Goal: Task Accomplishment & Management: Complete application form

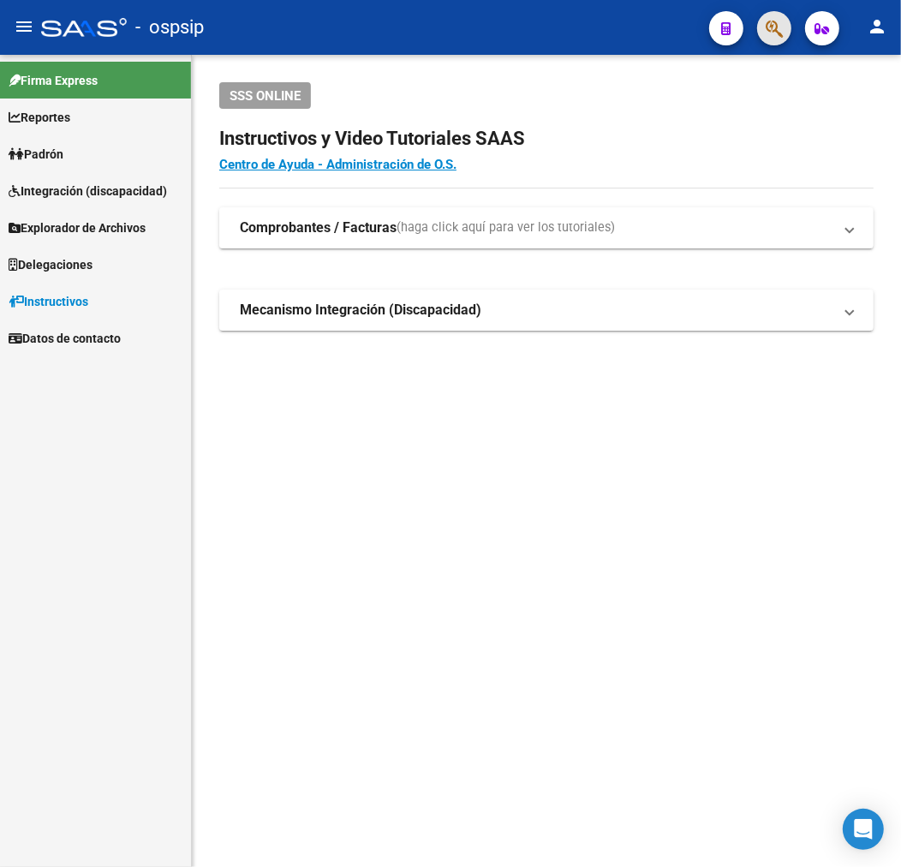
click at [777, 12] on span "button" at bounding box center [774, 28] width 17 height 35
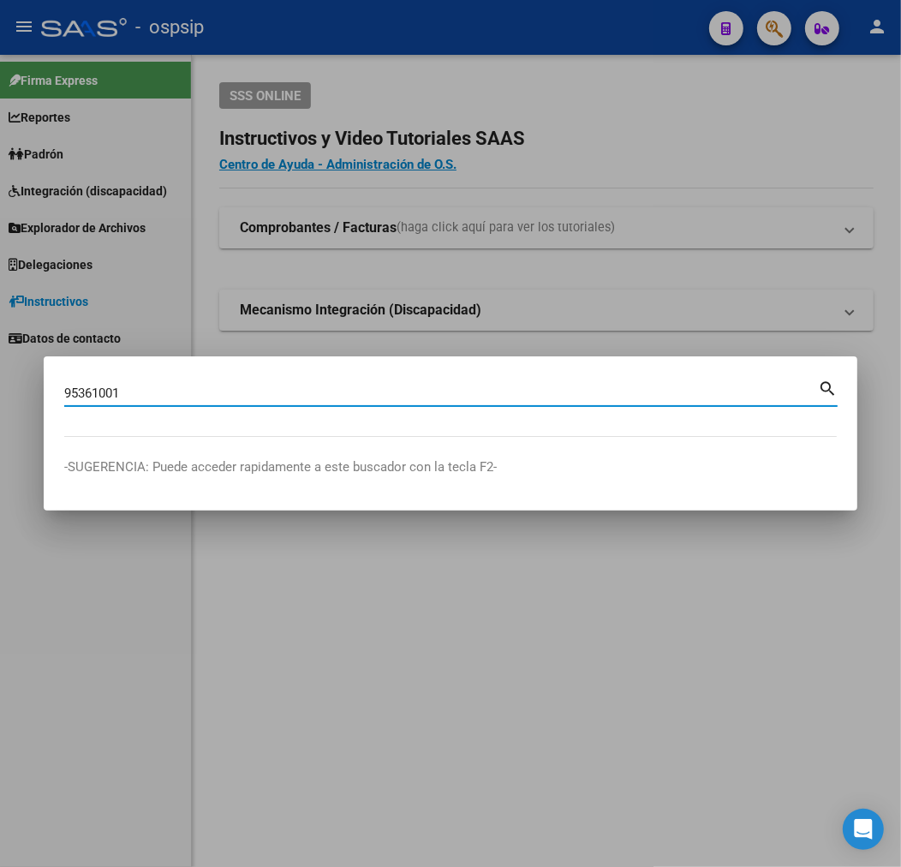
type input "95361001"
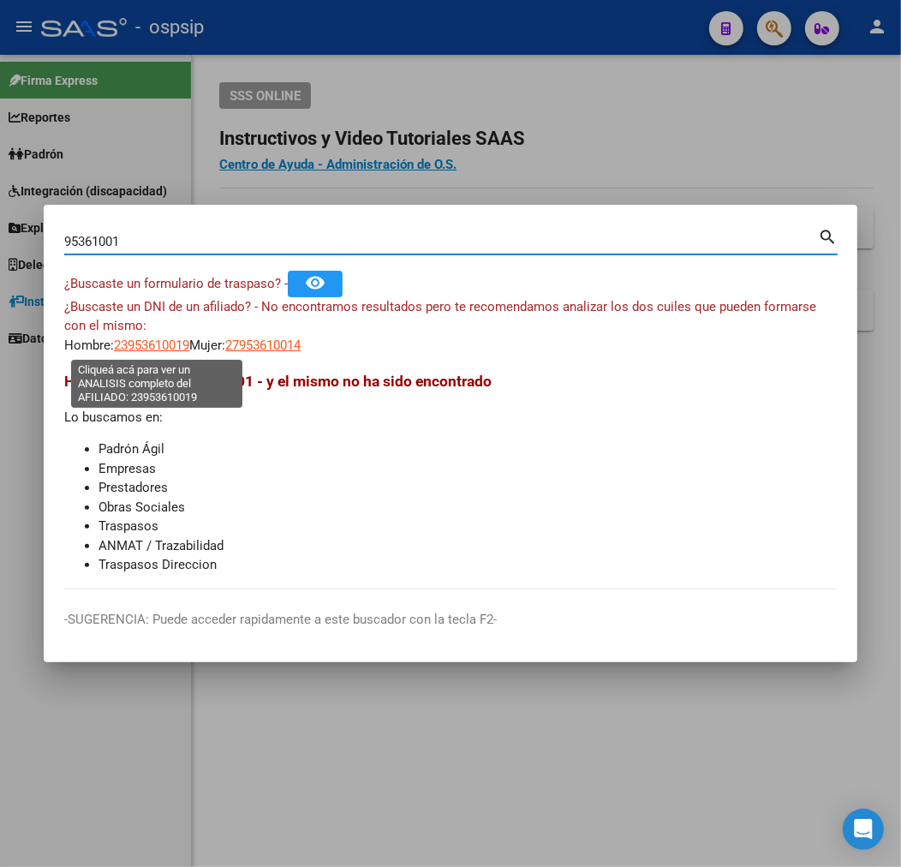
click at [132, 349] on span "23953610019" at bounding box center [151, 345] width 75 height 15
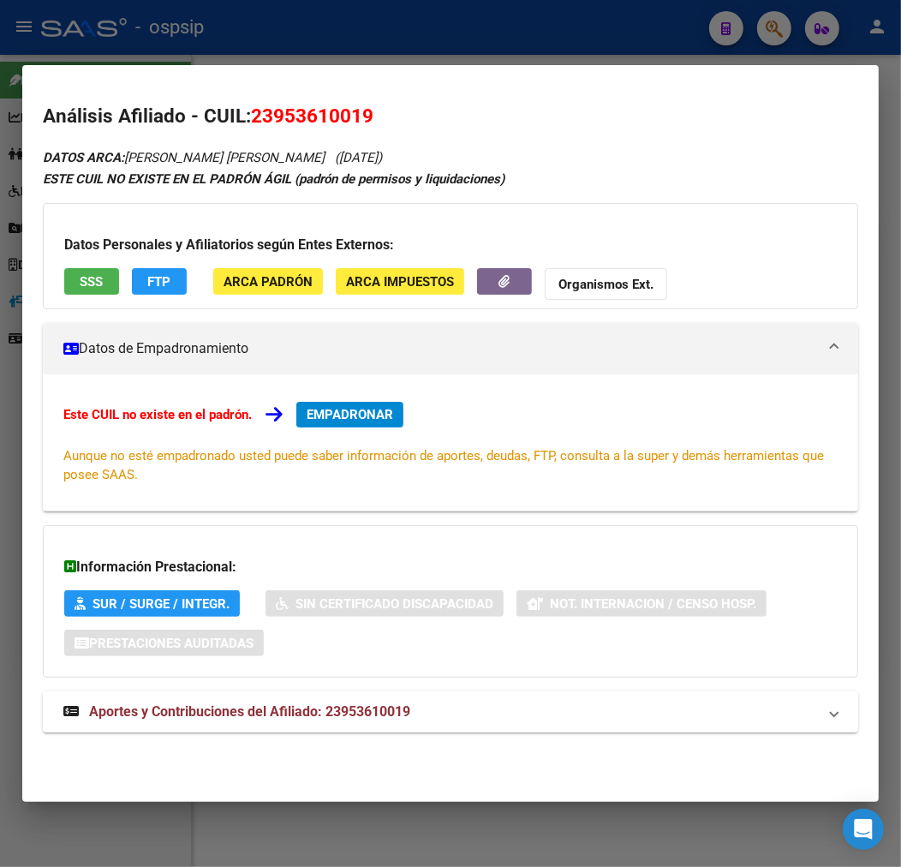
click at [312, 698] on mat-expansion-panel-header "Aportes y Contribuciones del Afiliado: 23953610019" at bounding box center [451, 712] width 816 height 41
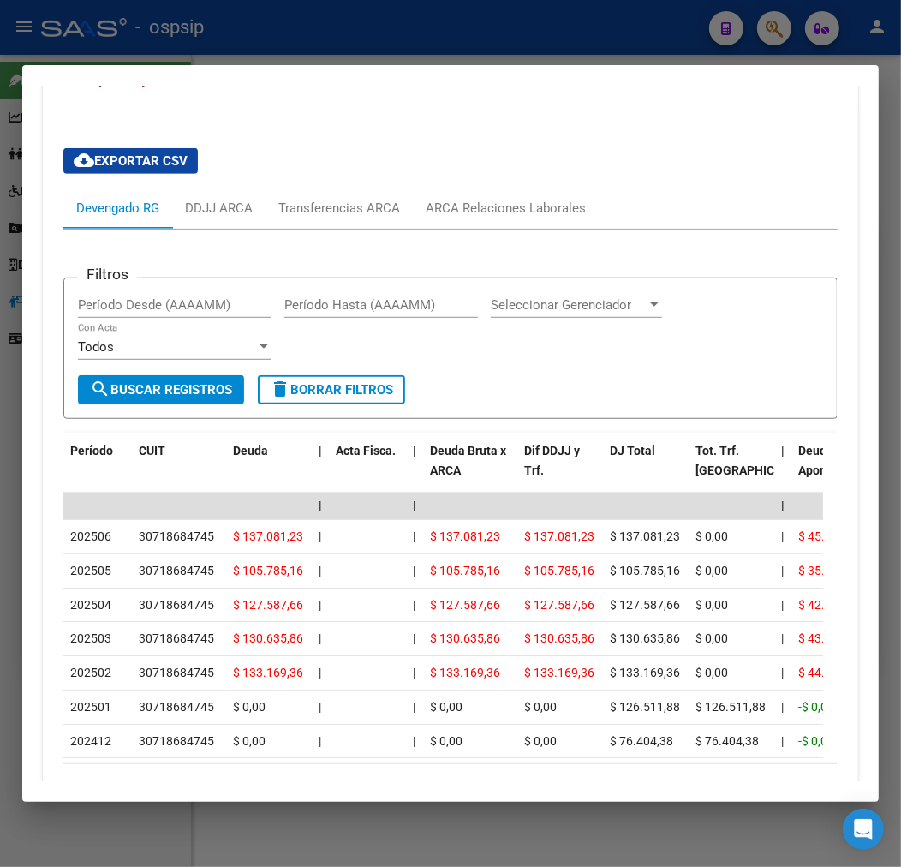
scroll to position [764, 0]
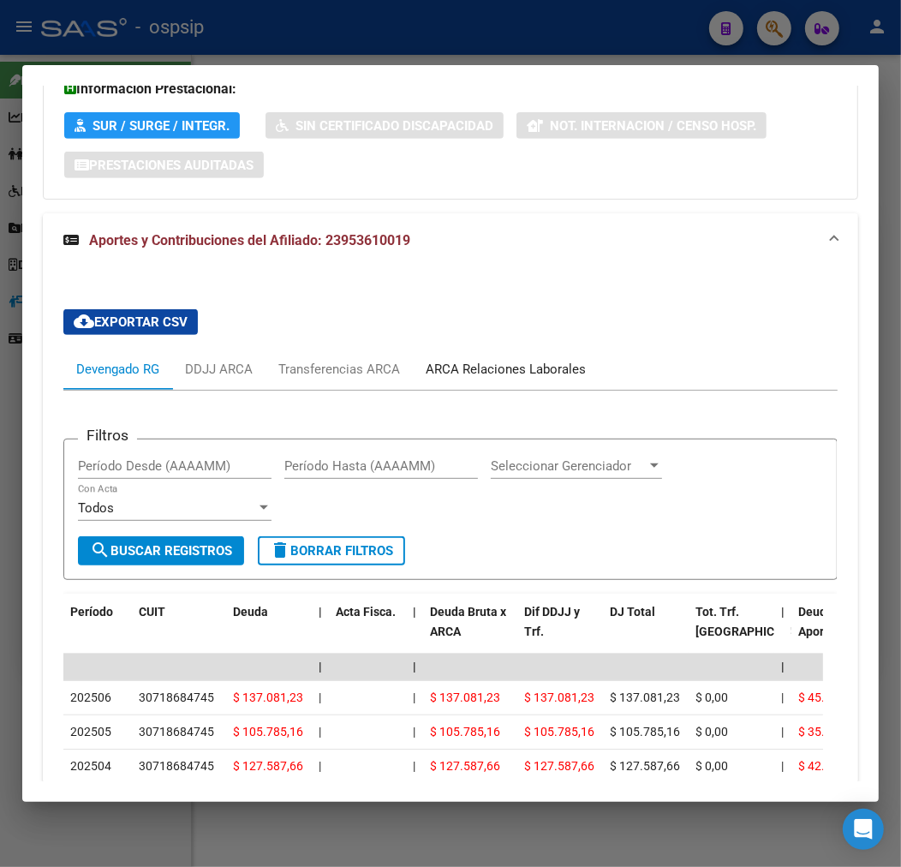
click at [531, 378] on div "ARCA Relaciones Laborales" at bounding box center [506, 369] width 160 height 19
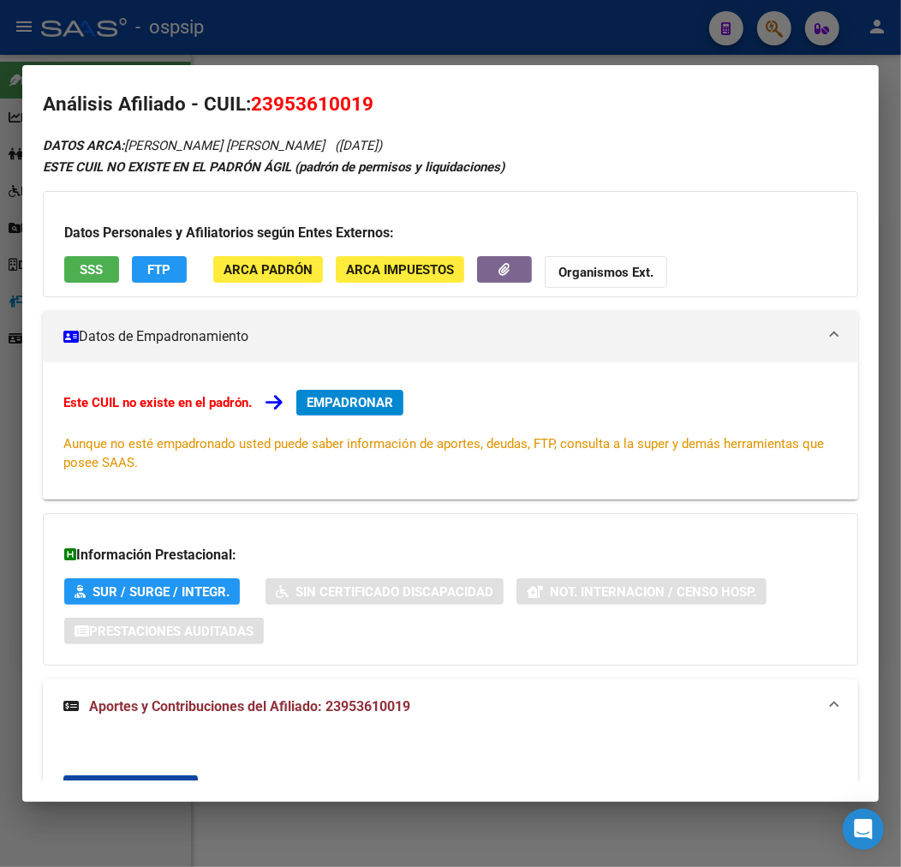
scroll to position [0, 0]
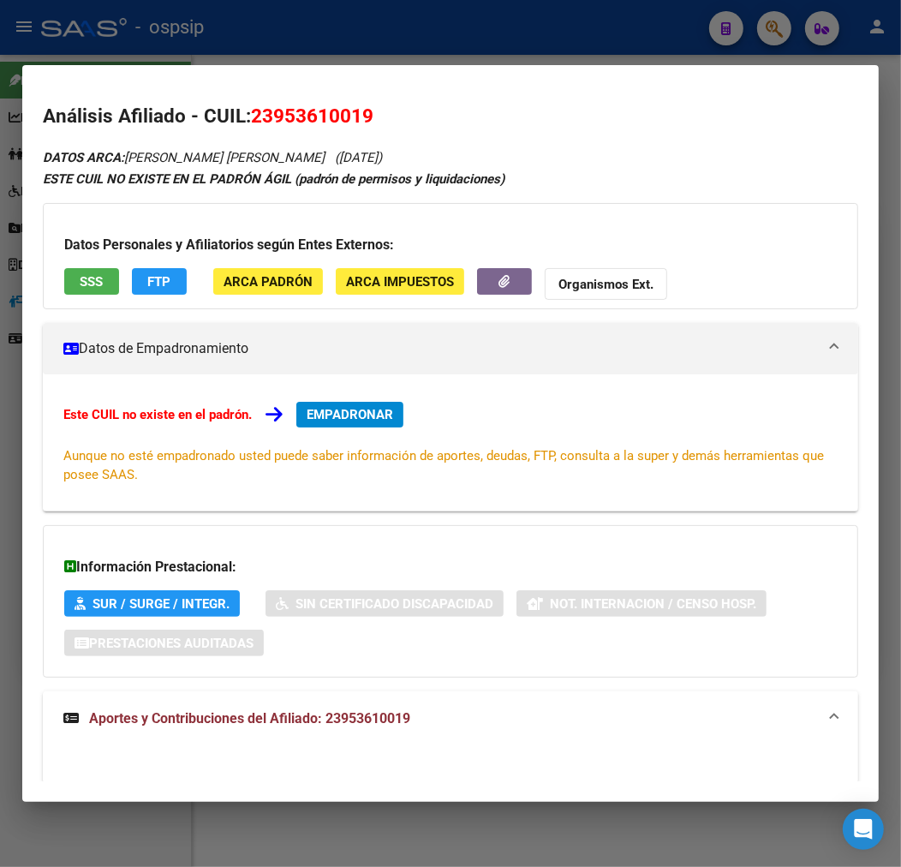
click at [388, 424] on button "EMPADRONAR" at bounding box center [349, 415] width 107 height 26
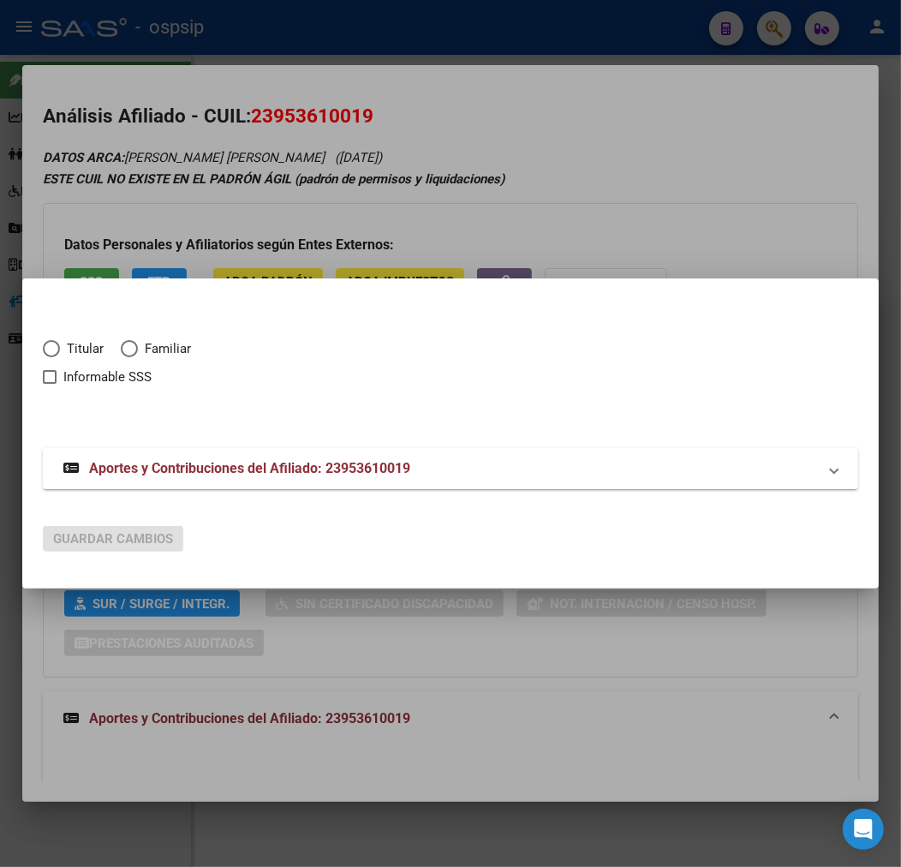
click at [61, 351] on span "Titular" at bounding box center [82, 349] width 44 height 20
click at [60, 351] on input "Titular" at bounding box center [51, 348] width 17 height 17
radio input "true"
checkbox input "true"
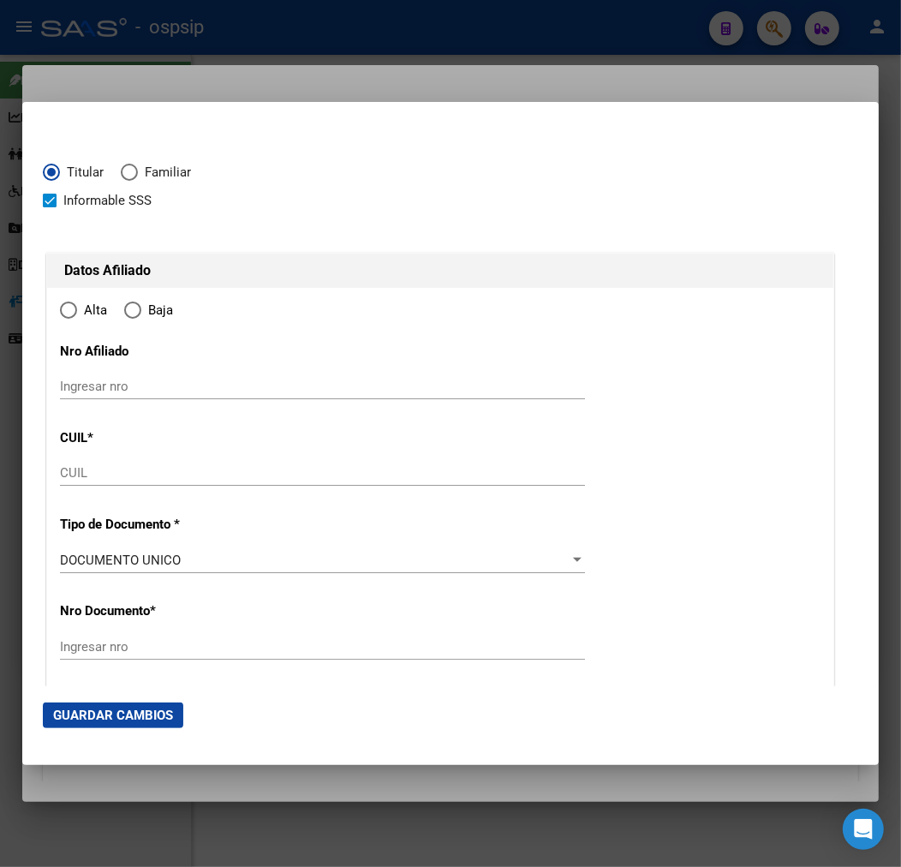
type input "23-95361001-9"
radio input "true"
type input "95361001"
type input "[PERSON_NAME]"
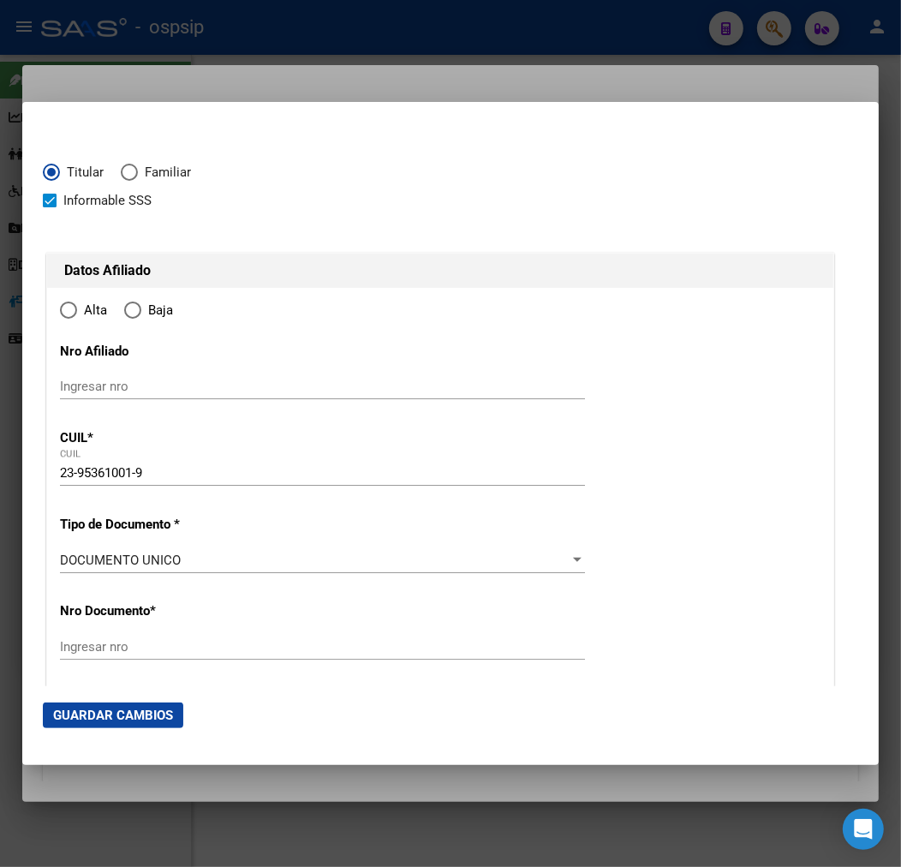
type input "[DATE]"
type input "BELLA VISTA"
type input "1661"
type input "RIO TERCERO"
type input "2562"
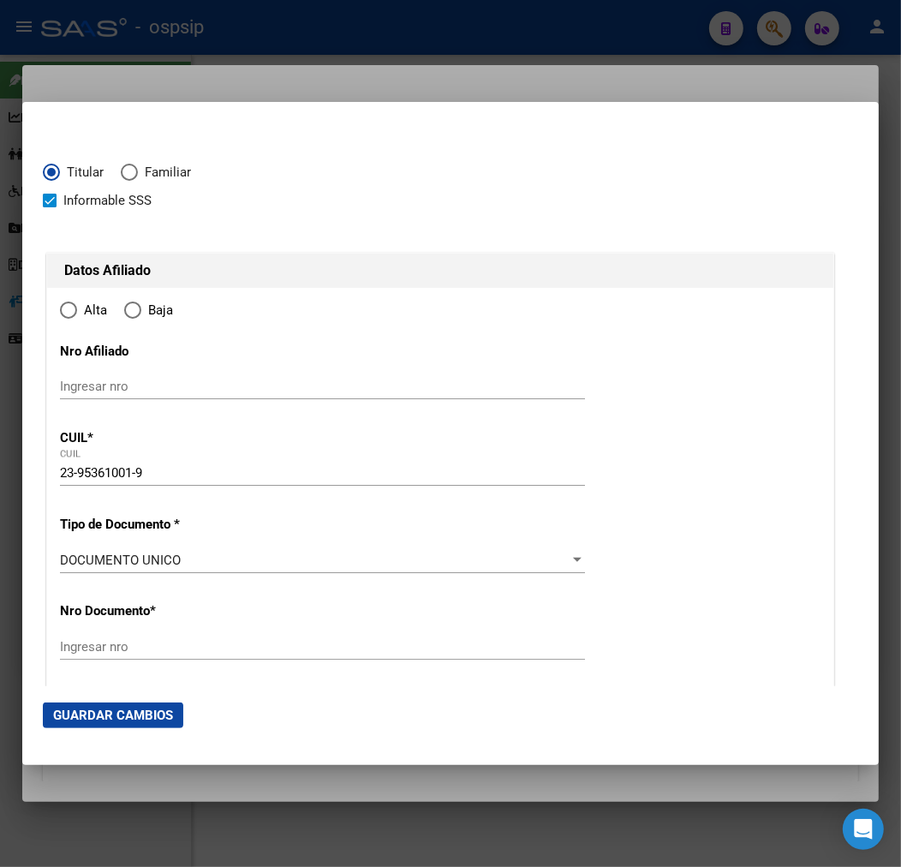
type input "0"
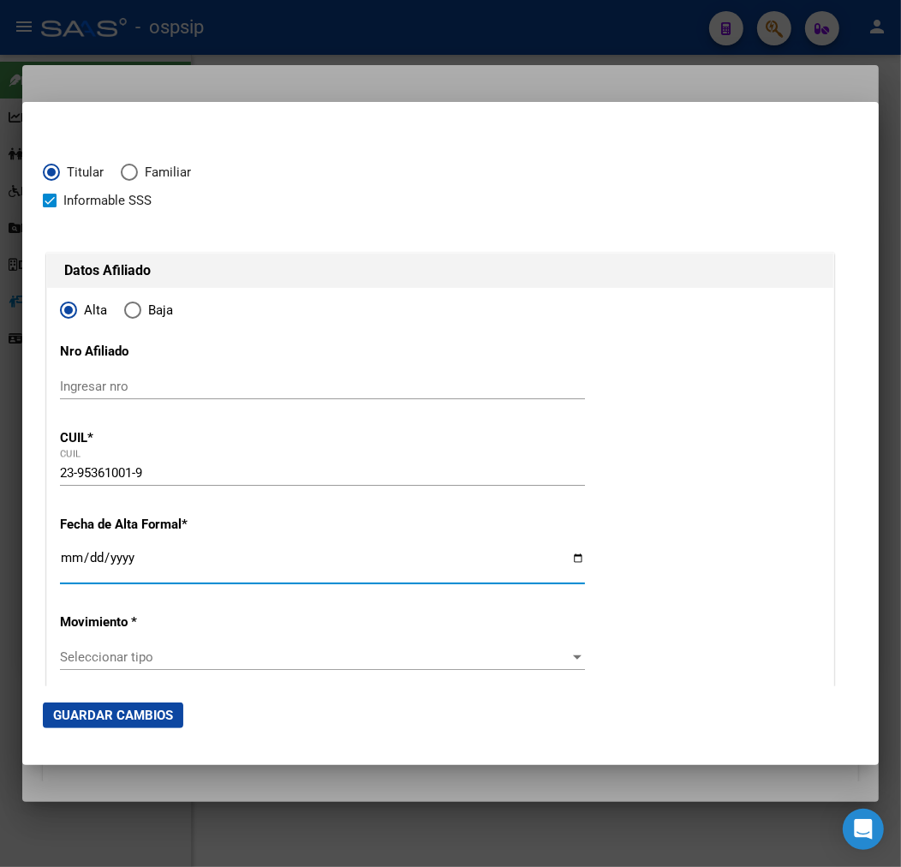
click at [67, 563] on input "Ingresar fecha" at bounding box center [322, 564] width 525 height 27
type input "[DATE]"
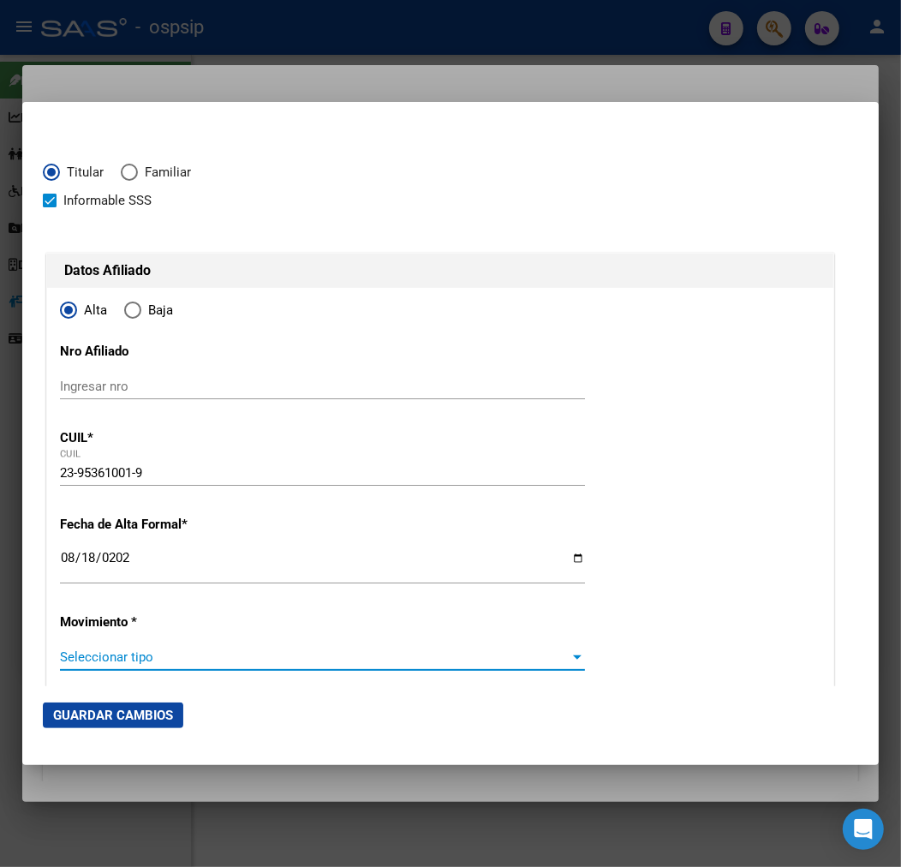
click at [323, 662] on span "Seleccionar tipo" at bounding box center [315, 657] width 510 height 15
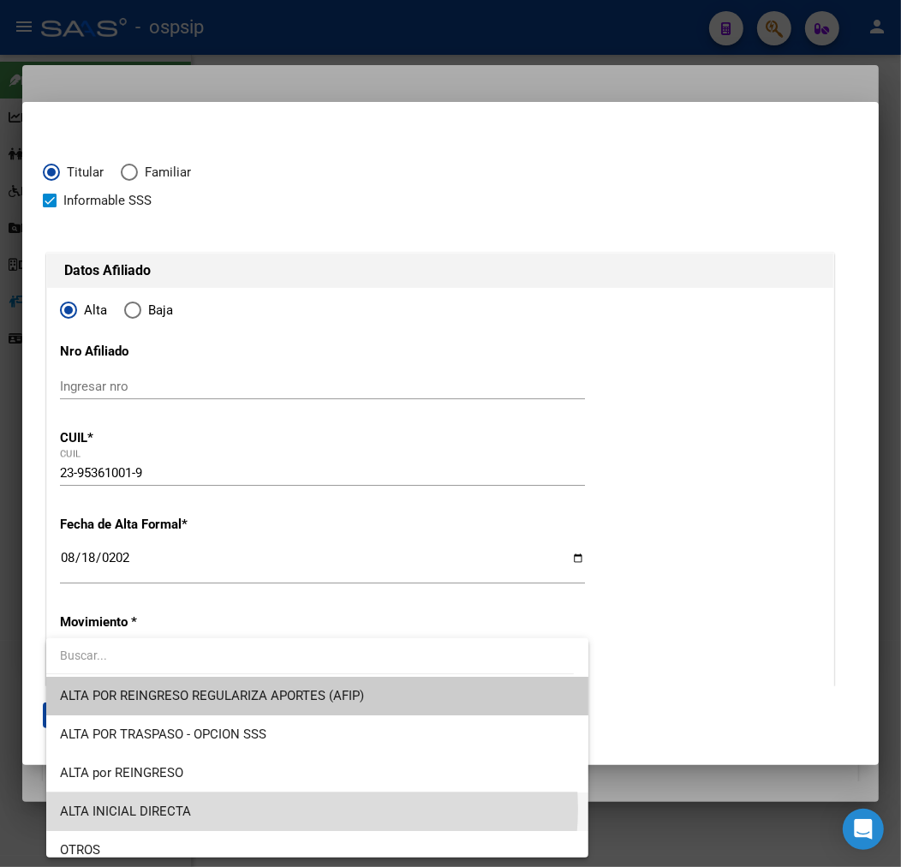
click at [311, 809] on span "ALTA INICIAL DIRECTA" at bounding box center [317, 812] width 515 height 39
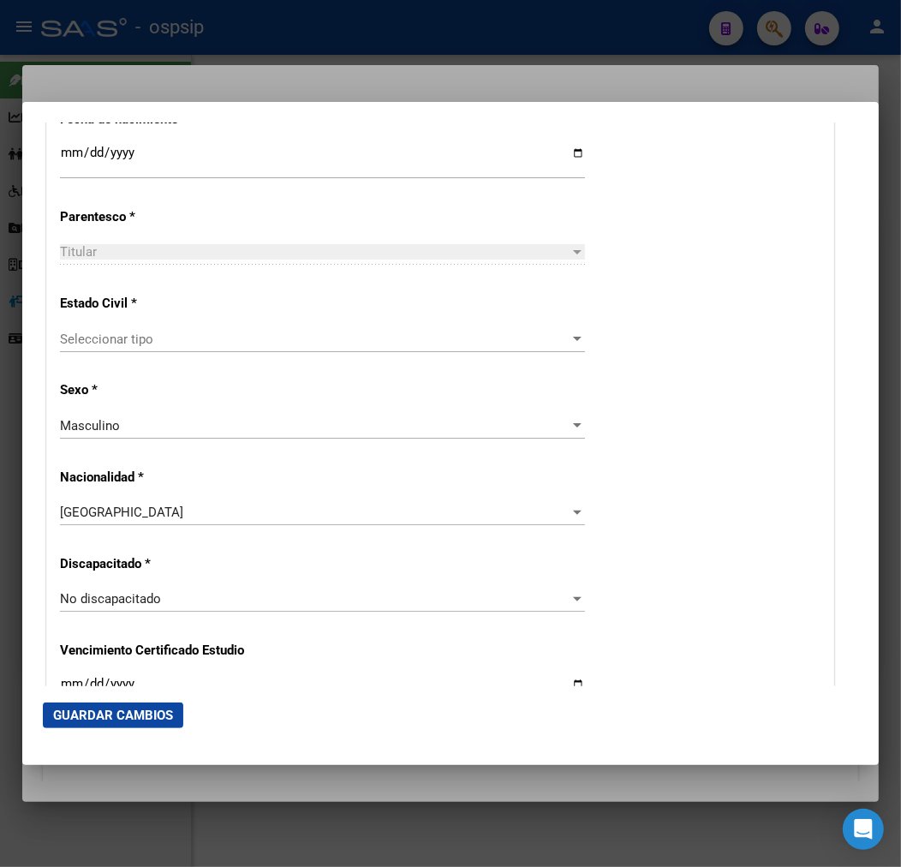
scroll to position [1047, 0]
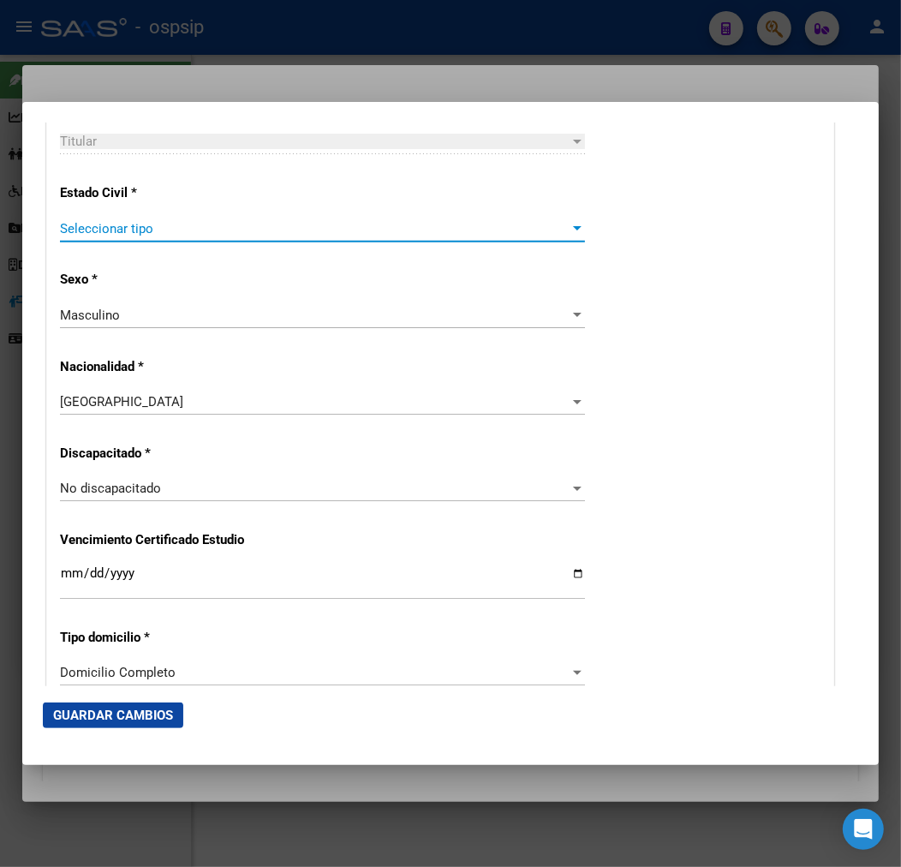
click at [211, 228] on span "Seleccionar tipo" at bounding box center [315, 228] width 510 height 15
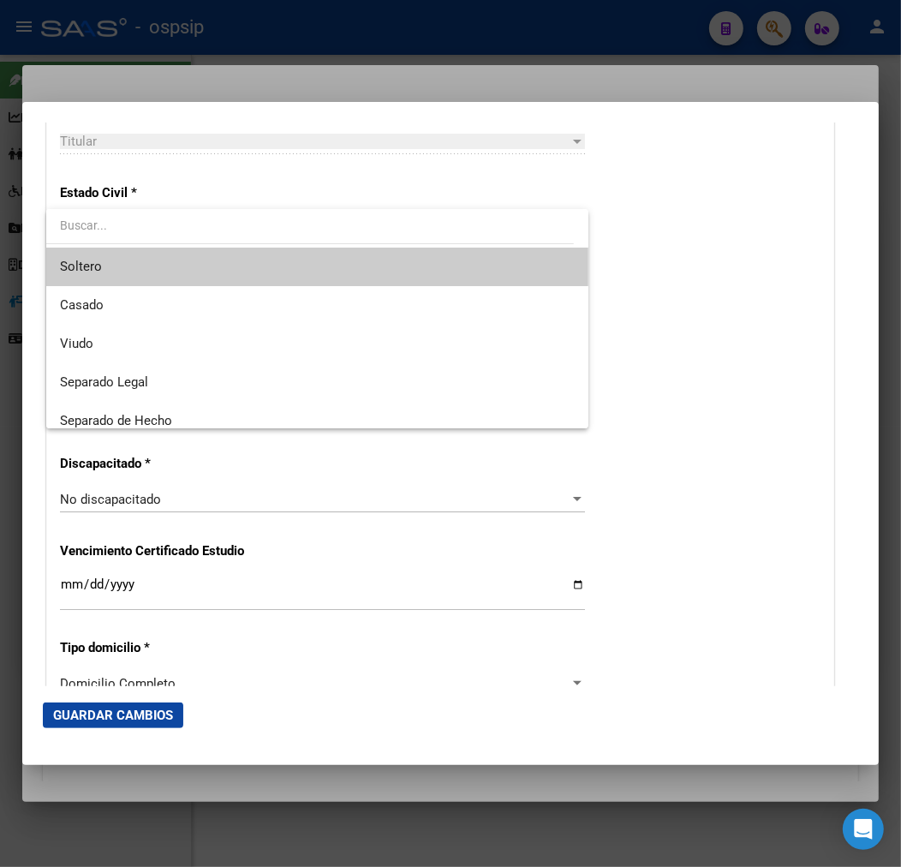
click at [199, 267] on span "Soltero" at bounding box center [317, 267] width 515 height 39
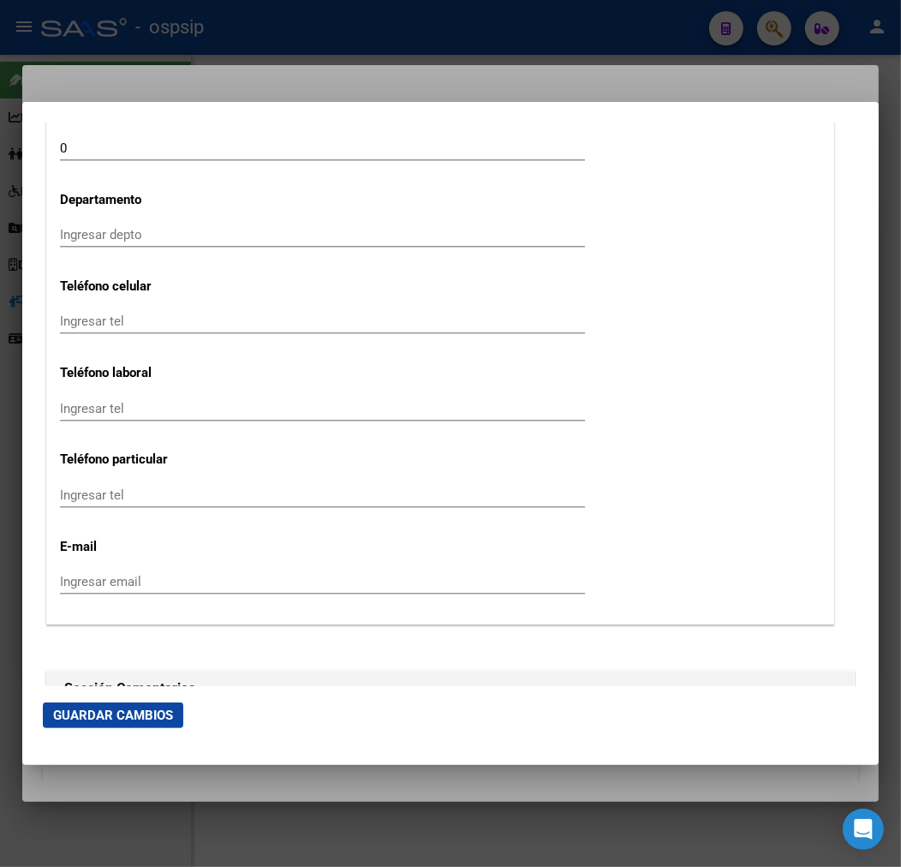
scroll to position [2094, 0]
click at [292, 332] on div "Ingresar tel" at bounding box center [322, 328] width 525 height 42
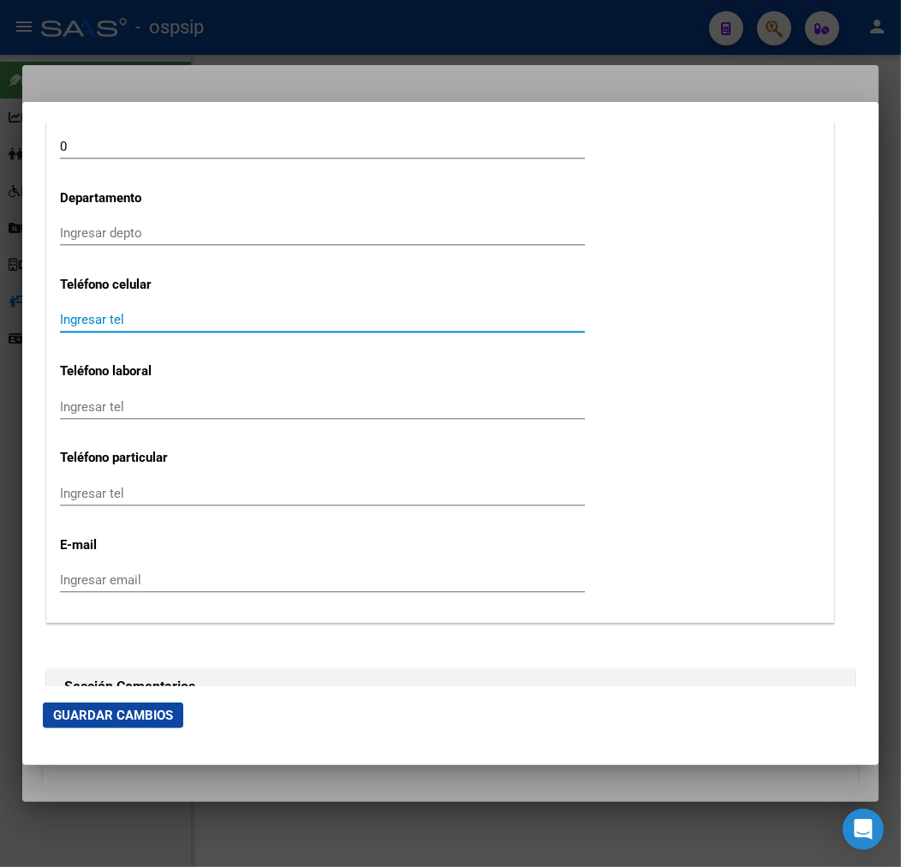
click at [86, 314] on input "Ingresar tel" at bounding box center [322, 319] width 525 height 15
click at [75, 322] on input "1176125147" at bounding box center [322, 319] width 525 height 15
click at [112, 320] on input "11-76125147" at bounding box center [322, 319] width 525 height 15
click at [107, 320] on input "11-76125147" at bounding box center [322, 319] width 525 height 15
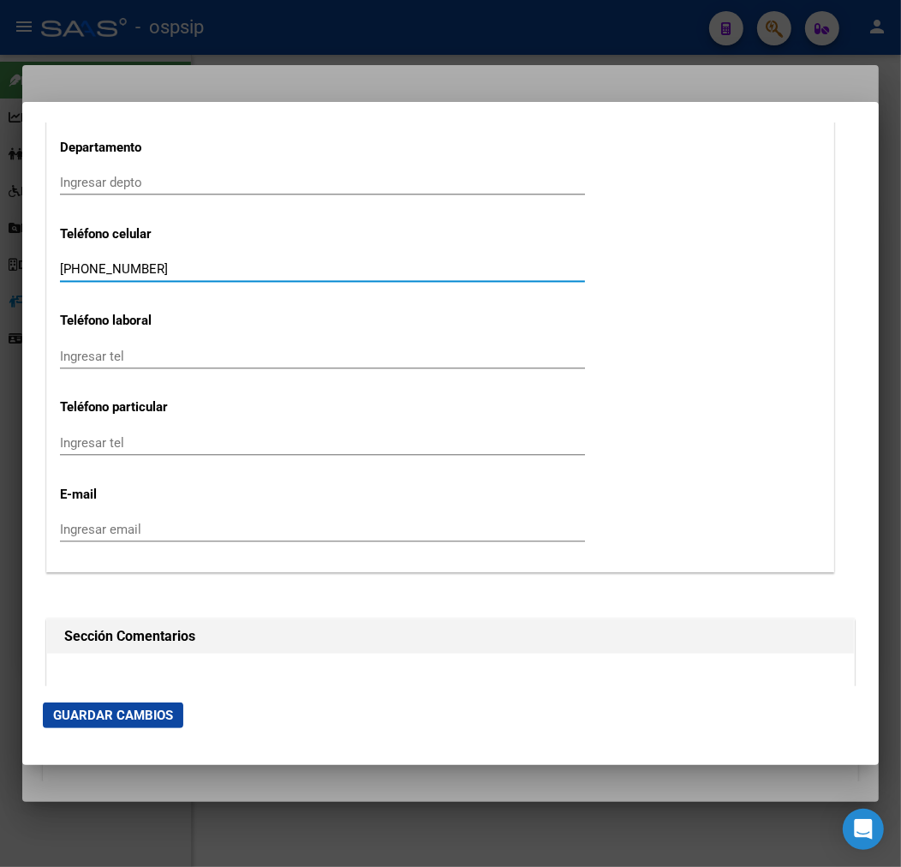
scroll to position [2189, 0]
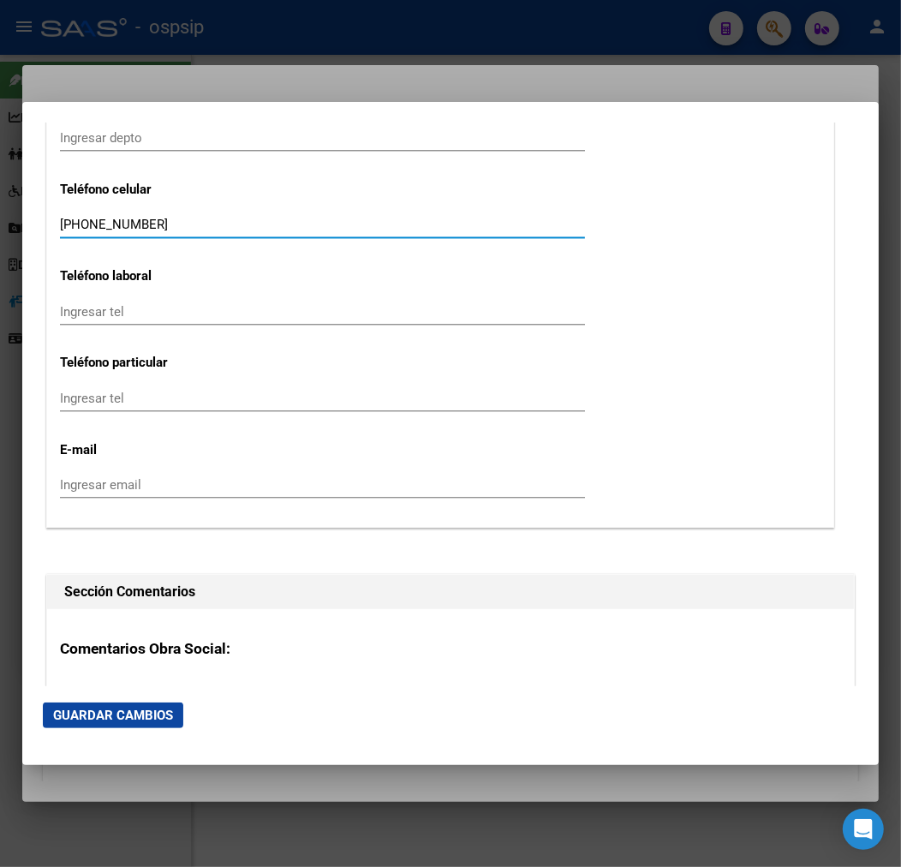
type input "[PHONE_NUMBER]"
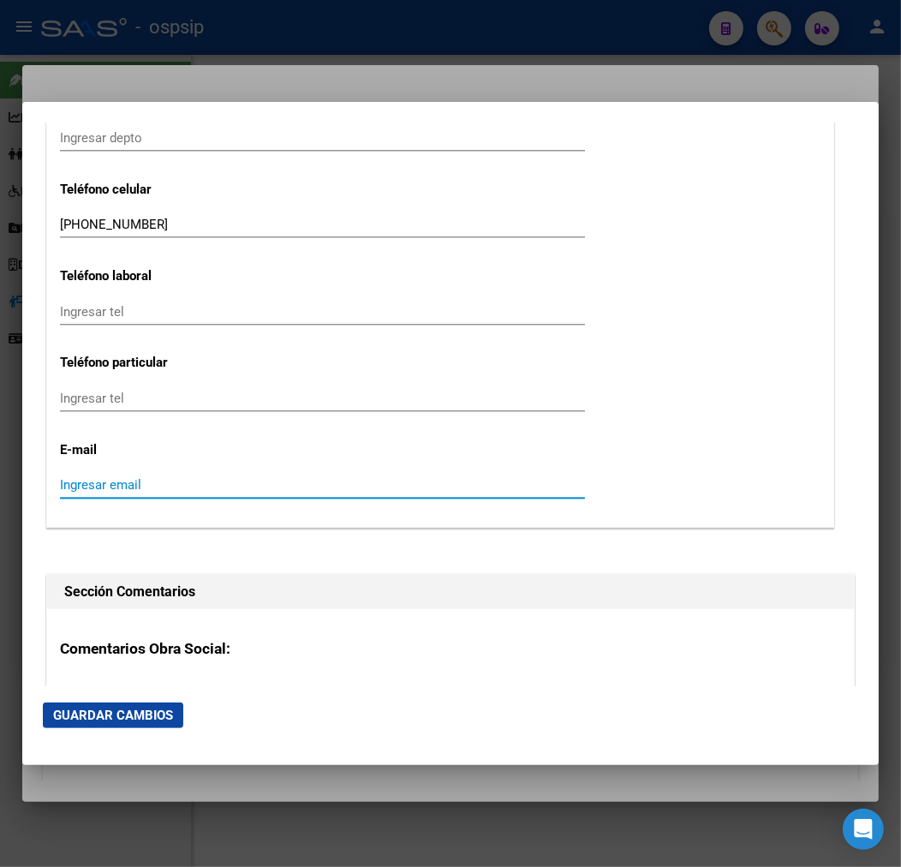
click at [207, 491] on input "Ingresar email" at bounding box center [322, 484] width 525 height 15
type input "[EMAIL_ADDRESS][DOMAIN_NAME]"
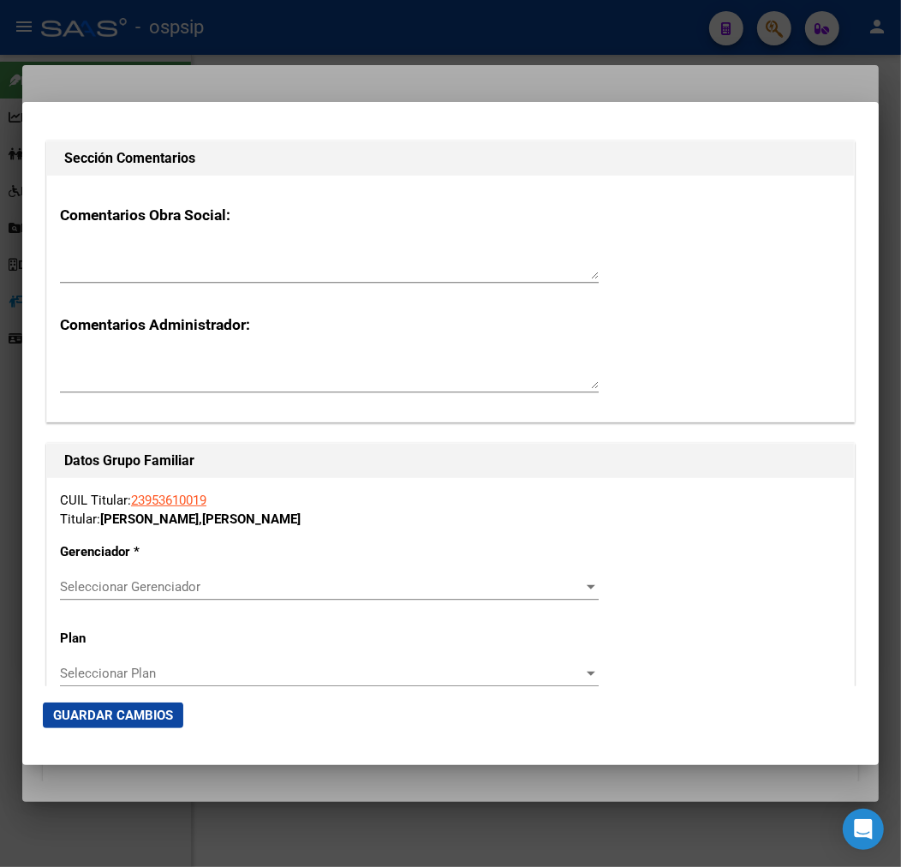
scroll to position [2666, 0]
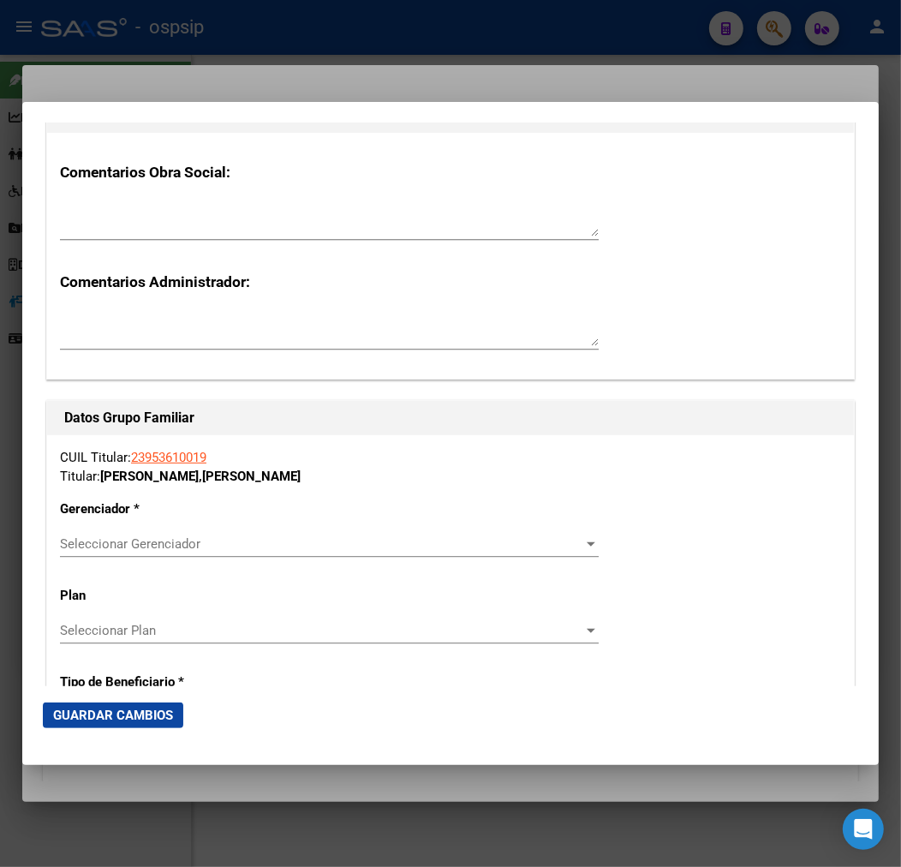
click at [212, 552] on div "Seleccionar Gerenciador Seleccionar Gerenciador" at bounding box center [329, 544] width 539 height 26
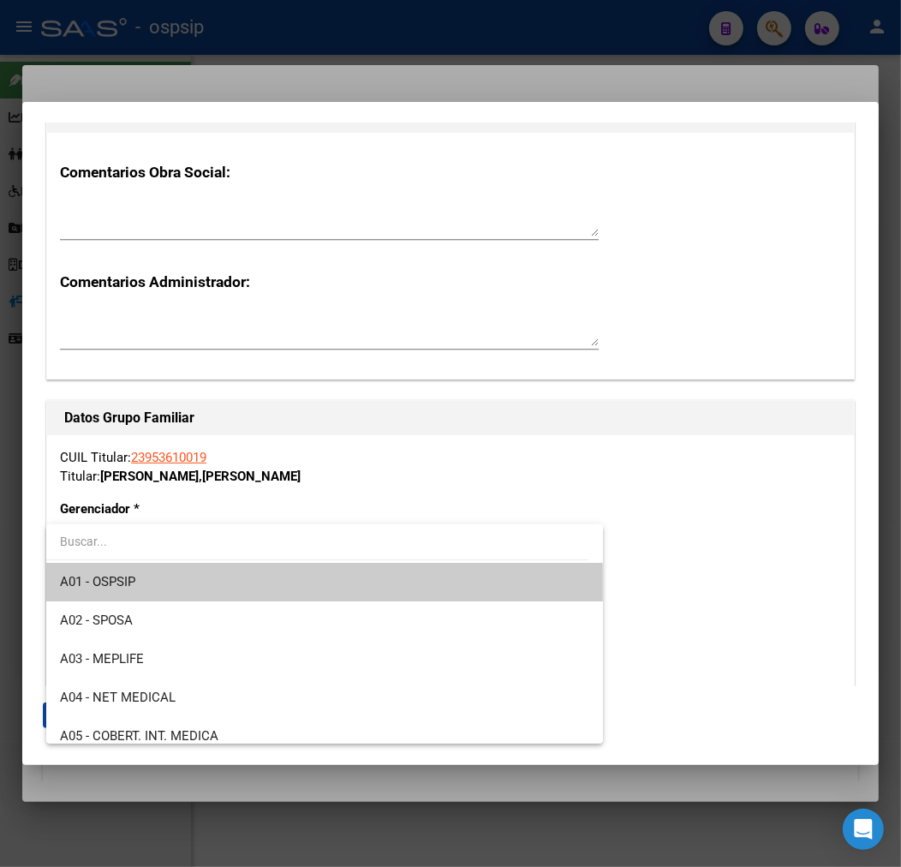
click at [230, 593] on span "A01 - OSPSIP" at bounding box center [325, 582] width 530 height 39
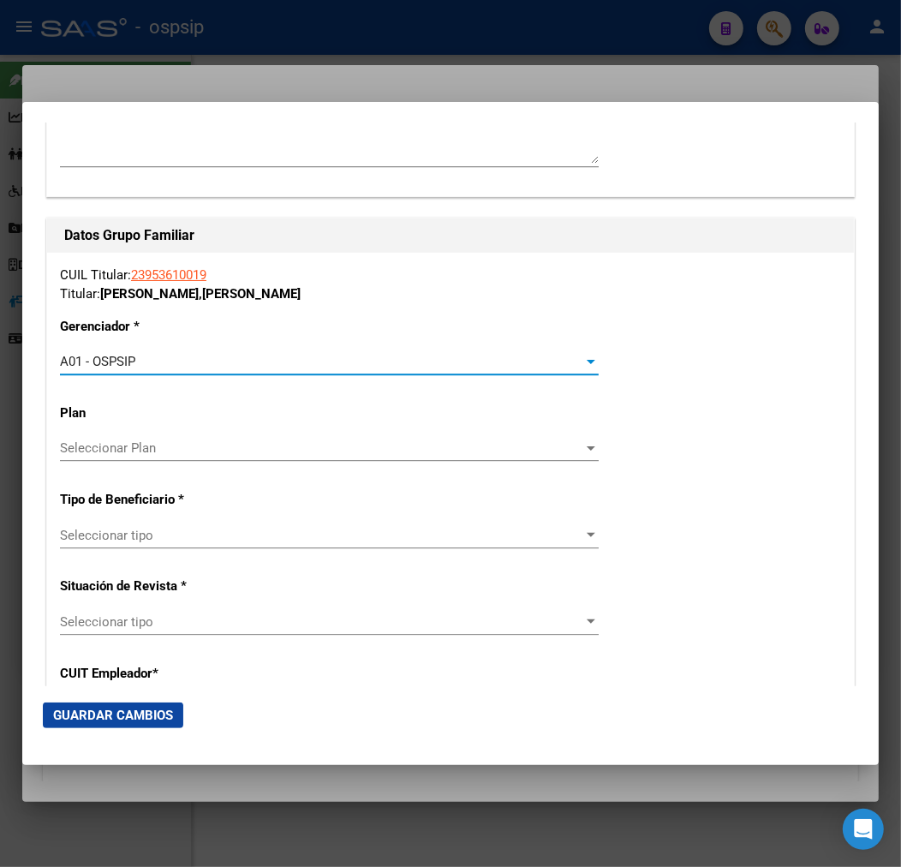
scroll to position [2856, 0]
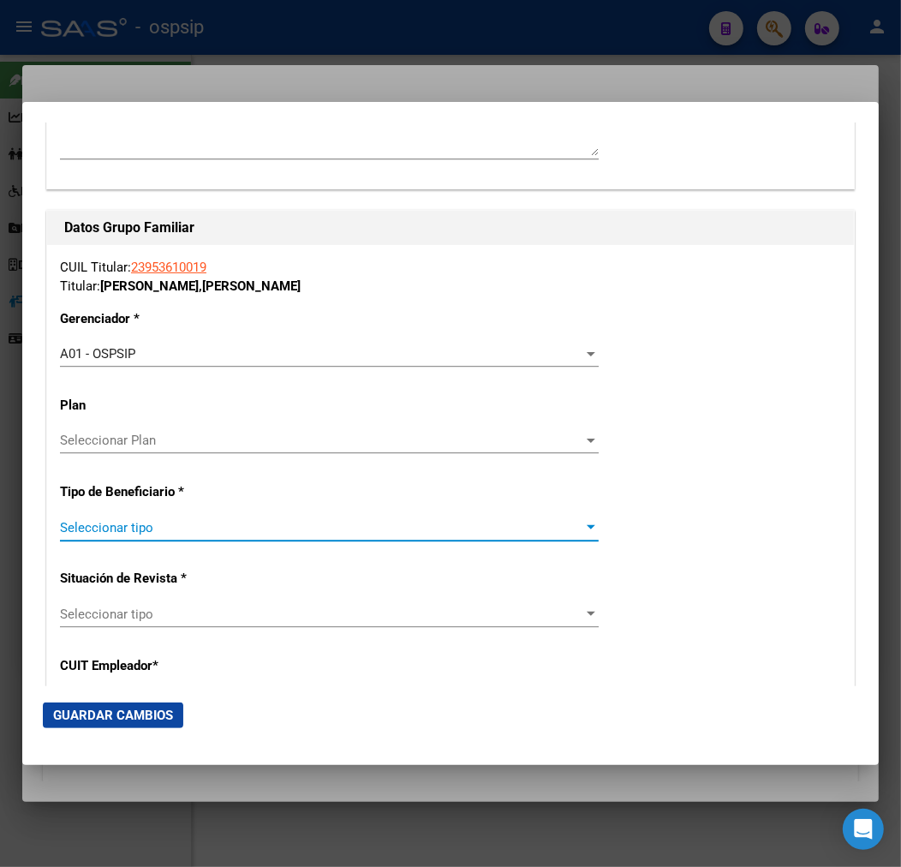
click at [246, 524] on span "Seleccionar tipo" at bounding box center [322, 527] width 524 height 15
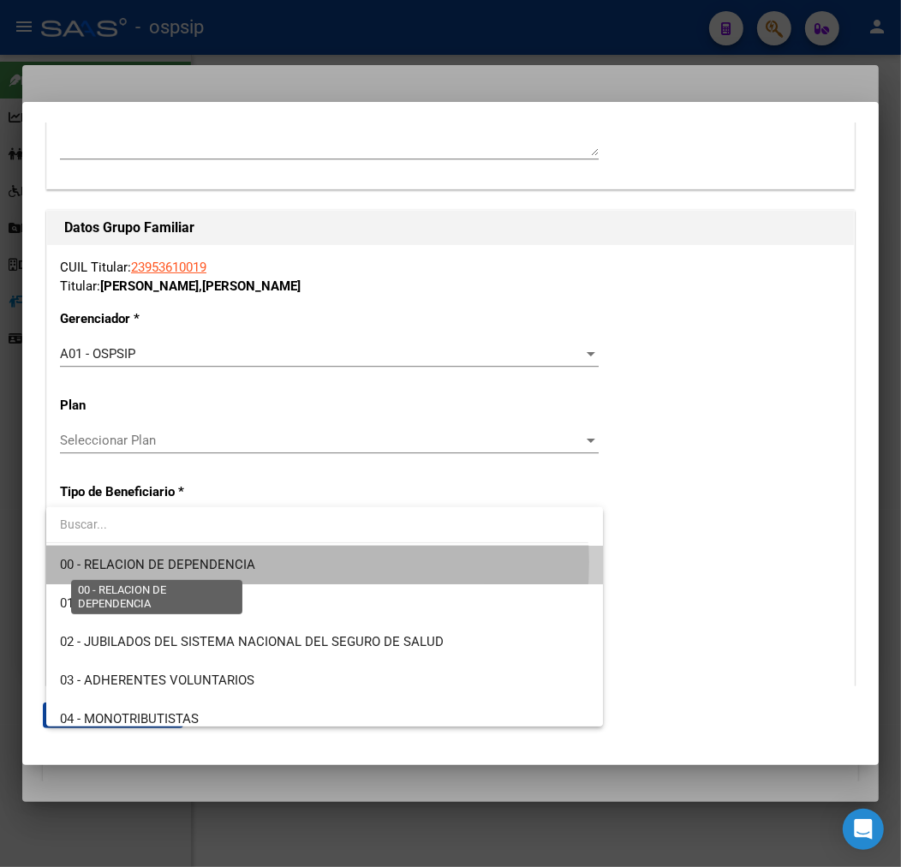
click at [249, 562] on span "00 - RELACION DE DEPENDENCIA" at bounding box center [157, 564] width 195 height 15
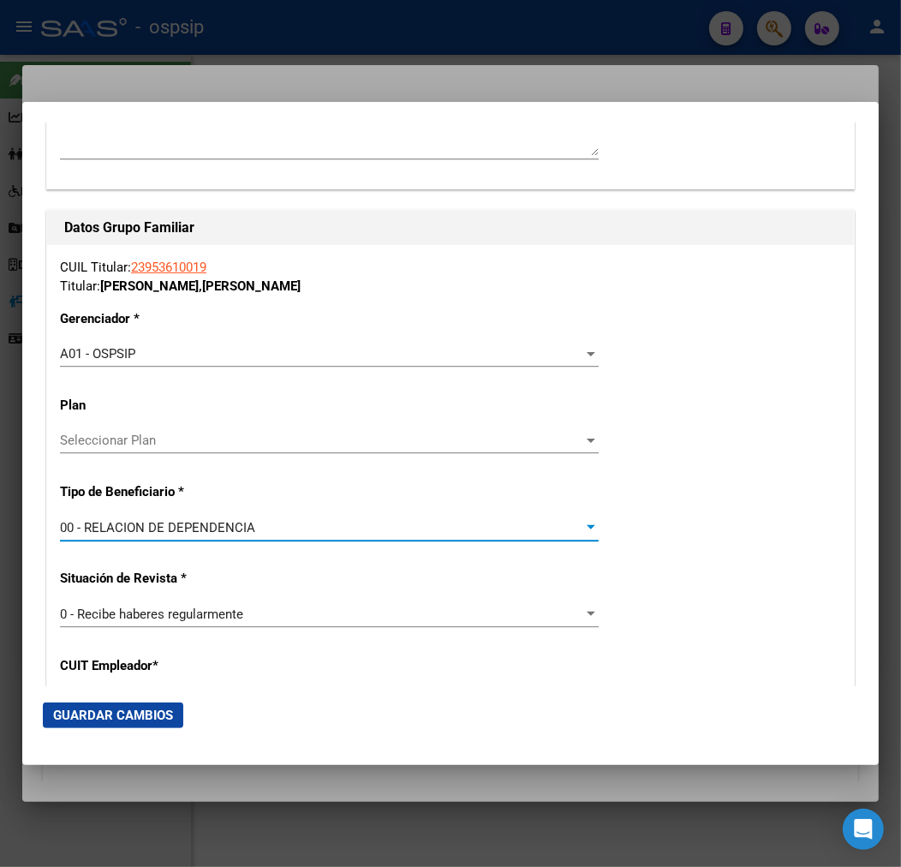
type input "30-71868474-5"
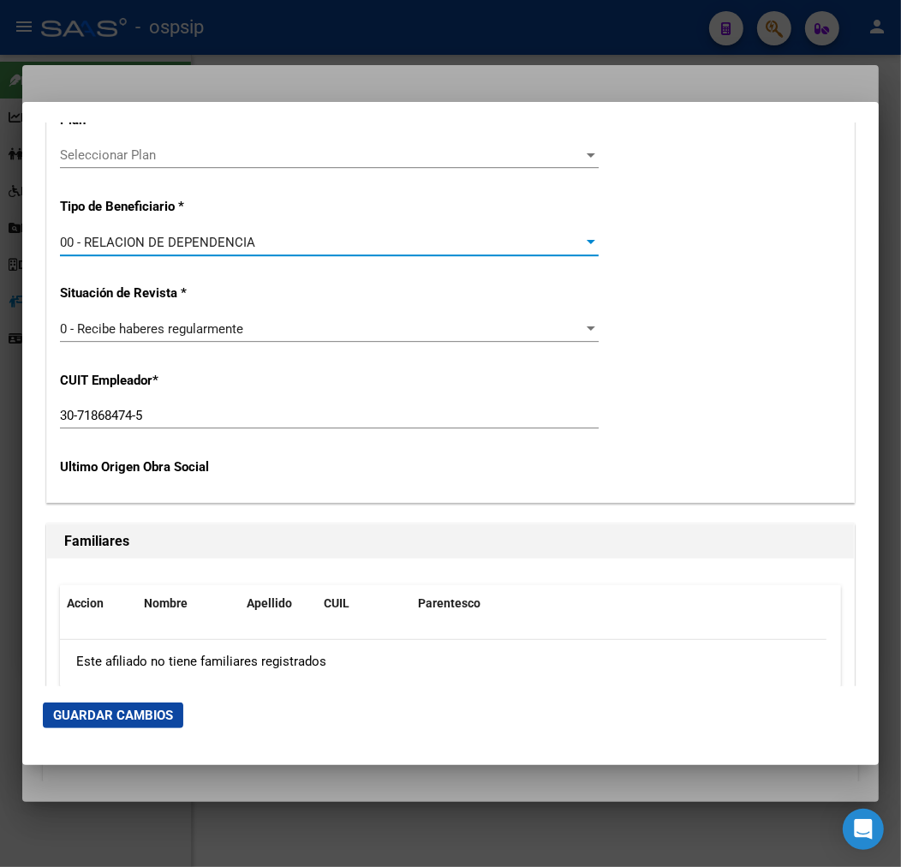
click at [89, 729] on mat-dialog-actions "Guardar Cambios" at bounding box center [451, 715] width 816 height 58
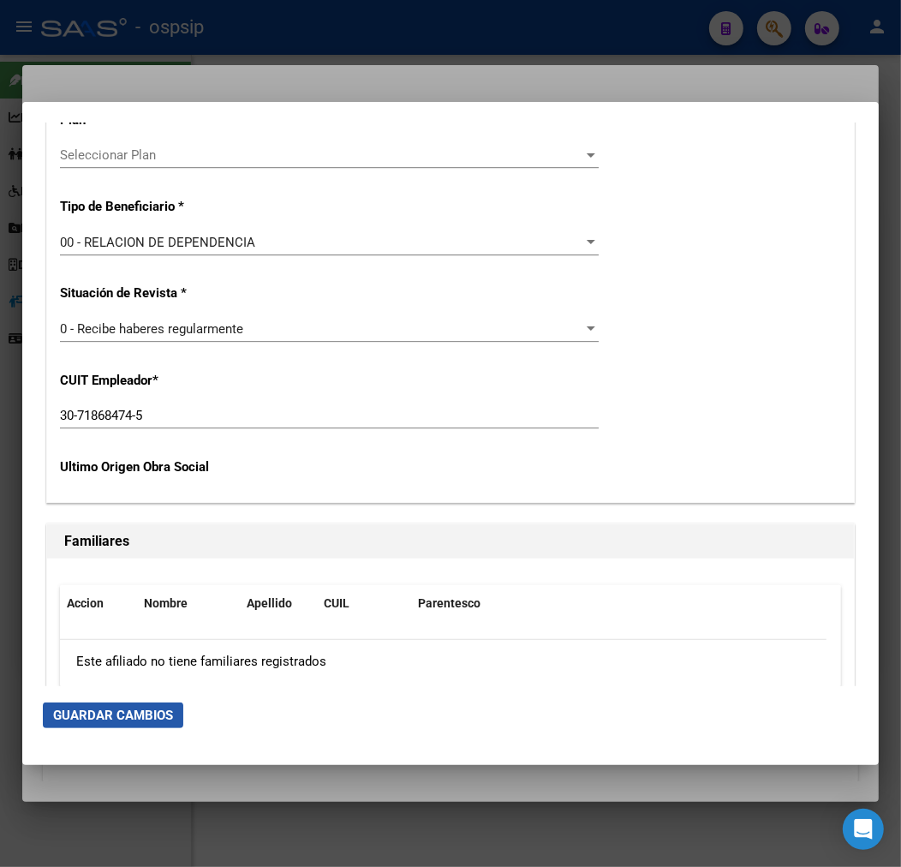
click at [94, 713] on span "Guardar Cambios" at bounding box center [113, 715] width 120 height 15
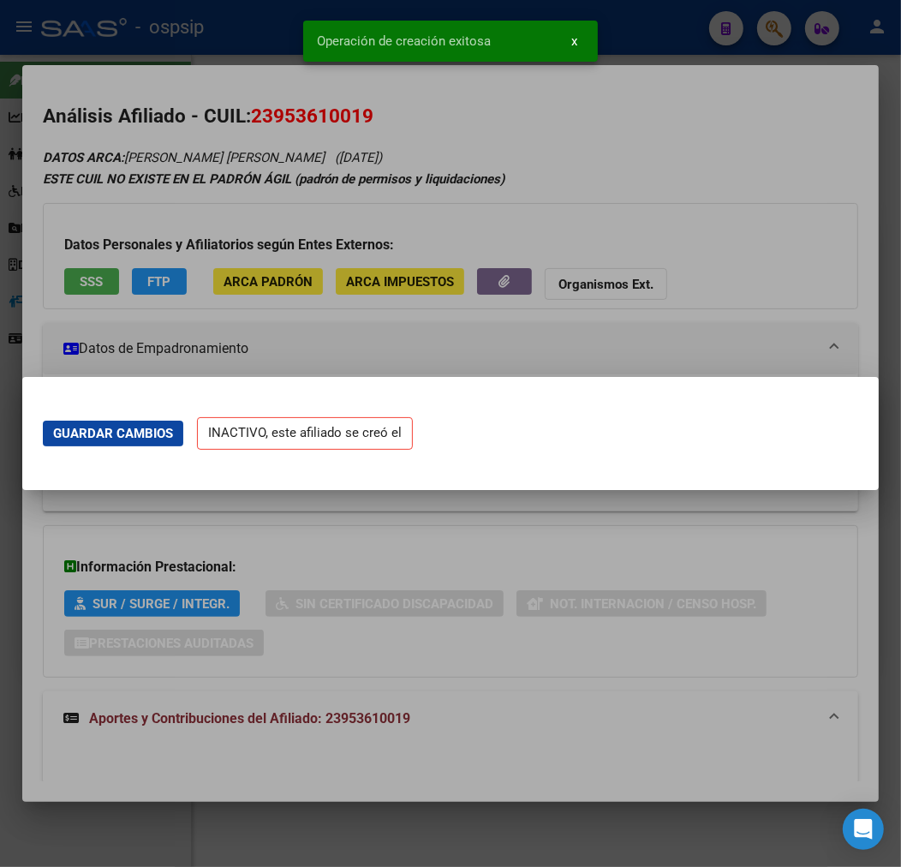
scroll to position [0, 0]
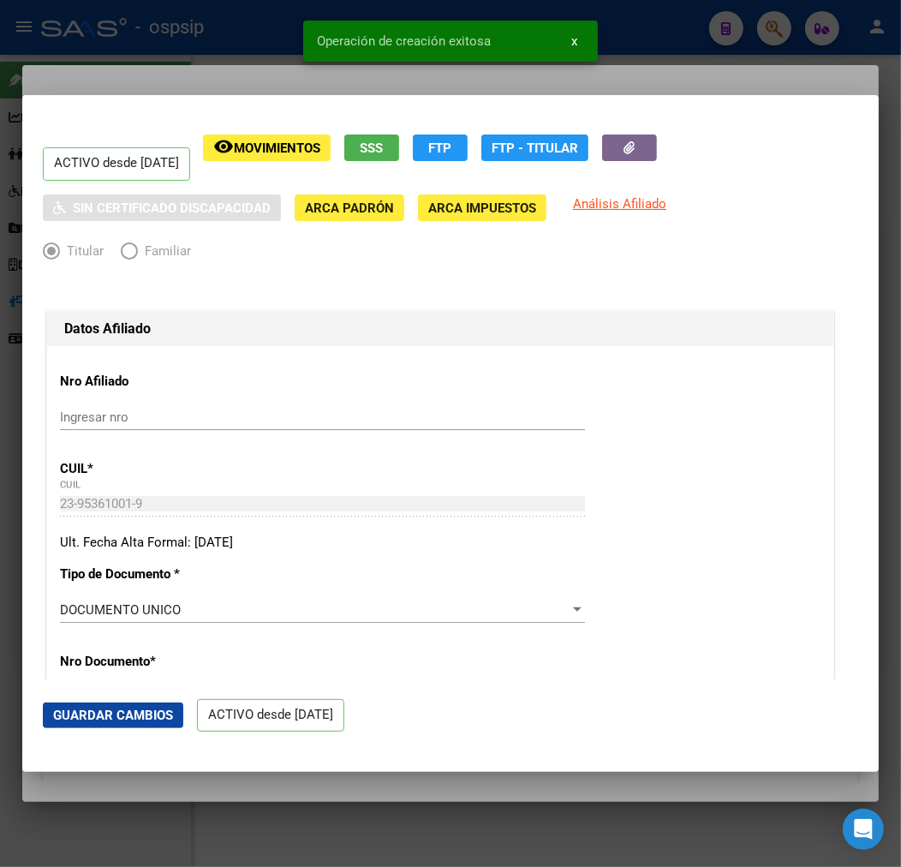
click at [214, 73] on div at bounding box center [450, 433] width 901 height 867
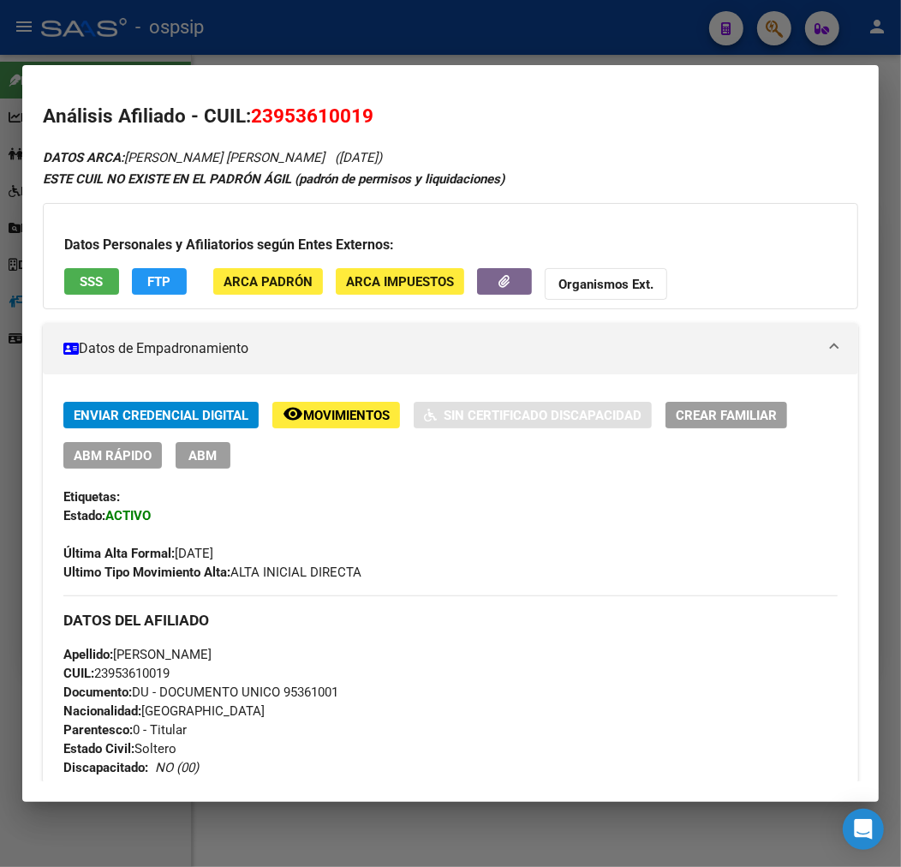
click at [206, 456] on span "ABM" at bounding box center [203, 455] width 28 height 15
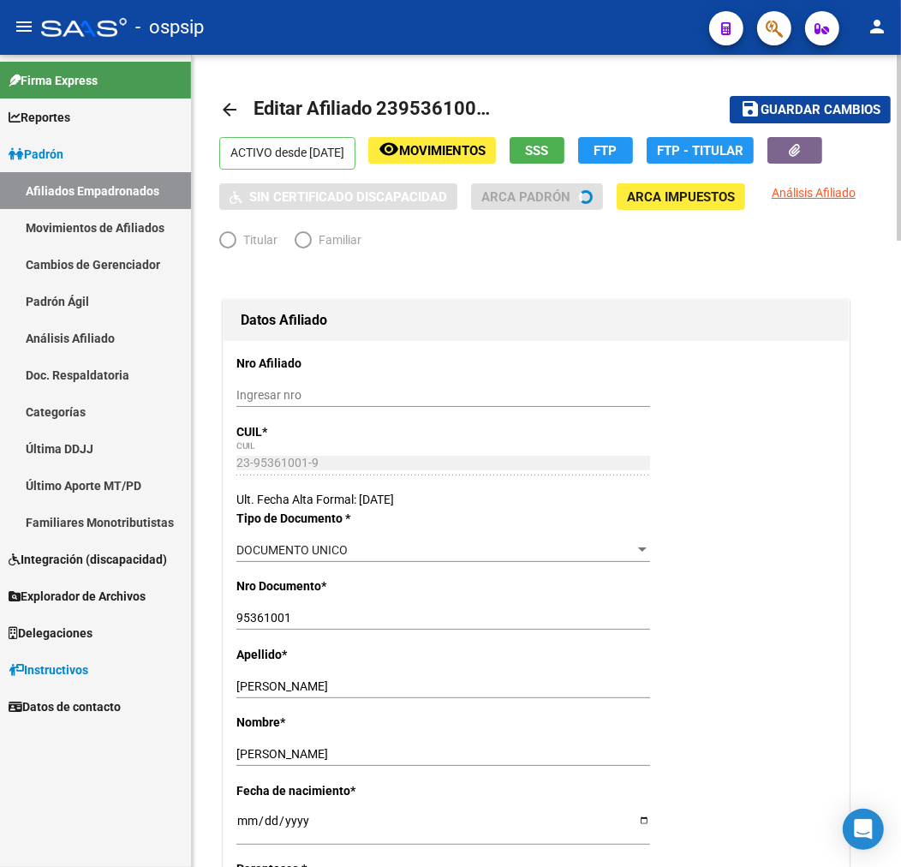
radio input "true"
type input "30-71868474-5"
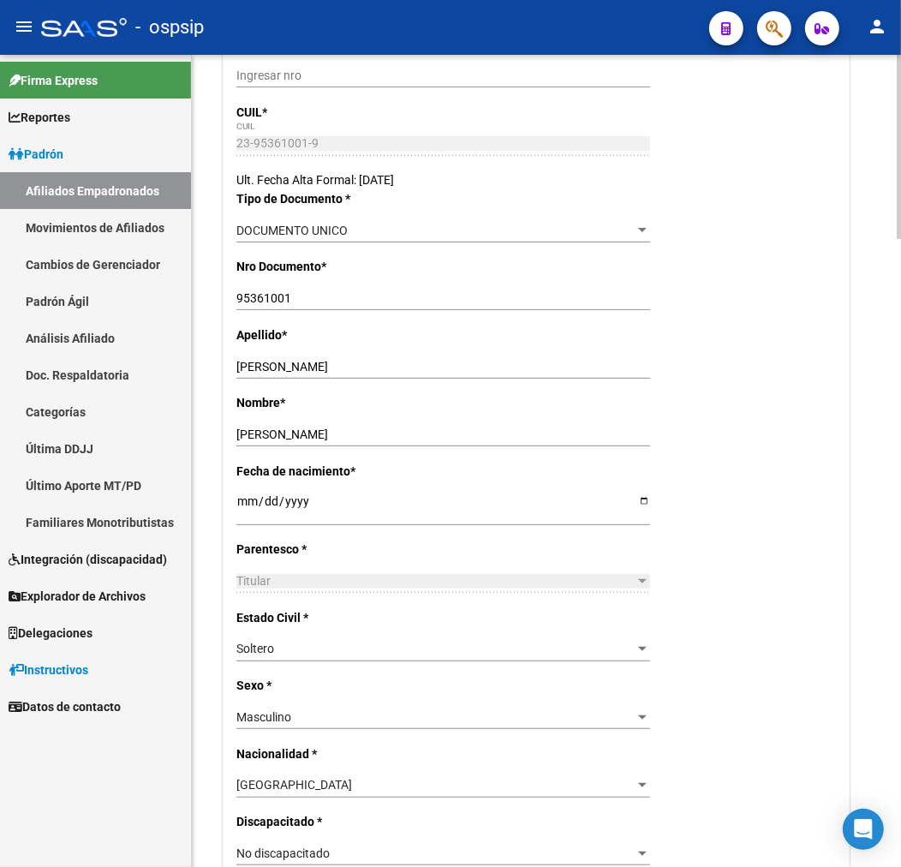
scroll to position [380, 0]
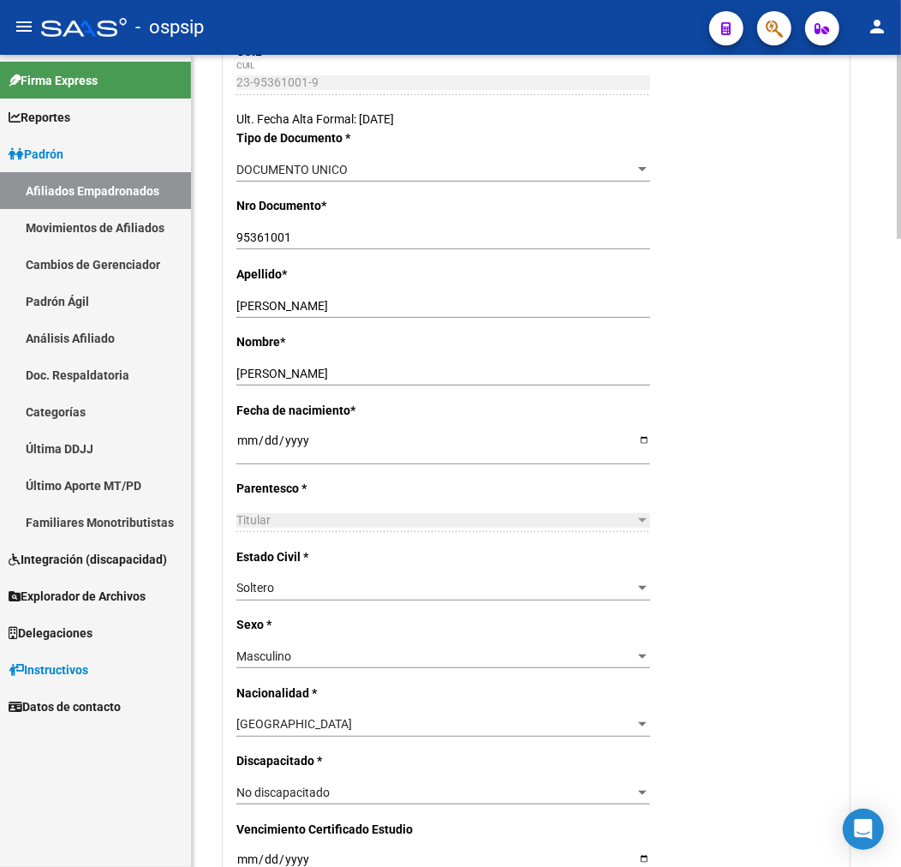
click at [406, 727] on div "[GEOGRAPHIC_DATA]" at bounding box center [436, 724] width 398 height 15
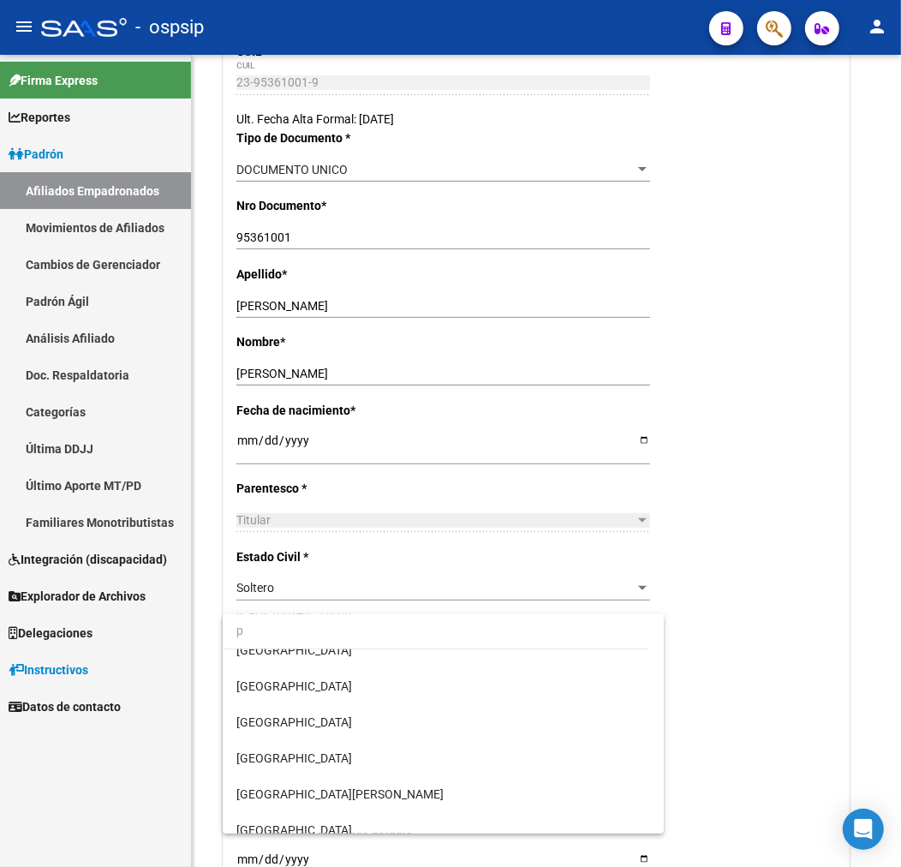
scroll to position [0, 0]
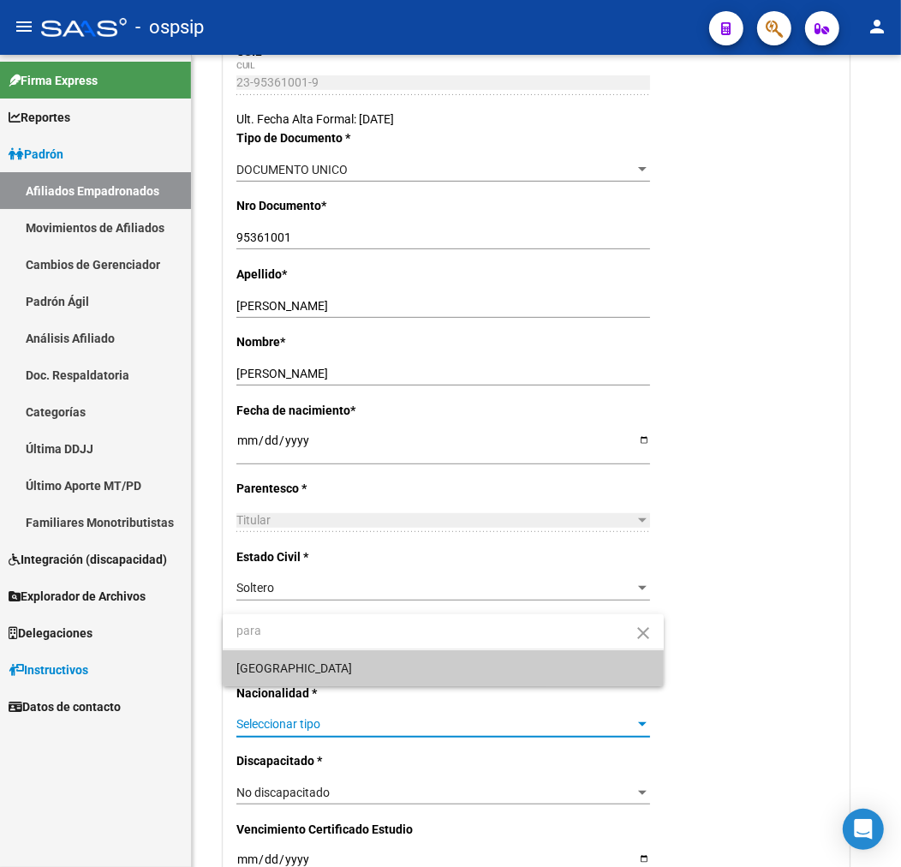
type input "para"
click at [408, 666] on span "[GEOGRAPHIC_DATA]" at bounding box center [444, 668] width 414 height 36
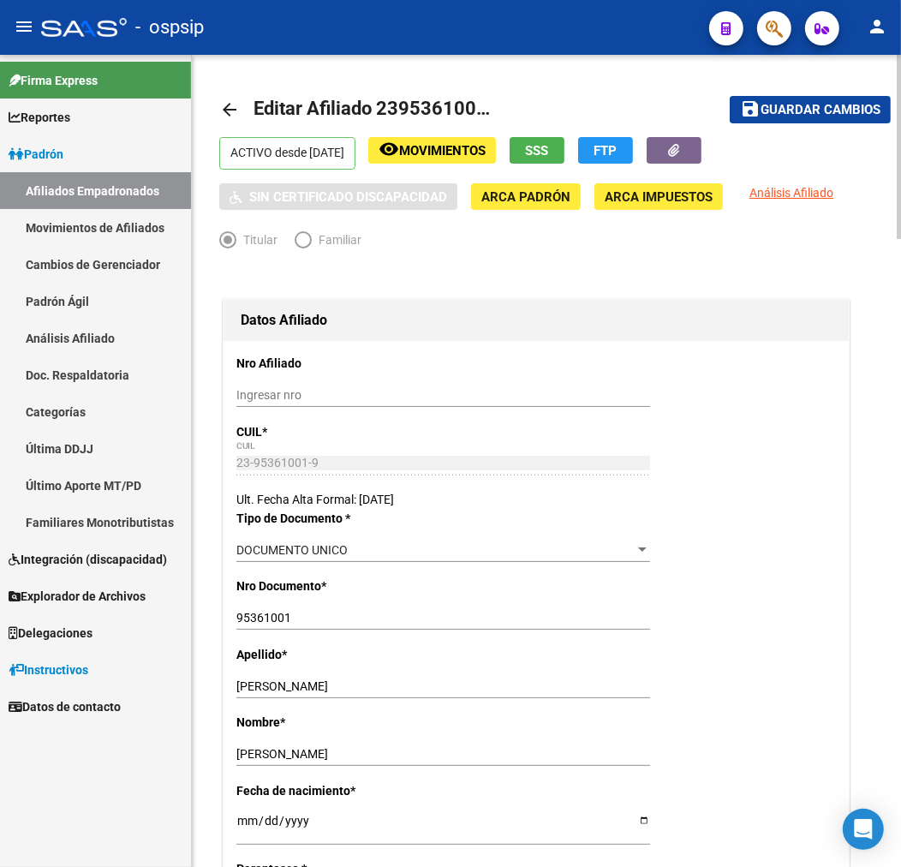
click at [788, 88] on mat-toolbar-row "save Guardar cambios" at bounding box center [799, 109] width 186 height 55
click at [777, 114] on span "Guardar cambios" at bounding box center [821, 110] width 120 height 15
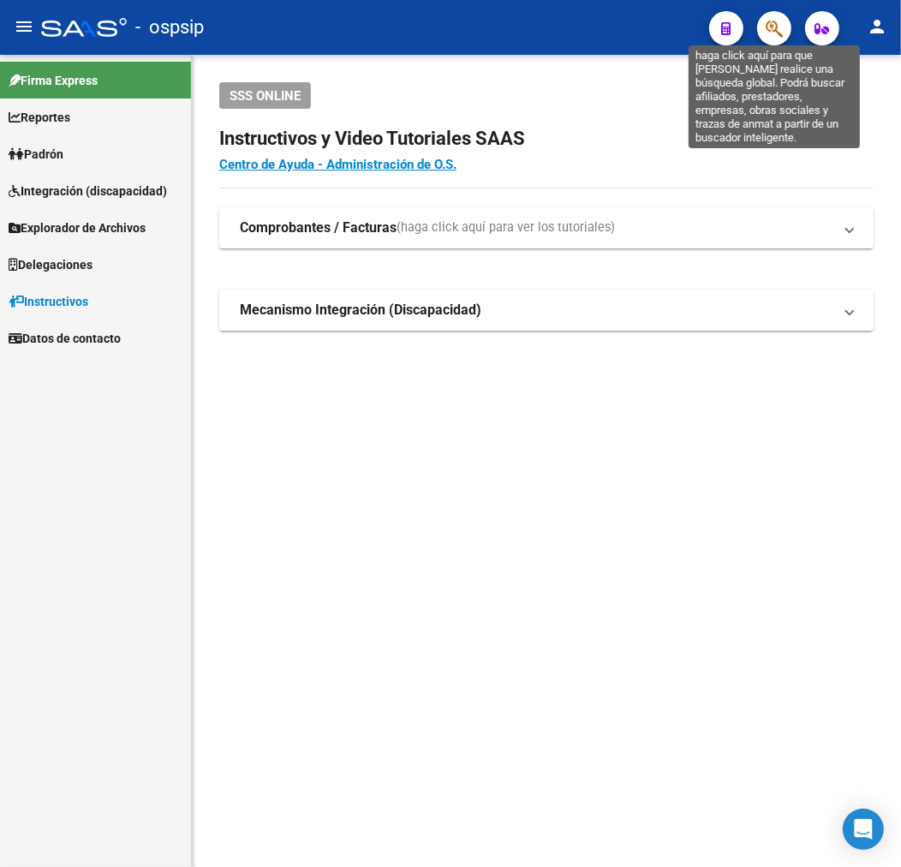
click at [774, 31] on icon "button" at bounding box center [774, 29] width 17 height 20
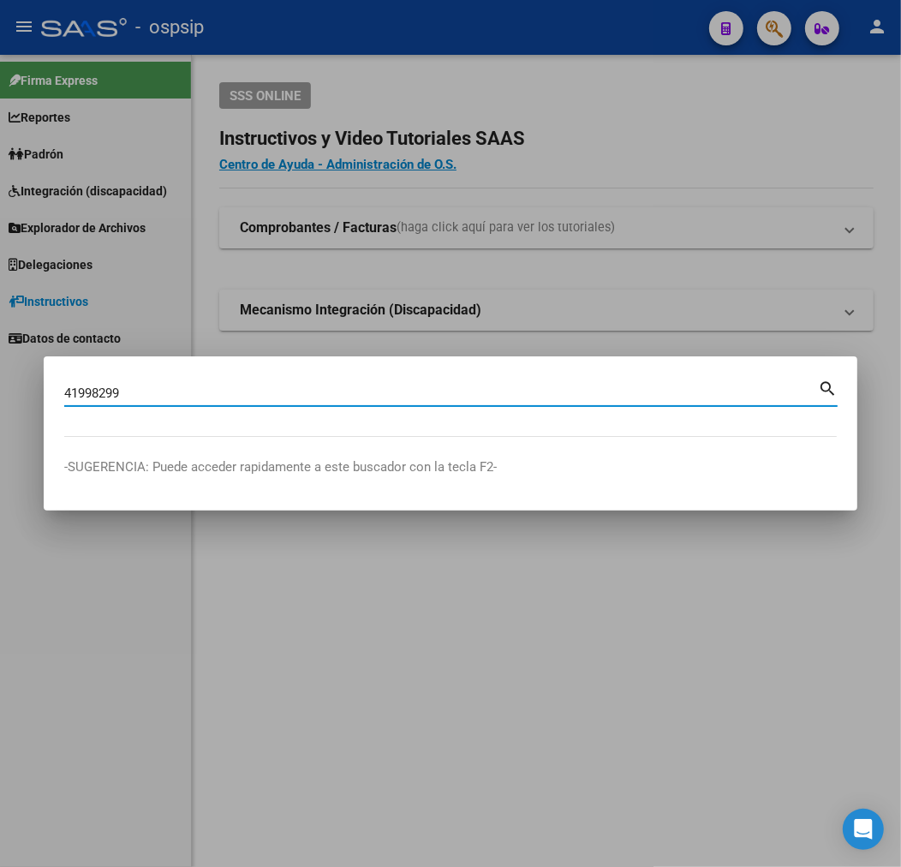
type input "41998299"
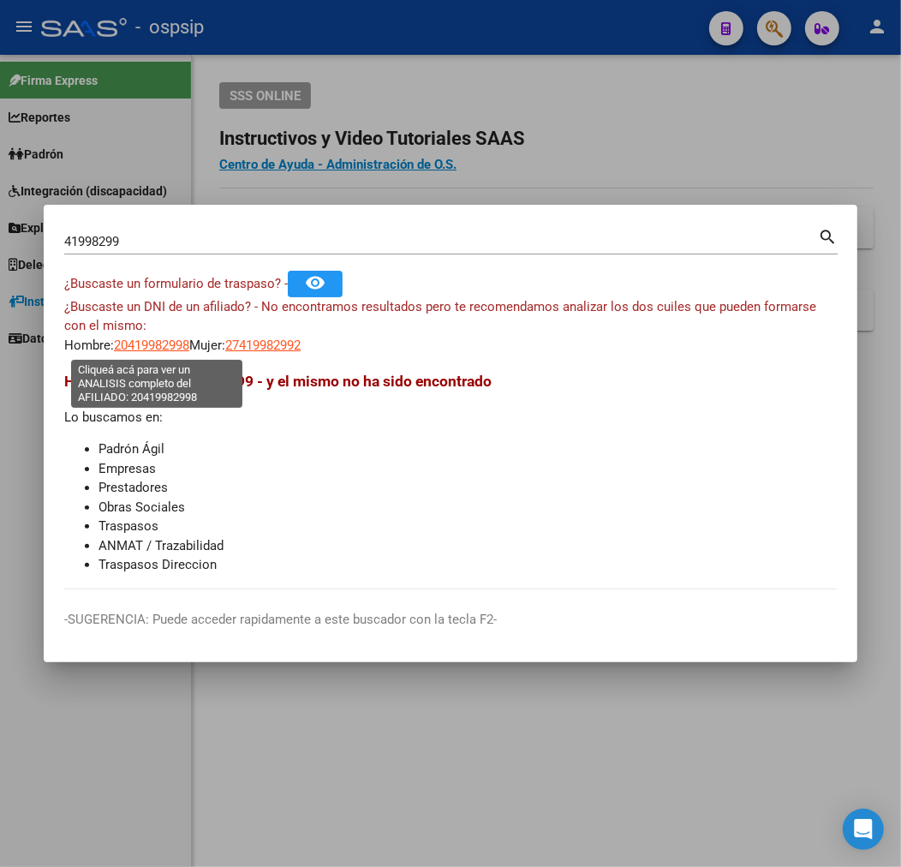
click at [169, 347] on span "20419982998" at bounding box center [151, 345] width 75 height 15
type textarea "20419982998"
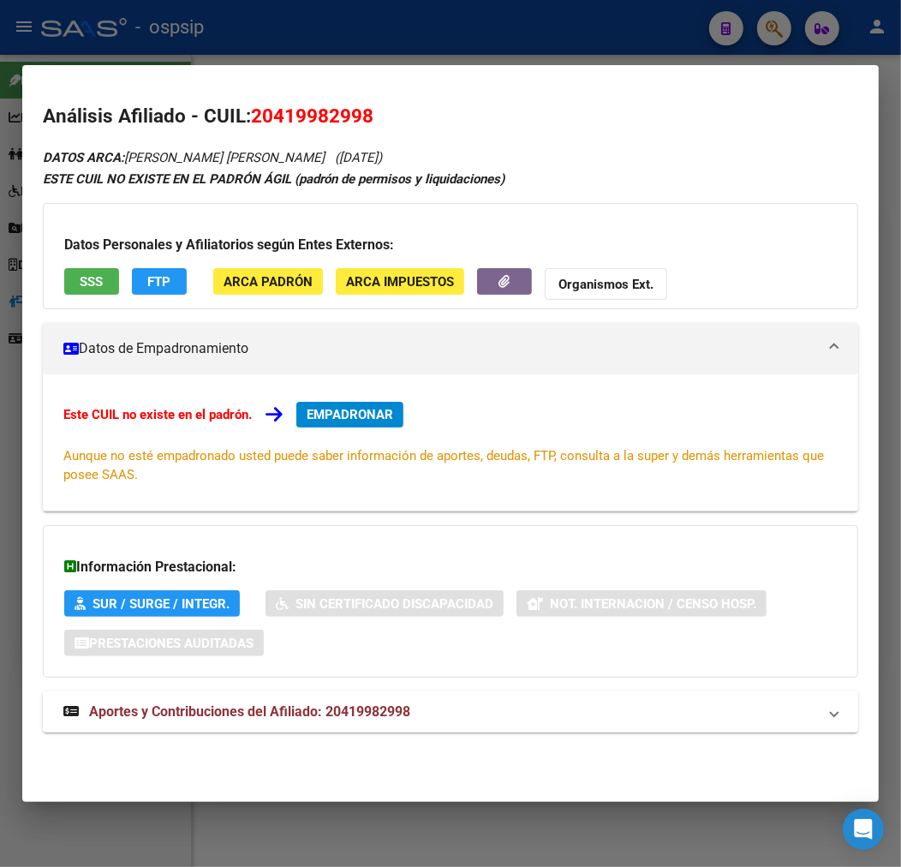
click at [572, 709] on mat-panel-title "Aportes y Contribuciones del Afiliado: 20419982998" at bounding box center [440, 712] width 754 height 21
click at [338, 415] on span "EMPADRONAR" at bounding box center [350, 414] width 87 height 15
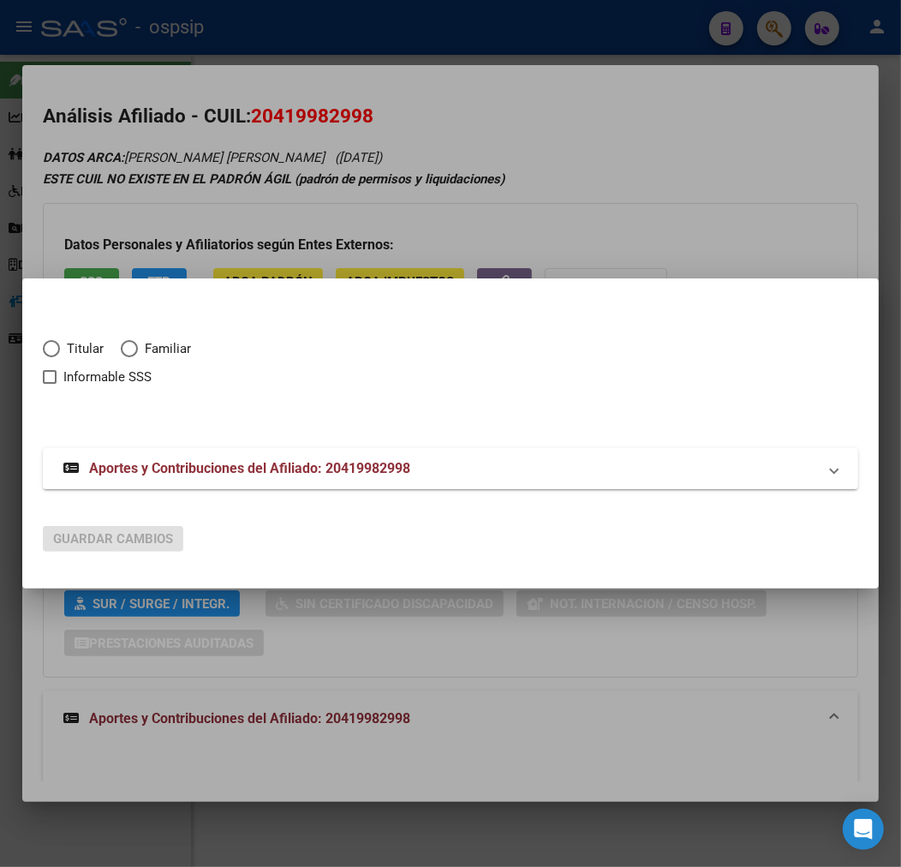
click at [67, 352] on span "Titular" at bounding box center [82, 349] width 44 height 20
click at [60, 352] on input "Titular" at bounding box center [51, 348] width 17 height 17
radio input "true"
checkbox input "true"
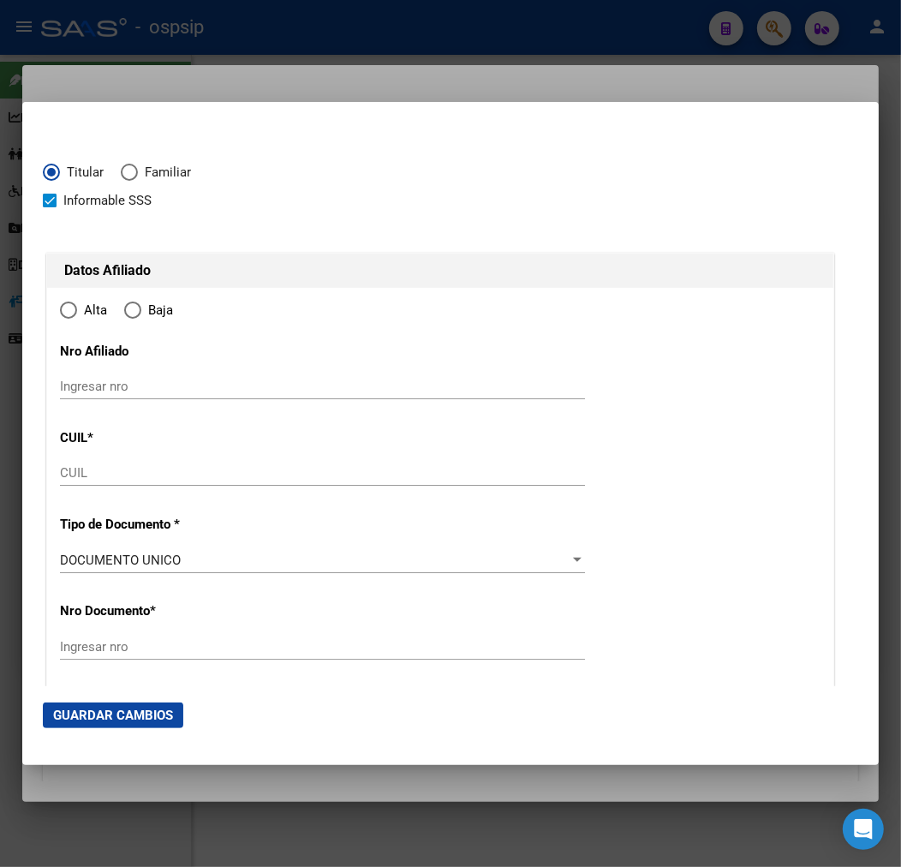
type input "20-41998299-8"
type input "41998299"
type input "[PERSON_NAME]"
type input "[DATE]"
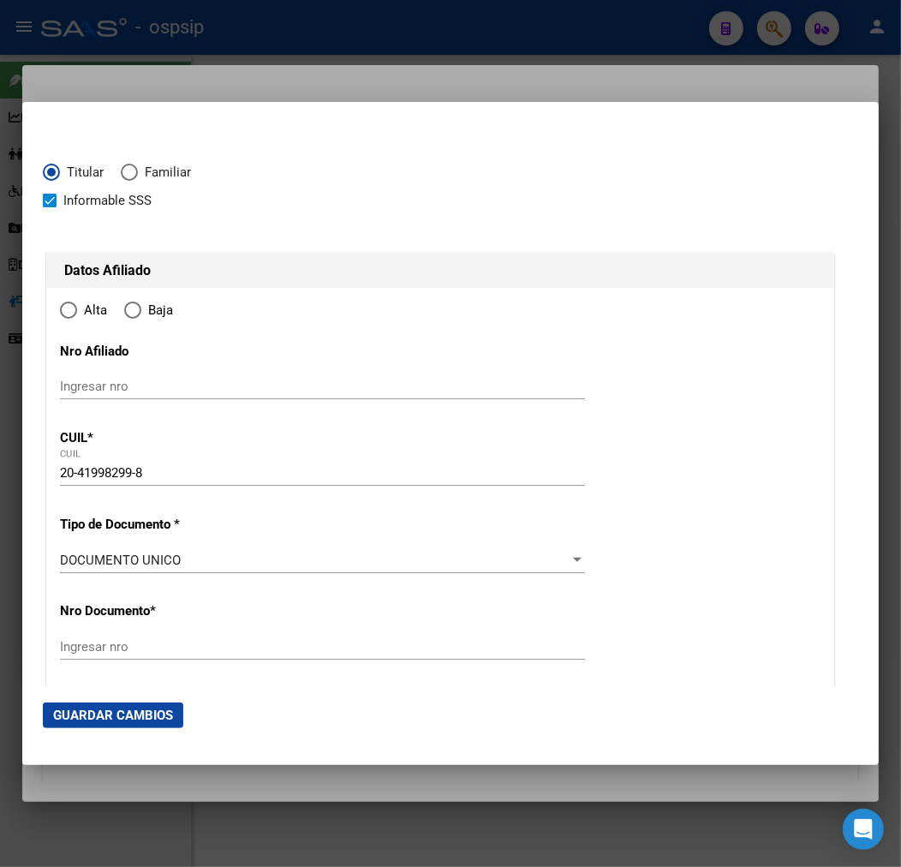
type input "ALMIRANTE [PERSON_NAME]"
type input "1846"
type input "LOS QUEBRACHOS"
type input "2243"
type input "0"
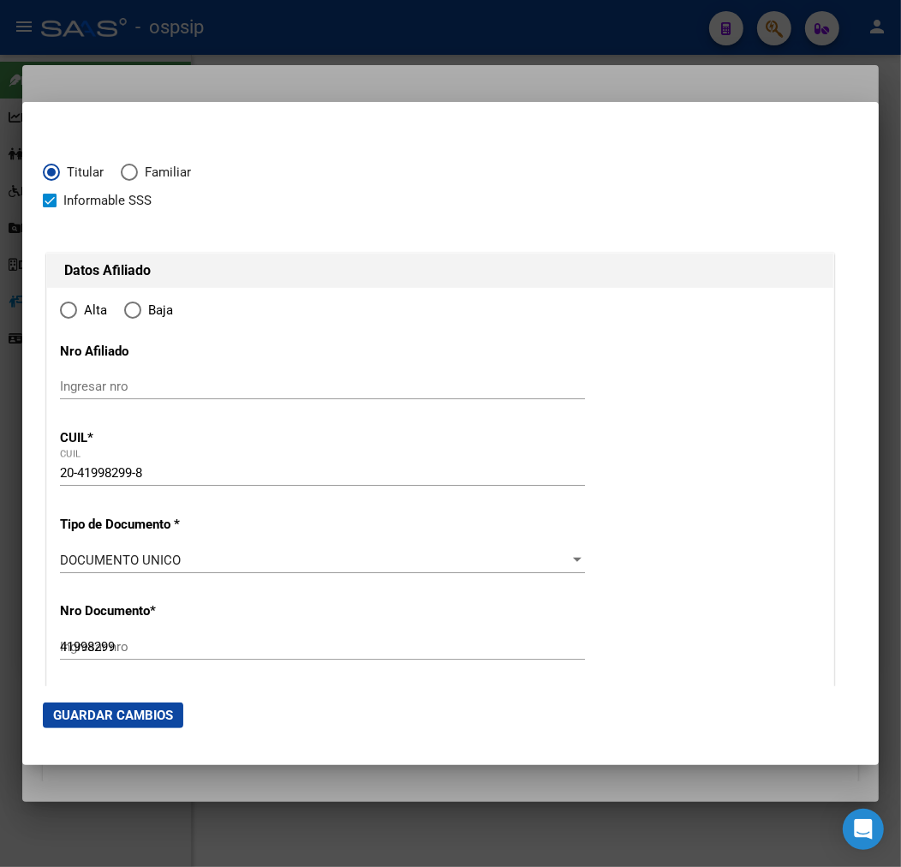
radio input "true"
click at [71, 554] on input "Ingresar fecha" at bounding box center [322, 564] width 525 height 27
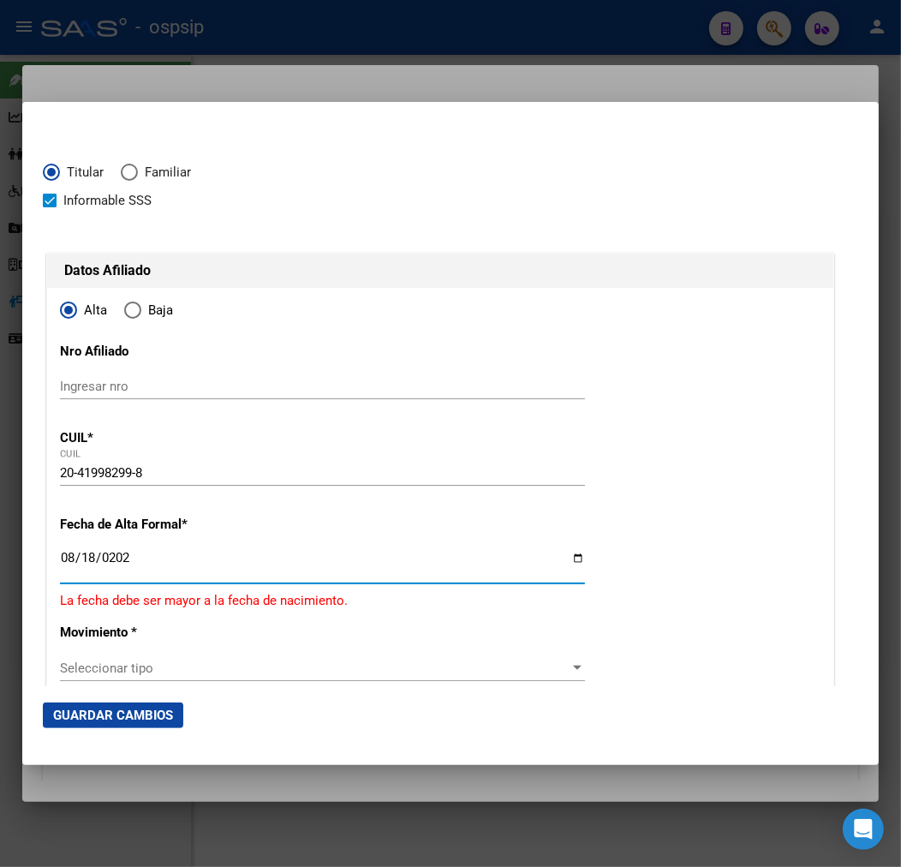
type input "[DATE]"
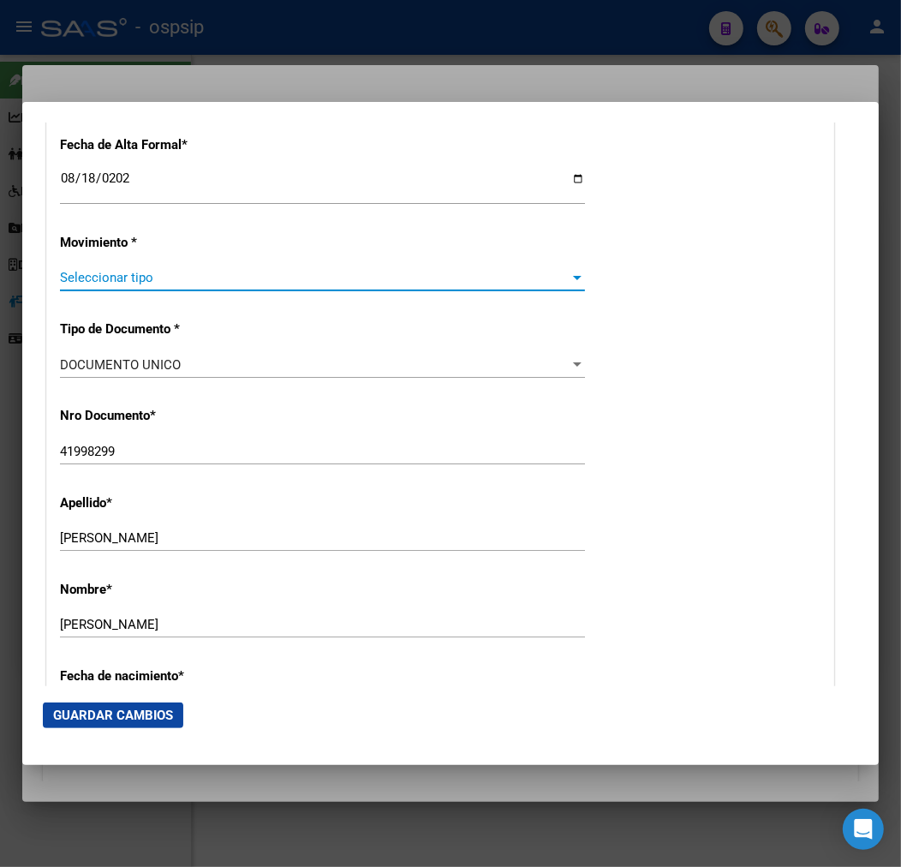
scroll to position [380, 0]
click at [312, 280] on span "Seleccionar tipo" at bounding box center [315, 276] width 510 height 15
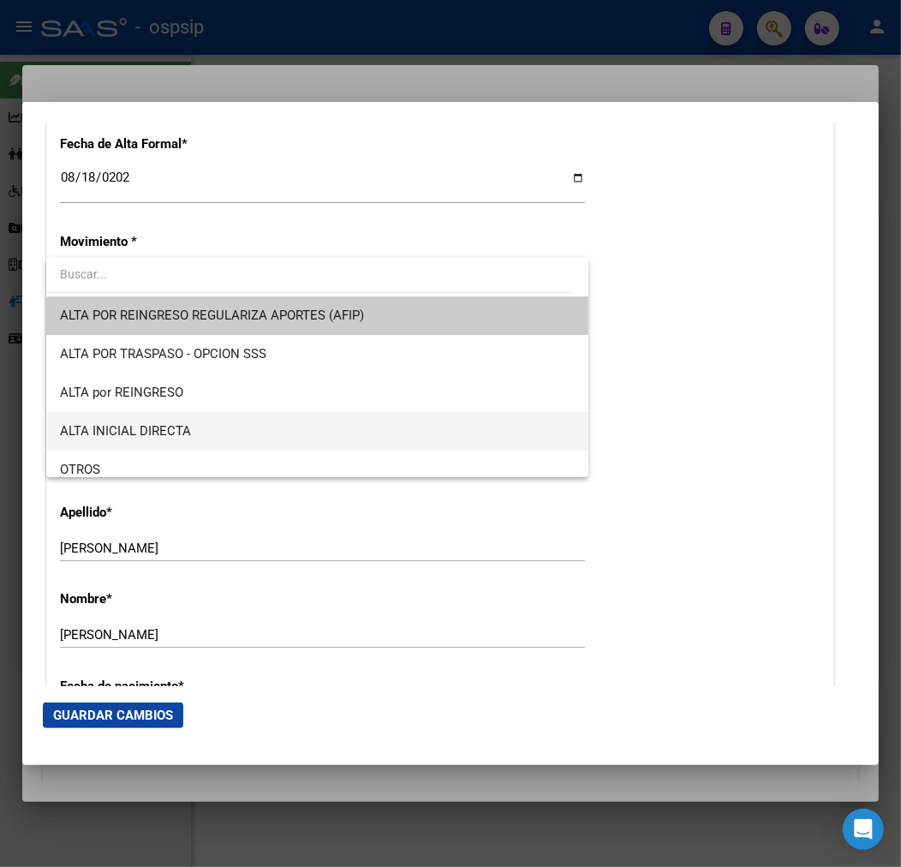
click at [311, 412] on span "ALTA INICIAL DIRECTA" at bounding box center [317, 431] width 515 height 39
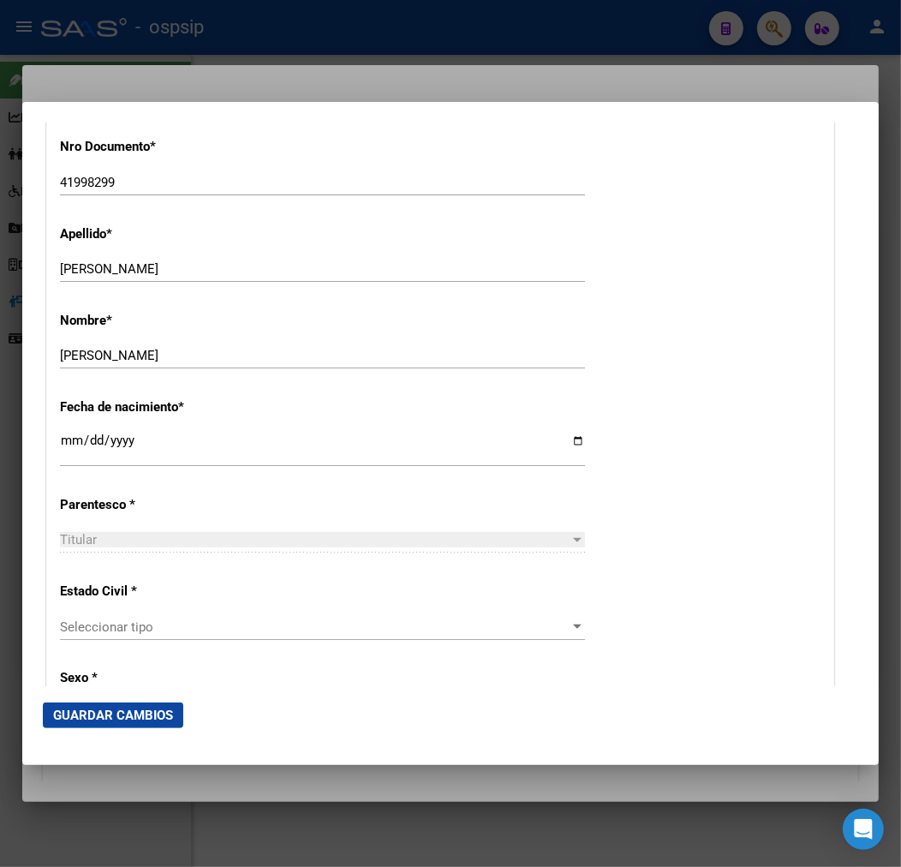
scroll to position [666, 0]
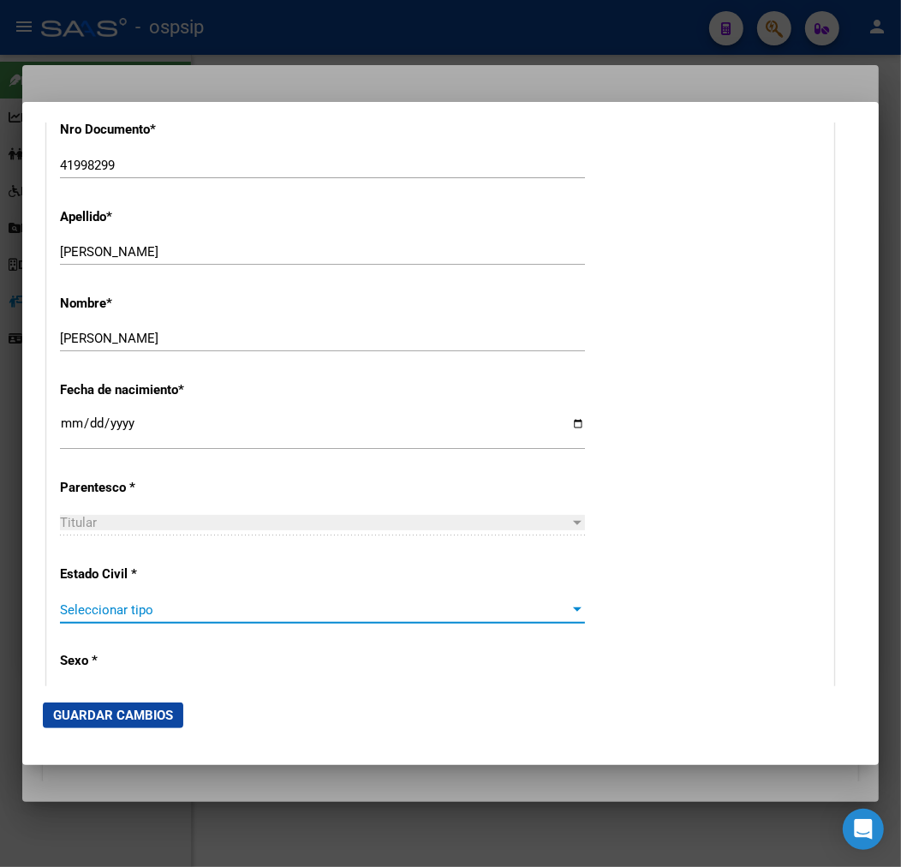
click at [234, 604] on span "Seleccionar tipo" at bounding box center [315, 609] width 510 height 15
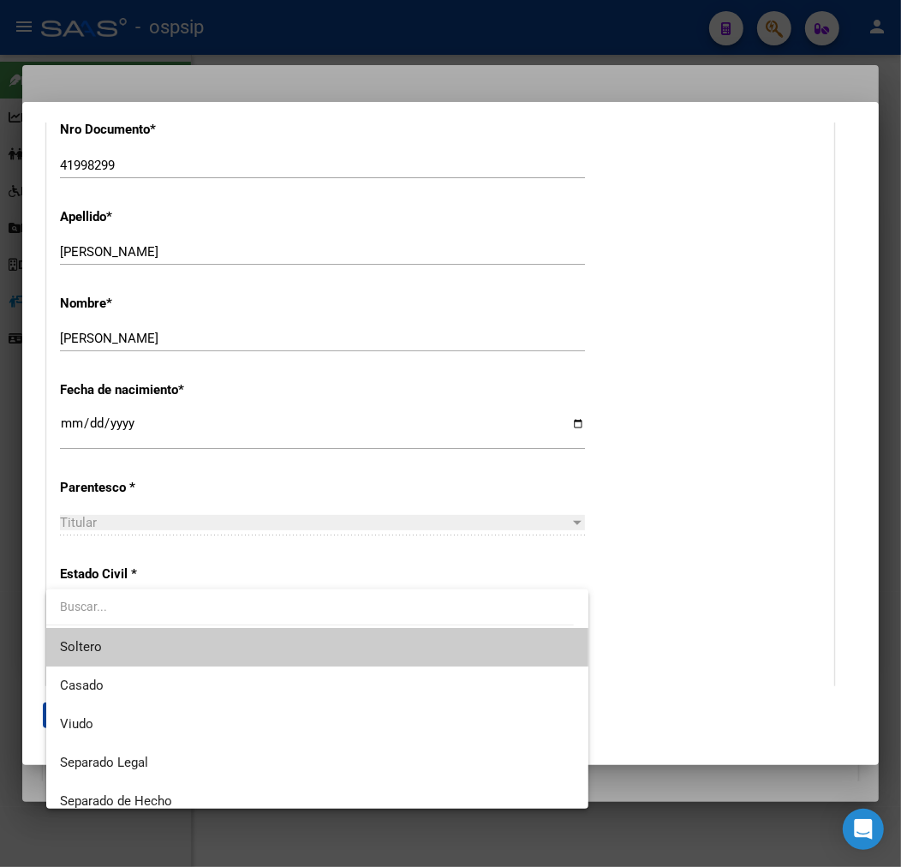
click at [242, 640] on span "Soltero" at bounding box center [317, 647] width 515 height 39
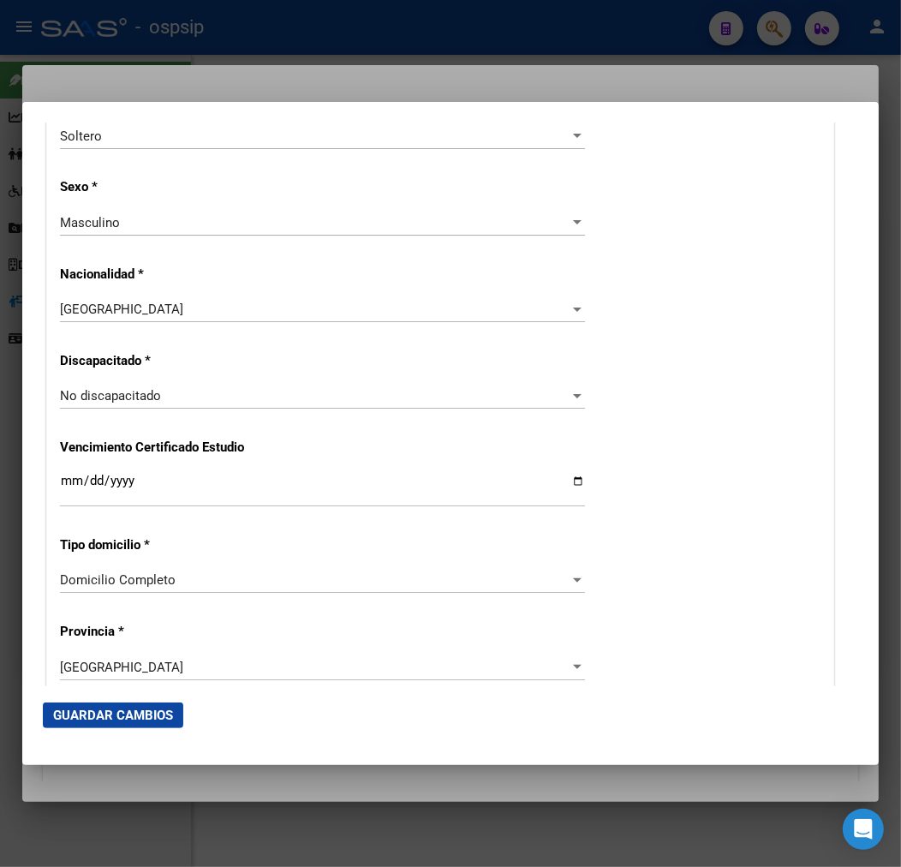
scroll to position [1237, 0]
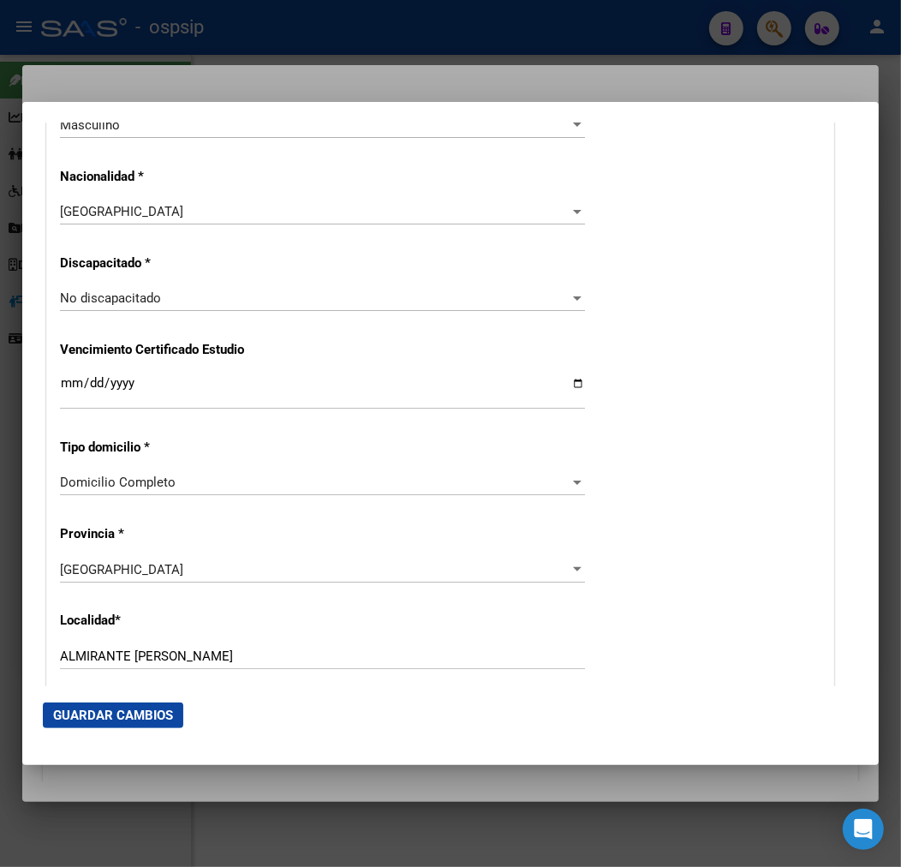
drag, startPoint x: 71, startPoint y: 552, endPoint x: 27, endPoint y: 535, distance: 47.7
click at [63, 544] on div "Alta Baja Nro Afiliado Ingresar nro CUIL * 20-41998299-8 CUIL ARCA Padrón Fecha…" at bounding box center [440, 265] width 787 height 2428
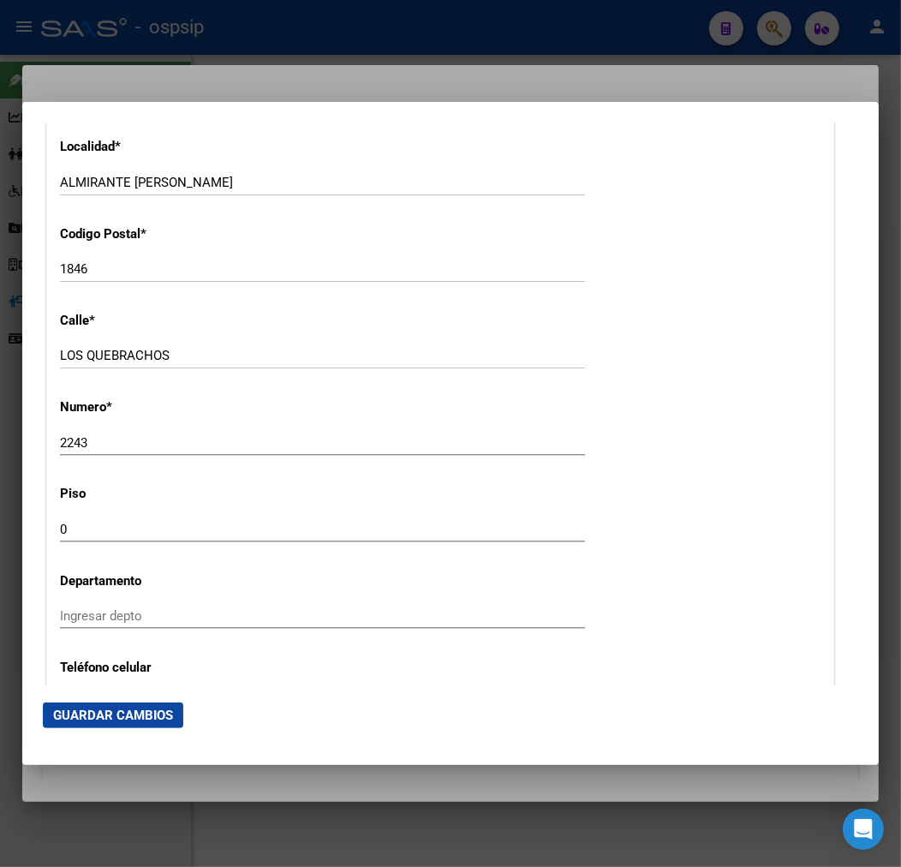
scroll to position [1714, 0]
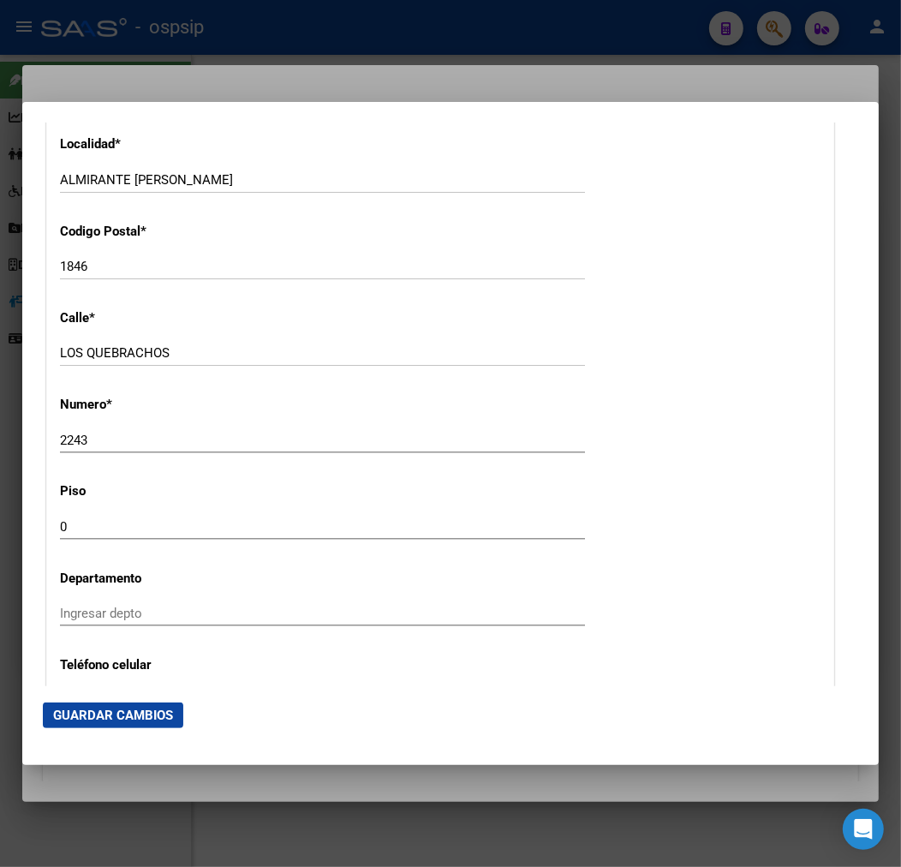
click at [218, 355] on input "LOS QUEBRACHOS" at bounding box center [322, 352] width 525 height 15
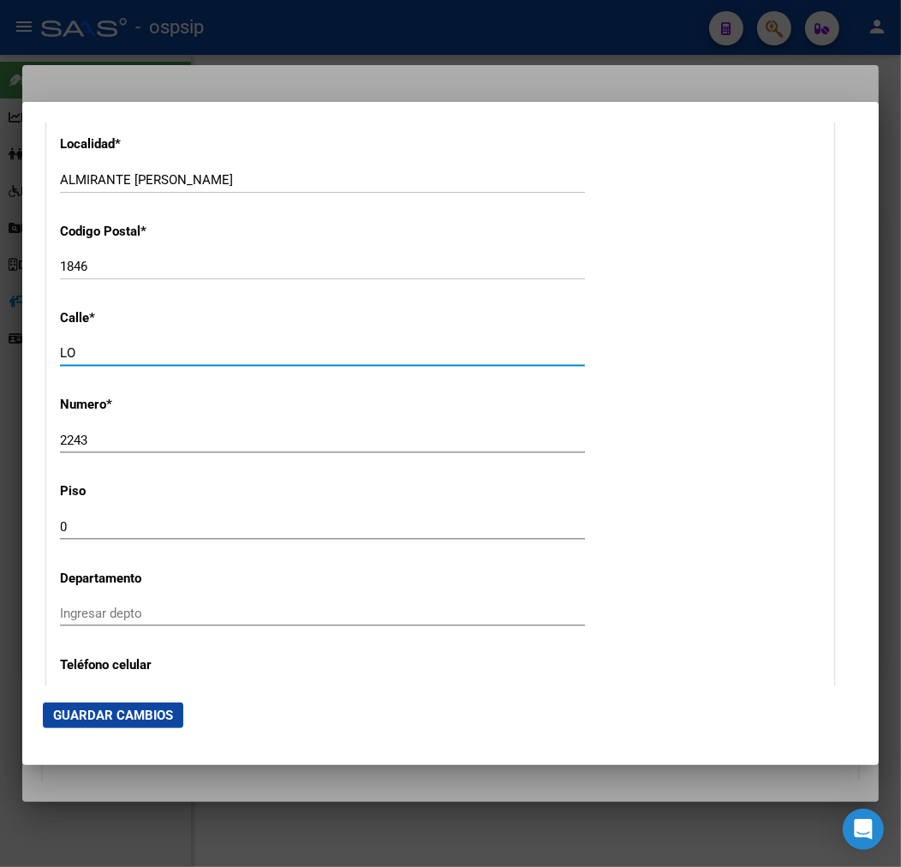
type input "L"
type input "501"
click at [195, 440] on input "2243" at bounding box center [322, 440] width 525 height 15
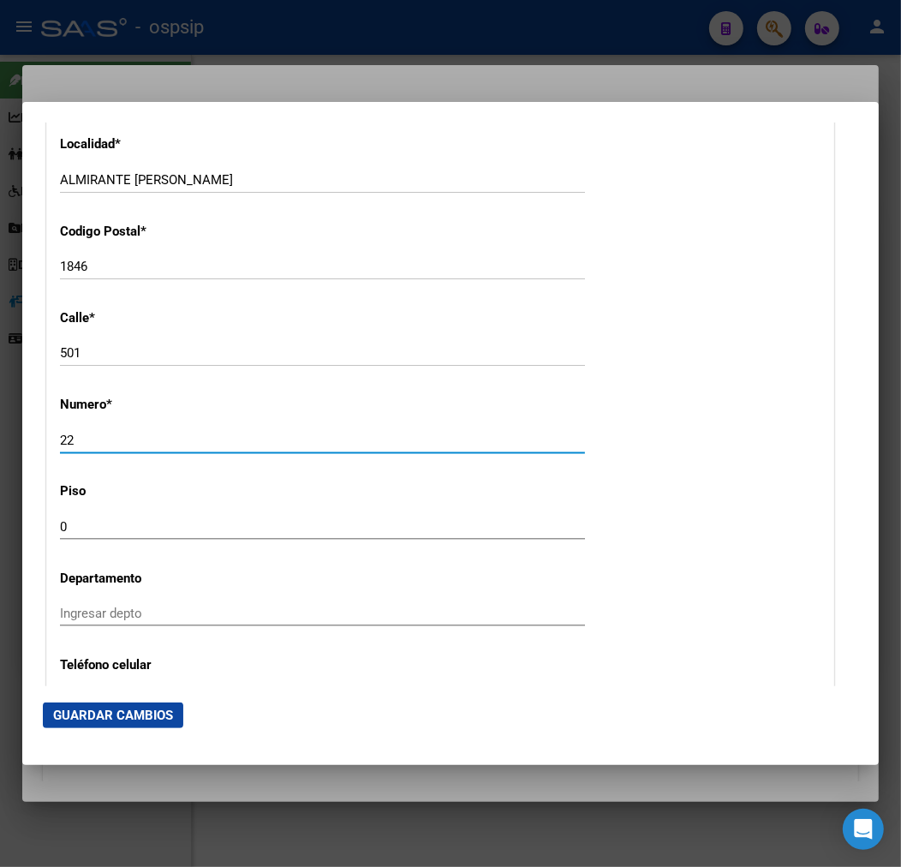
type input "2"
type input "1655"
click at [123, 264] on input "1846" at bounding box center [322, 266] width 525 height 15
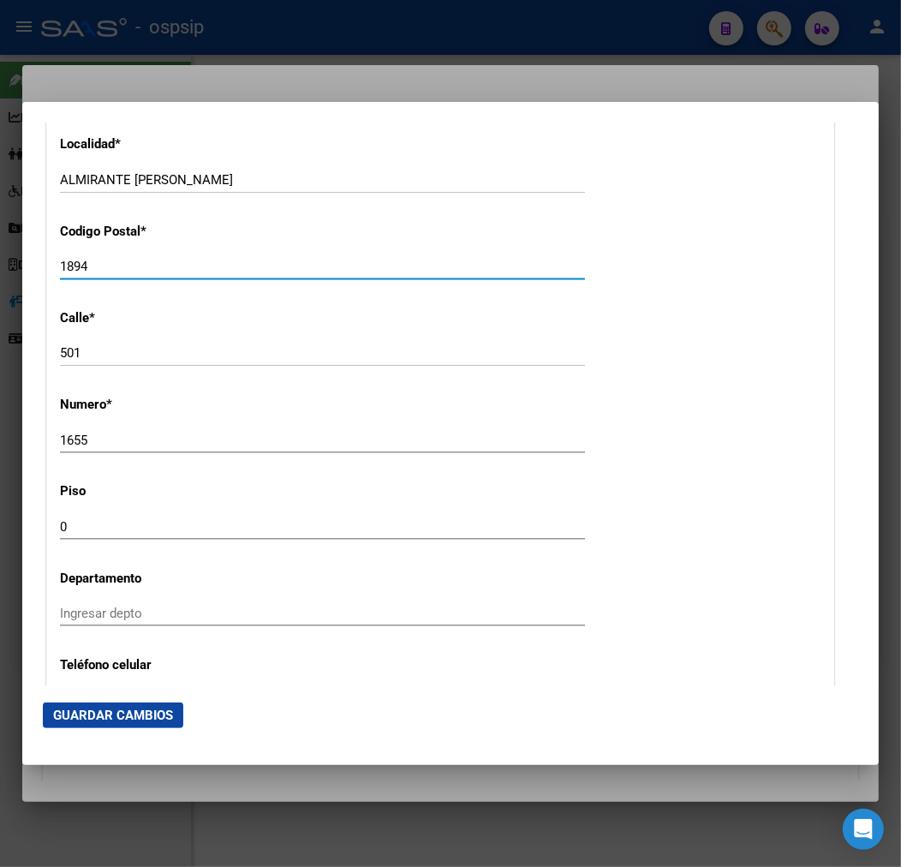
type input "1894"
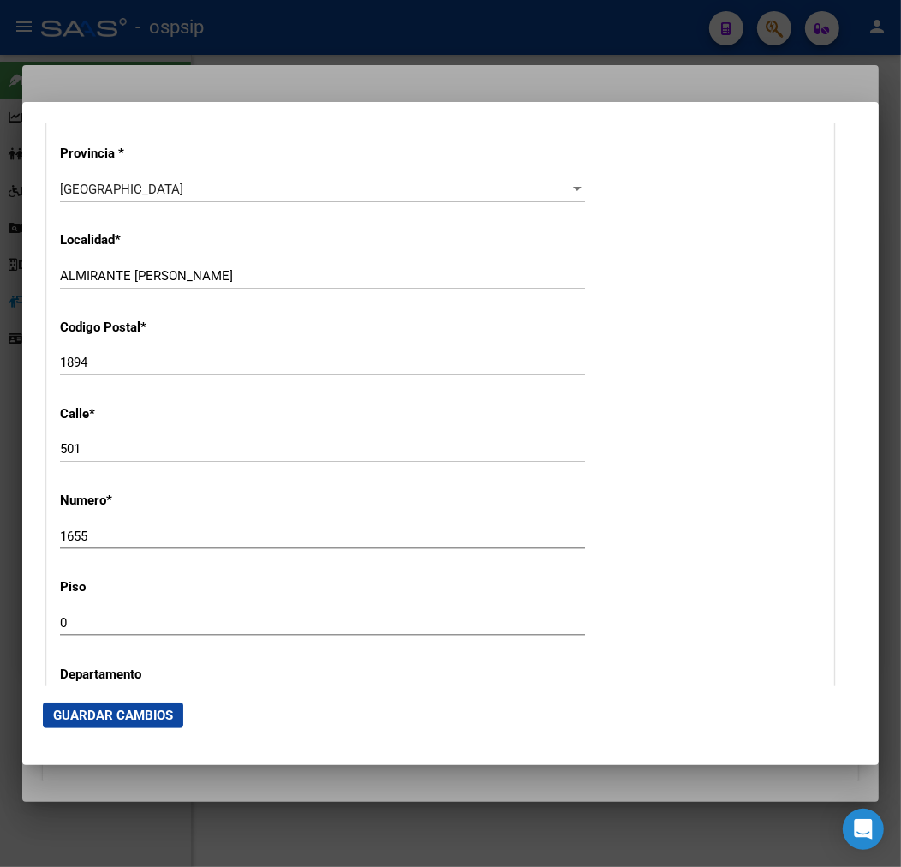
click at [206, 285] on div "ALMIRANTE [PERSON_NAME] Ingresar el nombre" at bounding box center [322, 276] width 525 height 26
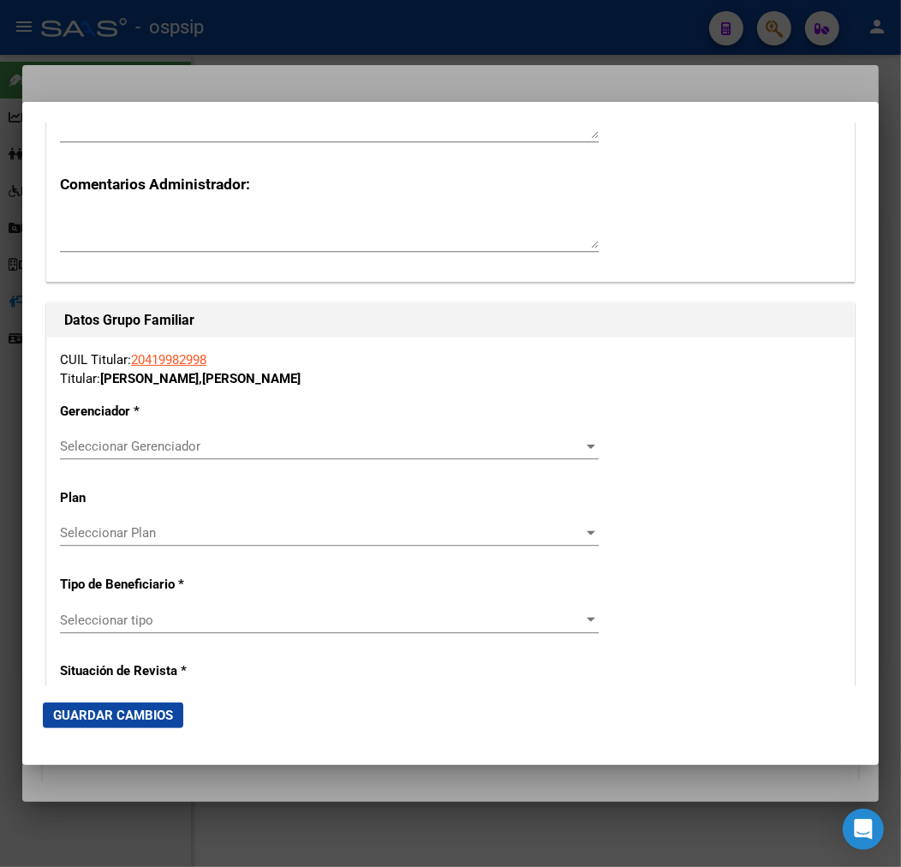
scroll to position [2951, 0]
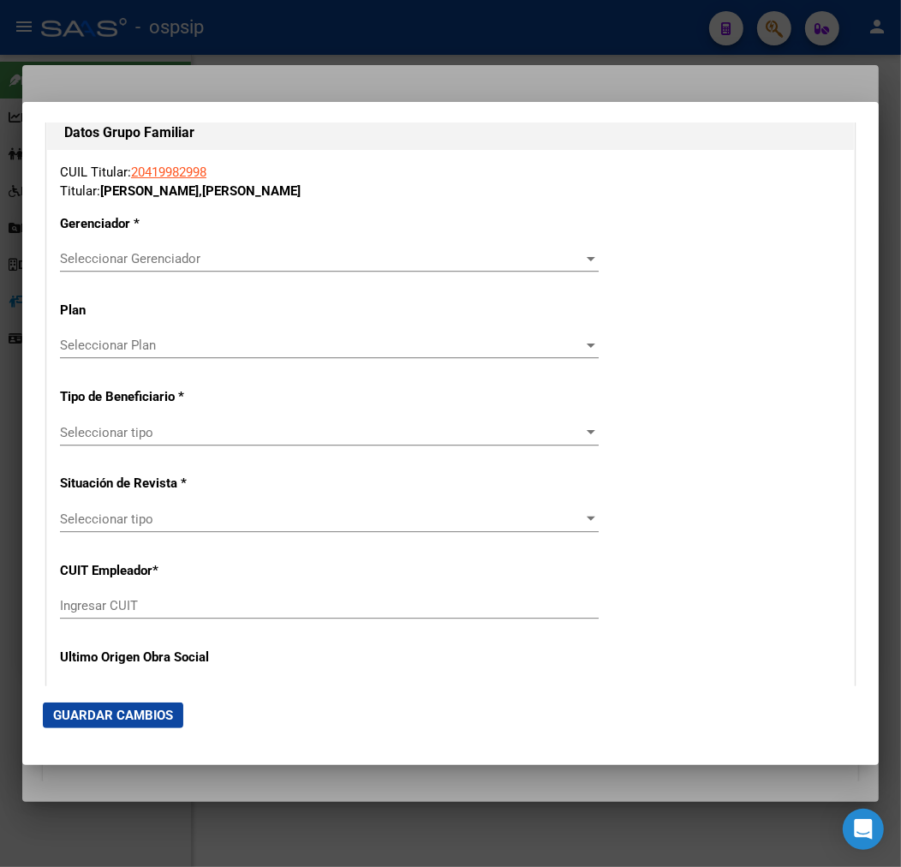
click at [210, 237] on div "CUIL Titular: 20419982998 Titular: [PERSON_NAME] [PERSON_NAME] Gerenciador * Se…" at bounding box center [450, 421] width 807 height 543
click at [209, 257] on span "Seleccionar Gerenciador" at bounding box center [322, 258] width 524 height 15
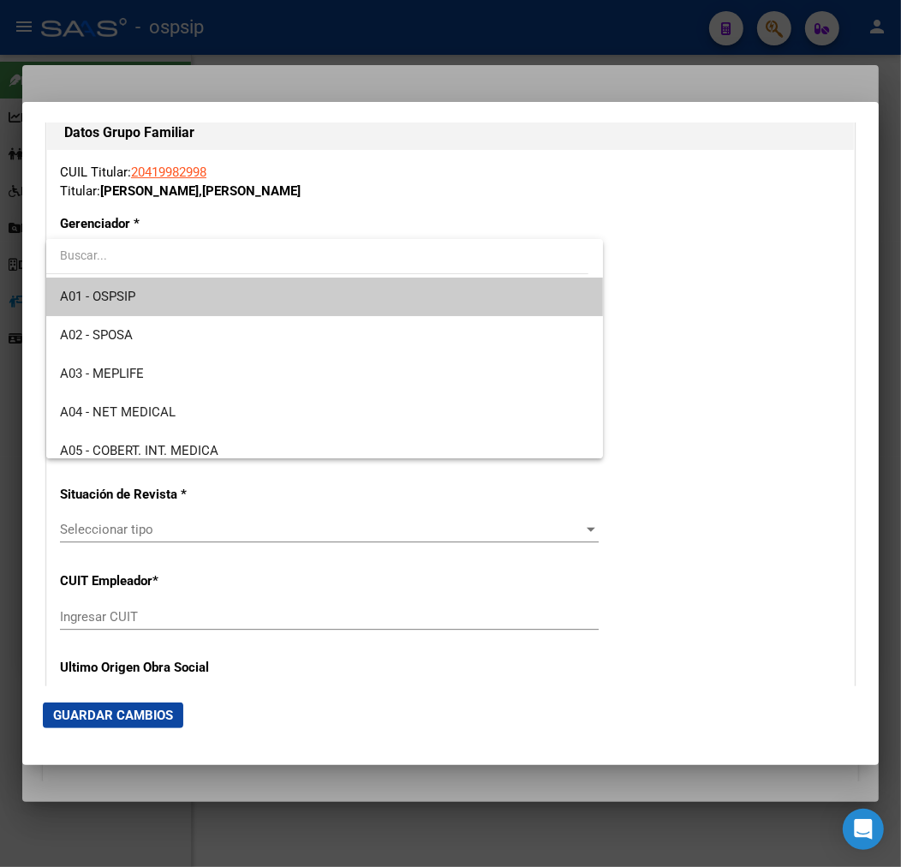
click at [246, 297] on span "A01 - OSPSIP" at bounding box center [325, 297] width 530 height 39
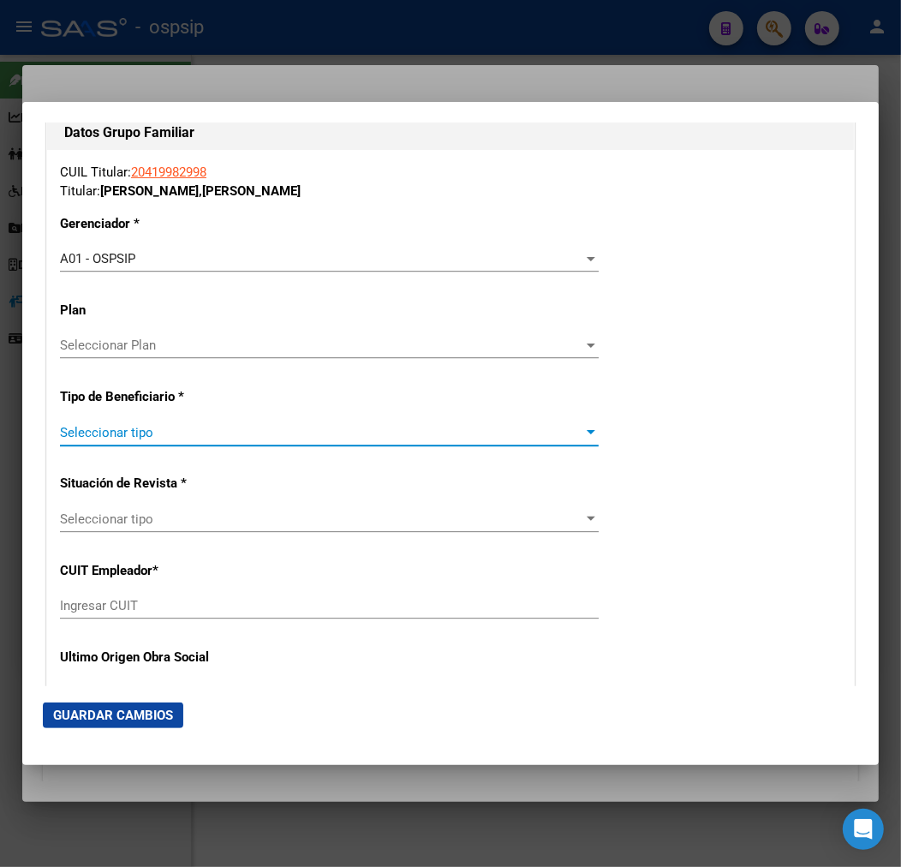
click at [236, 432] on span "Seleccionar tipo" at bounding box center [322, 432] width 524 height 15
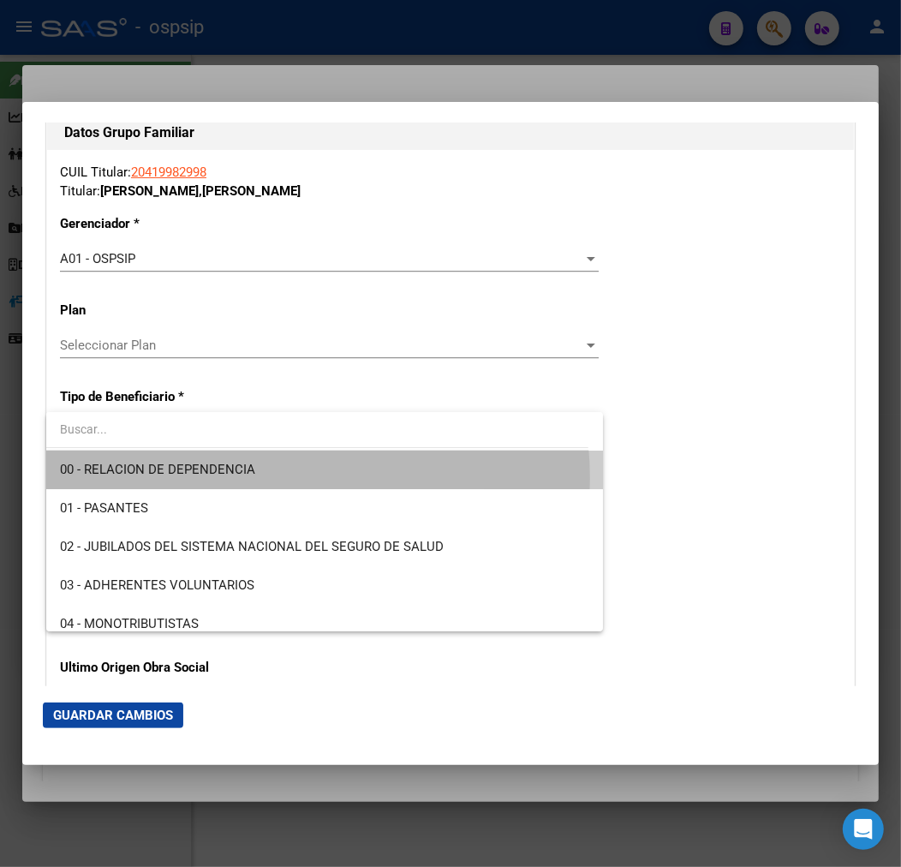
click at [262, 478] on span "00 - RELACION DE DEPENDENCIA" at bounding box center [325, 470] width 530 height 39
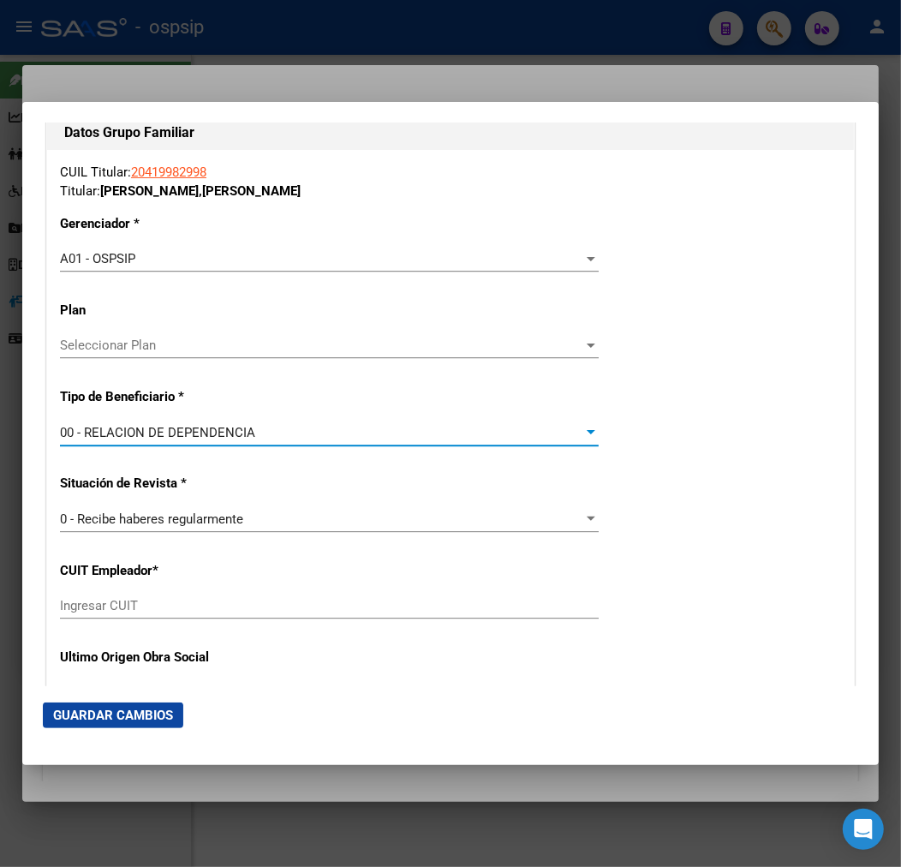
type input "30-70842602-0"
click at [117, 710] on span "Guardar Cambios" at bounding box center [113, 715] width 120 height 15
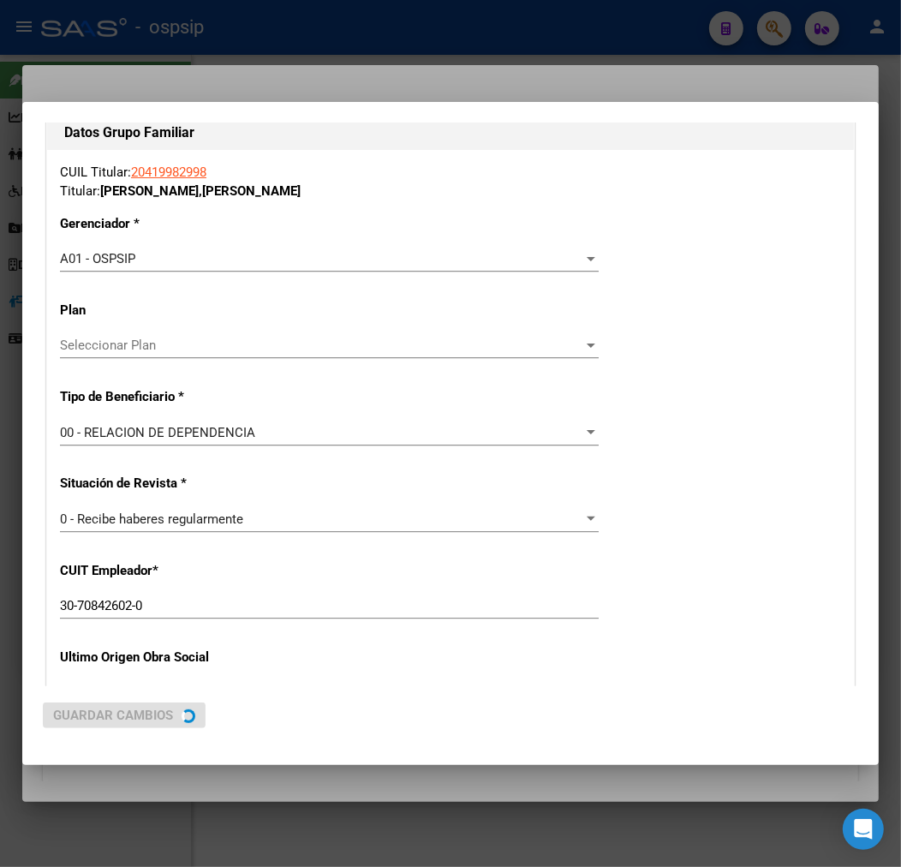
scroll to position [0, 0]
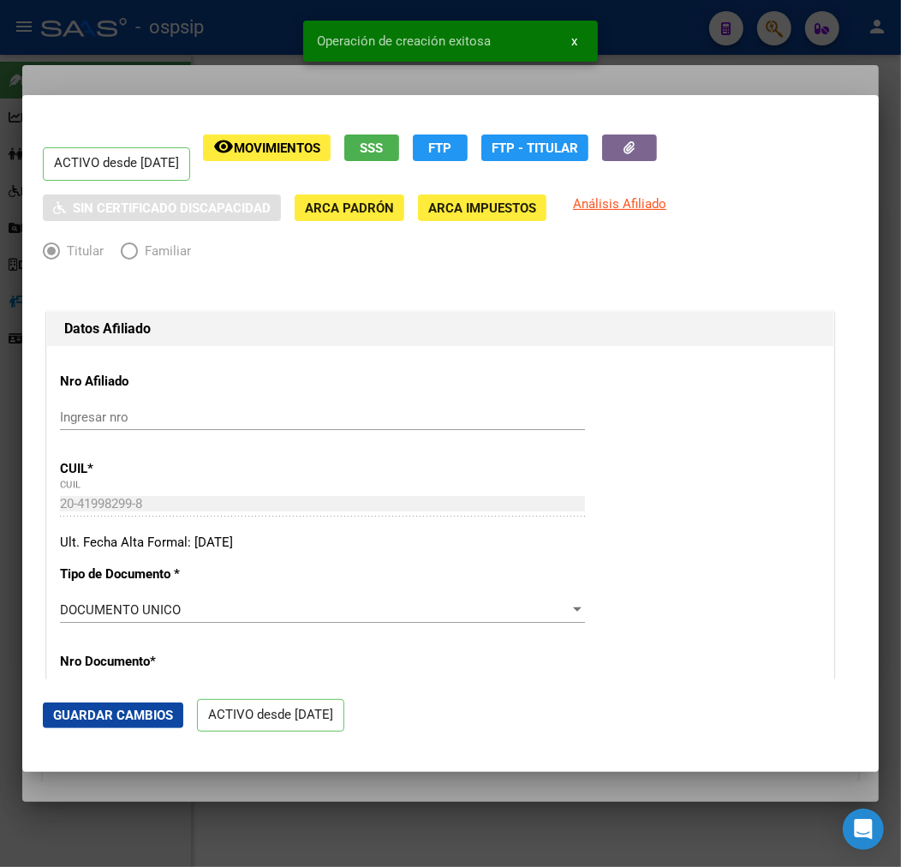
click at [219, 92] on div at bounding box center [450, 433] width 901 height 867
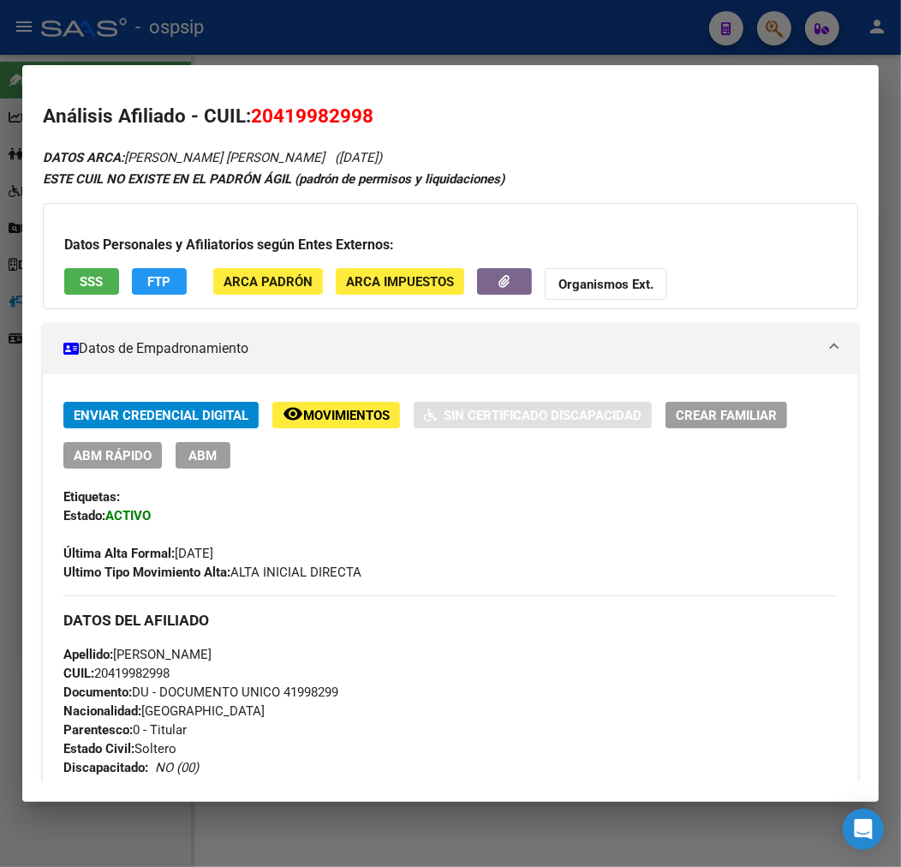
click at [494, 48] on div at bounding box center [450, 433] width 901 height 867
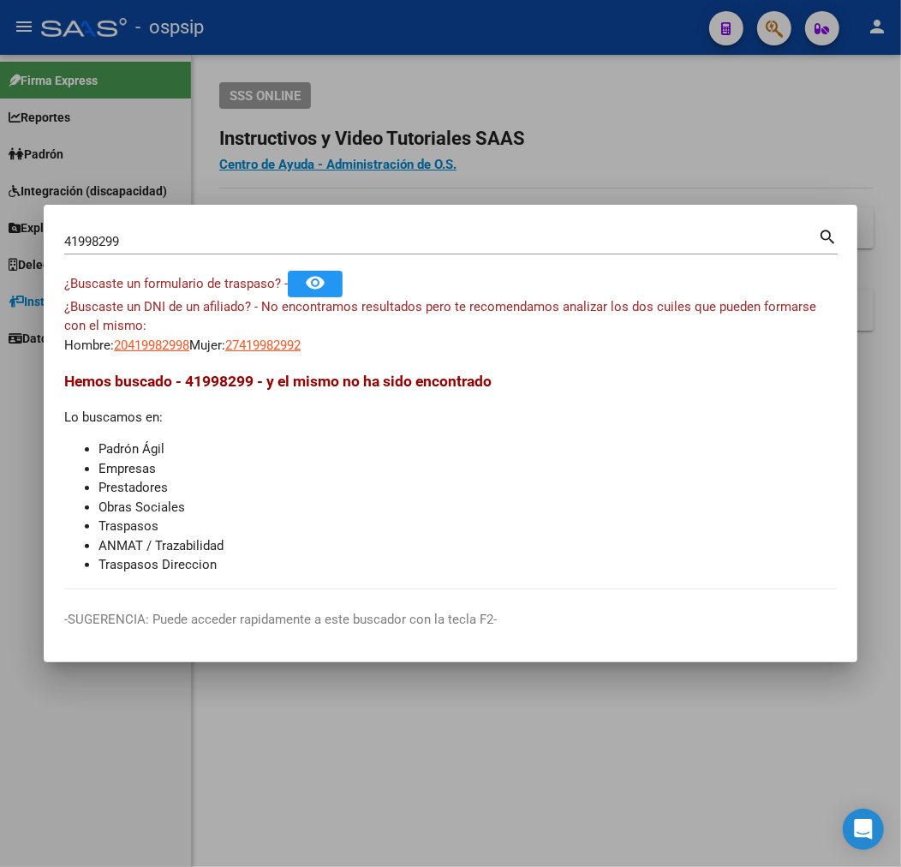
click at [494, 48] on div at bounding box center [450, 433] width 901 height 867
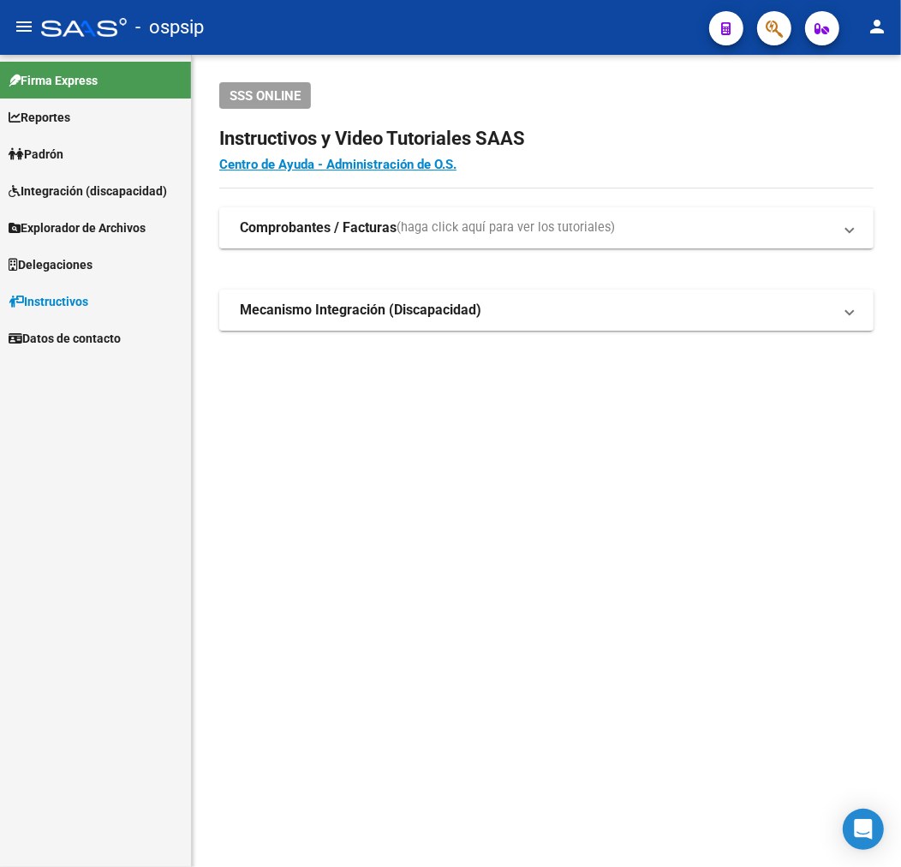
click at [494, 48] on mat-toolbar "menu - ospsip person" at bounding box center [450, 27] width 901 height 55
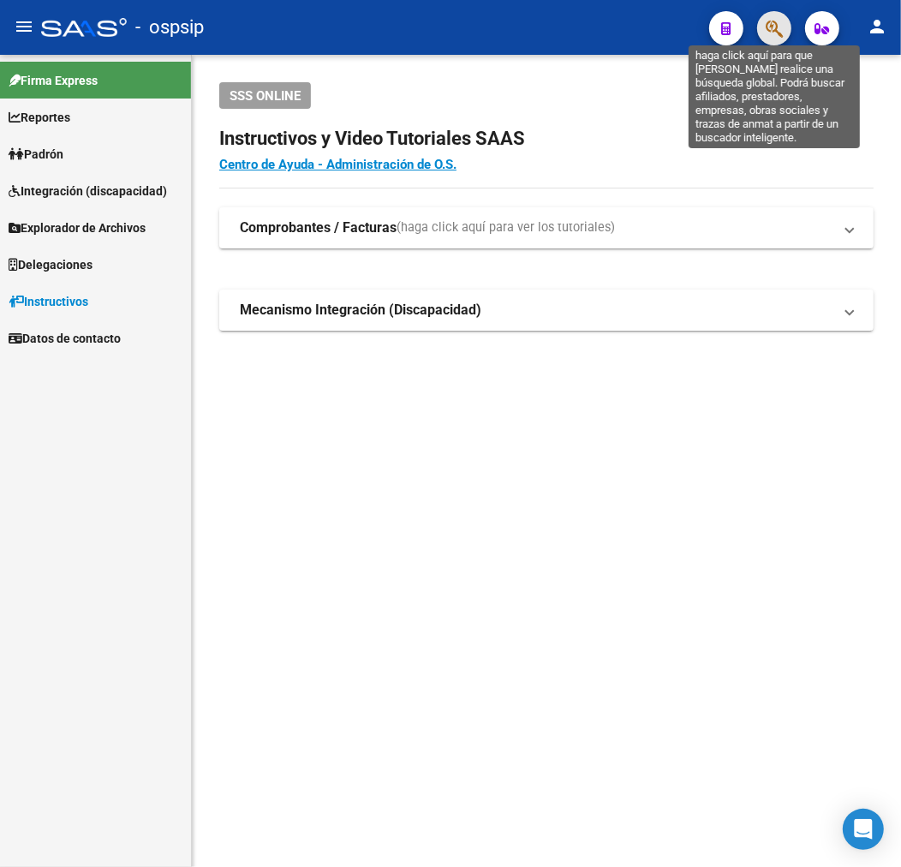
click at [776, 20] on icon "button" at bounding box center [774, 29] width 17 height 20
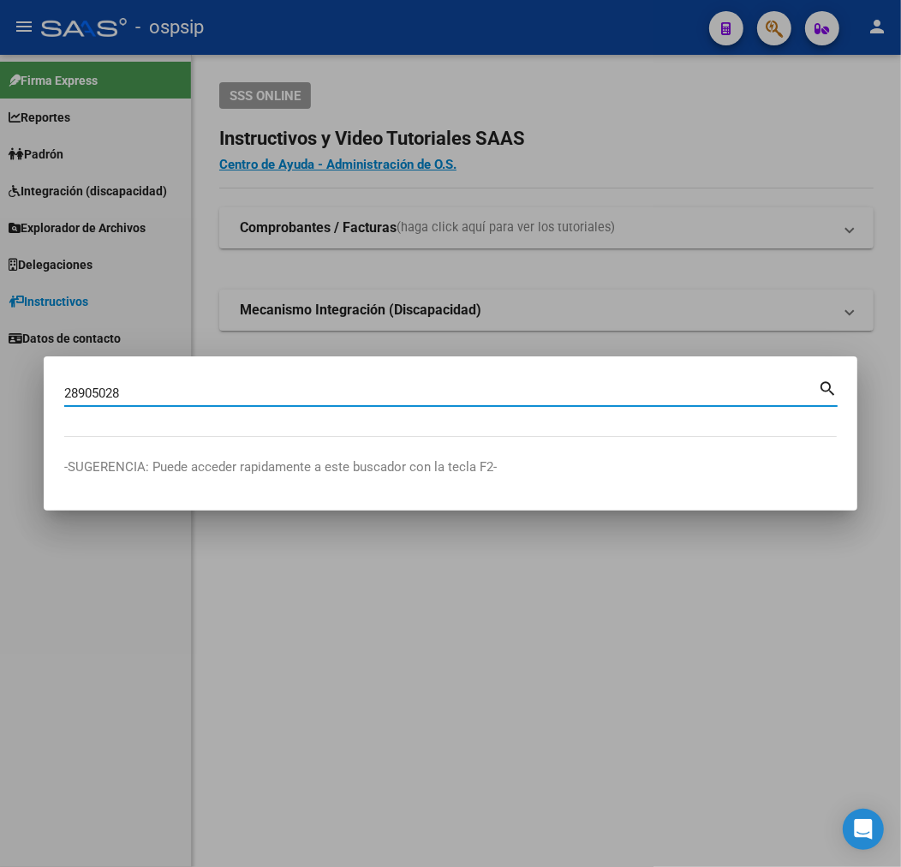
type input "28905028"
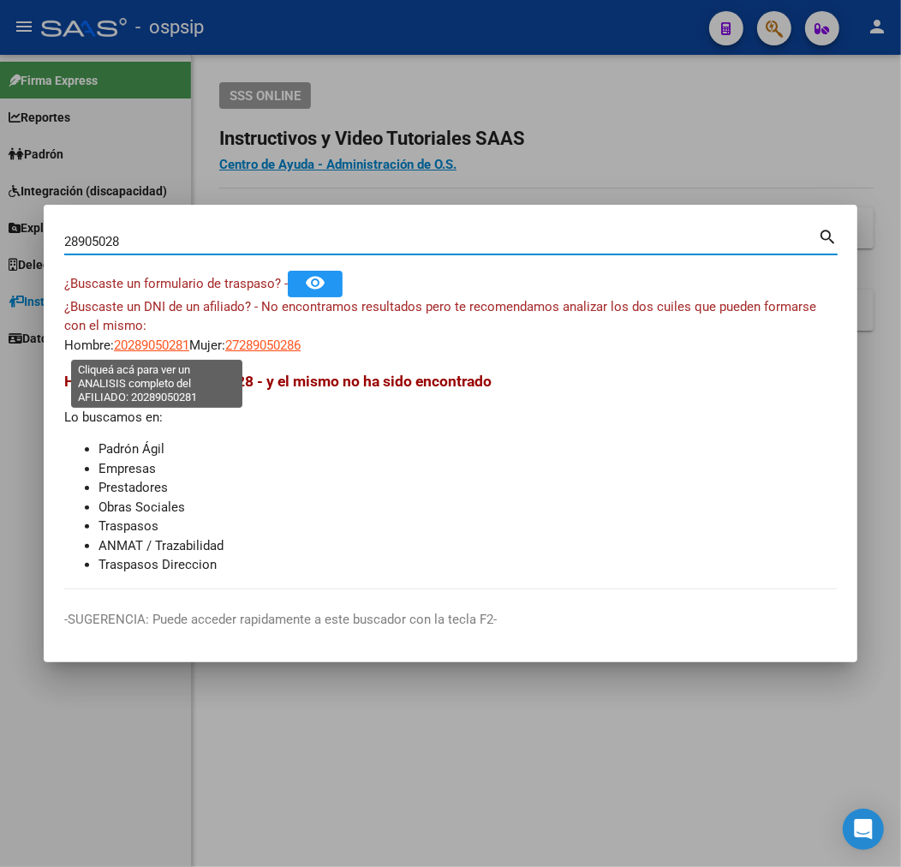
click at [143, 348] on span "20289050281" at bounding box center [151, 345] width 75 height 15
type textarea "20289050281"
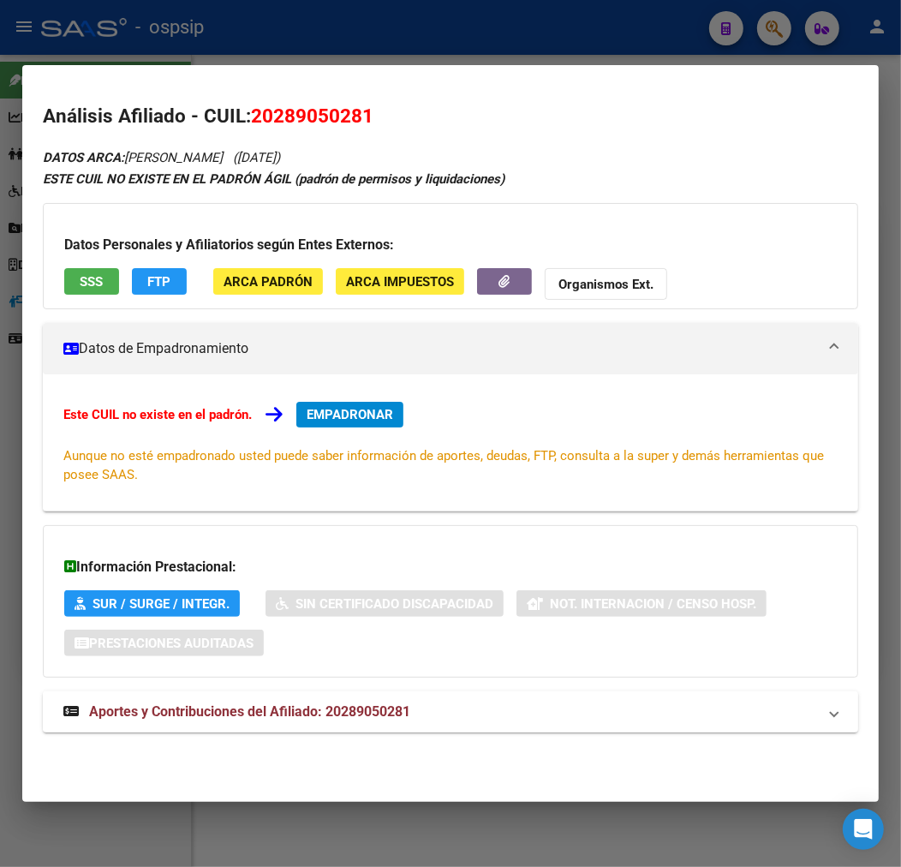
click at [435, 713] on mat-panel-title "Aportes y Contribuciones del Afiliado: 20289050281" at bounding box center [440, 712] width 754 height 21
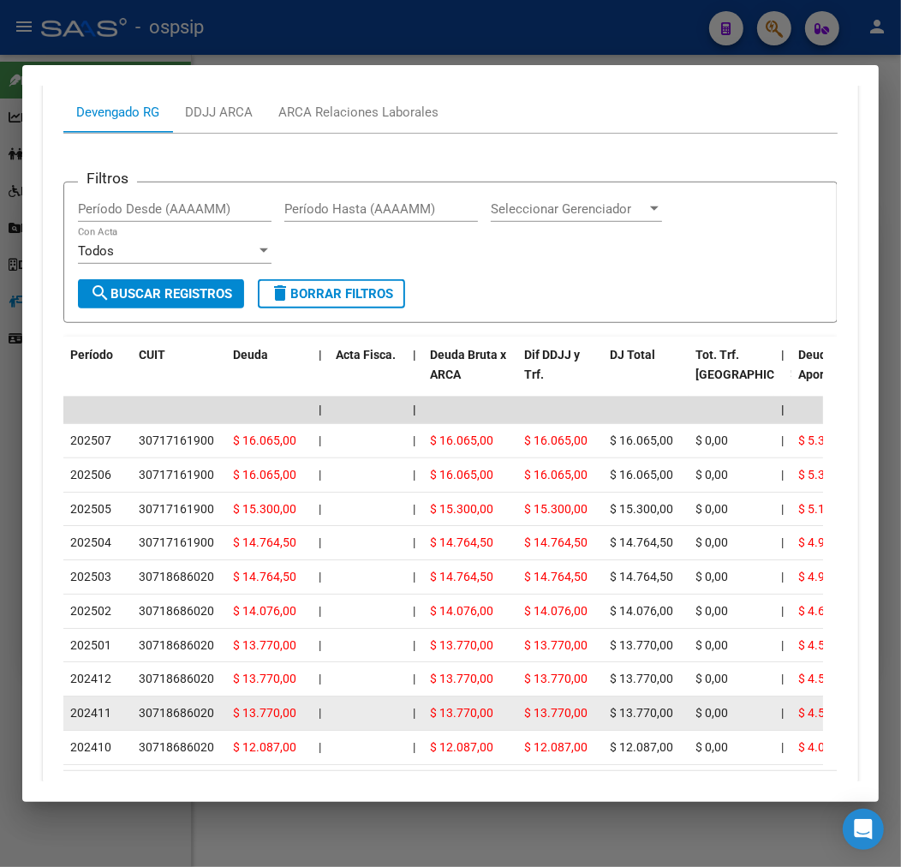
scroll to position [740, 0]
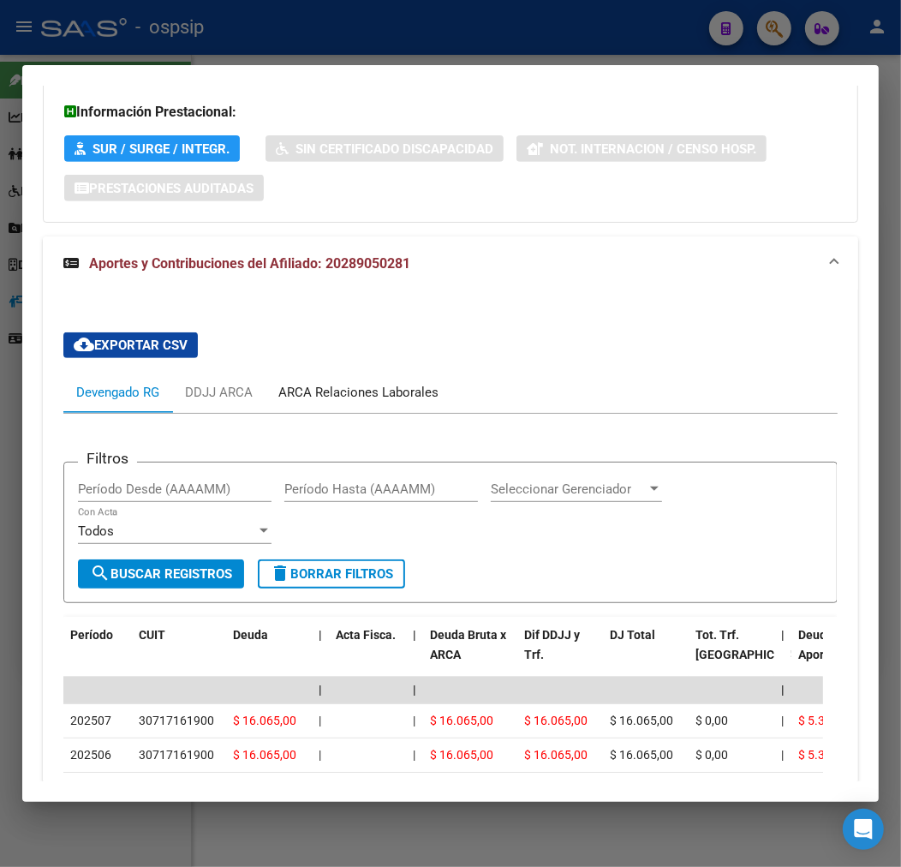
click at [349, 386] on div "ARCA Relaciones Laborales" at bounding box center [358, 392] width 160 height 19
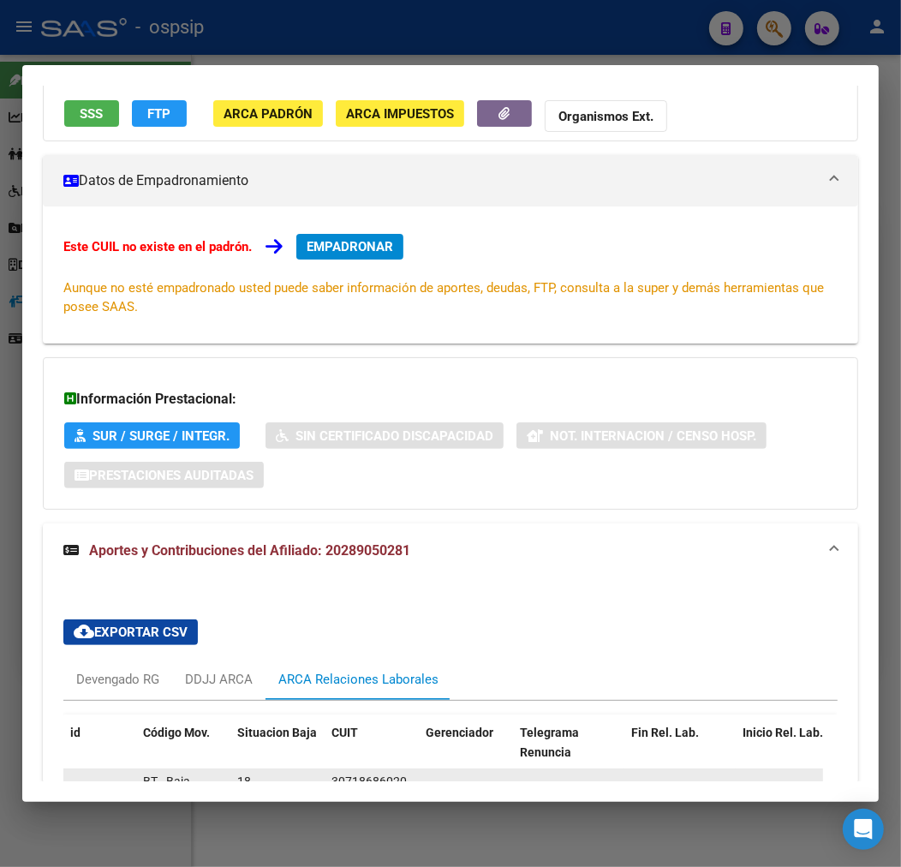
scroll to position [0, 0]
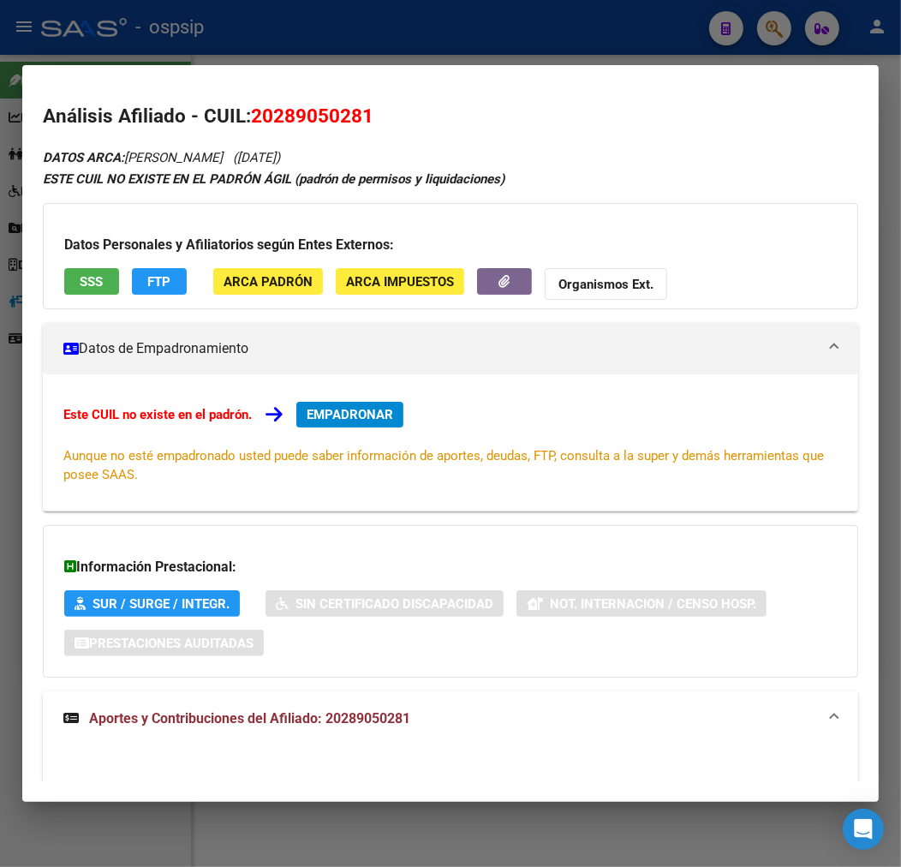
click at [330, 416] on span "EMPADRONAR" at bounding box center [350, 414] width 87 height 15
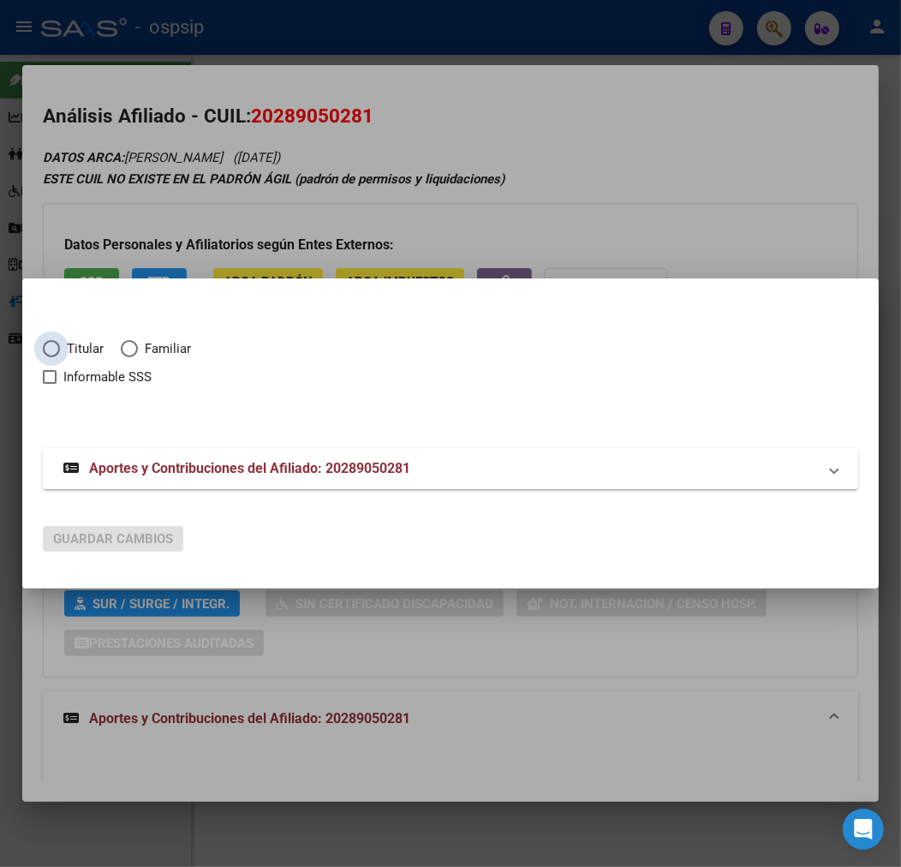
click at [49, 348] on span "Elija una opción" at bounding box center [51, 348] width 17 height 17
click at [49, 348] on input "Titular" at bounding box center [51, 348] width 17 height 17
radio input "true"
checkbox input "true"
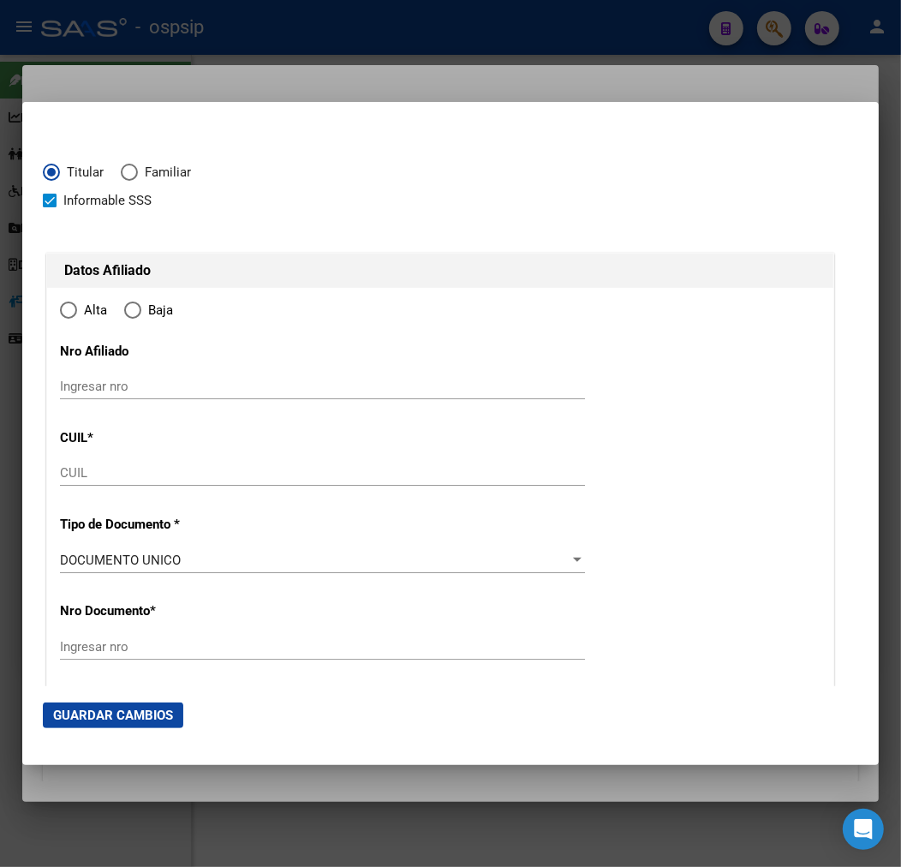
type input "20-28905028-1"
type input "28905028"
type input "[PERSON_NAME]"
type input "[DATE]"
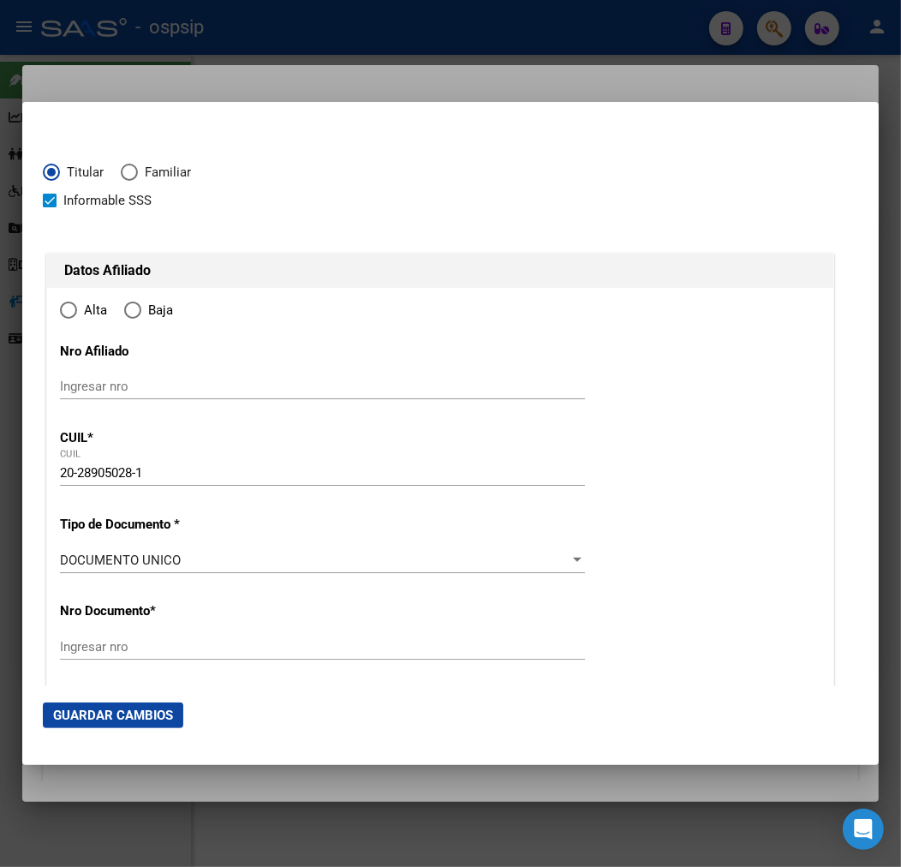
type input "[GEOGRAPHIC_DATA]"
type input "1761"
type input "[GEOGRAPHIC_DATA]"
type input "1200"
radio input "true"
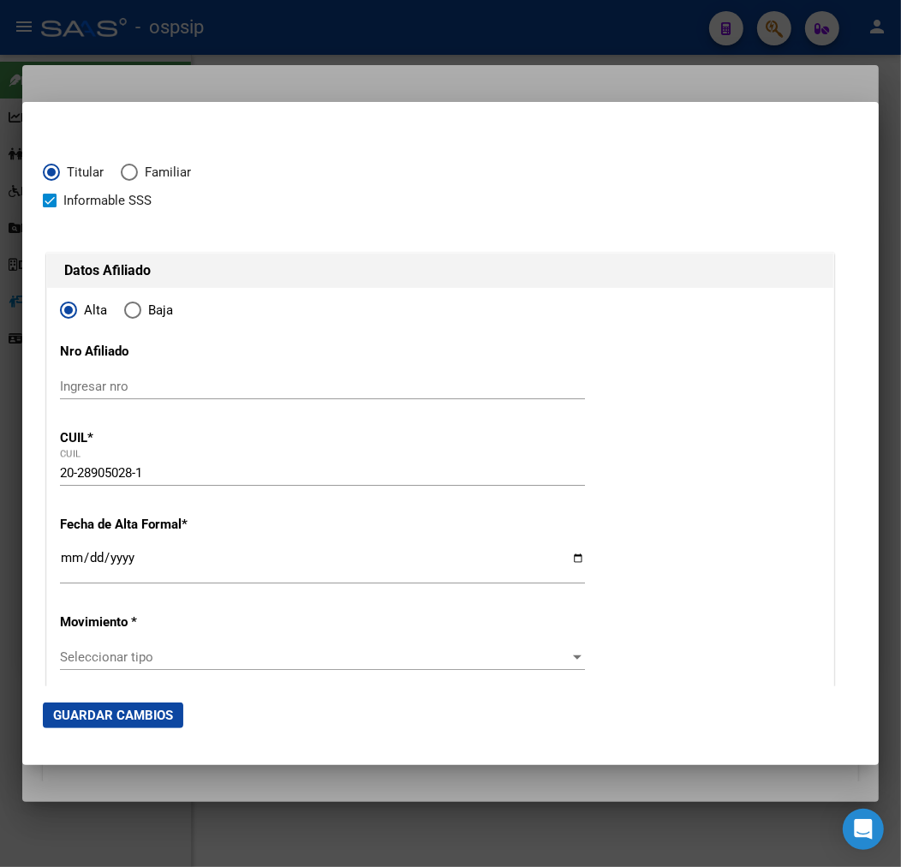
click at [66, 557] on input "Ingresar fecha" at bounding box center [322, 564] width 525 height 27
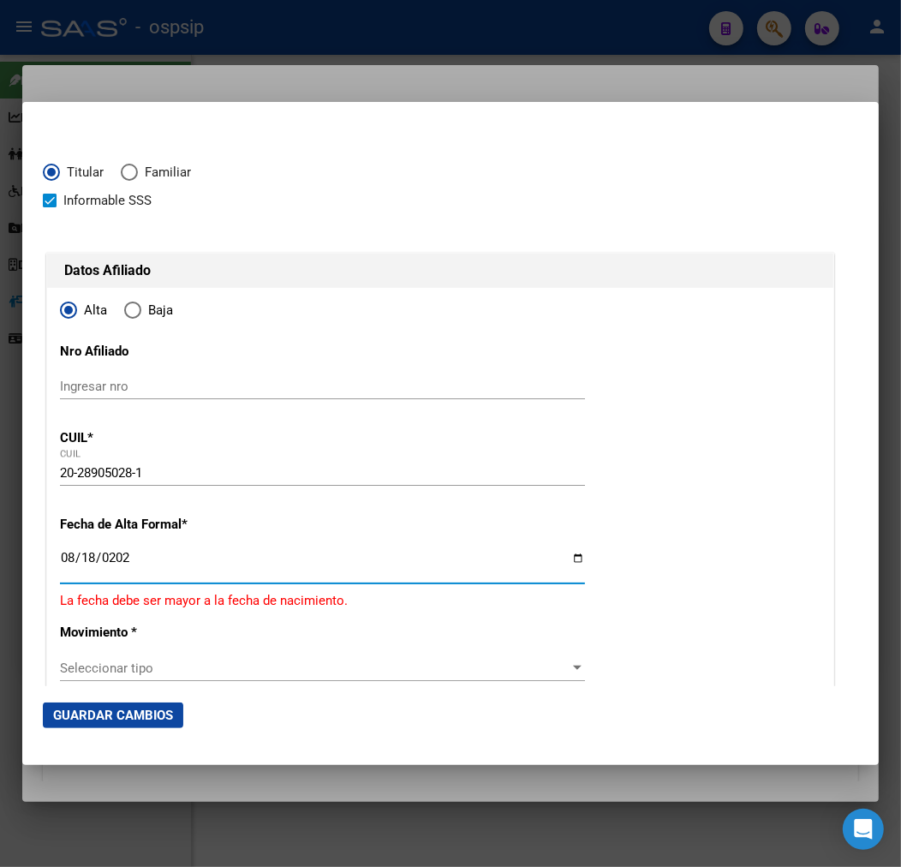
type input "[DATE]"
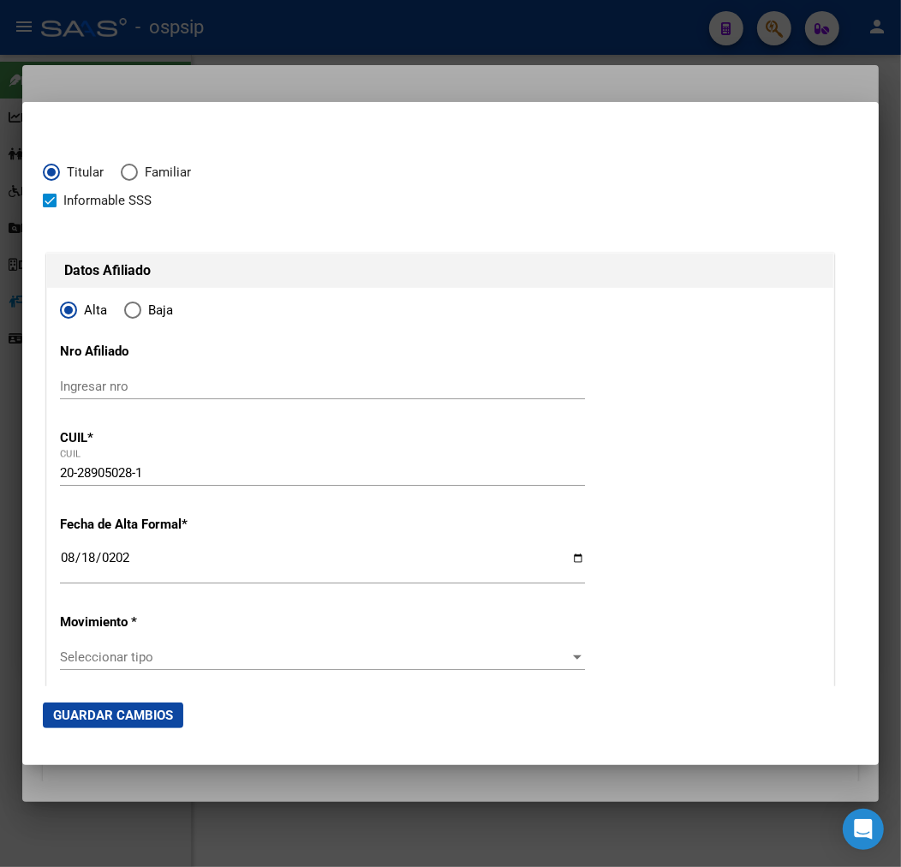
click at [366, 666] on div "Seleccionar tipo Seleccionar tipo" at bounding box center [322, 657] width 525 height 26
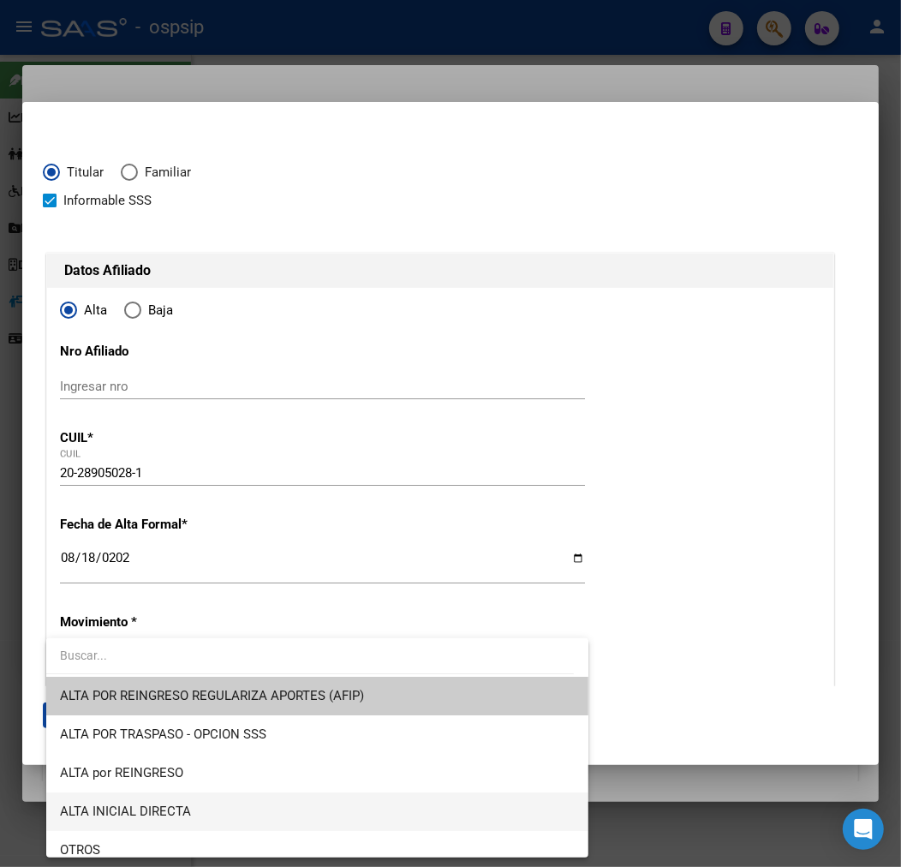
click at [344, 793] on span "ALTA INICIAL DIRECTA" at bounding box center [317, 812] width 515 height 39
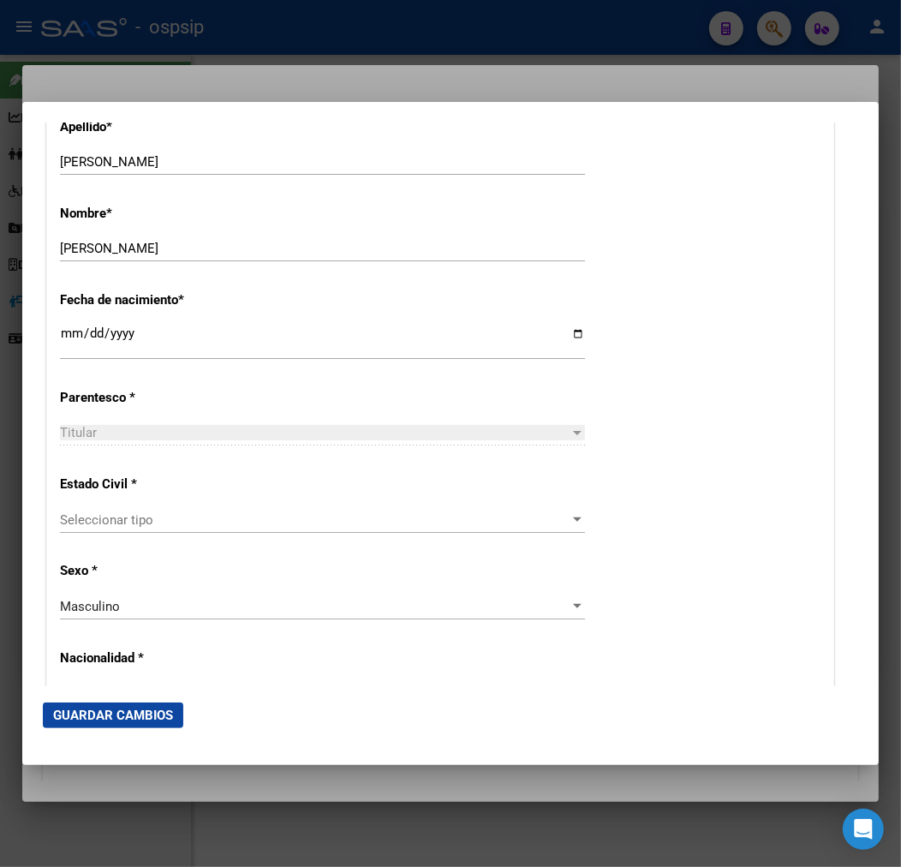
scroll to position [761, 0]
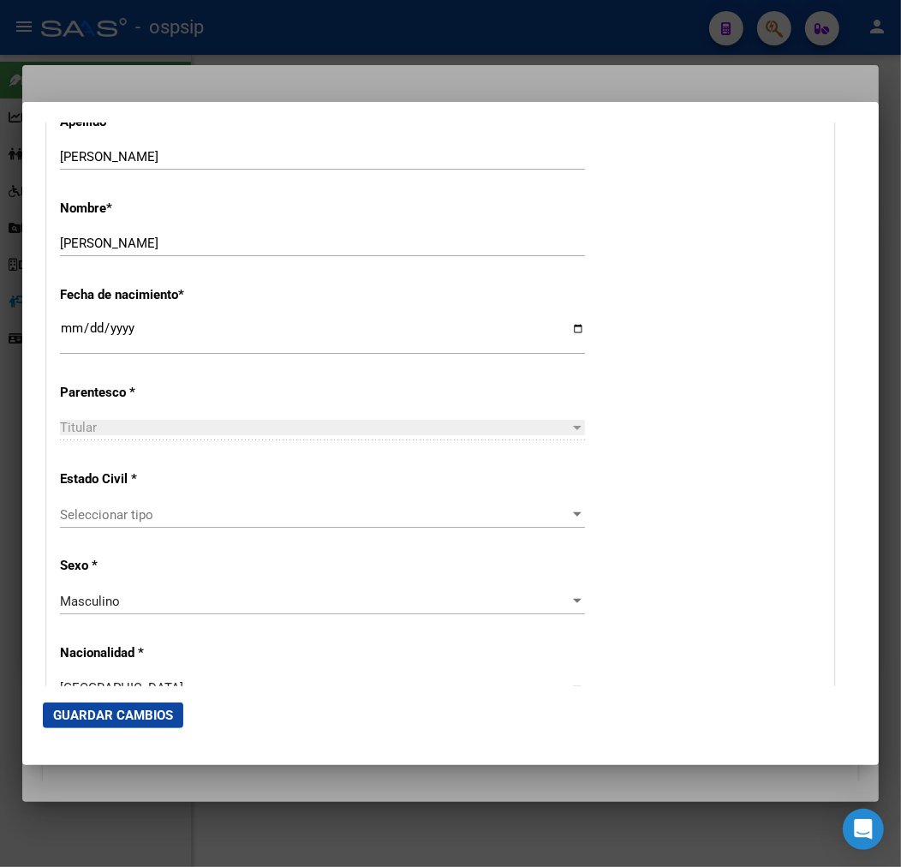
click at [191, 517] on span "Seleccionar tipo" at bounding box center [315, 514] width 510 height 15
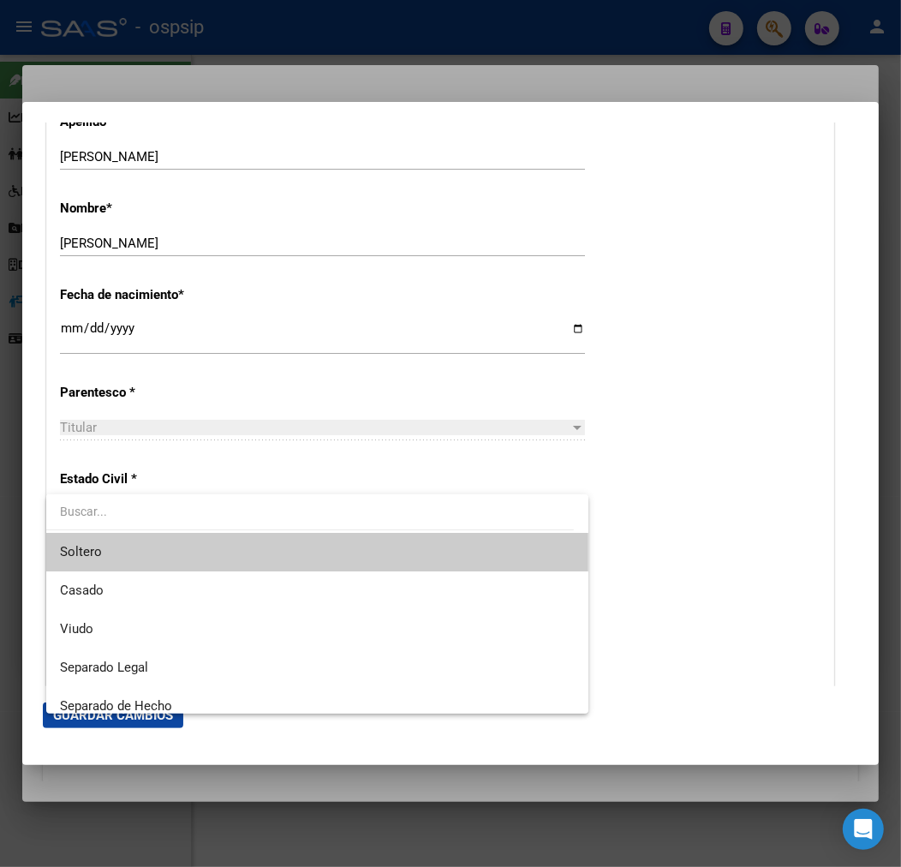
click at [223, 545] on span "Soltero" at bounding box center [317, 552] width 515 height 39
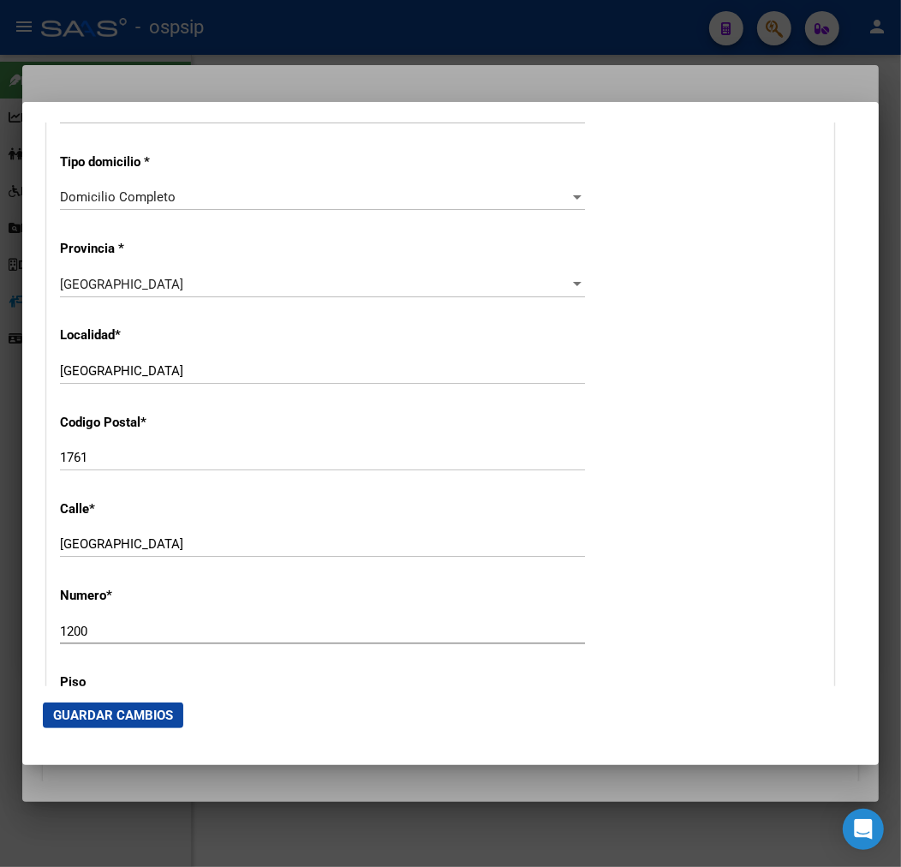
scroll to position [1618, 0]
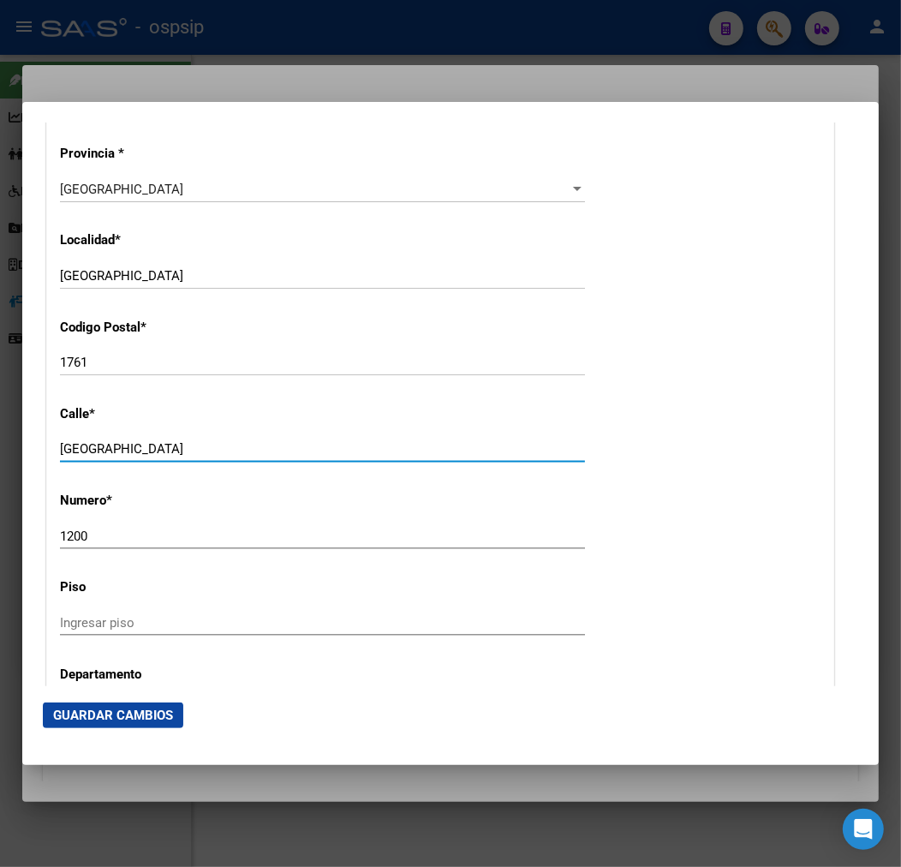
drag, startPoint x: 184, startPoint y: 455, endPoint x: -21, endPoint y: 478, distance: 207.0
click at [0, 478] on html "menu - ospsip person Firma Express Reportes Padrón Traspasos x O.S. Traspasos x…" at bounding box center [450, 433] width 901 height 867
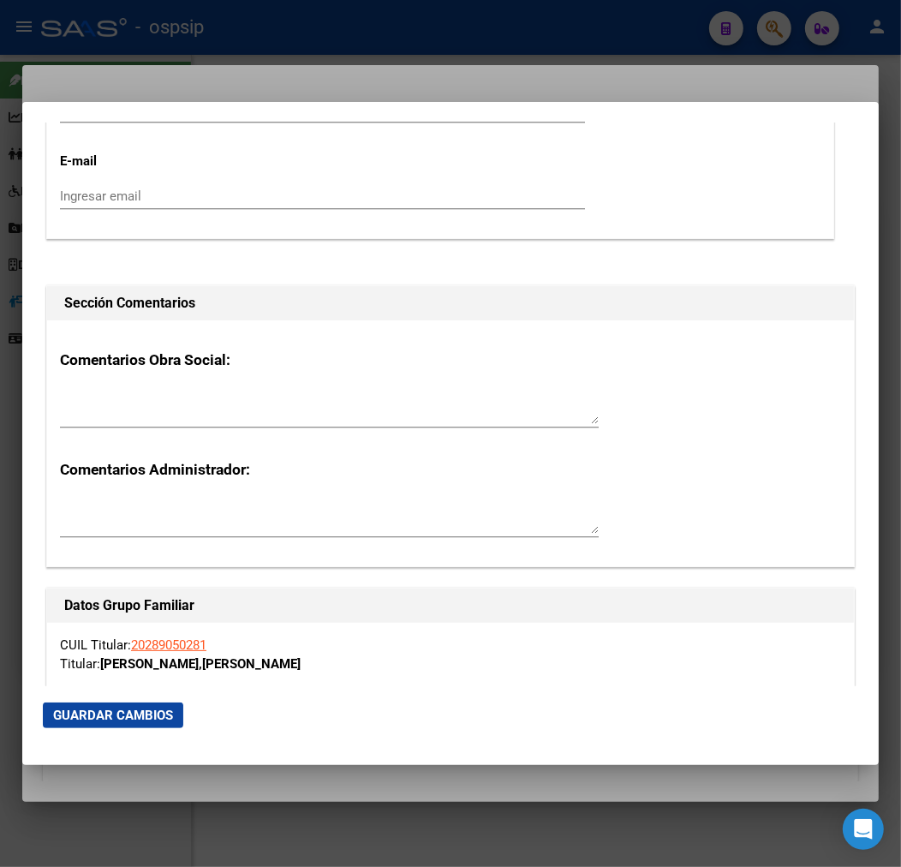
scroll to position [2666, 0]
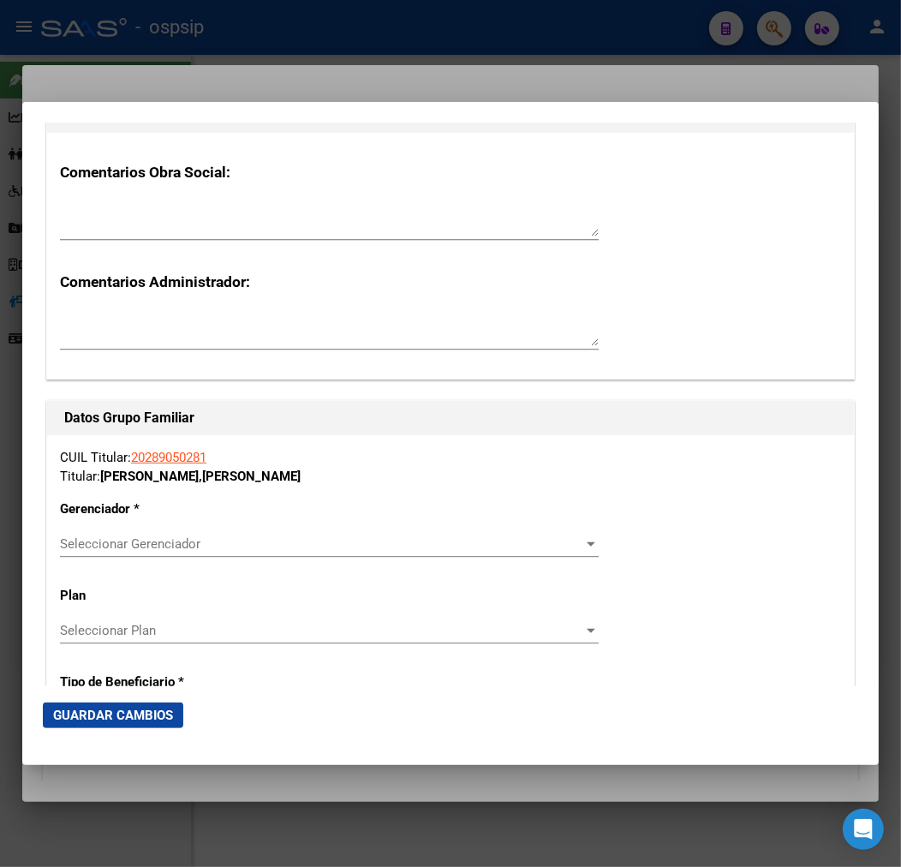
type input "[PERSON_NAME] 6000"
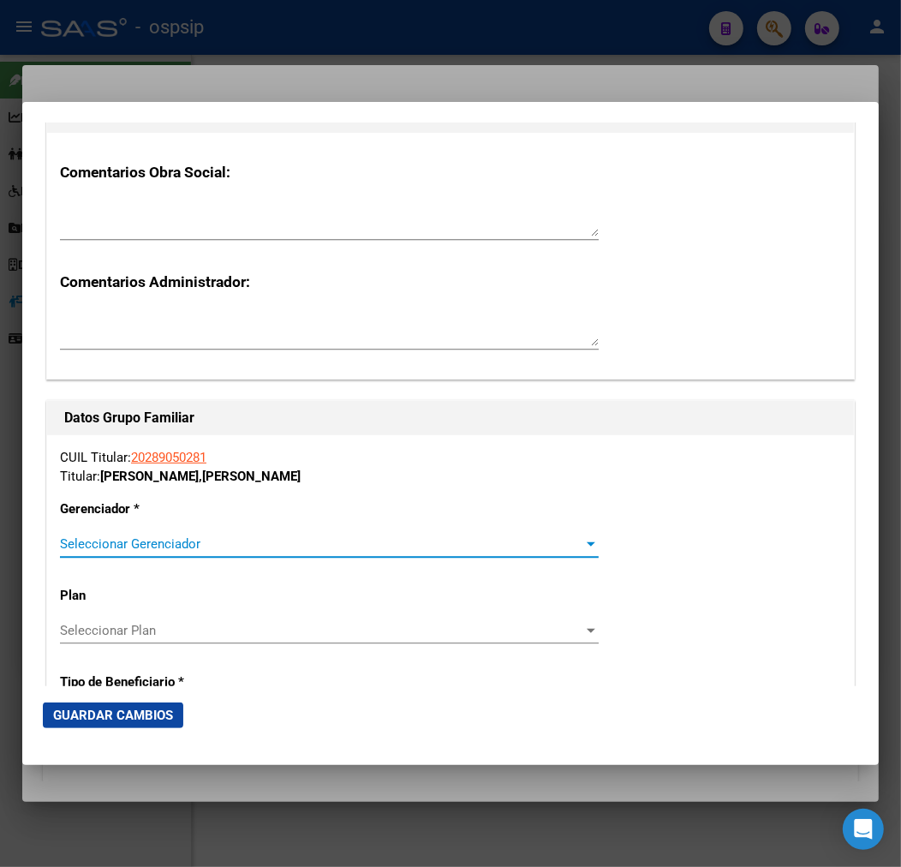
click at [254, 546] on span "Seleccionar Gerenciador" at bounding box center [322, 543] width 524 height 15
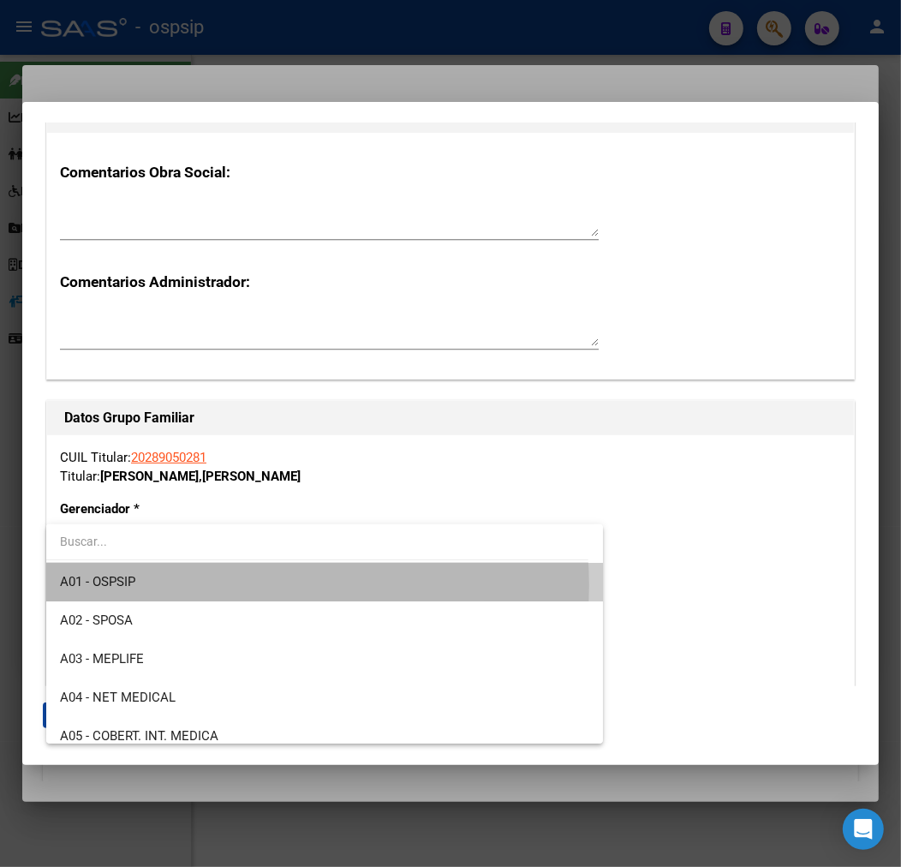
click at [251, 585] on span "A01 - OSPSIP" at bounding box center [325, 582] width 530 height 39
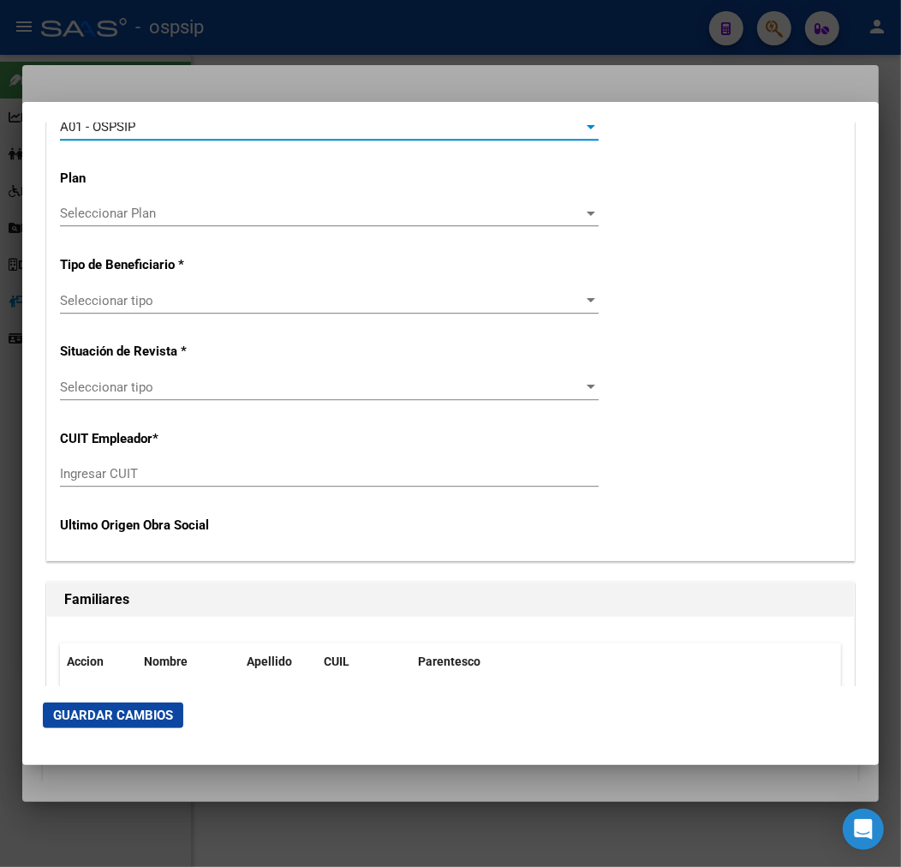
scroll to position [2856, 0]
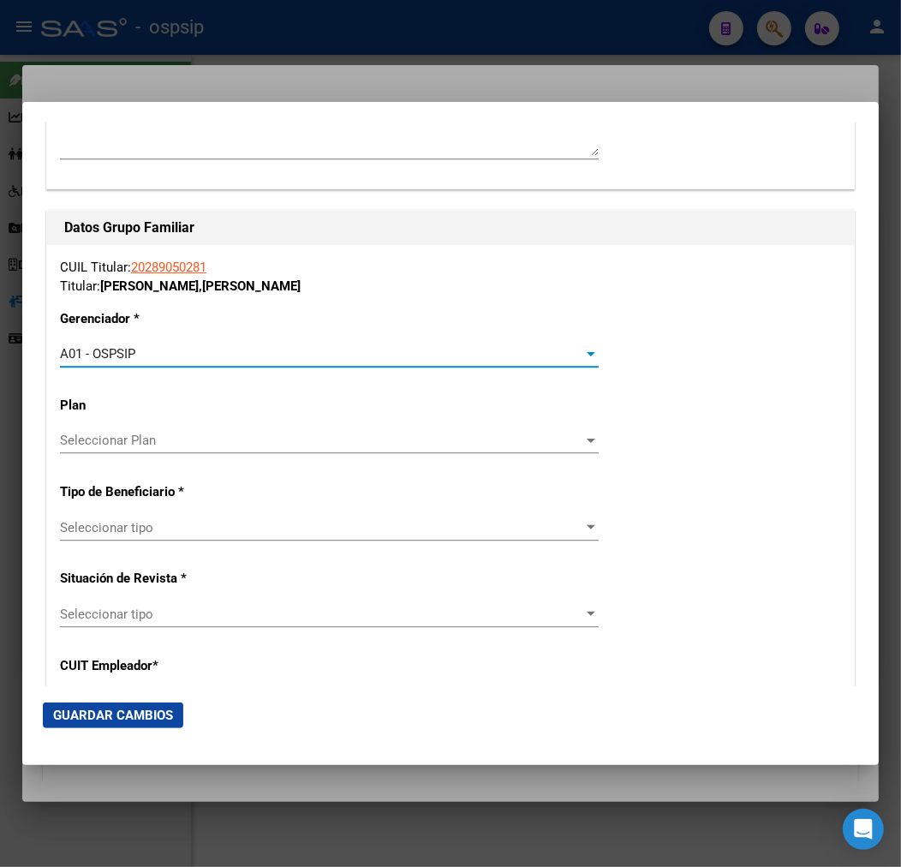
click at [218, 520] on span "Seleccionar tipo" at bounding box center [322, 527] width 524 height 15
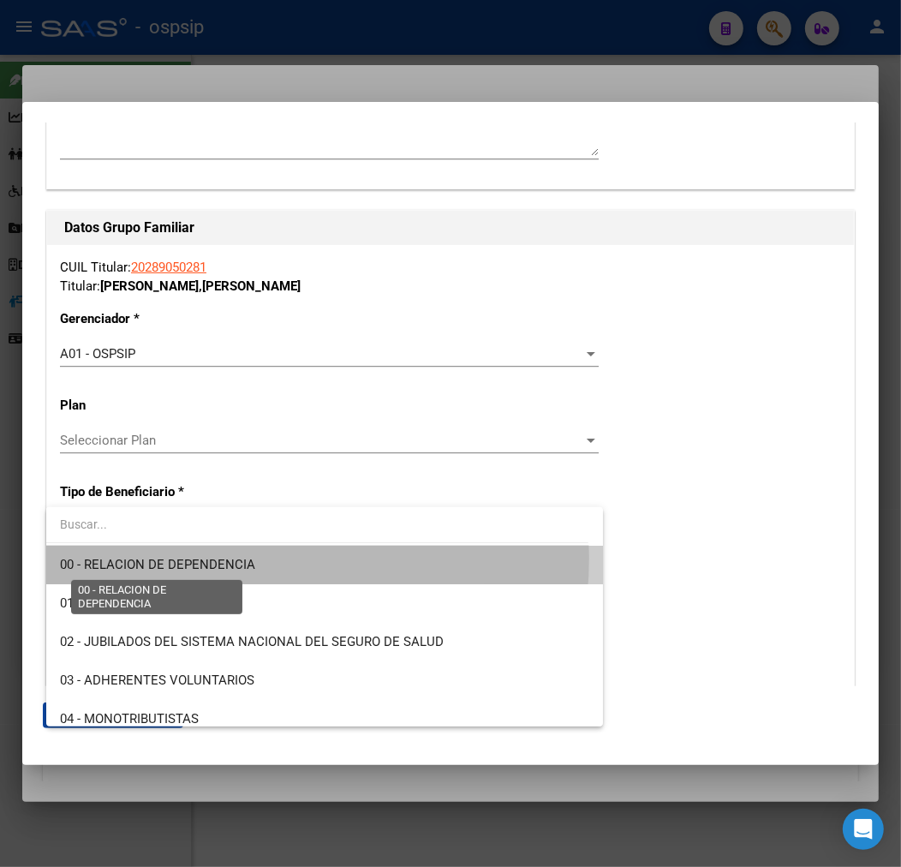
click at [216, 558] on span "00 - RELACION DE DEPENDENCIA" at bounding box center [157, 564] width 195 height 15
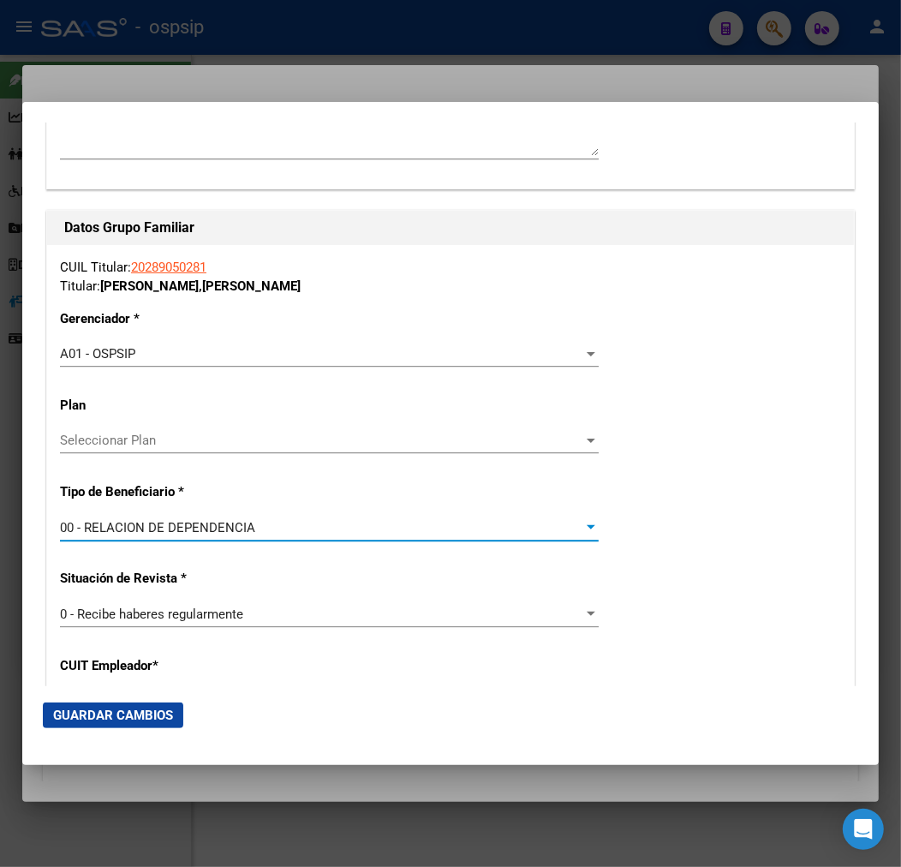
type input "30-71716190-0"
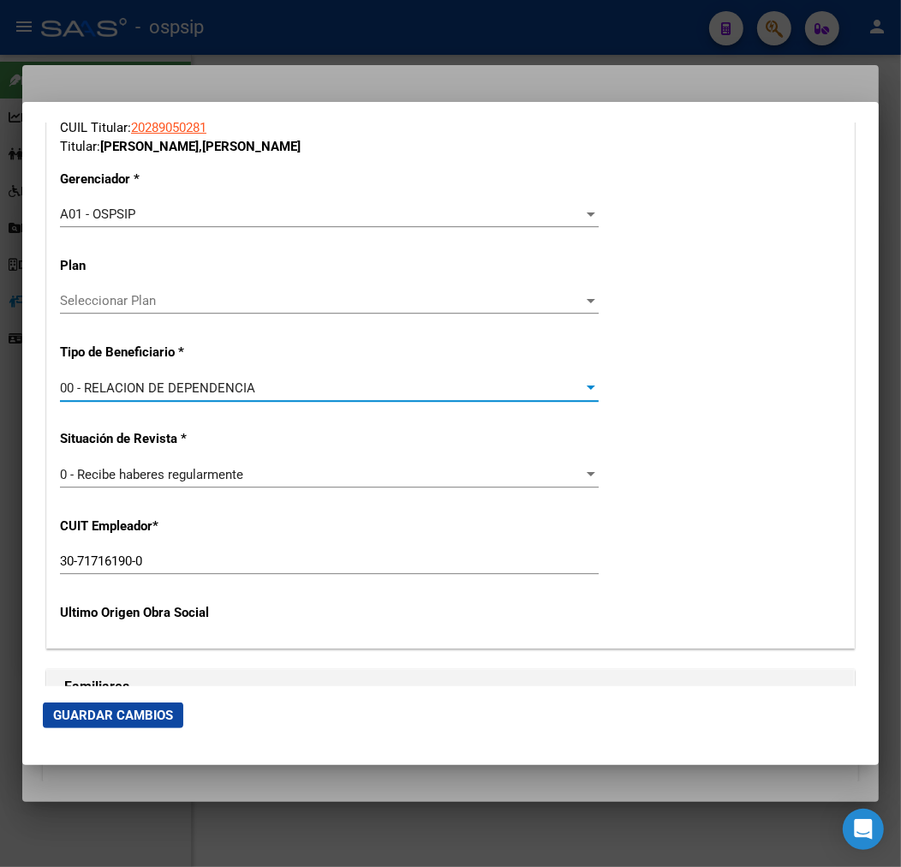
scroll to position [3141, 0]
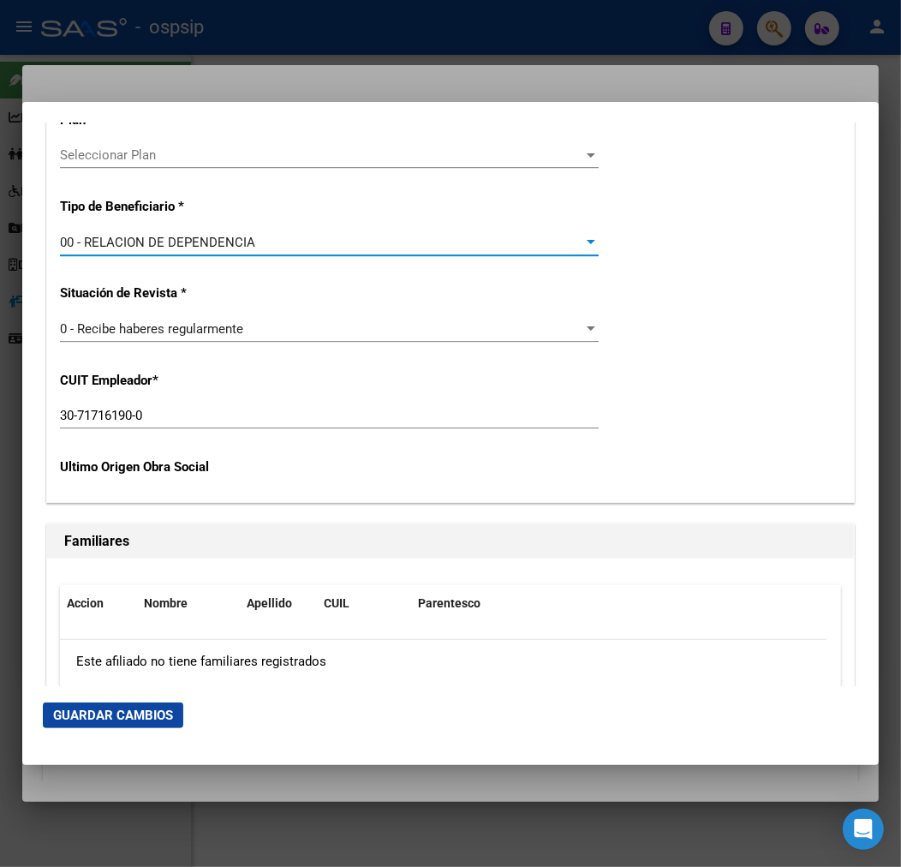
click at [124, 709] on span "Guardar Cambios" at bounding box center [113, 715] width 120 height 15
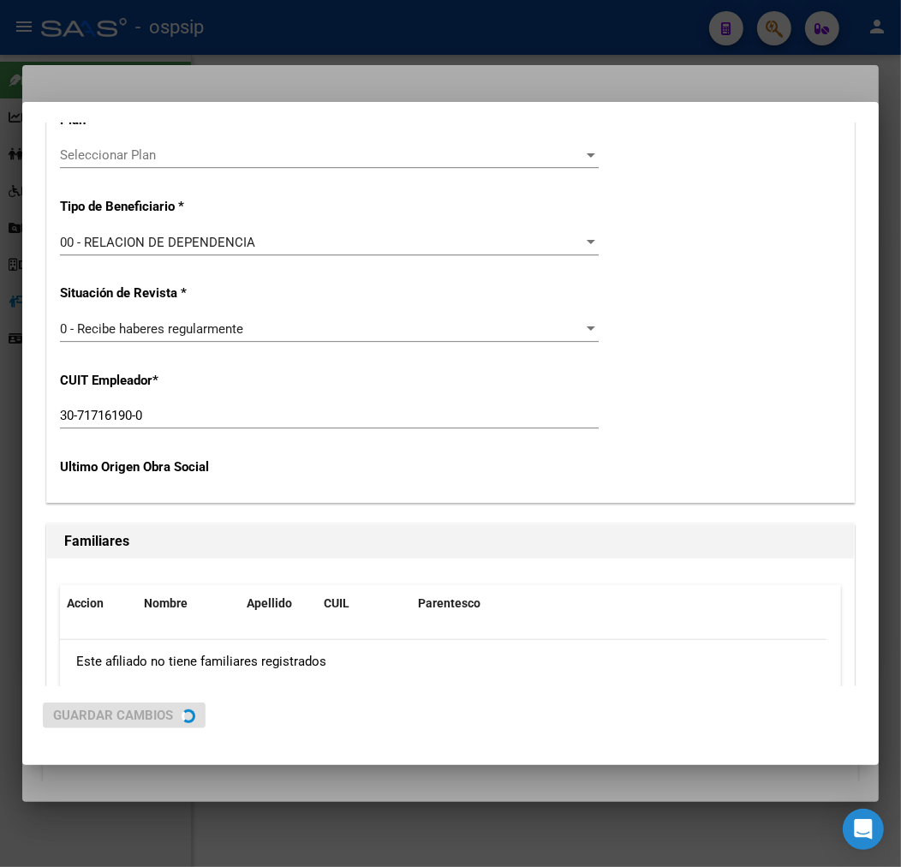
scroll to position [0, 0]
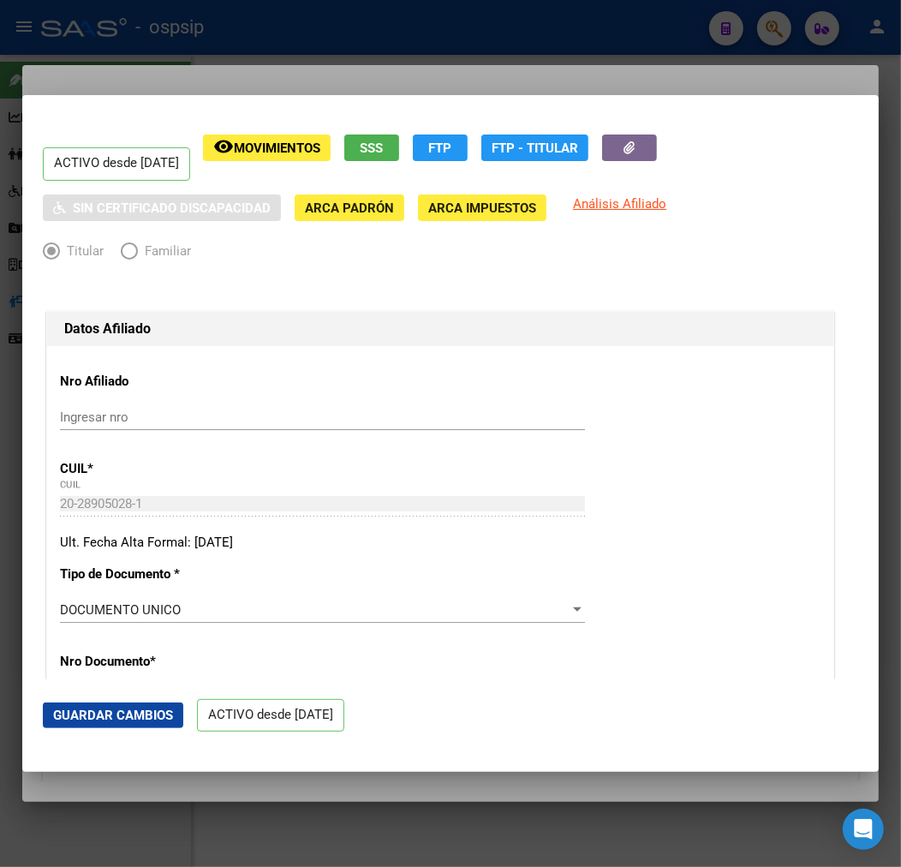
click at [590, 69] on div at bounding box center [450, 433] width 901 height 867
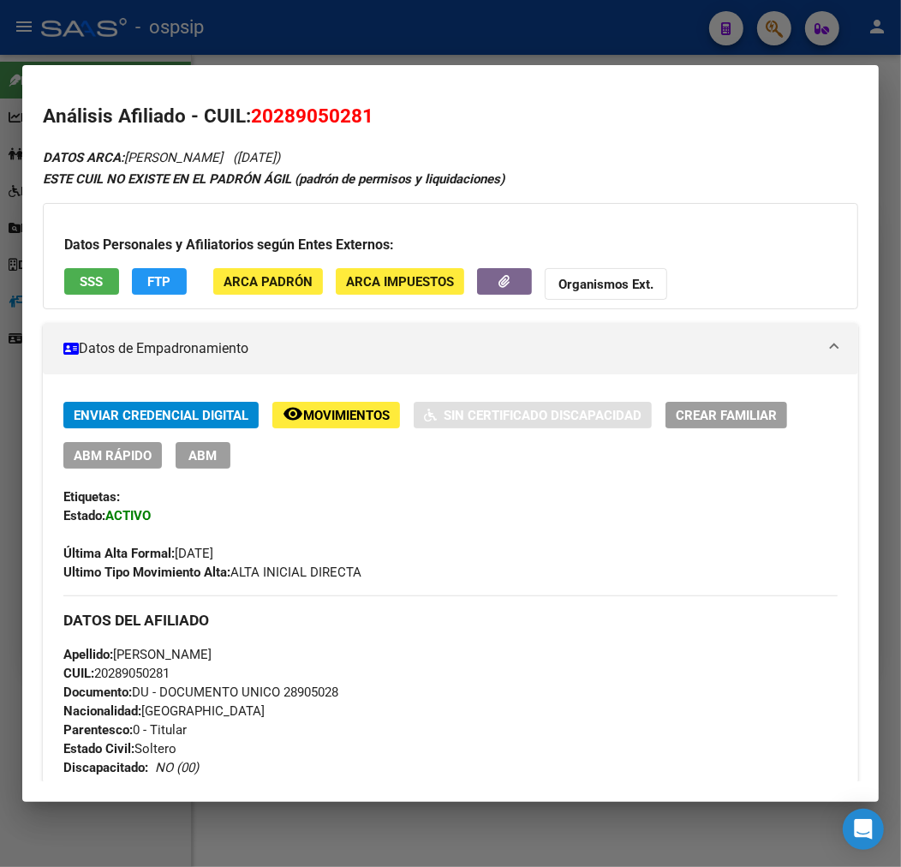
click at [442, 15] on div at bounding box center [450, 433] width 901 height 867
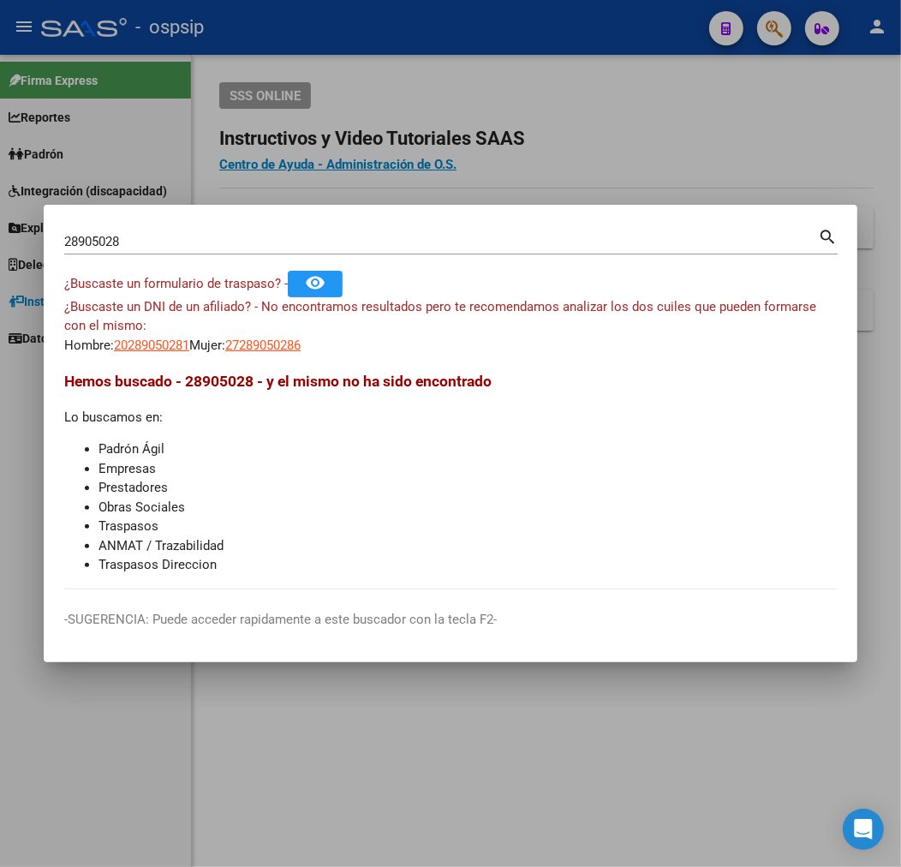
drag, startPoint x: 473, startPoint y: 156, endPoint x: 498, endPoint y: 157, distance: 24.9
click at [475, 156] on div at bounding box center [450, 433] width 901 height 867
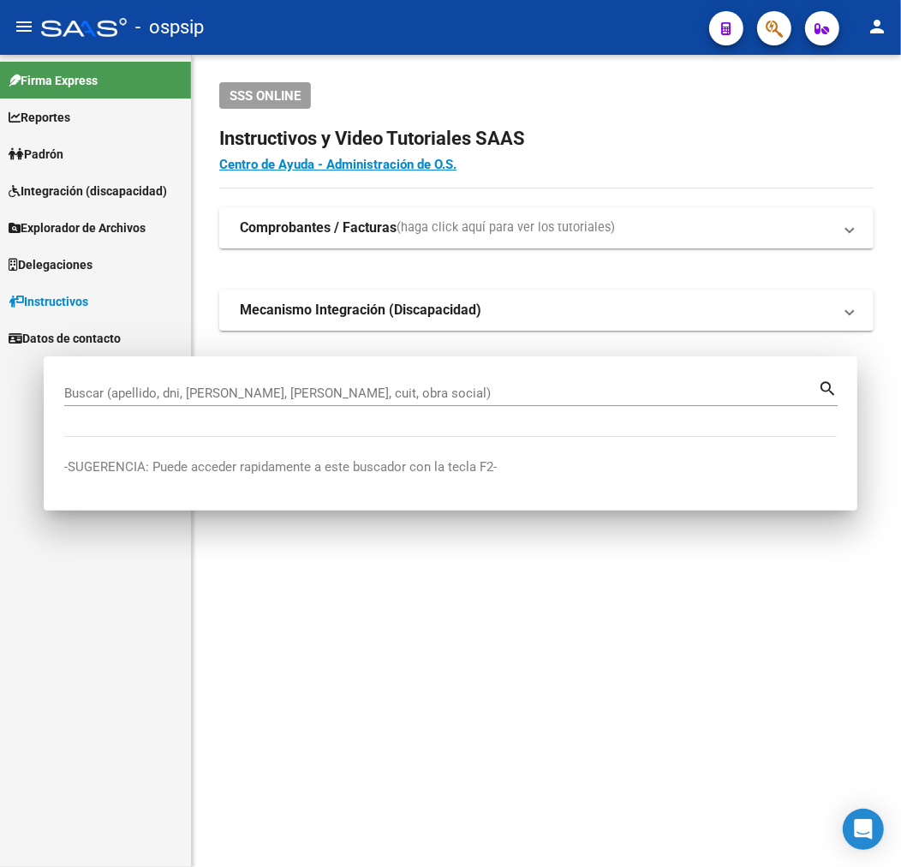
drag, startPoint x: 507, startPoint y: 158, endPoint x: 739, endPoint y: 87, distance: 241.8
click at [551, 155] on h4 "Centro de Ayuda - Administración de O.S." at bounding box center [546, 164] width 655 height 19
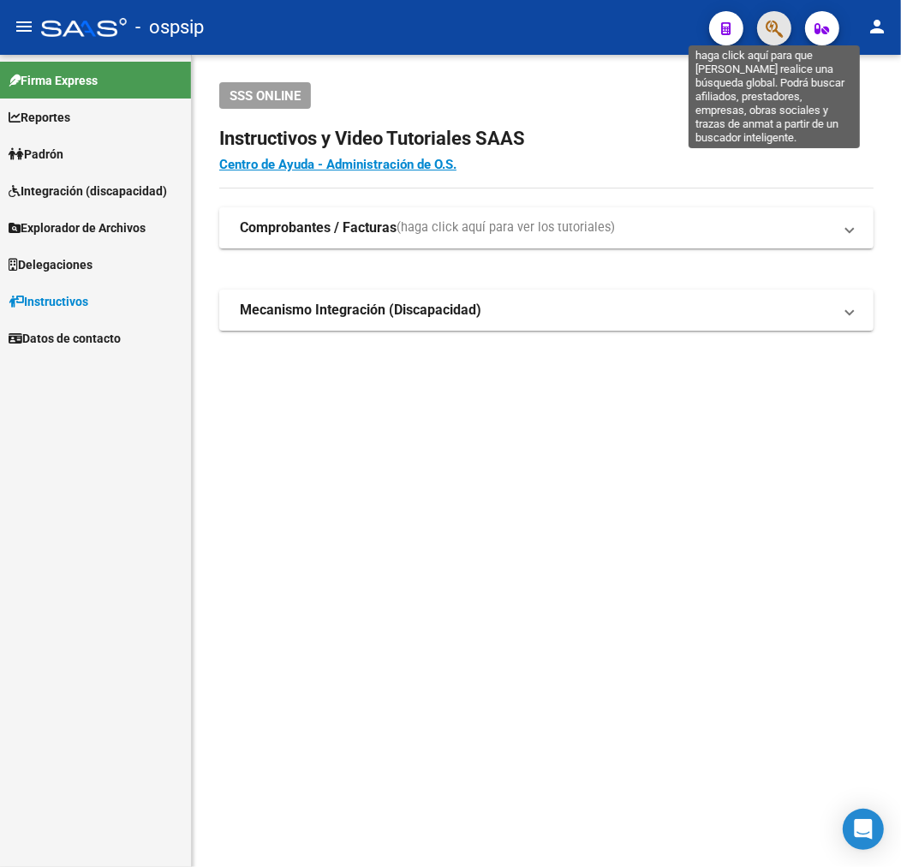
click at [770, 29] on icon "button" at bounding box center [774, 29] width 17 height 20
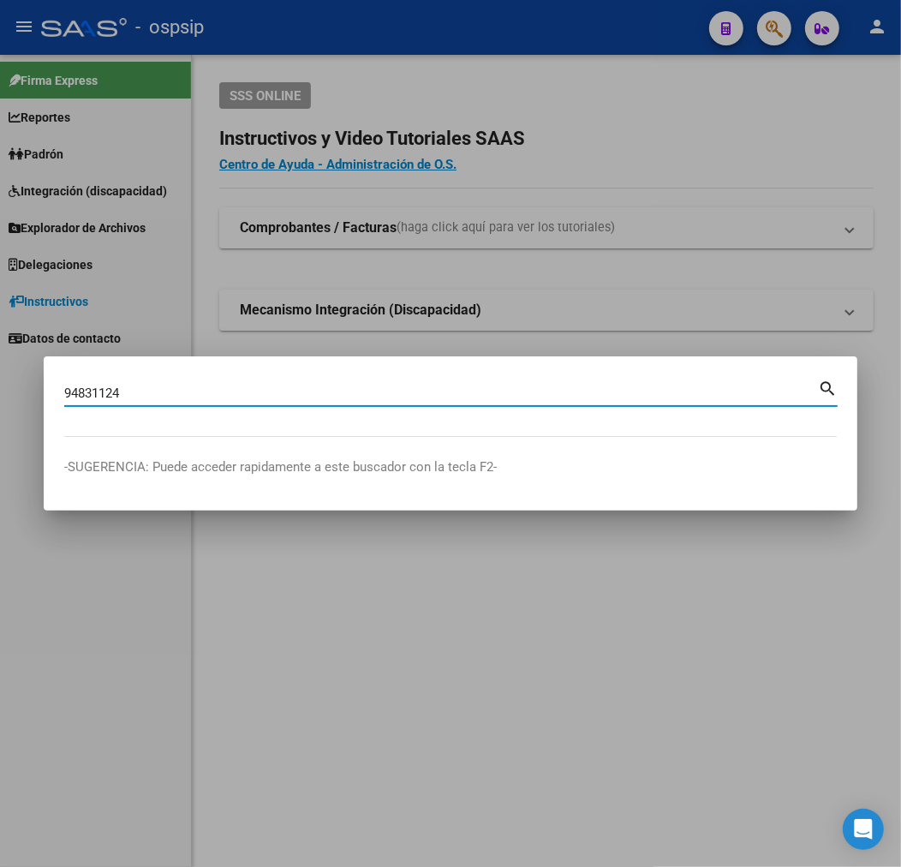
type input "94831124"
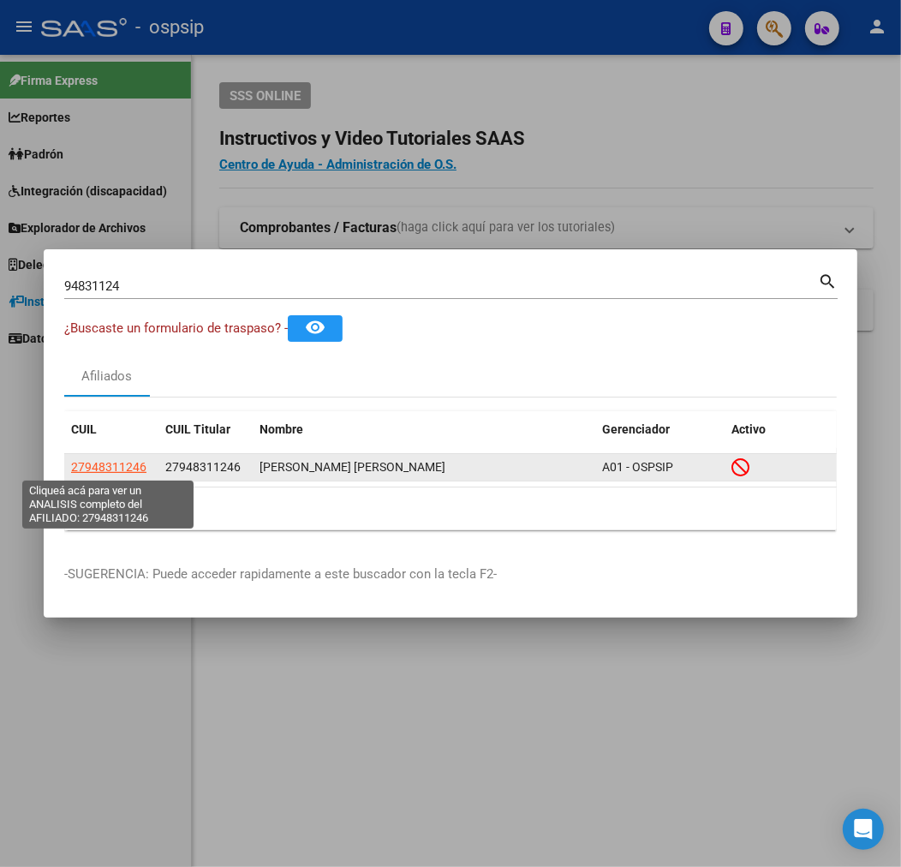
click at [125, 472] on span "27948311246" at bounding box center [108, 467] width 75 height 14
type textarea "27948311246"
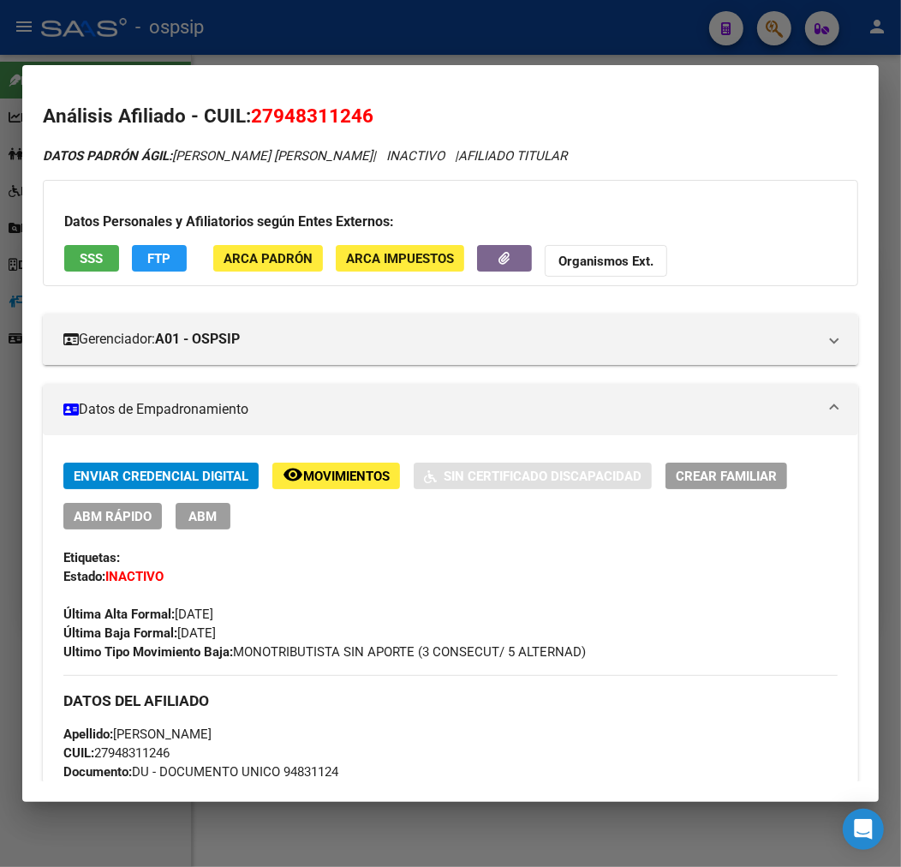
scroll to position [380, 0]
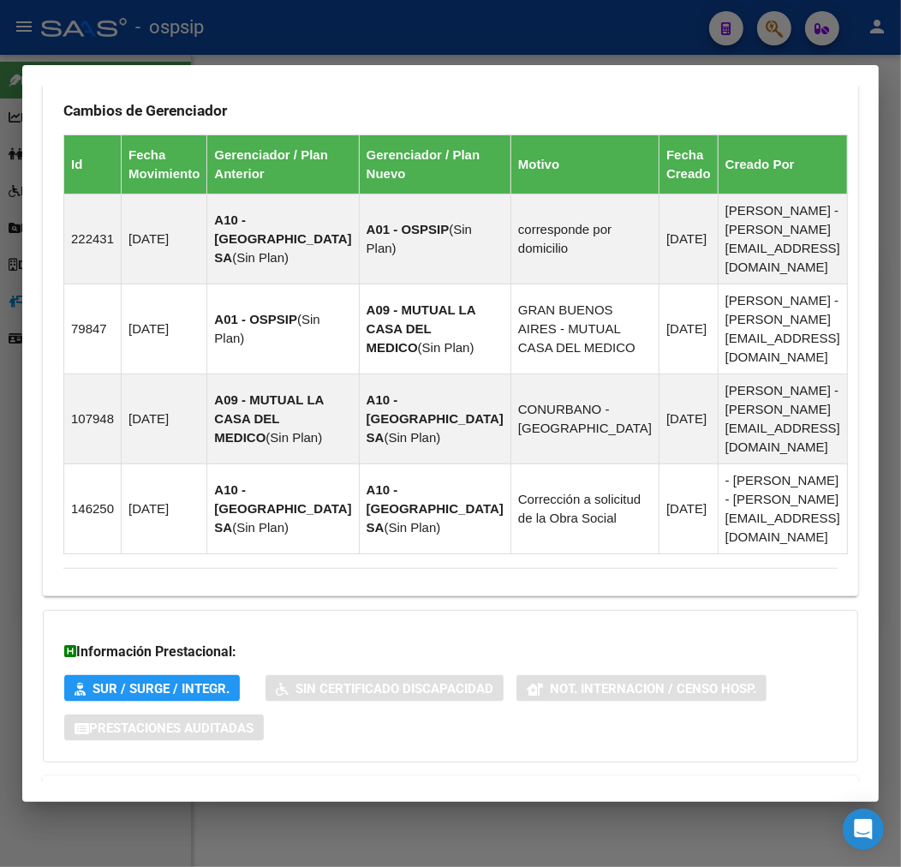
click at [452, 776] on mat-expansion-panel-header "Aportes y Contribuciones del Afiliado: 27948311246" at bounding box center [451, 796] width 816 height 41
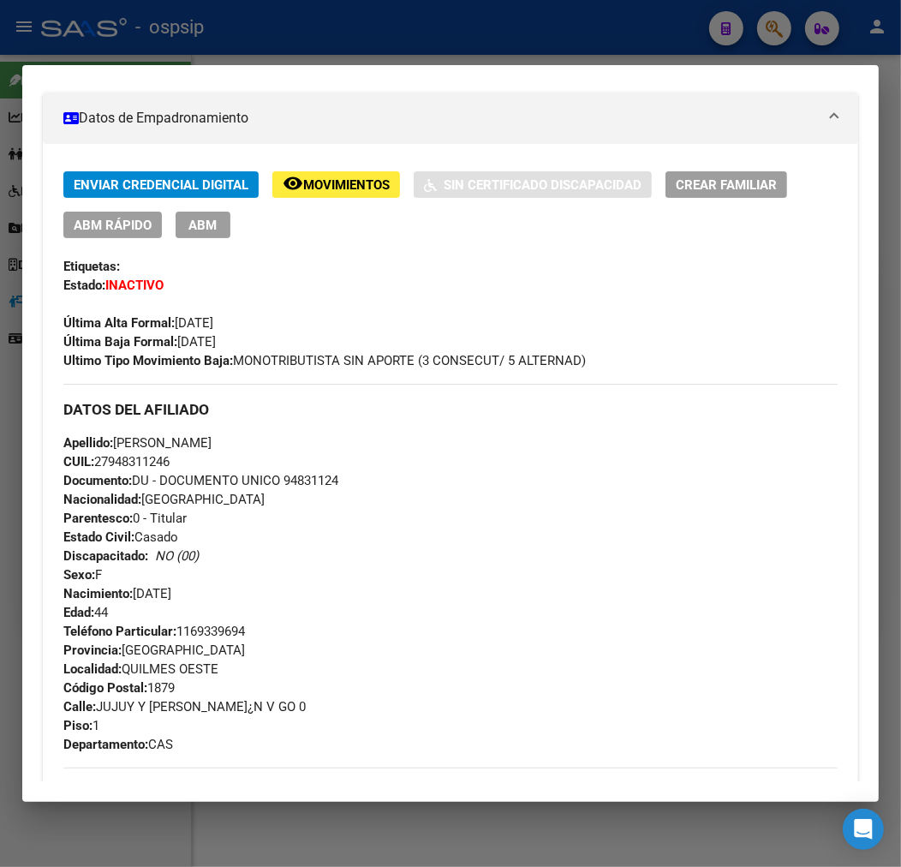
scroll to position [274, 0]
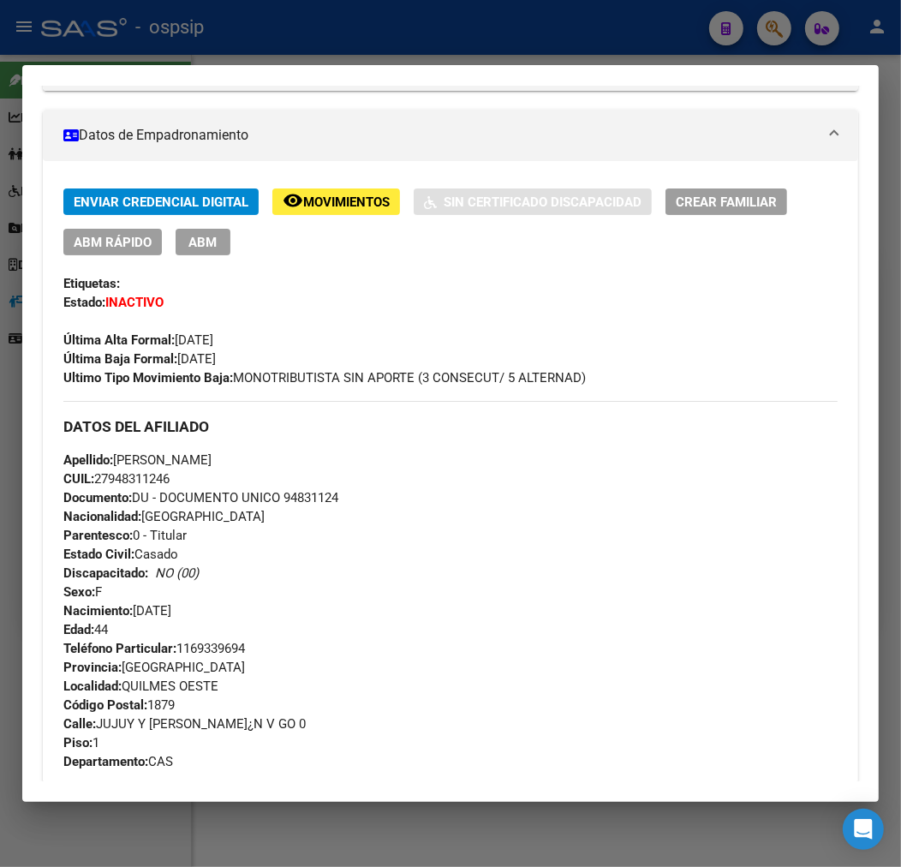
click at [305, 192] on button "remove_red_eye Movimientos" at bounding box center [336, 202] width 128 height 27
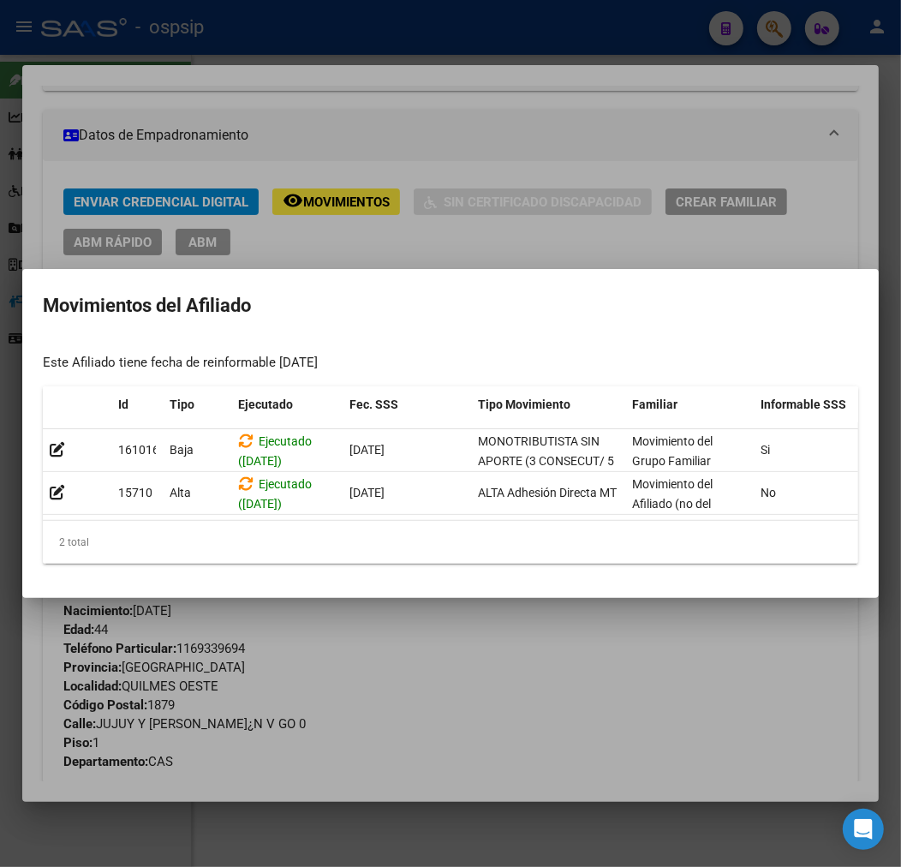
click at [457, 704] on div at bounding box center [450, 433] width 901 height 867
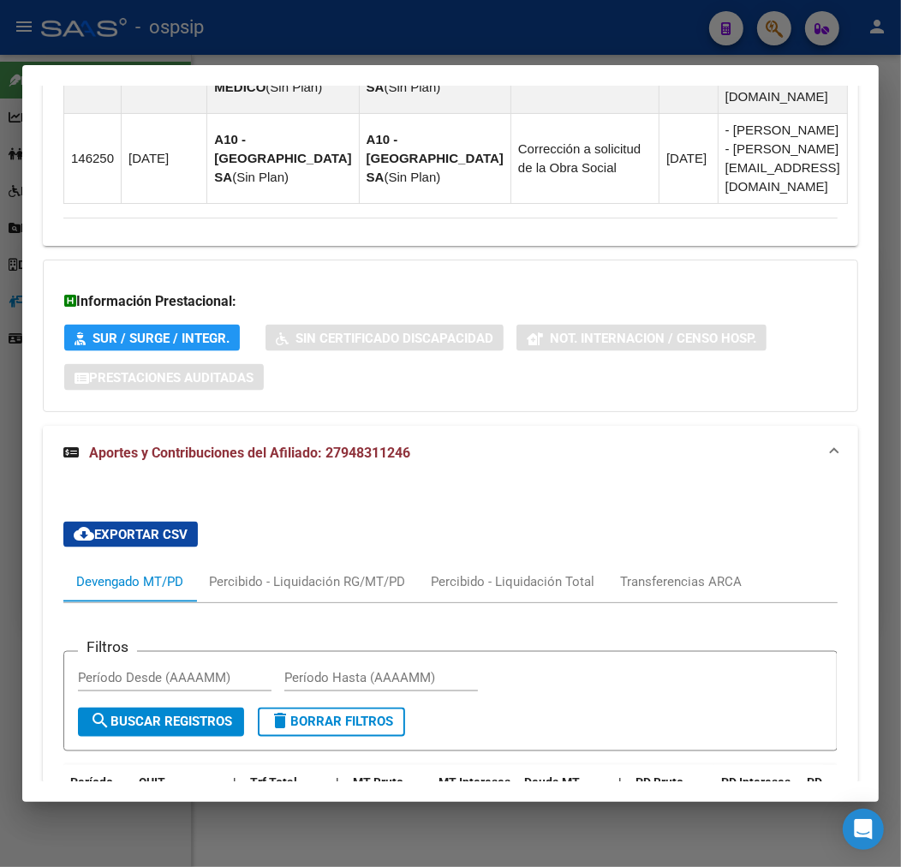
scroll to position [1374, 0]
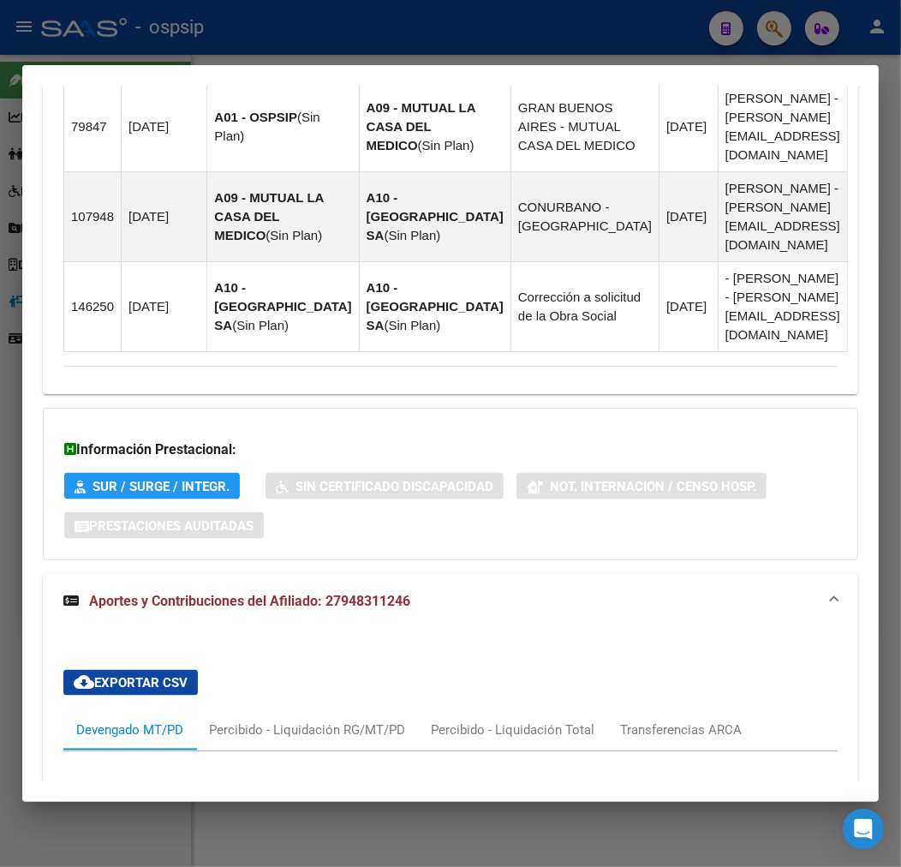
click at [372, 30] on div at bounding box center [450, 433] width 901 height 867
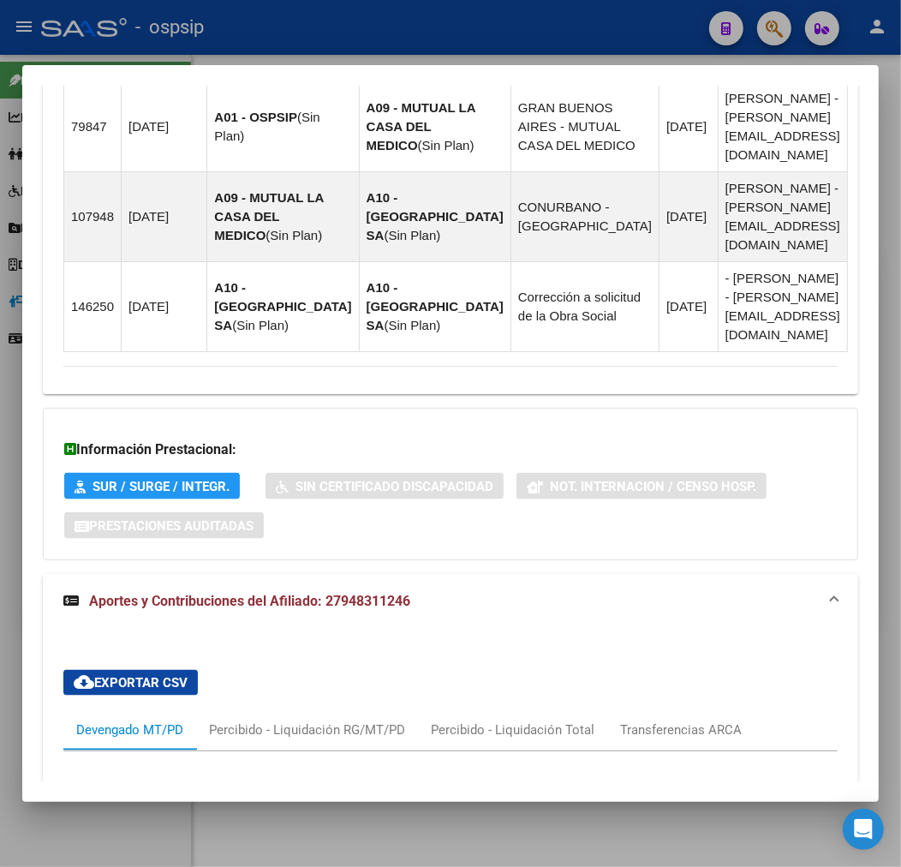
click at [378, 34] on div at bounding box center [450, 433] width 901 height 867
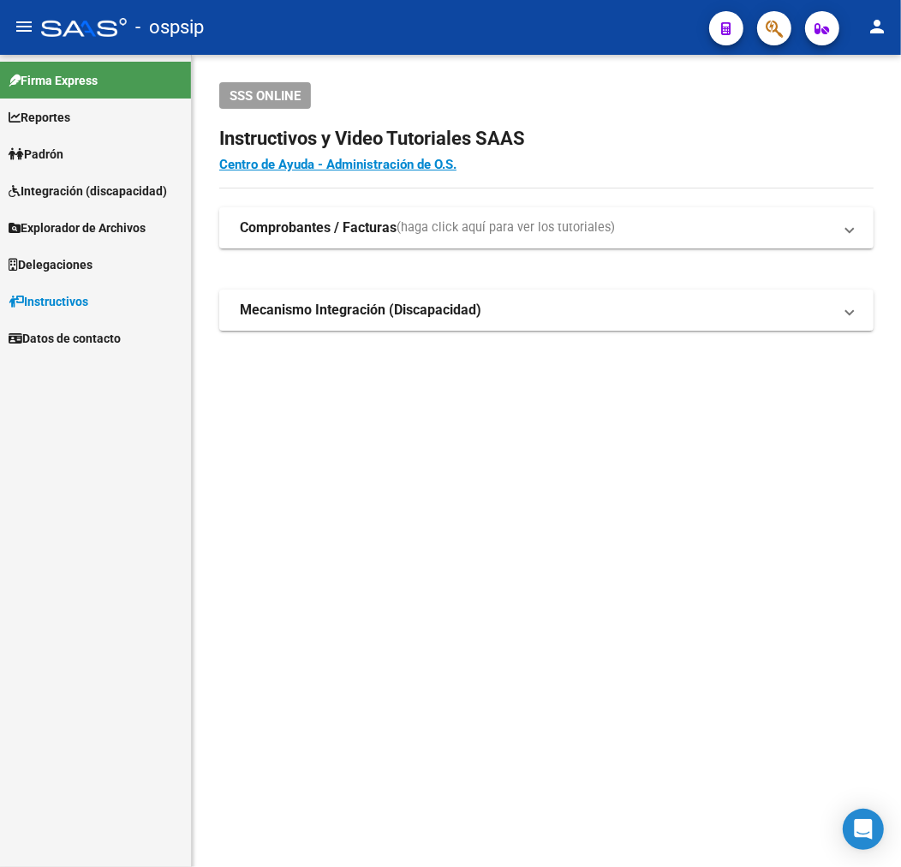
click at [378, 34] on div "- ospsip" at bounding box center [368, 28] width 655 height 38
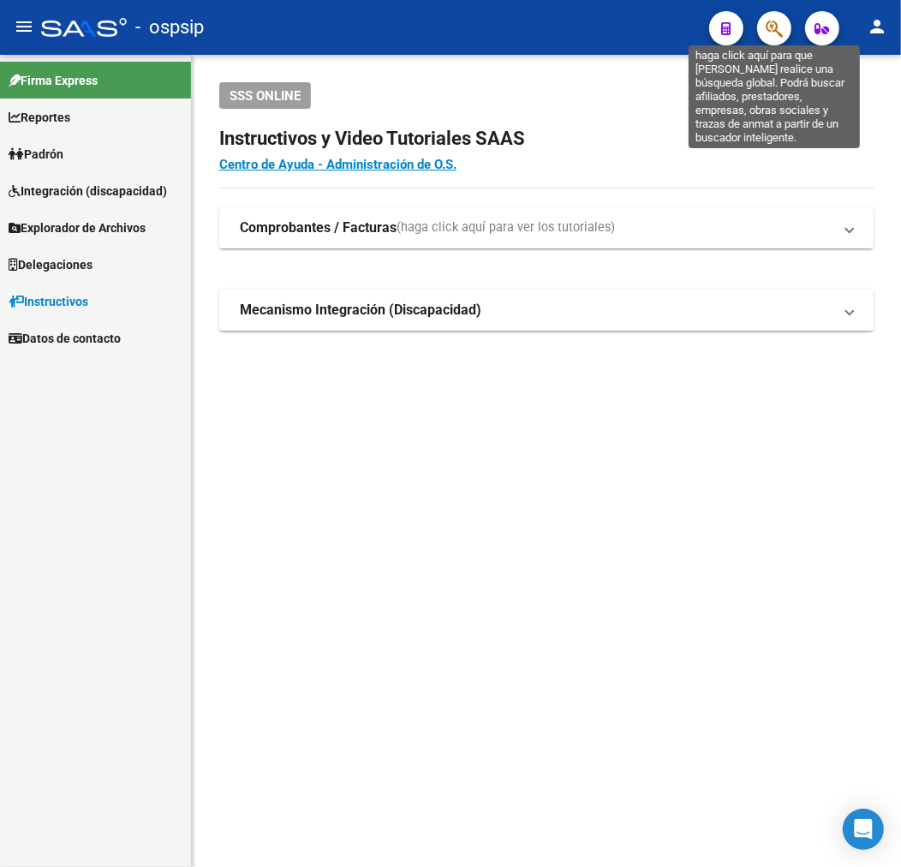
click at [774, 22] on icon "button" at bounding box center [774, 29] width 17 height 20
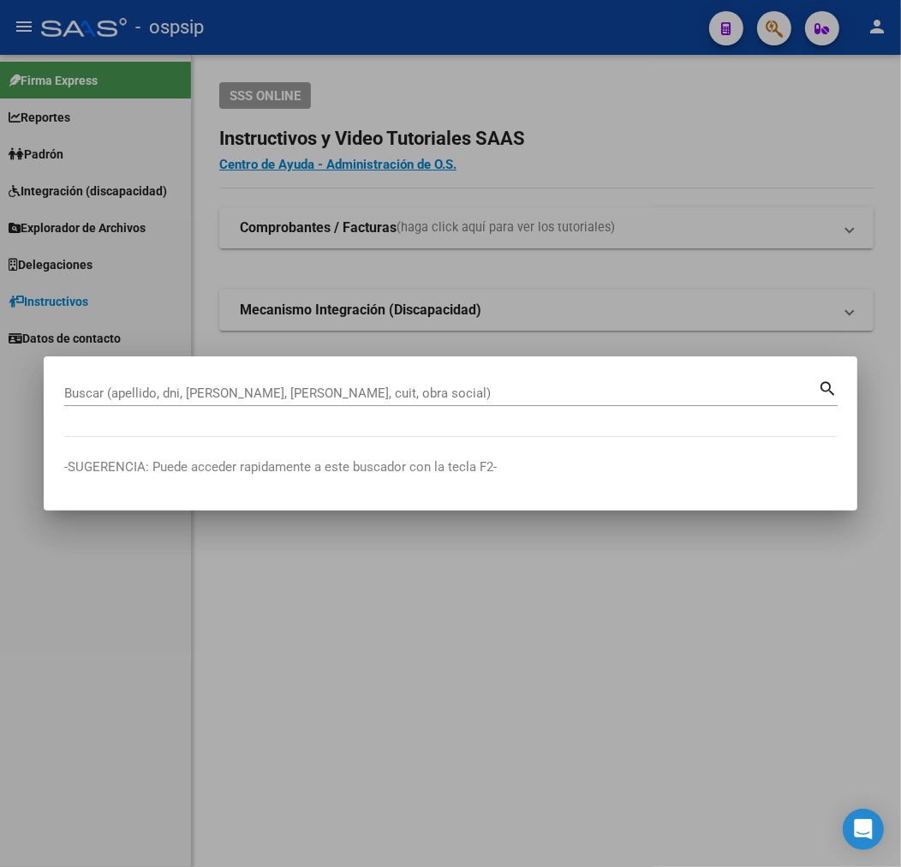
click at [207, 406] on div "Buscar (apellido, dni, [PERSON_NAME], nro traspaso, cuit, obra social) search" at bounding box center [451, 399] width 774 height 45
click at [203, 404] on div "Buscar (apellido, dni, [PERSON_NAME], [PERSON_NAME], cuit, obra social)" at bounding box center [441, 393] width 754 height 26
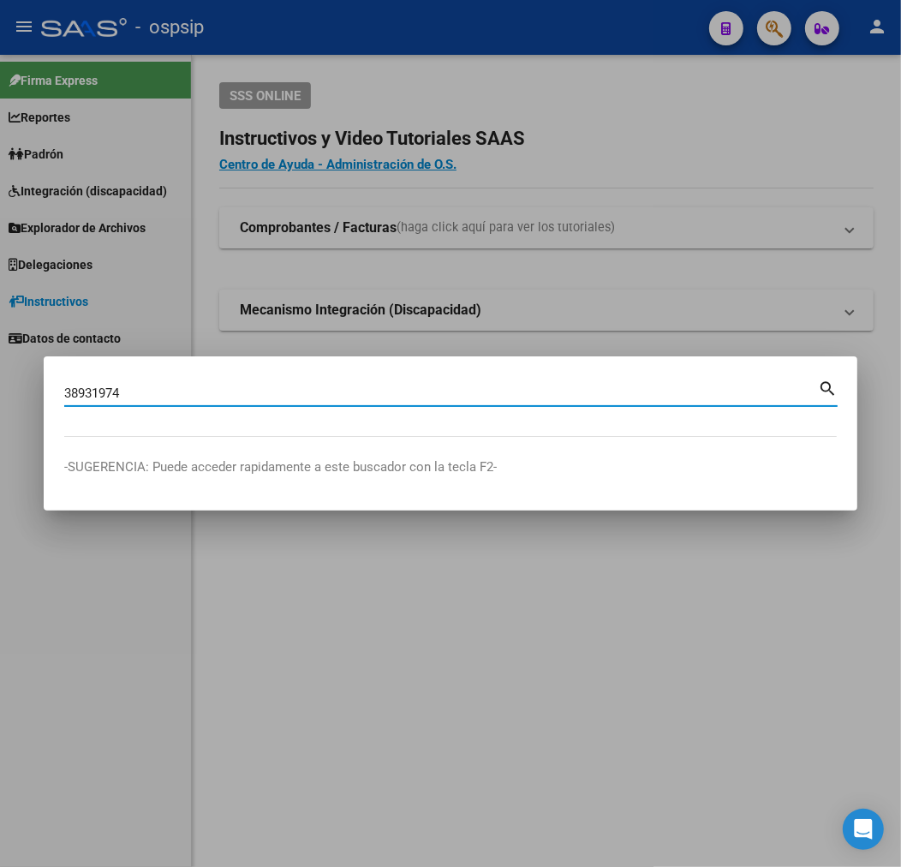
type input "38931974"
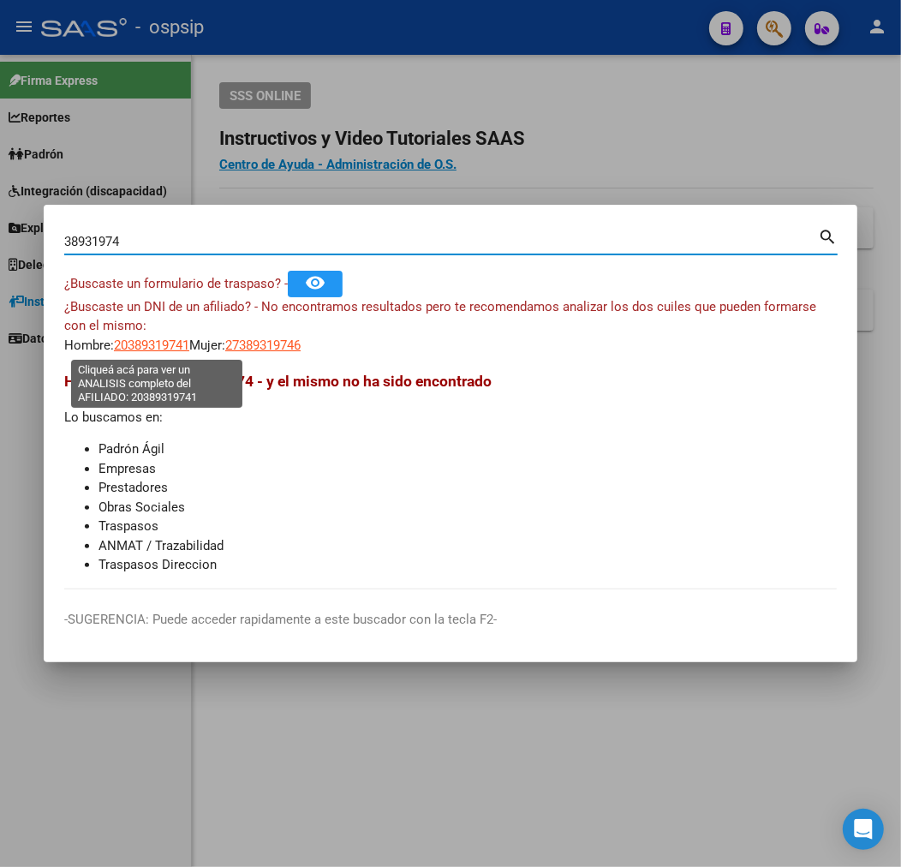
click at [141, 340] on span "20389319741" at bounding box center [151, 345] width 75 height 15
type textarea "20389319741"
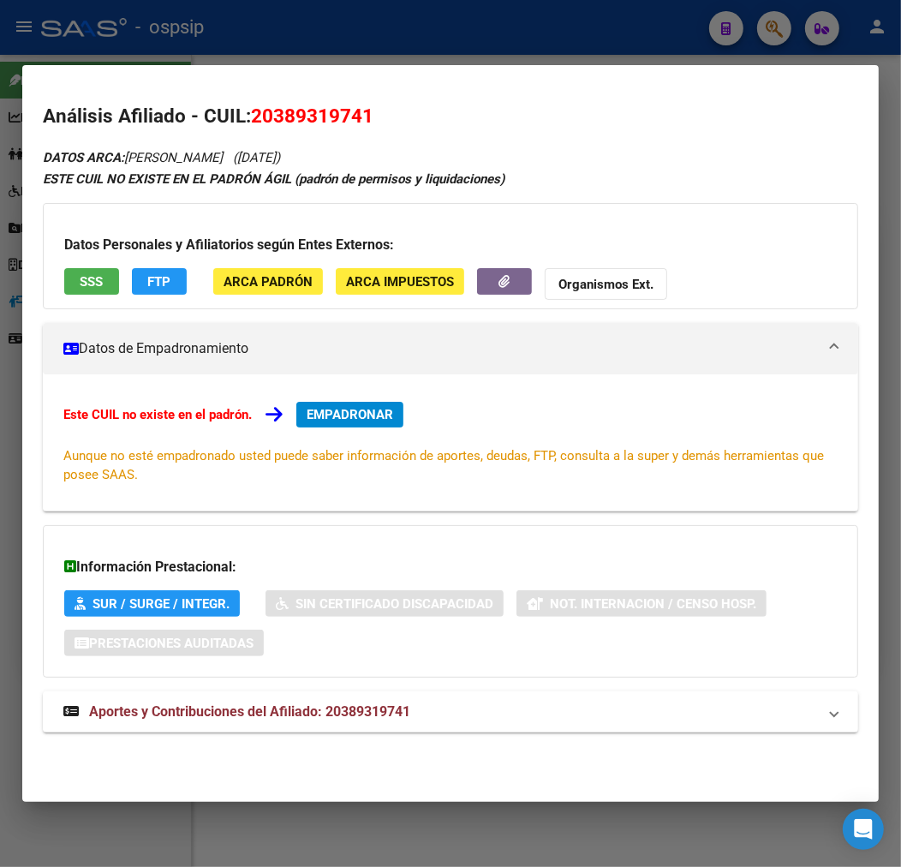
drag, startPoint x: 572, startPoint y: 701, endPoint x: 569, endPoint y: 686, distance: 15.6
click at [571, 699] on mat-expansion-panel-header "Aportes y Contribuciones del Afiliado: 20389319741" at bounding box center [451, 712] width 816 height 41
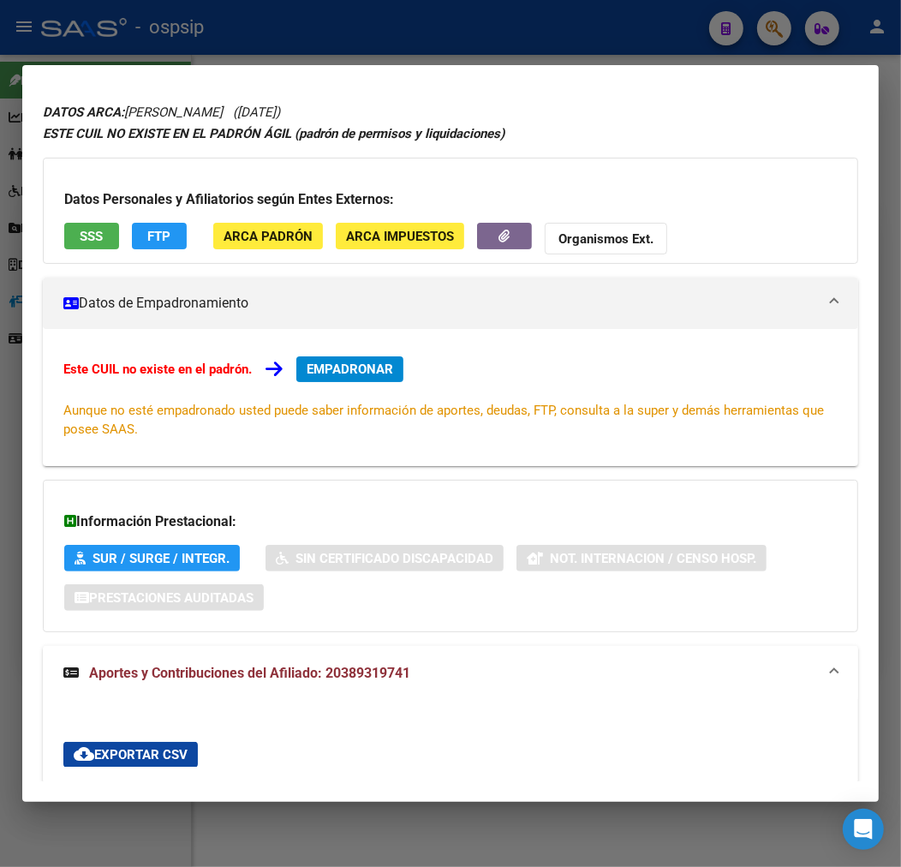
scroll to position [0, 0]
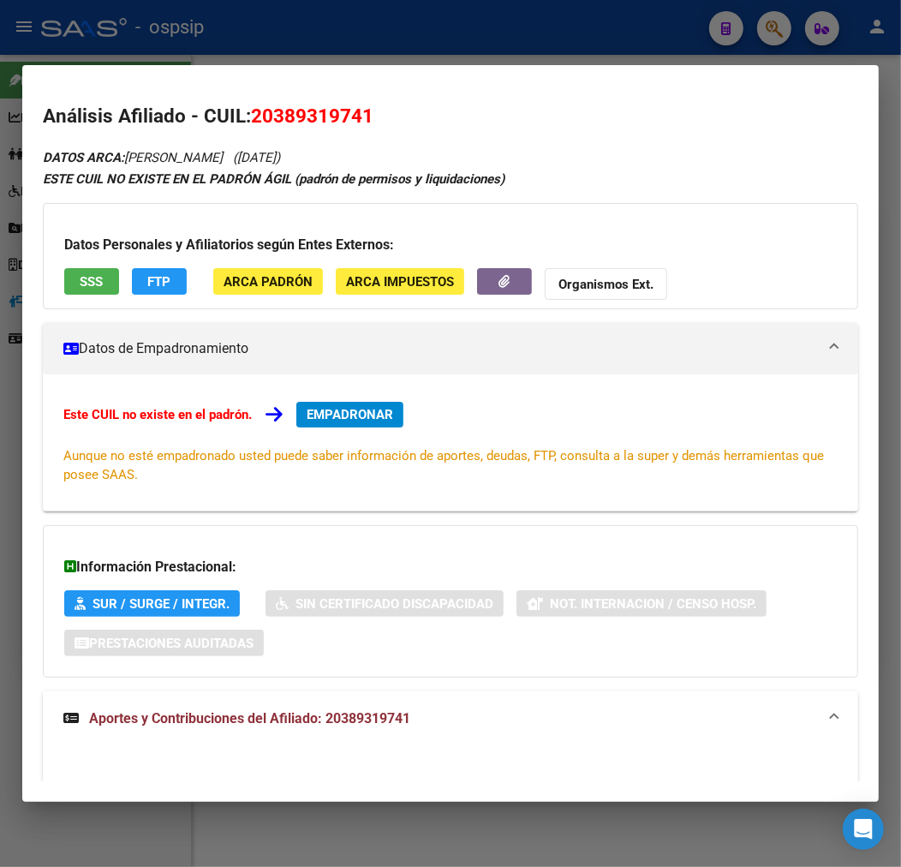
click at [378, 414] on span "EMPADRONAR" at bounding box center [350, 414] width 87 height 15
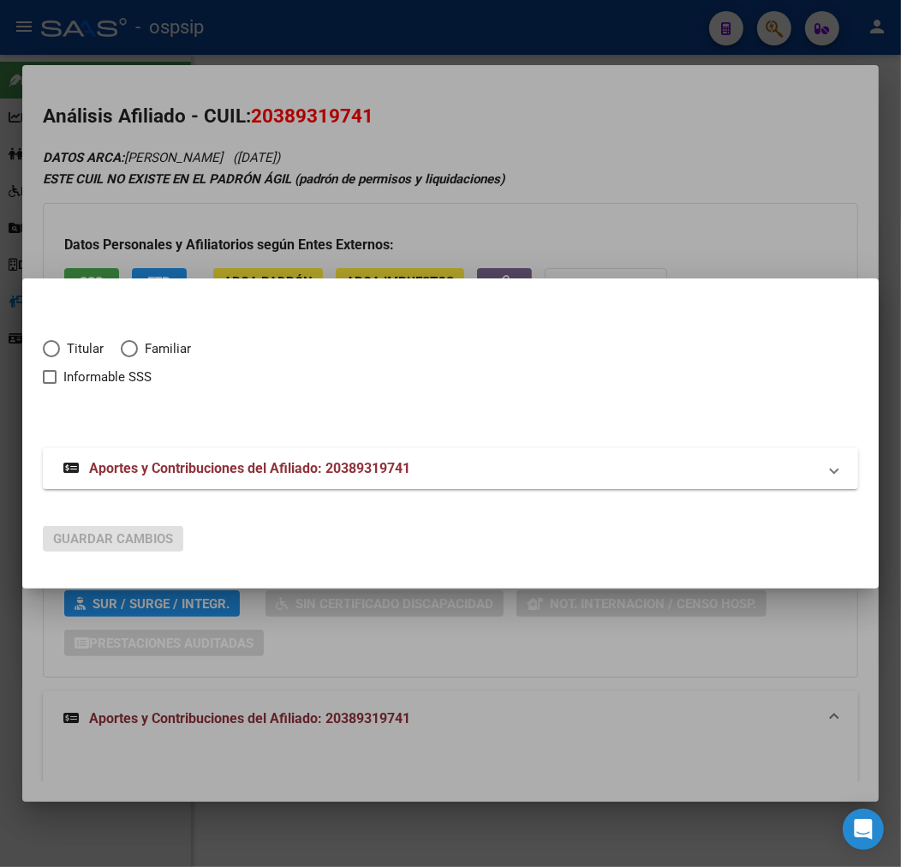
click at [47, 351] on span "Elija una opción" at bounding box center [51, 348] width 17 height 17
click at [47, 351] on input "Titular" at bounding box center [51, 348] width 17 height 17
radio input "true"
checkbox input "true"
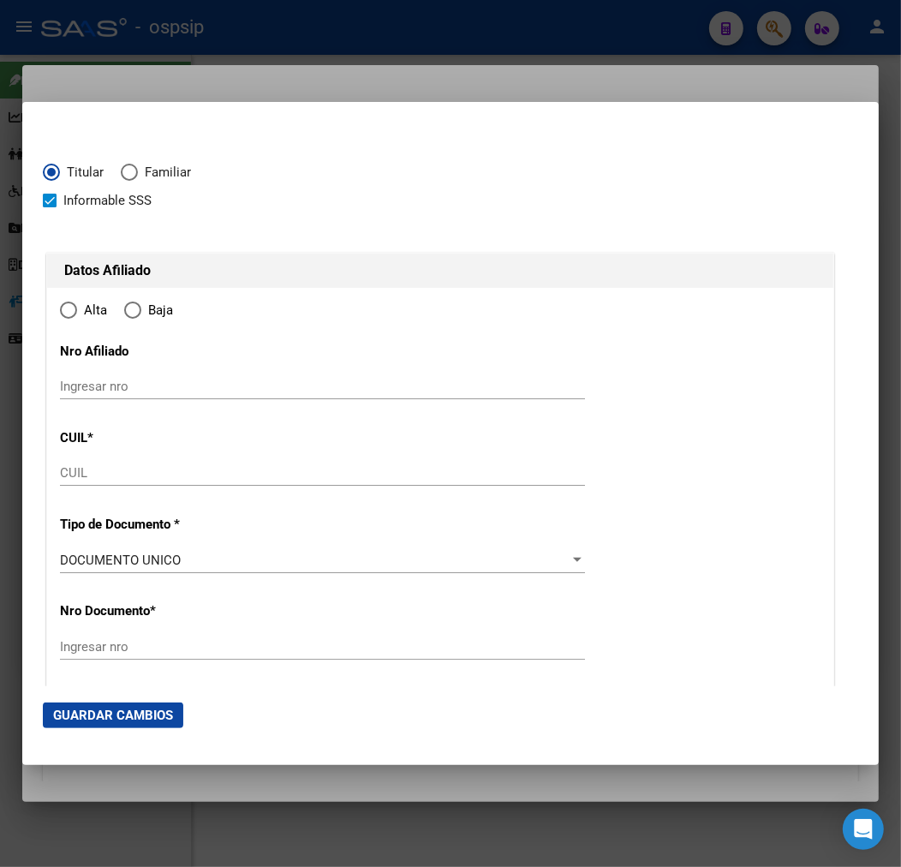
type input "20-38931974-1"
type input "38931974"
type input "[PERSON_NAME]"
type input "[DATE]"
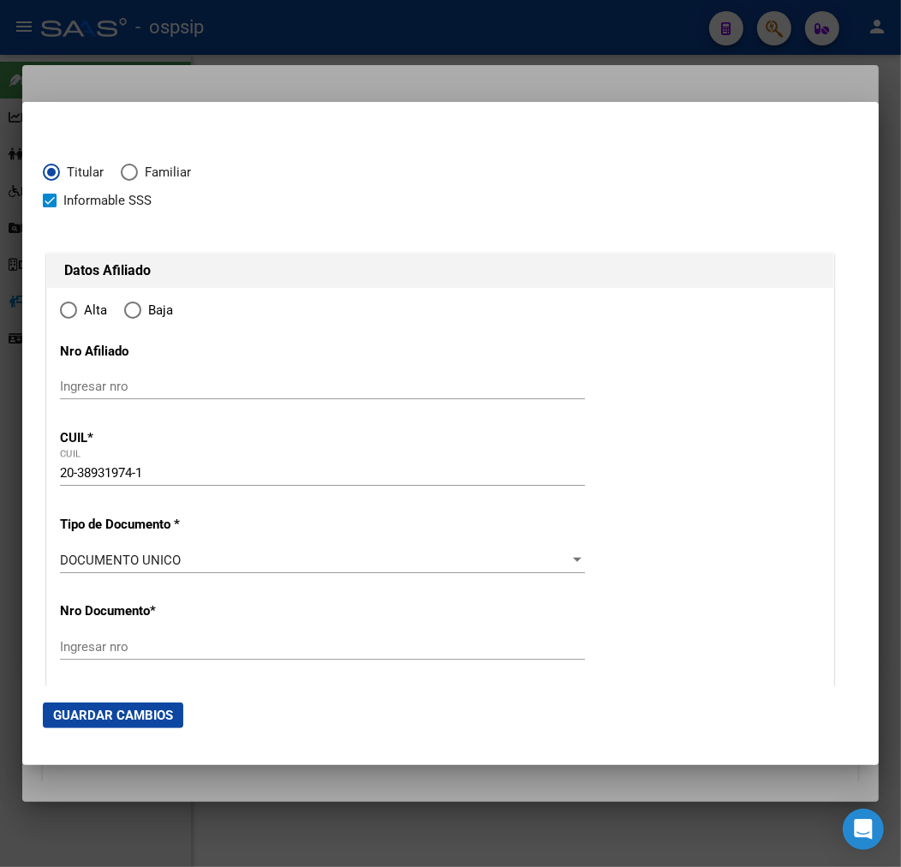
type input "INGENIERO [PERSON_NAME]"
type input "1613"
type input "[PERSON_NAME]"
type input "1075"
radio input "true"
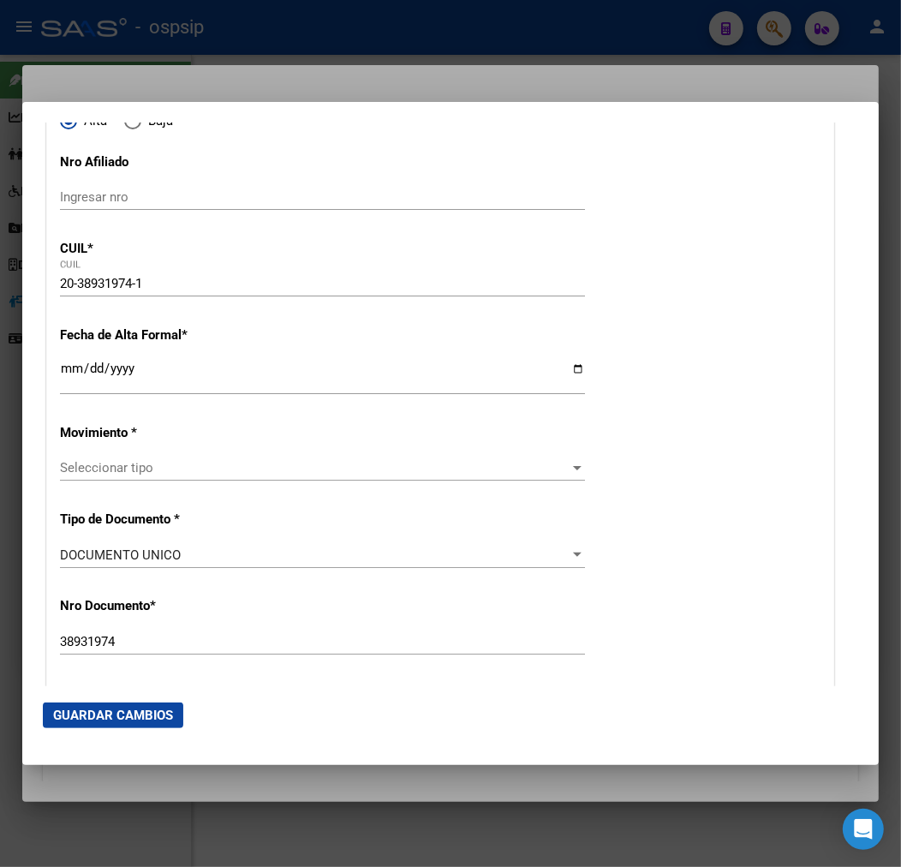
scroll to position [190, 0]
click at [69, 364] on input "Ingresar fecha" at bounding box center [322, 374] width 525 height 27
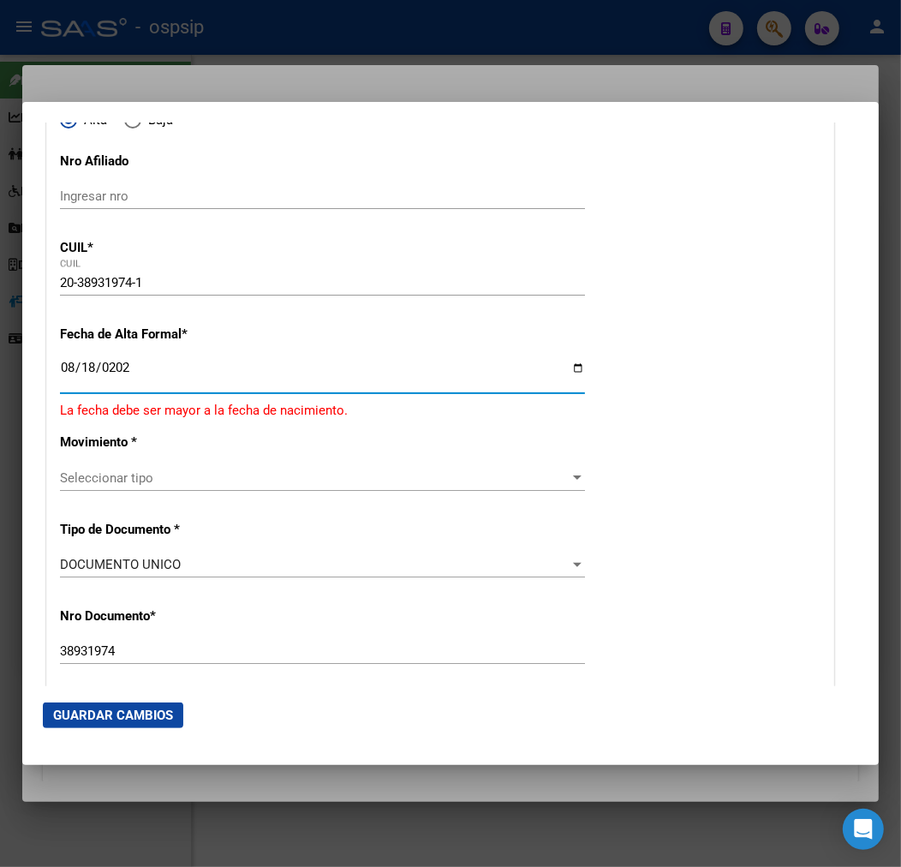
type input "[DATE]"
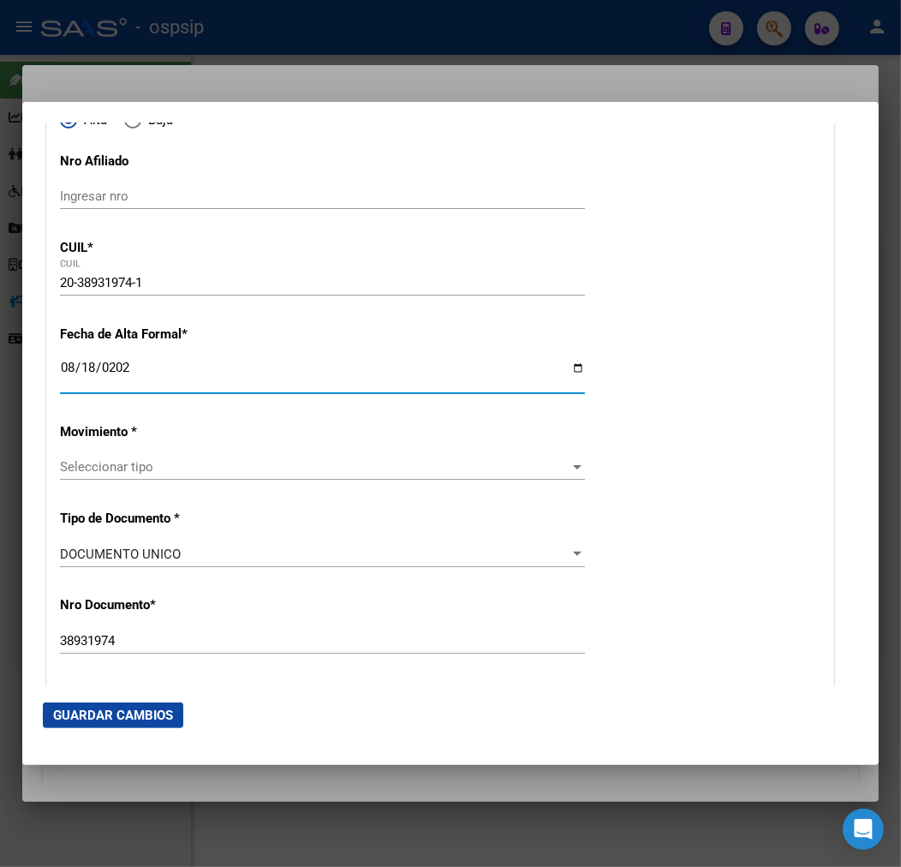
click at [374, 470] on span "Seleccionar tipo" at bounding box center [315, 466] width 510 height 15
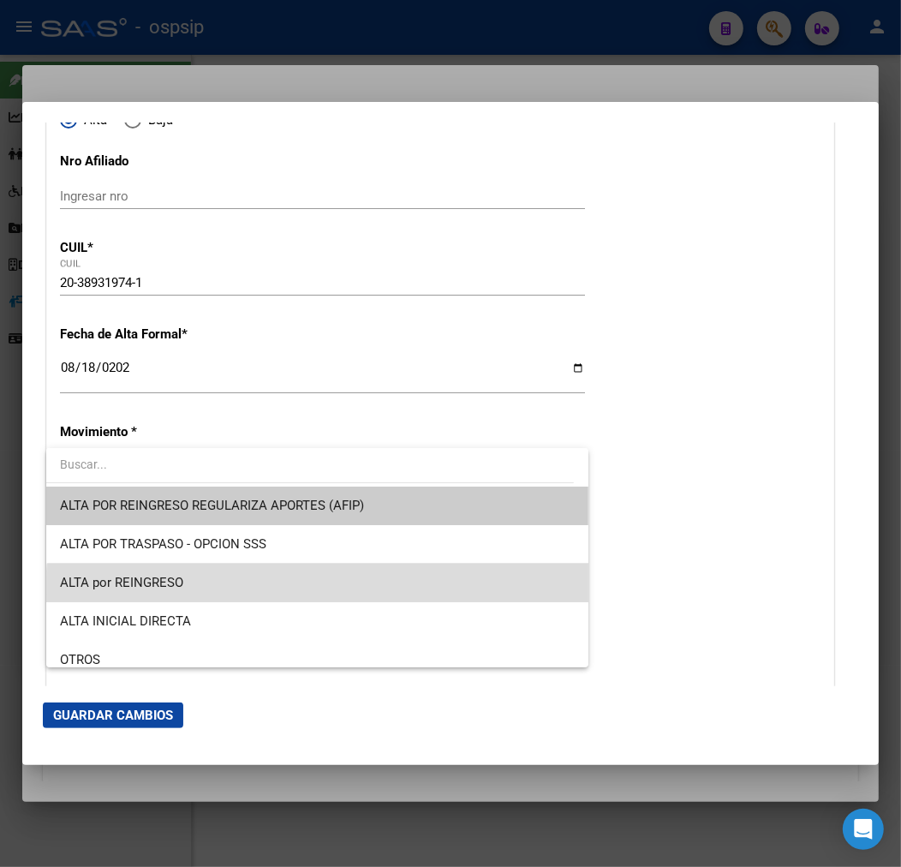
click at [379, 594] on span "ALTA por REINGRESO" at bounding box center [317, 583] width 515 height 39
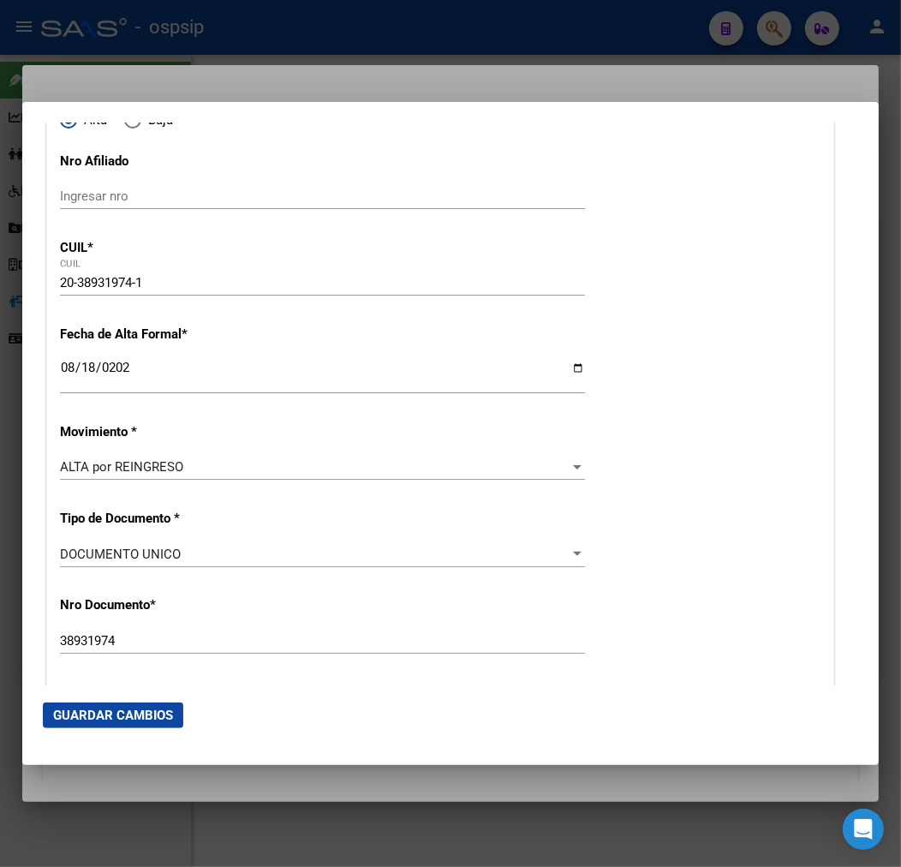
click at [345, 455] on div "ALTA por REINGRESO Seleccionar tipo" at bounding box center [322, 467] width 525 height 26
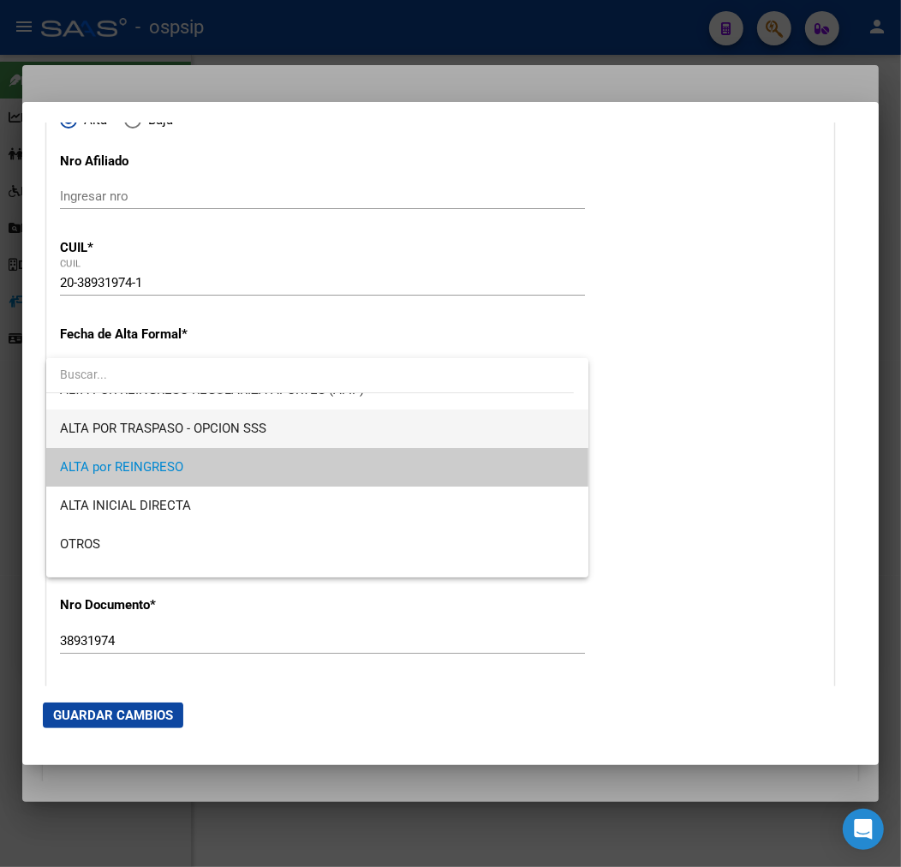
click at [341, 434] on span "ALTA POR TRASPASO - OPCION SSS" at bounding box center [317, 429] width 515 height 39
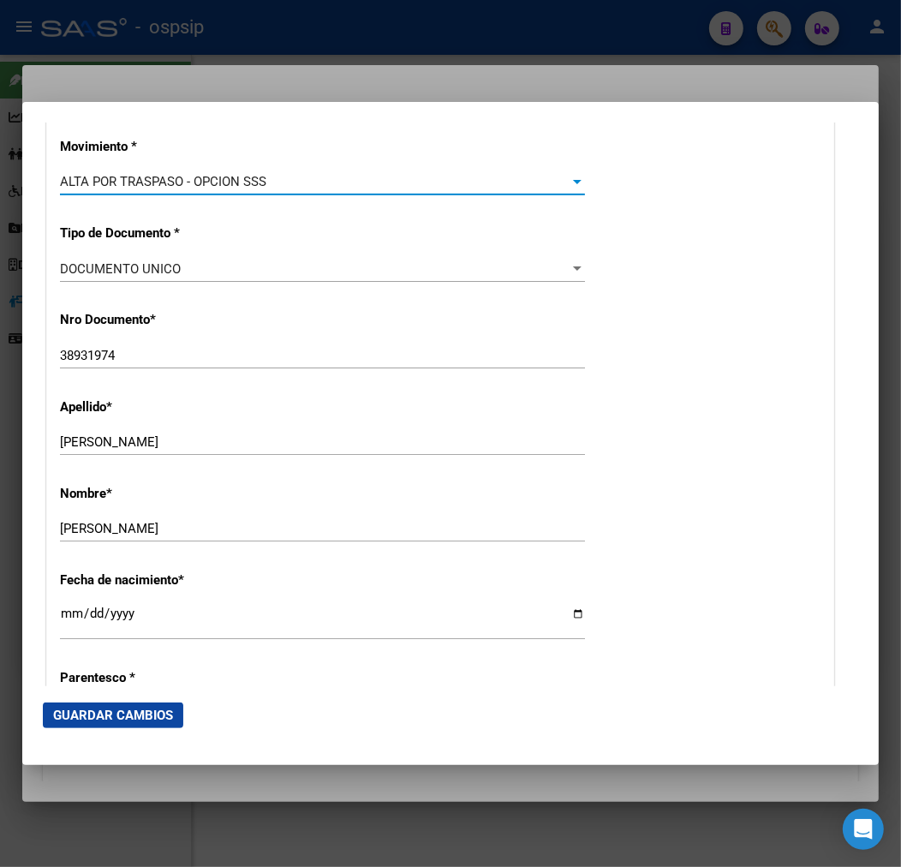
scroll to position [761, 0]
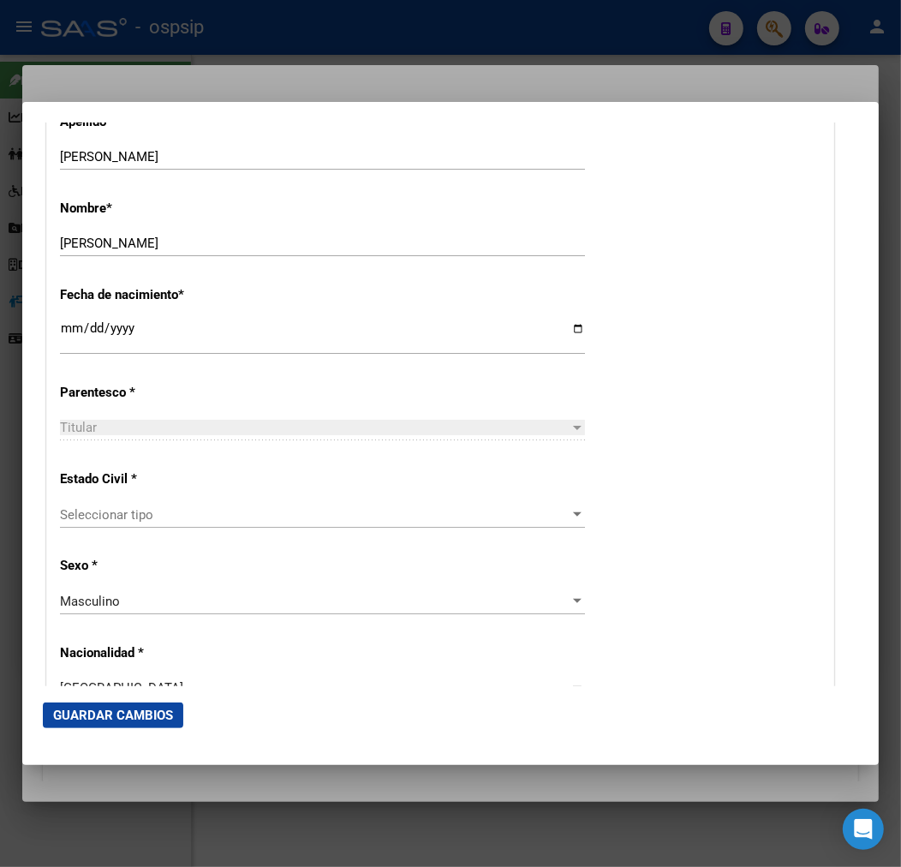
click at [243, 518] on span "Seleccionar tipo" at bounding box center [315, 514] width 510 height 15
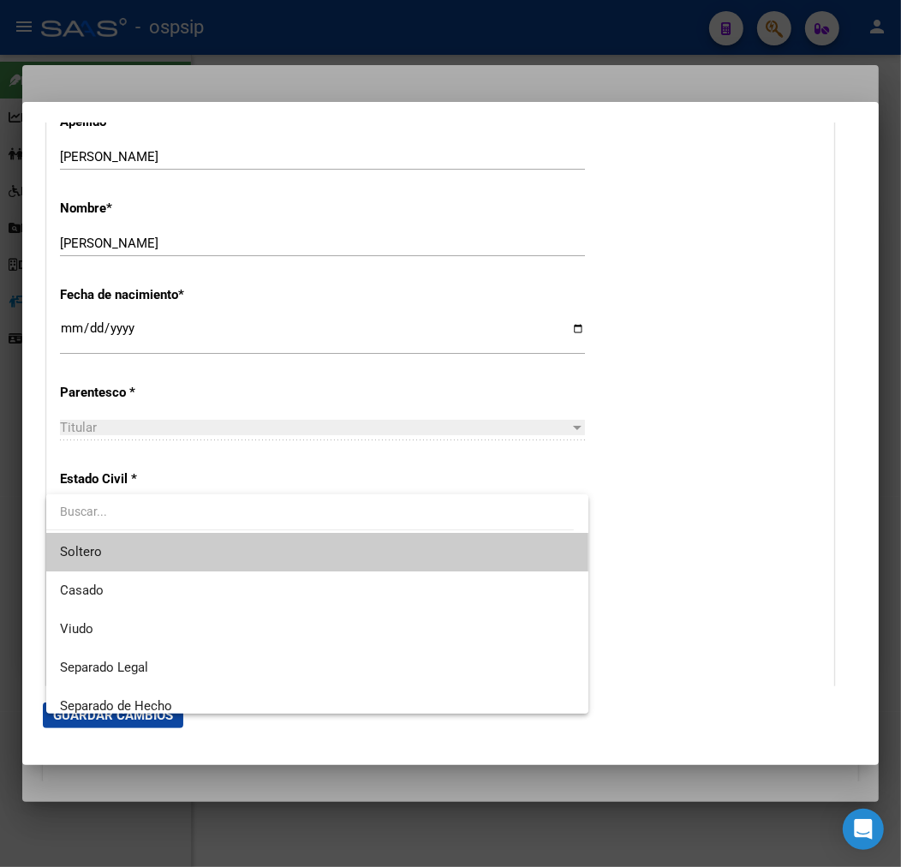
click at [284, 560] on span "Soltero" at bounding box center [317, 552] width 515 height 39
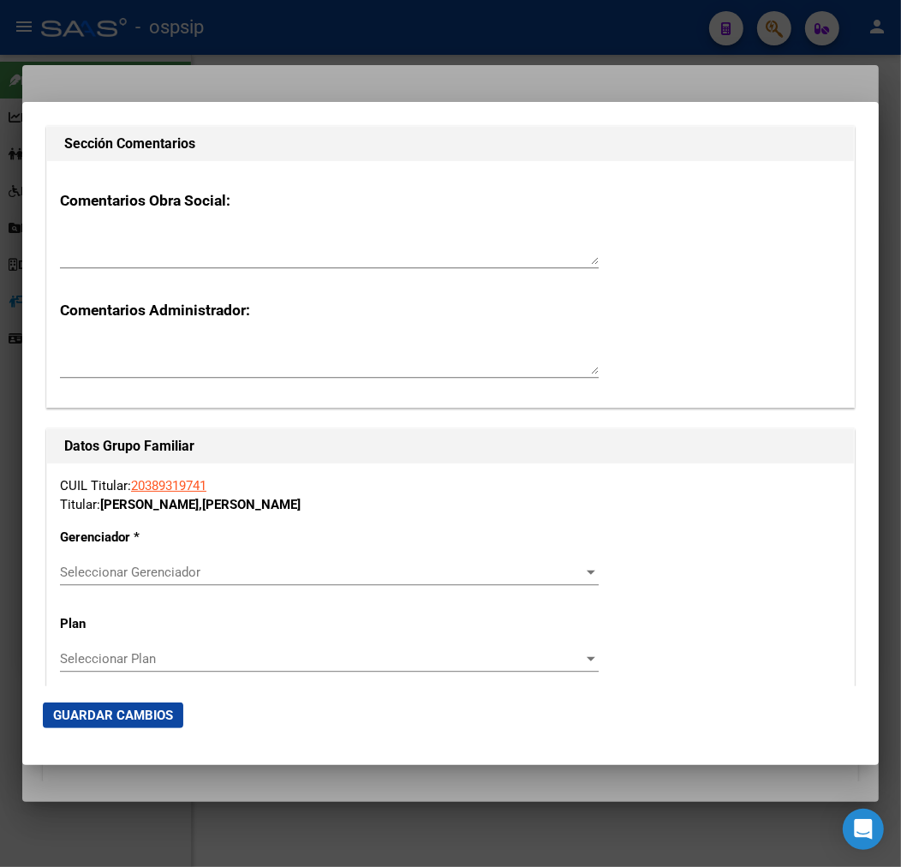
scroll to position [2761, 0]
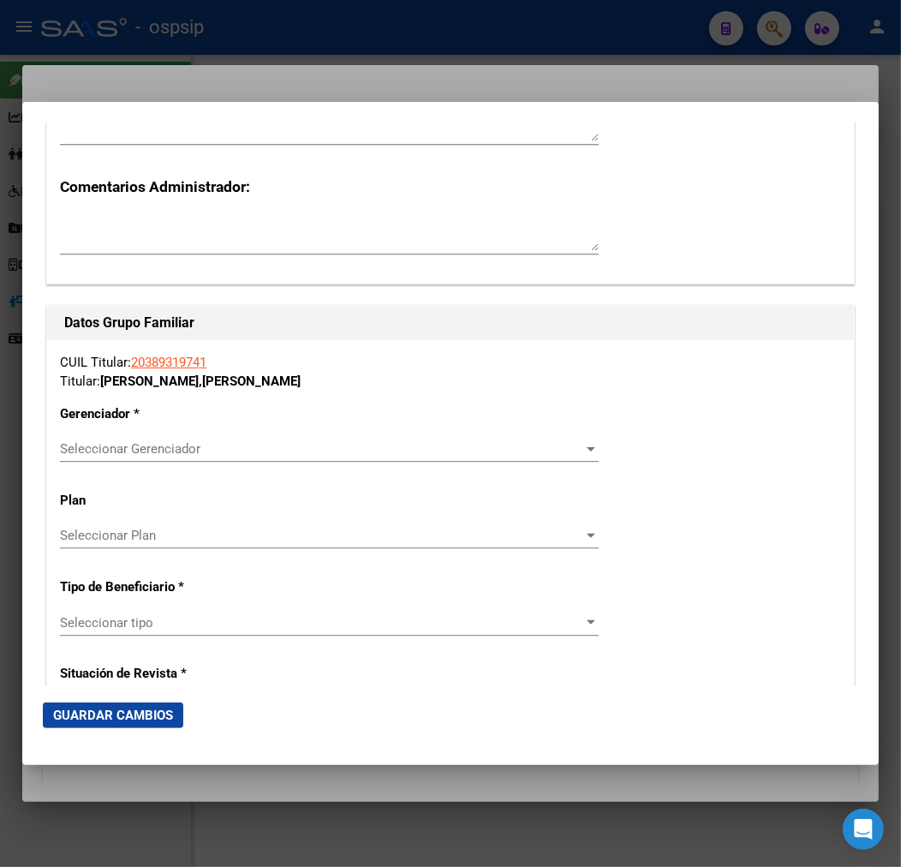
click at [270, 449] on span "Seleccionar Gerenciador" at bounding box center [322, 448] width 524 height 15
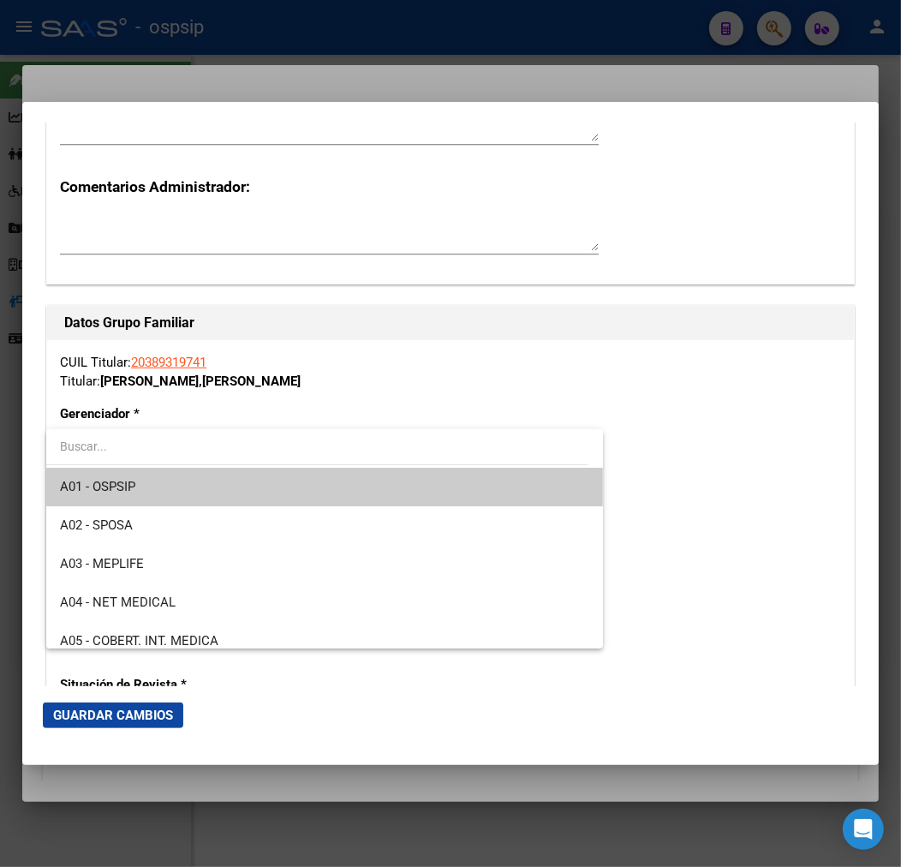
click at [261, 476] on span "A01 - OSPSIP" at bounding box center [325, 487] width 530 height 39
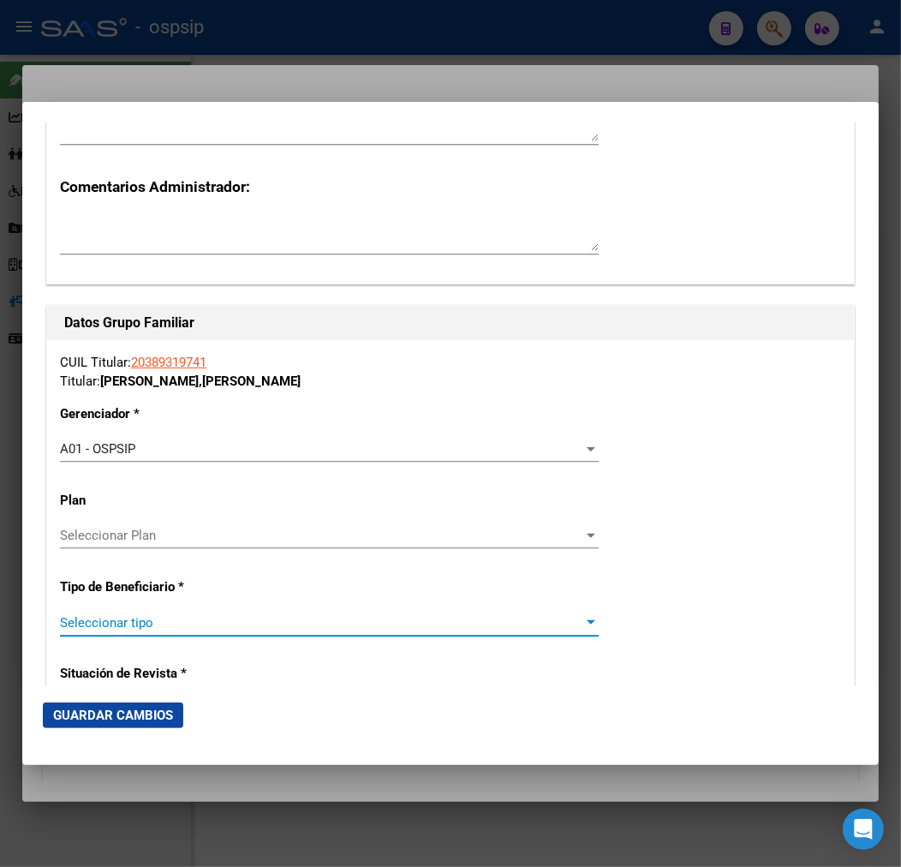
click at [254, 629] on span "Seleccionar tipo" at bounding box center [322, 622] width 524 height 15
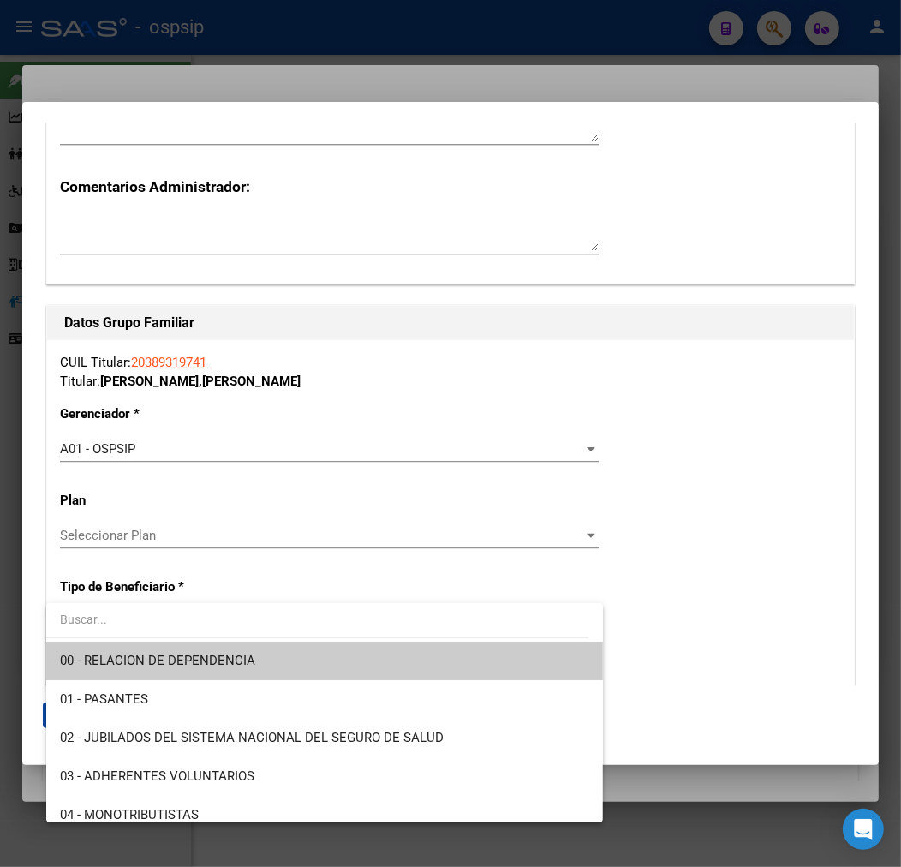
click at [262, 652] on span "00 - RELACION DE DEPENDENCIA" at bounding box center [325, 661] width 530 height 39
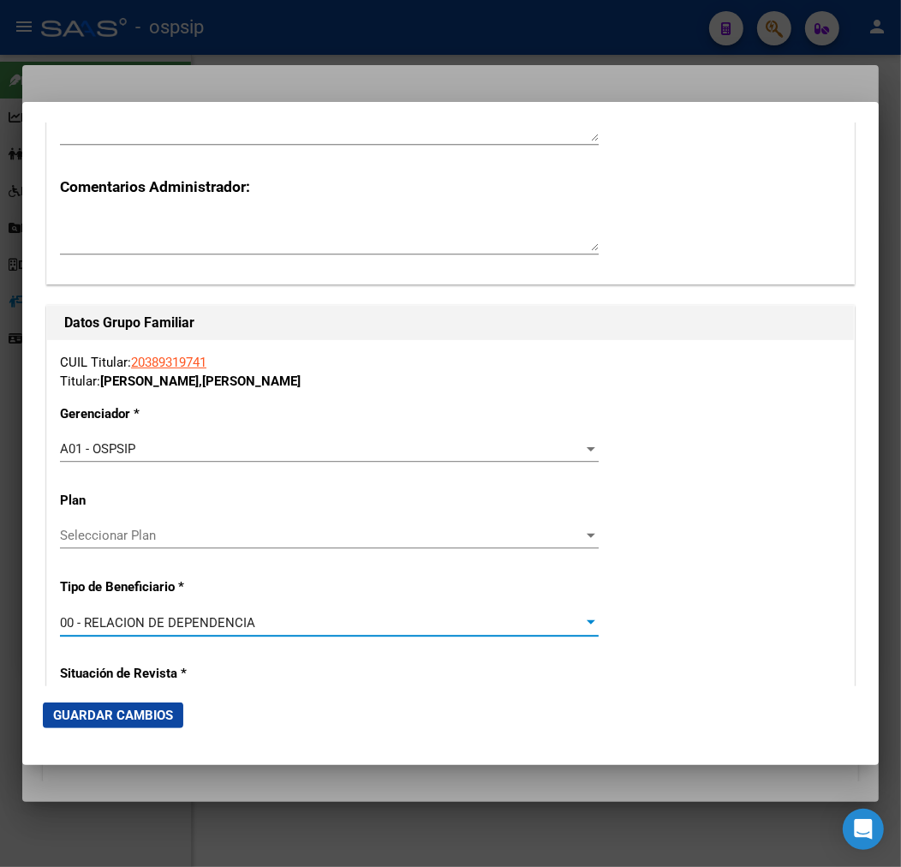
type input "30-71616222-9"
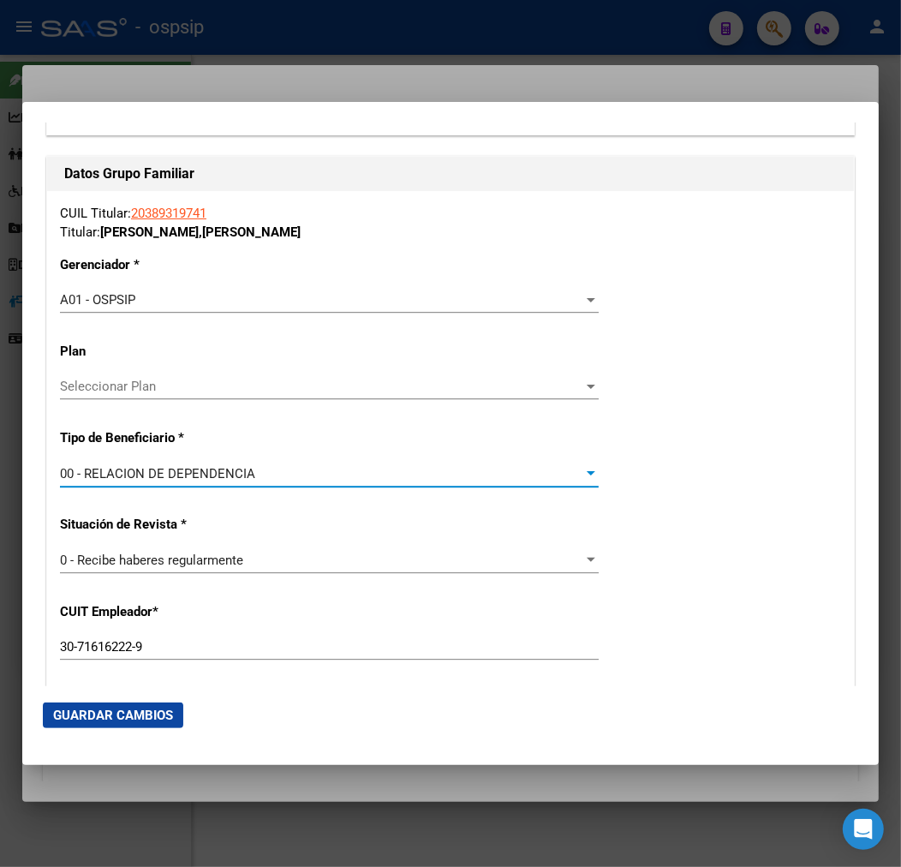
scroll to position [3141, 0]
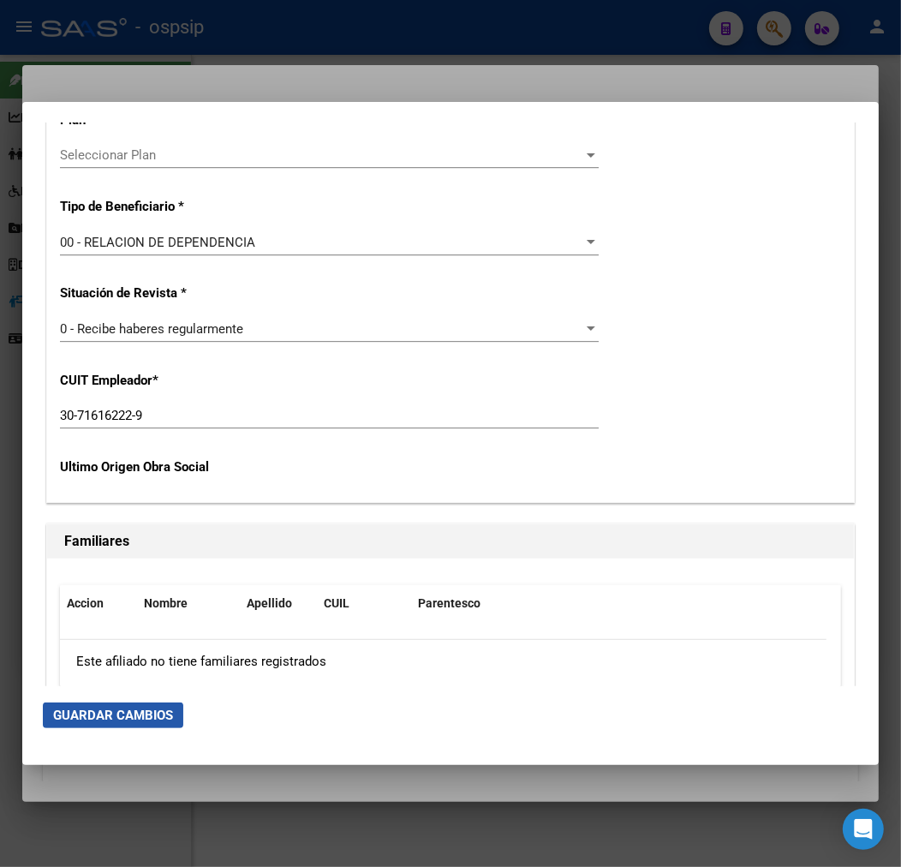
click at [98, 714] on span "Guardar Cambios" at bounding box center [113, 715] width 120 height 15
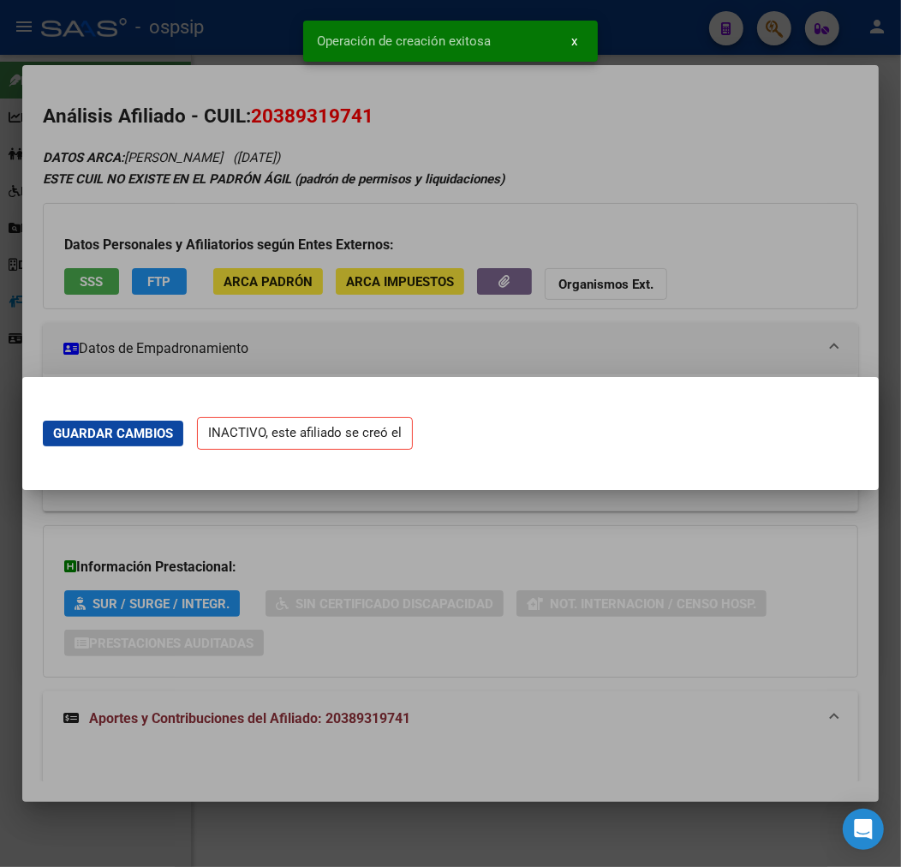
scroll to position [0, 0]
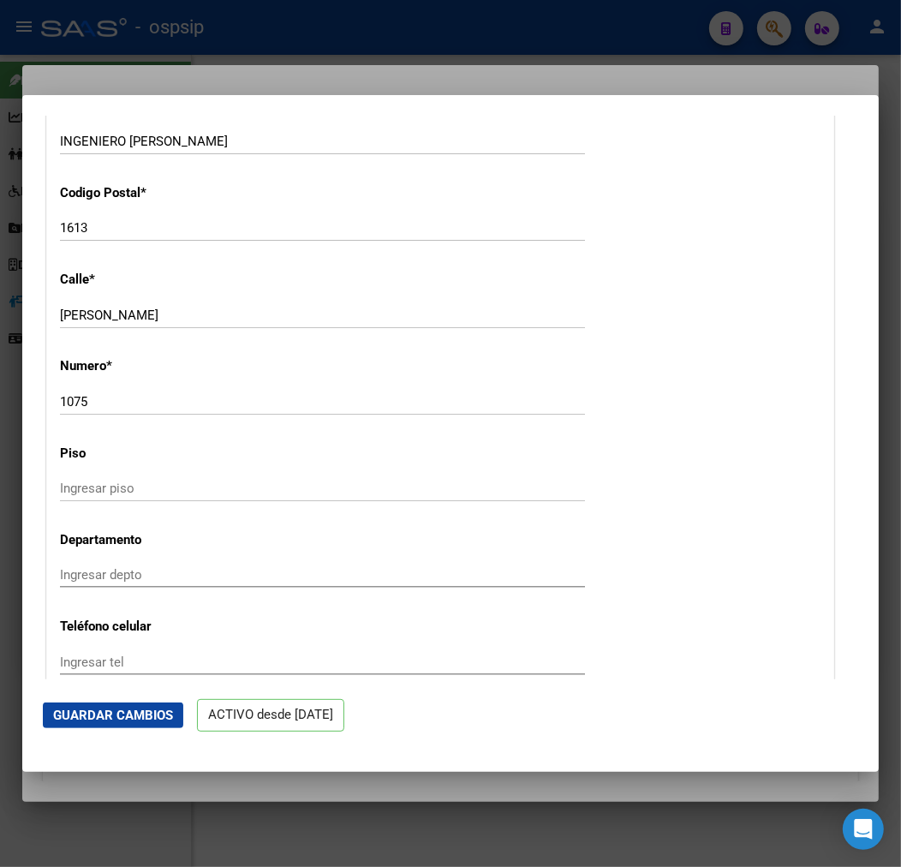
scroll to position [2285, 0]
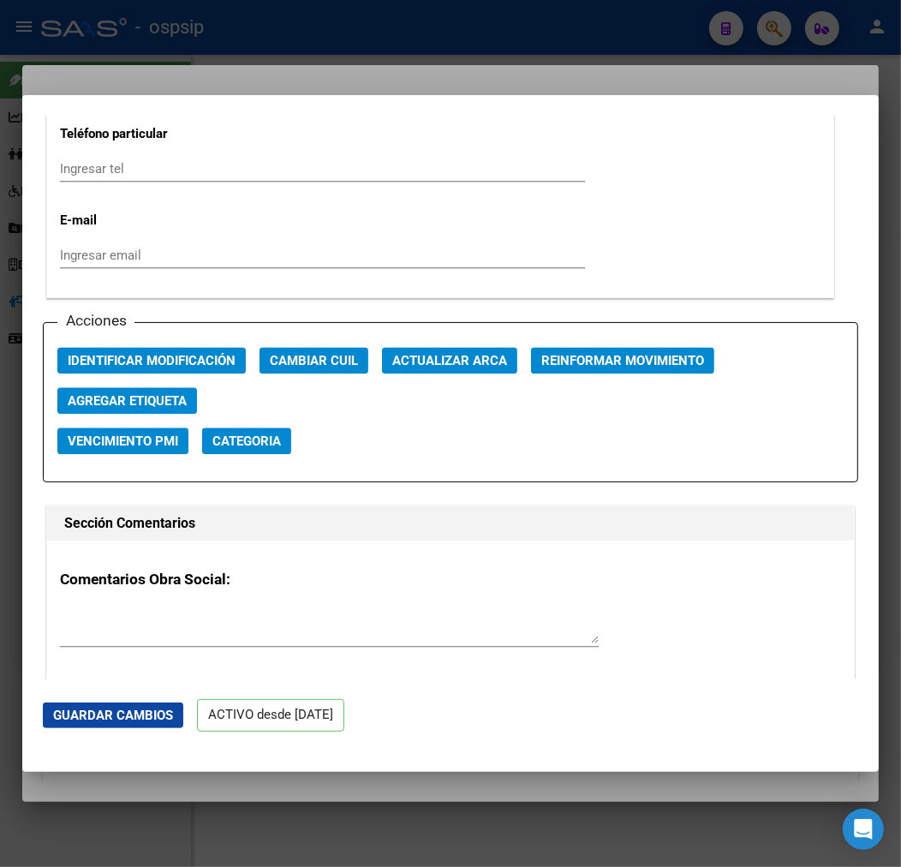
click at [276, 84] on div at bounding box center [450, 433] width 901 height 867
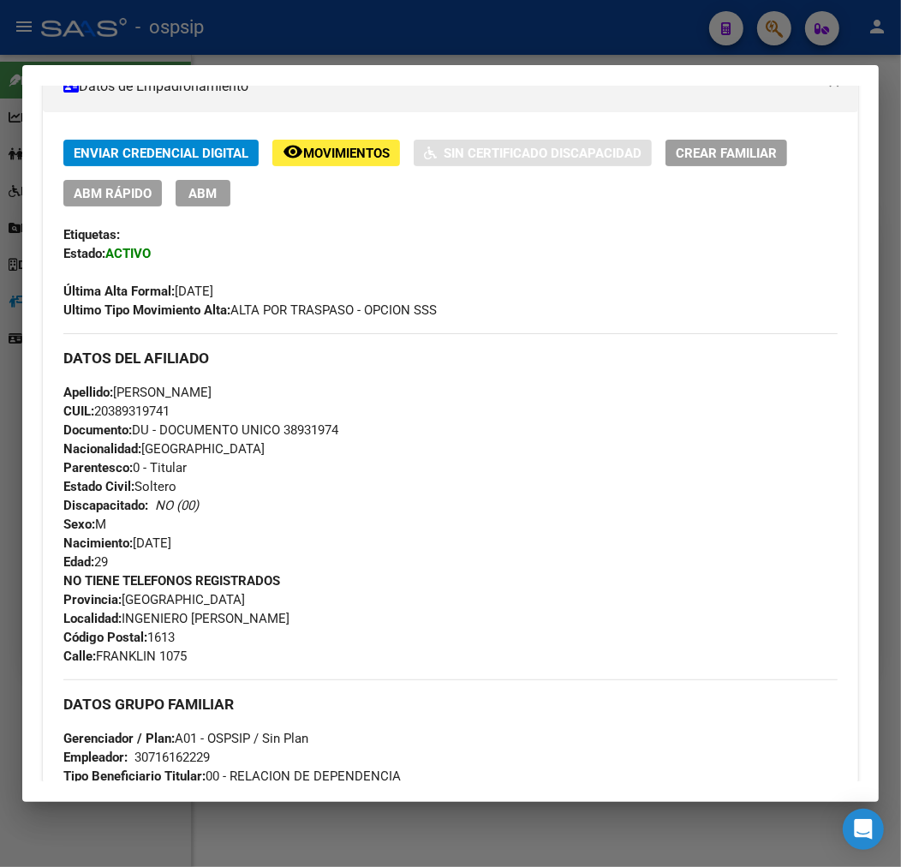
scroll to position [0, 0]
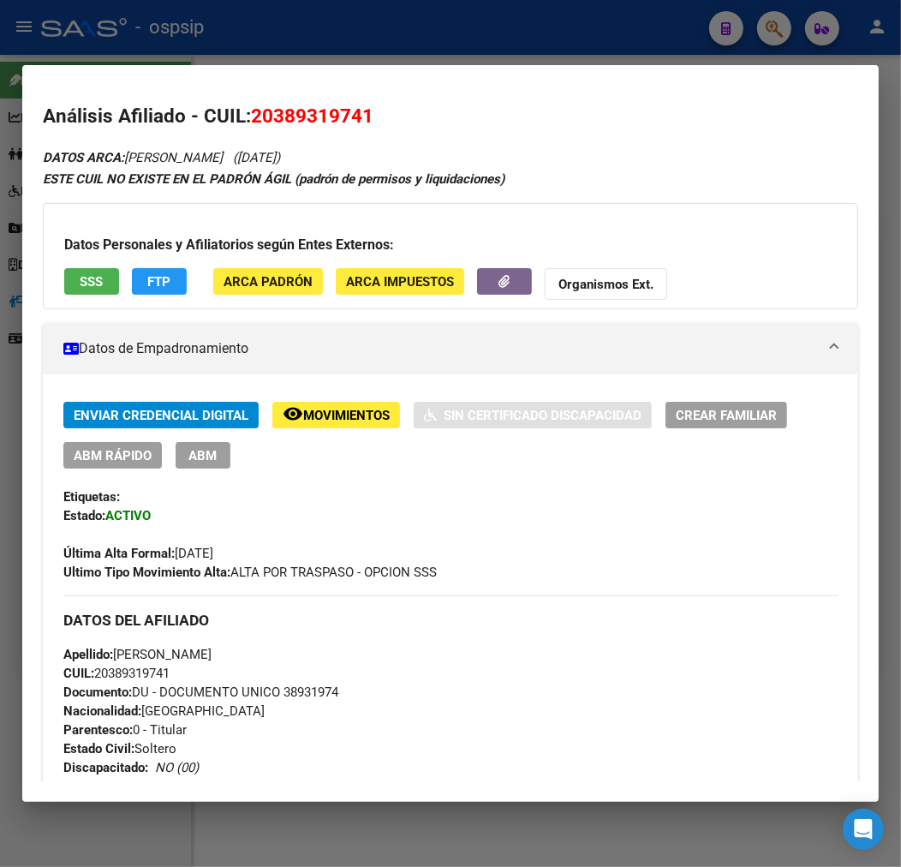
click at [206, 468] on button "ABM" at bounding box center [203, 455] width 55 height 27
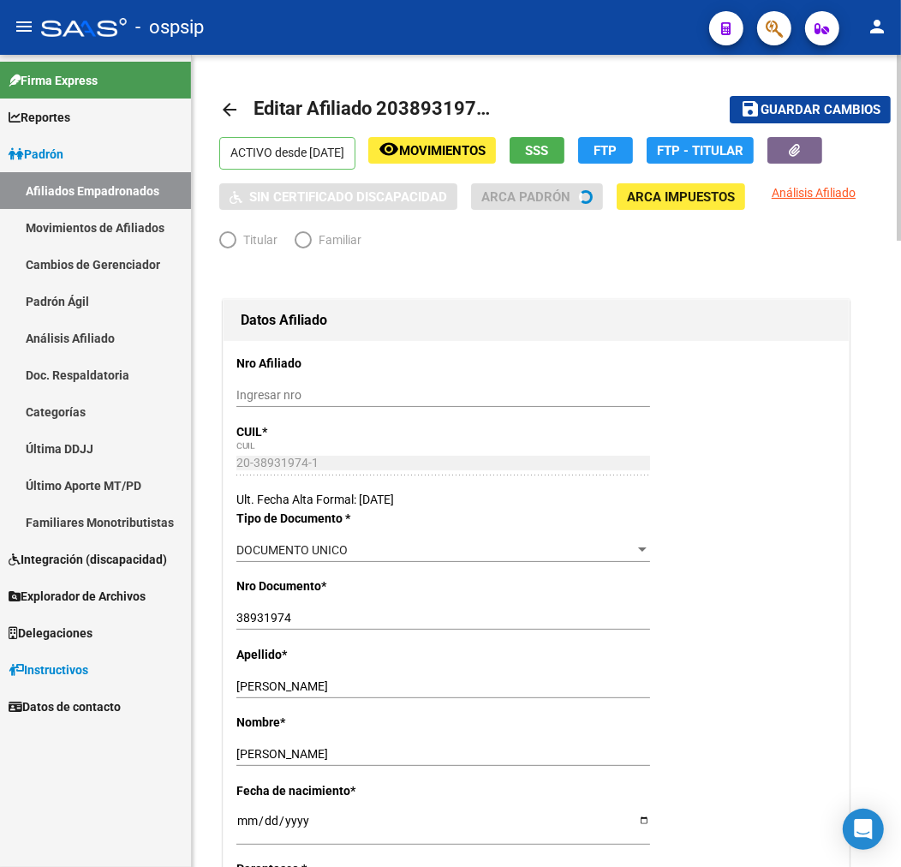
radio input "true"
type input "30-71616222-9"
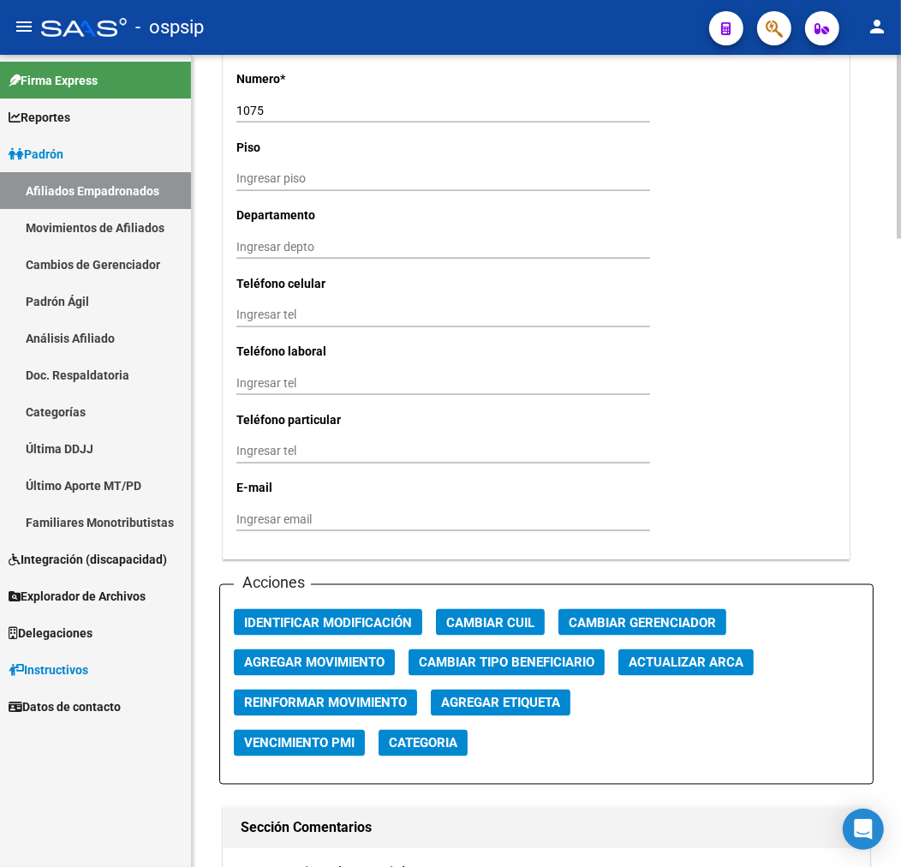
scroll to position [1809, 0]
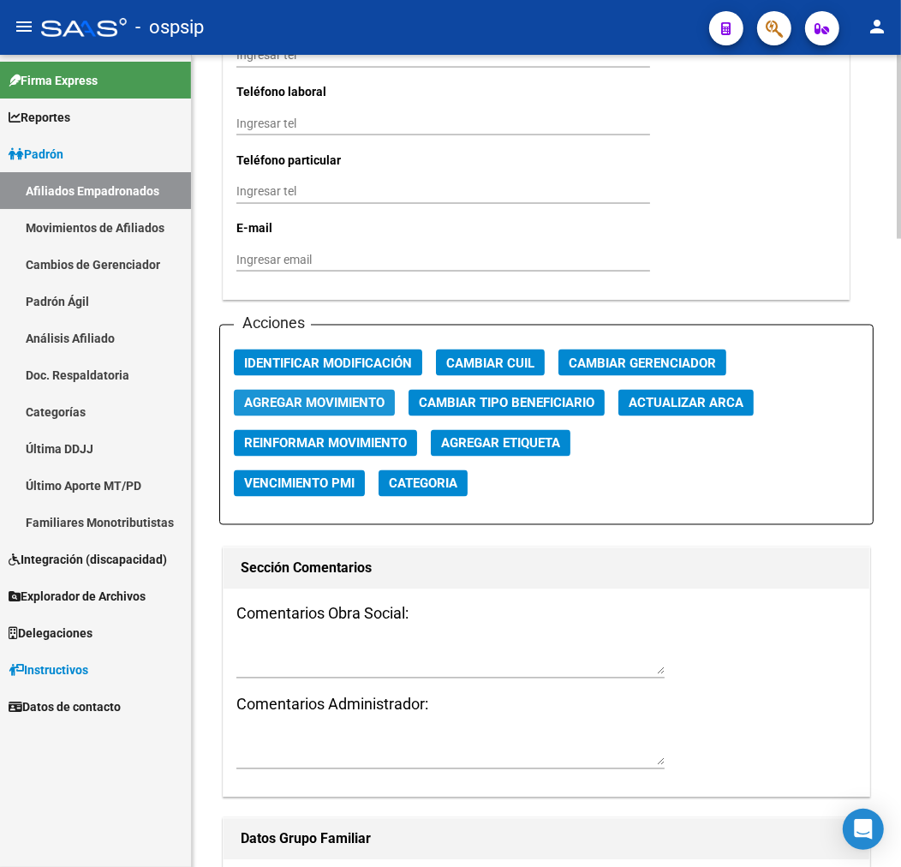
click at [331, 395] on span "Agregar Movimiento" at bounding box center [314, 402] width 141 height 15
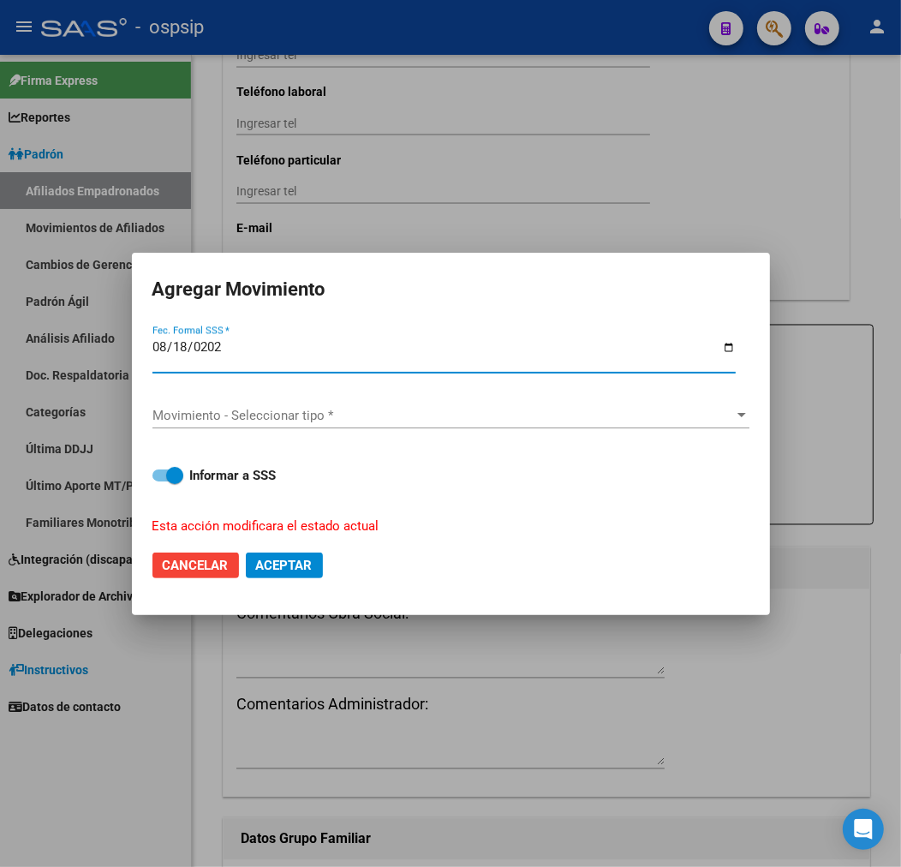
type input "[DATE]"
click at [346, 424] on div "Movimiento - Seleccionar tipo * Movimiento - Seleccionar tipo *" at bounding box center [451, 416] width 597 height 26
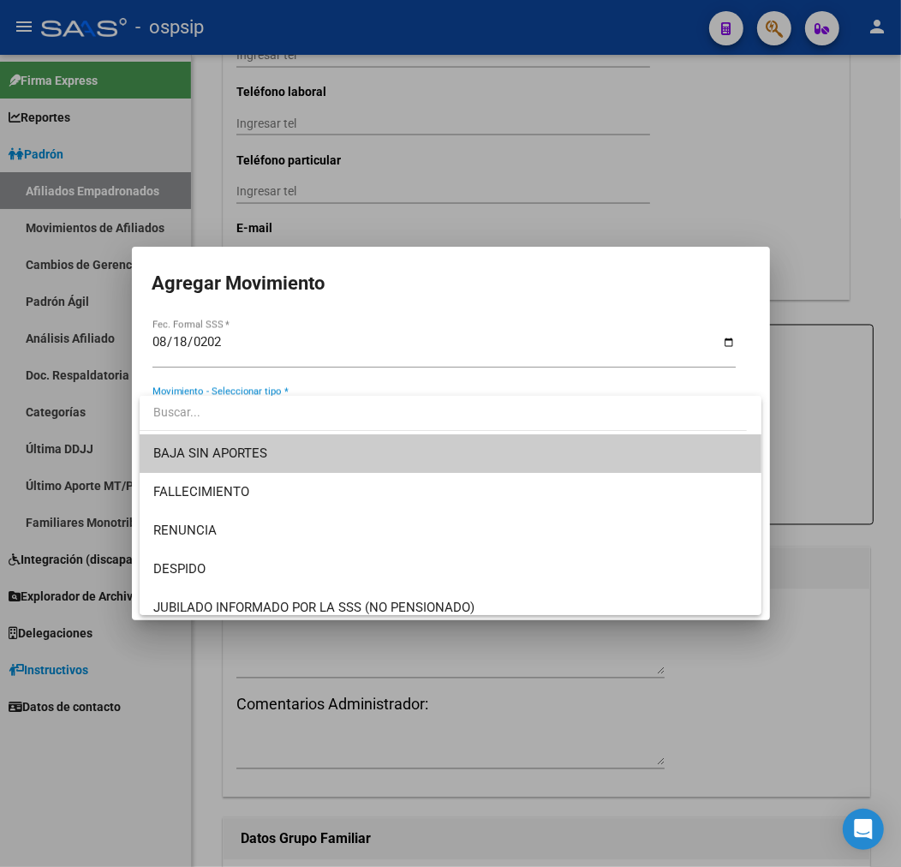
click at [340, 457] on span "BAJA SIN APORTES" at bounding box center [450, 453] width 595 height 39
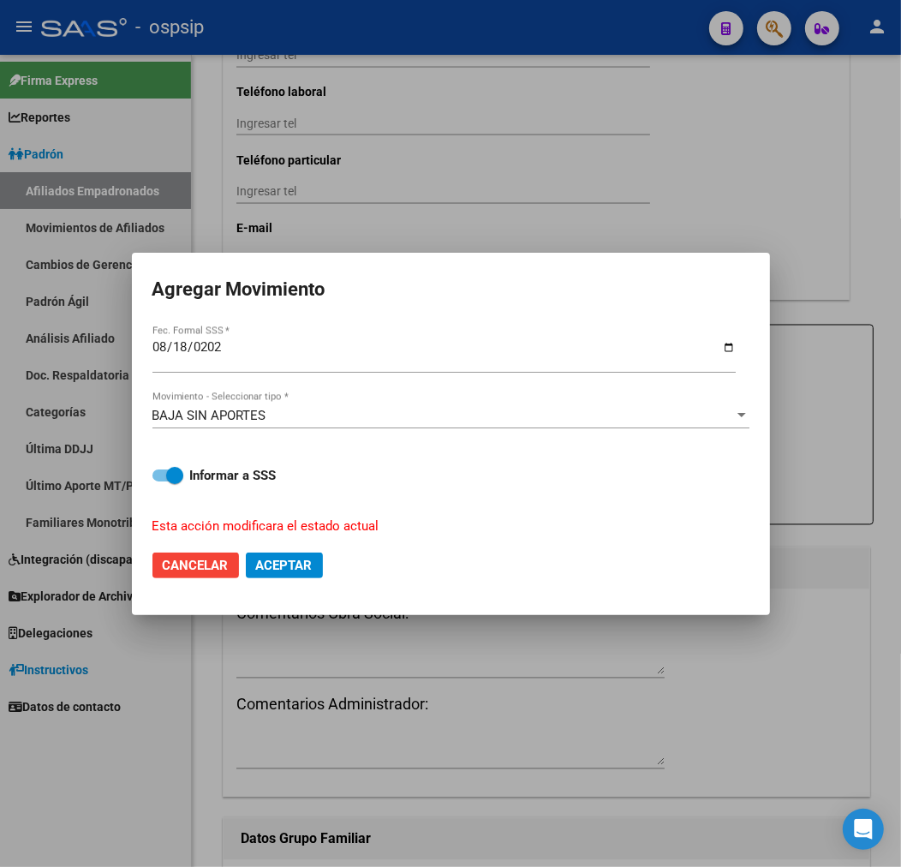
drag, startPoint x: 308, startPoint y: 584, endPoint x: 305, endPoint y: 566, distance: 17.5
click at [307, 576] on mat-dialog-actions "Cancelar Aceptar" at bounding box center [451, 565] width 597 height 58
click at [305, 566] on span "Aceptar" at bounding box center [284, 565] width 57 height 15
checkbox input "false"
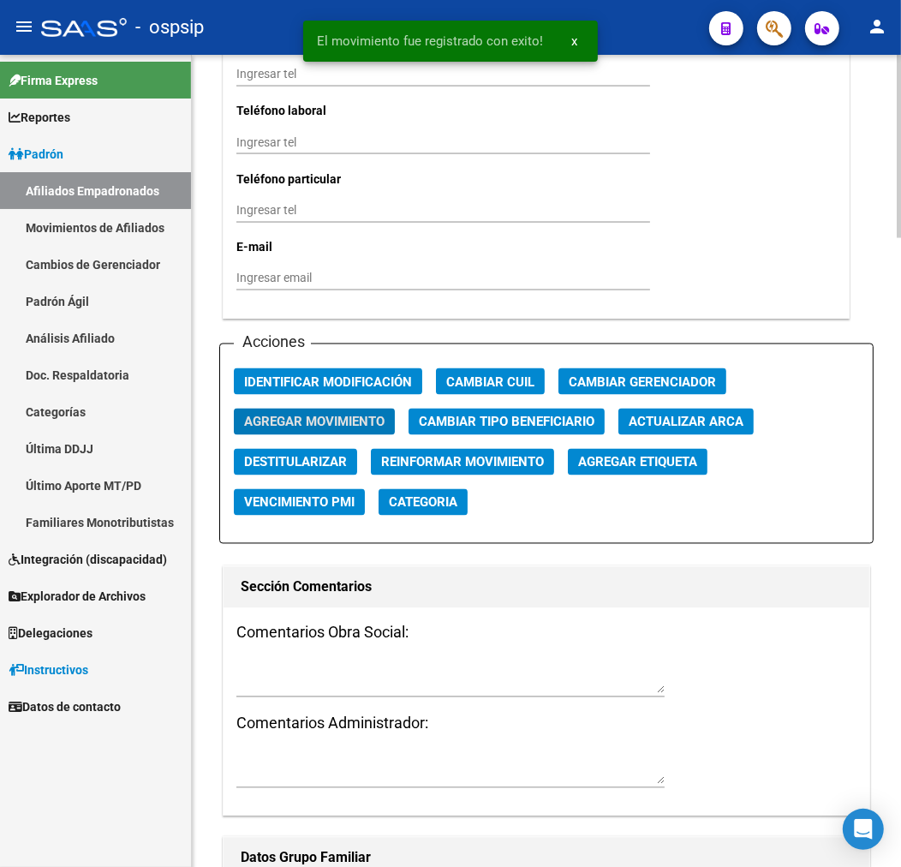
click at [320, 415] on span "Agregar Movimiento" at bounding box center [314, 422] width 141 height 15
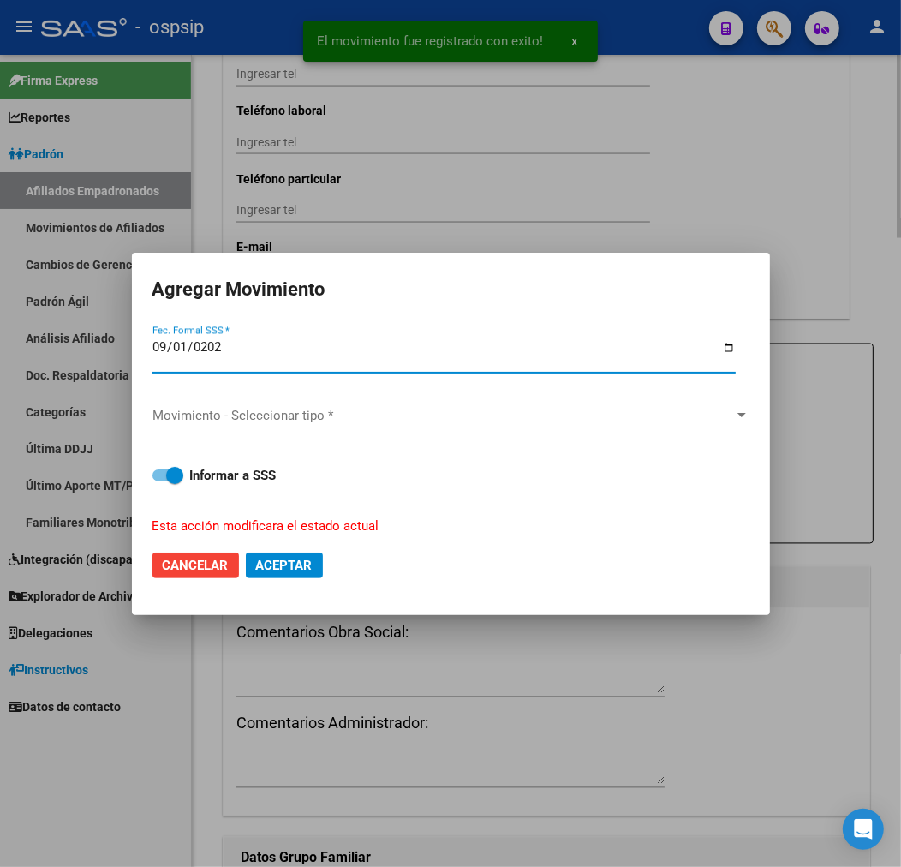
type input "[DATE]"
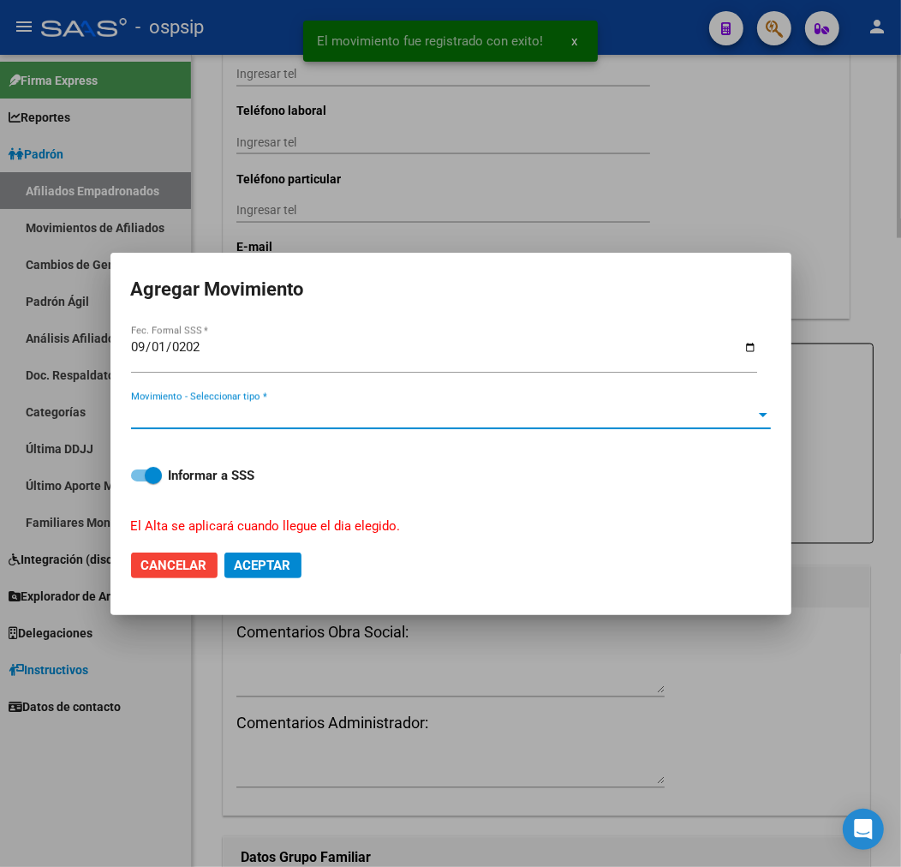
click at [320, 415] on span "Movimiento - Seleccionar tipo *" at bounding box center [443, 415] width 625 height 15
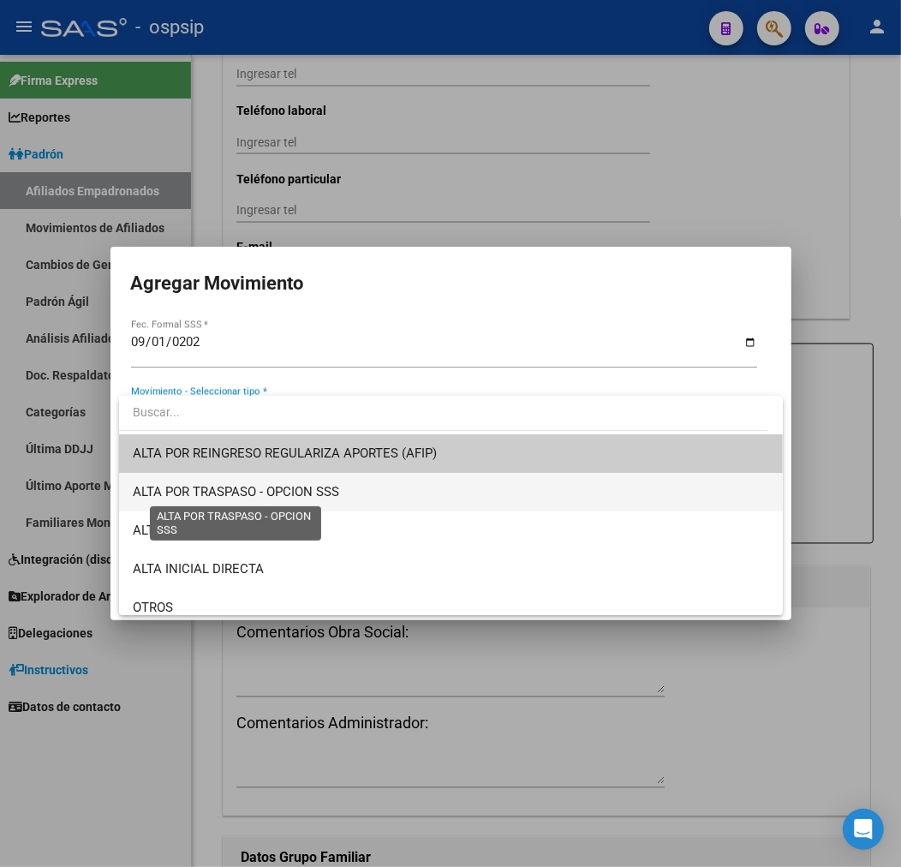
click at [334, 491] on span "ALTA POR TRASPASO - OPCION SSS" at bounding box center [236, 491] width 207 height 15
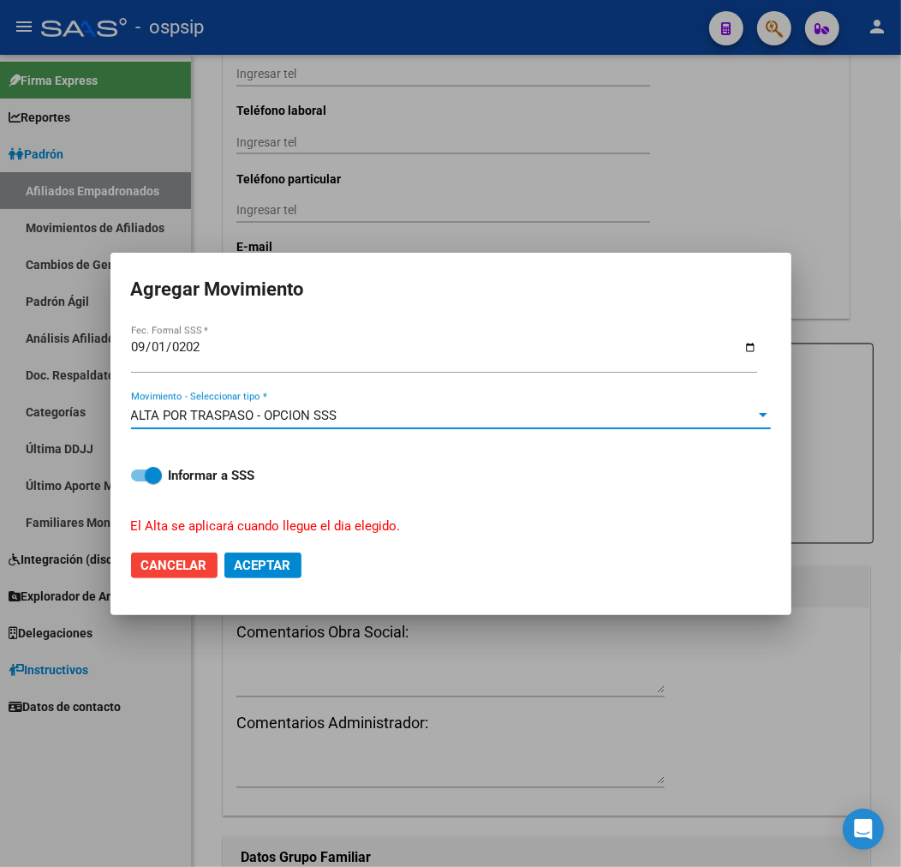
click at [266, 572] on span "Aceptar" at bounding box center [263, 565] width 57 height 15
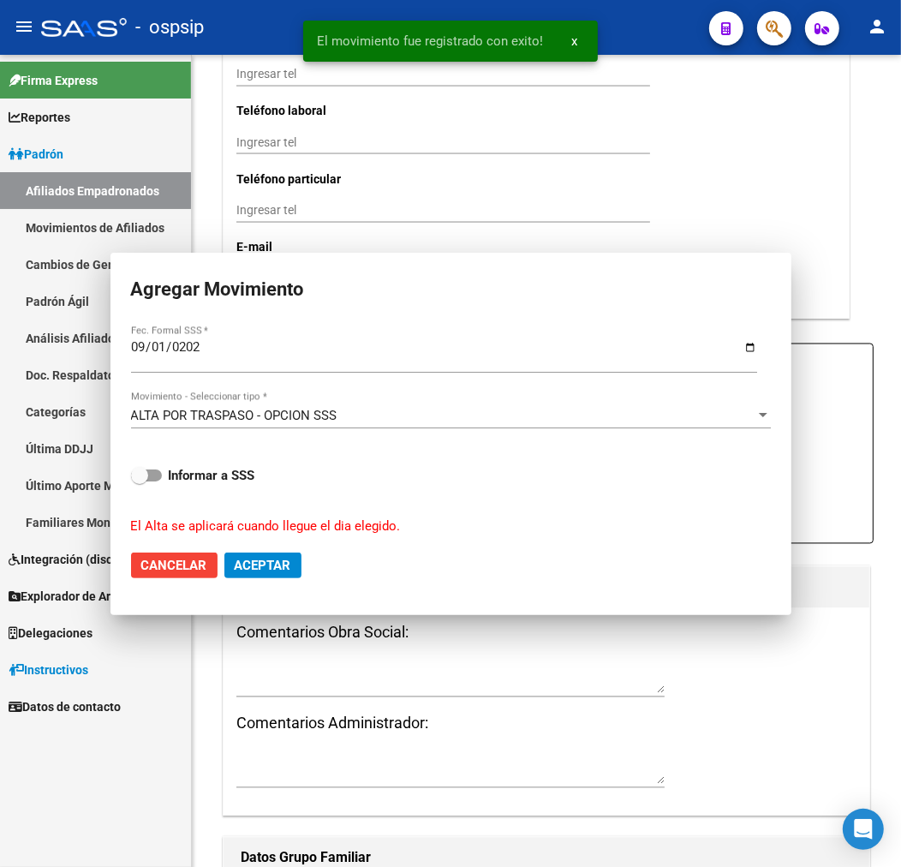
checkbox input "false"
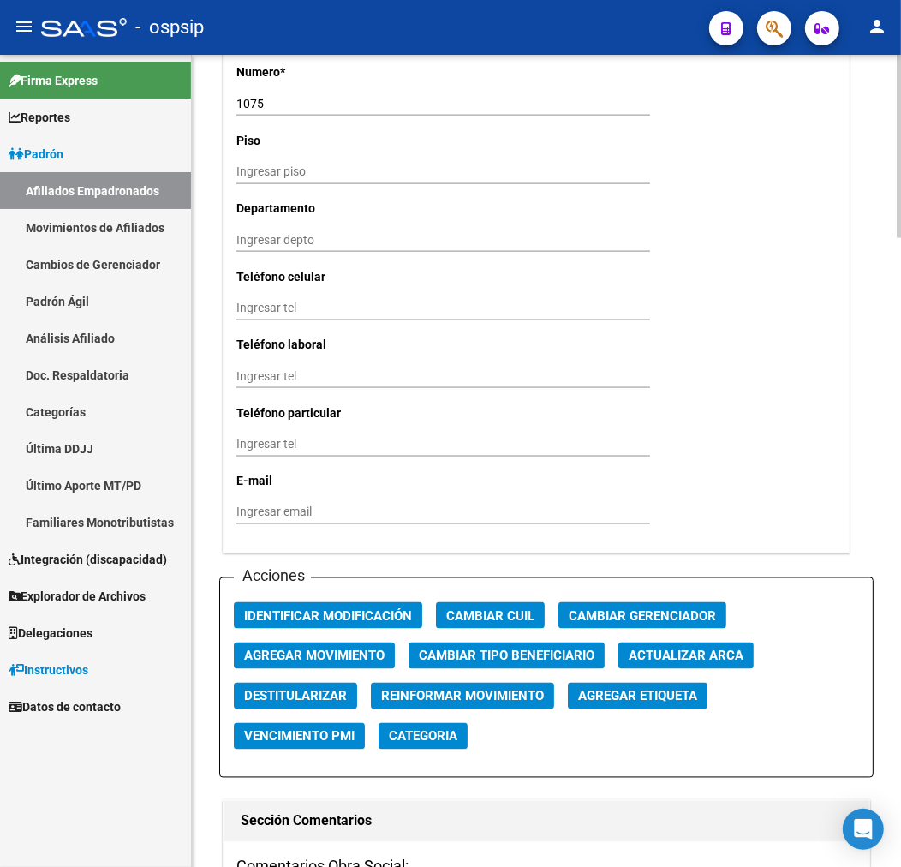
scroll to position [1332, 0]
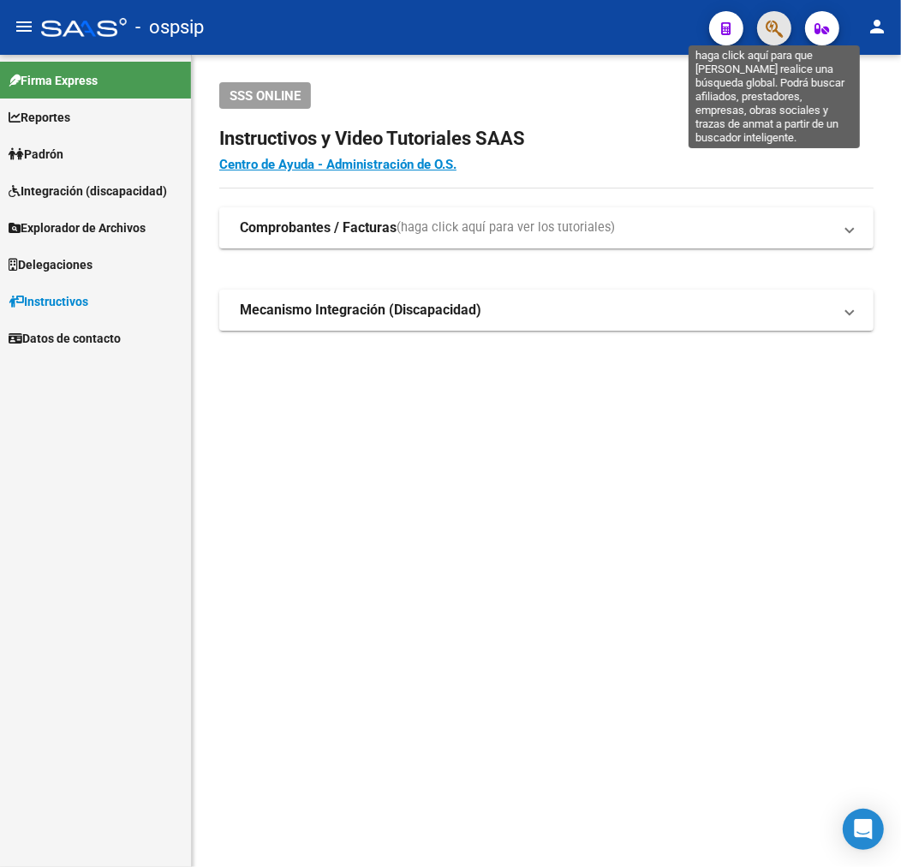
click at [766, 34] on icon "button" at bounding box center [774, 29] width 17 height 20
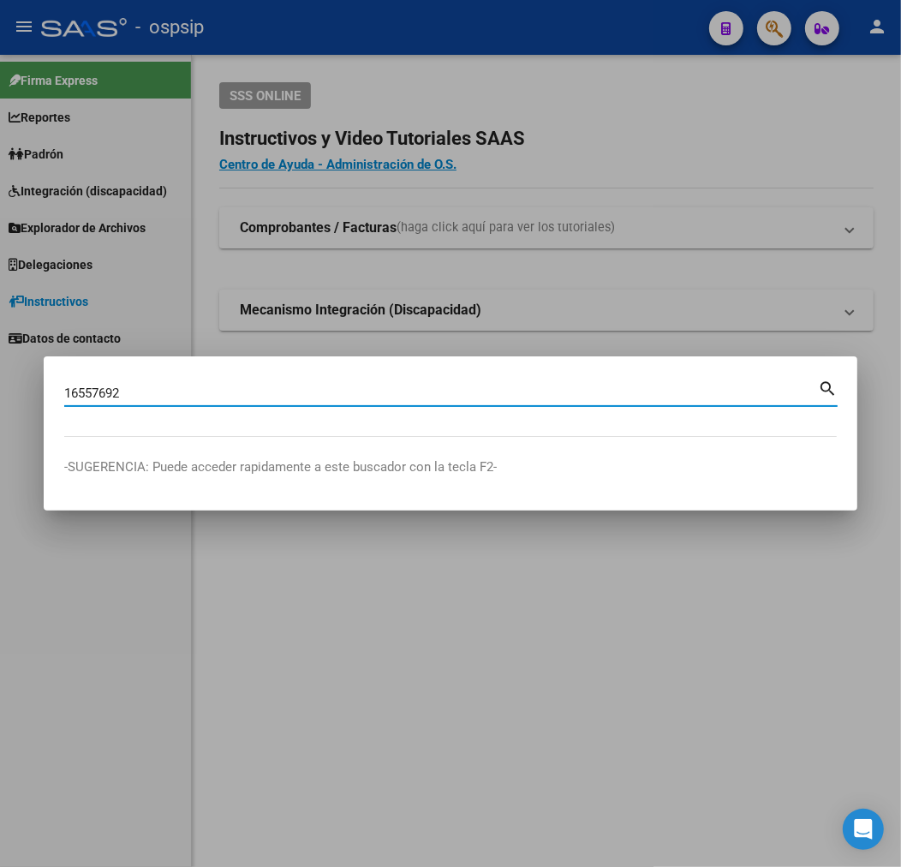
type input "16557692"
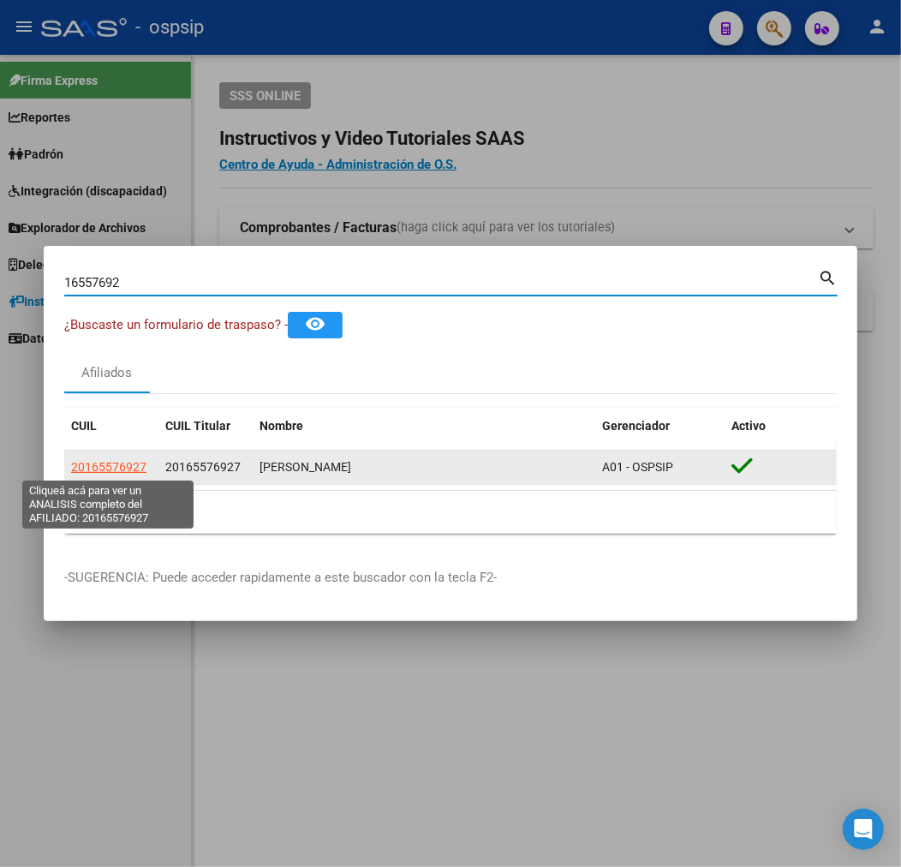
click at [109, 466] on span "20165576927" at bounding box center [108, 467] width 75 height 14
type textarea "20165576927"
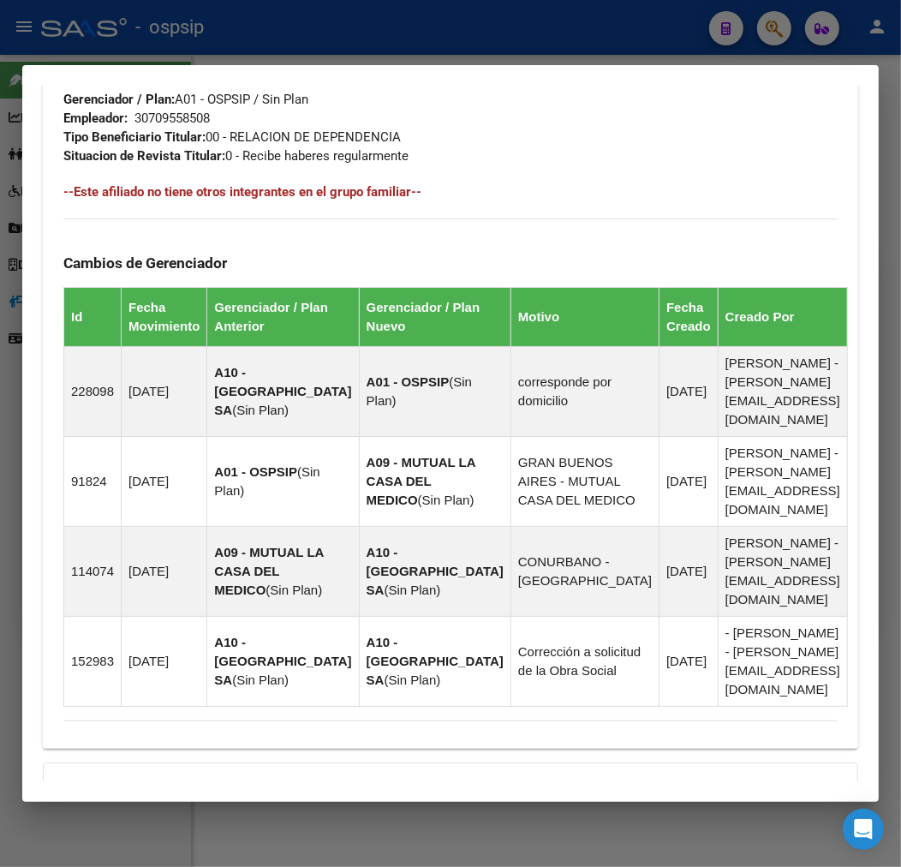
scroll to position [1166, 0]
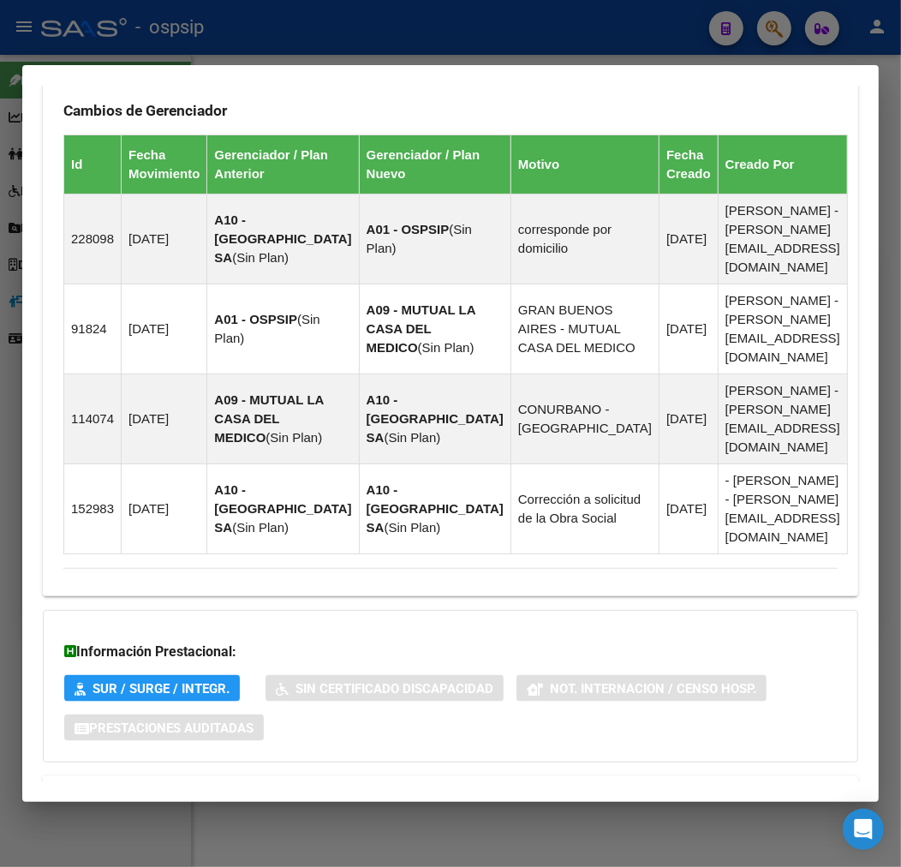
click at [495, 787] on mat-panel-title "Aportes y Contribuciones del Afiliado: 20165576927" at bounding box center [440, 797] width 754 height 21
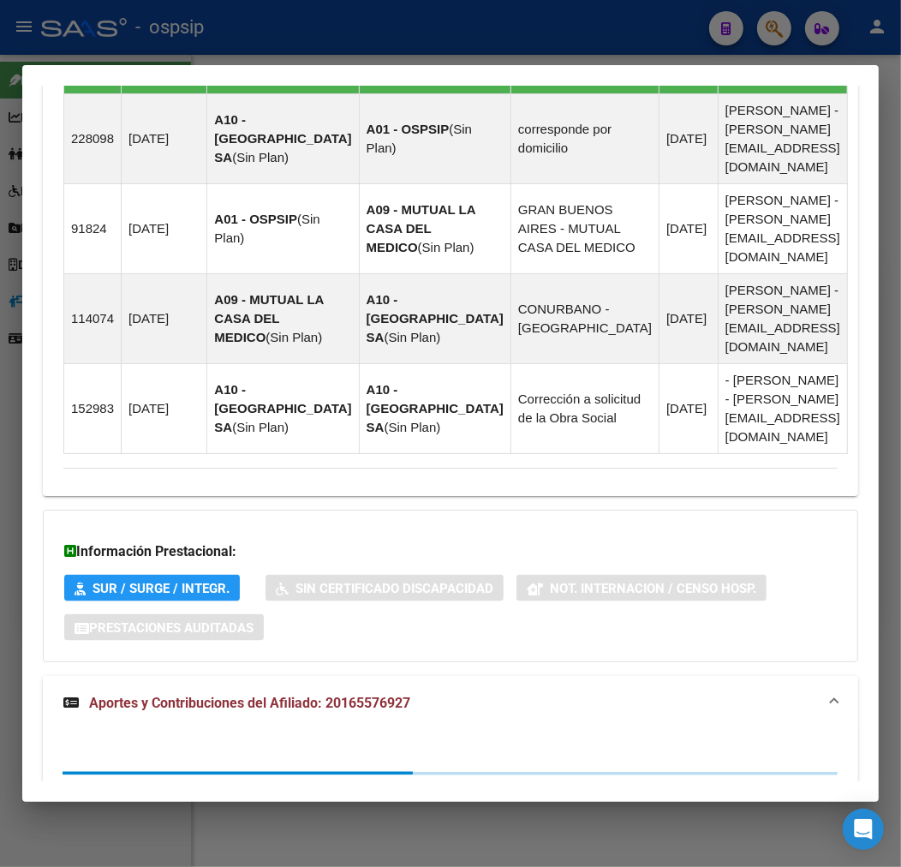
scroll to position [1632, 0]
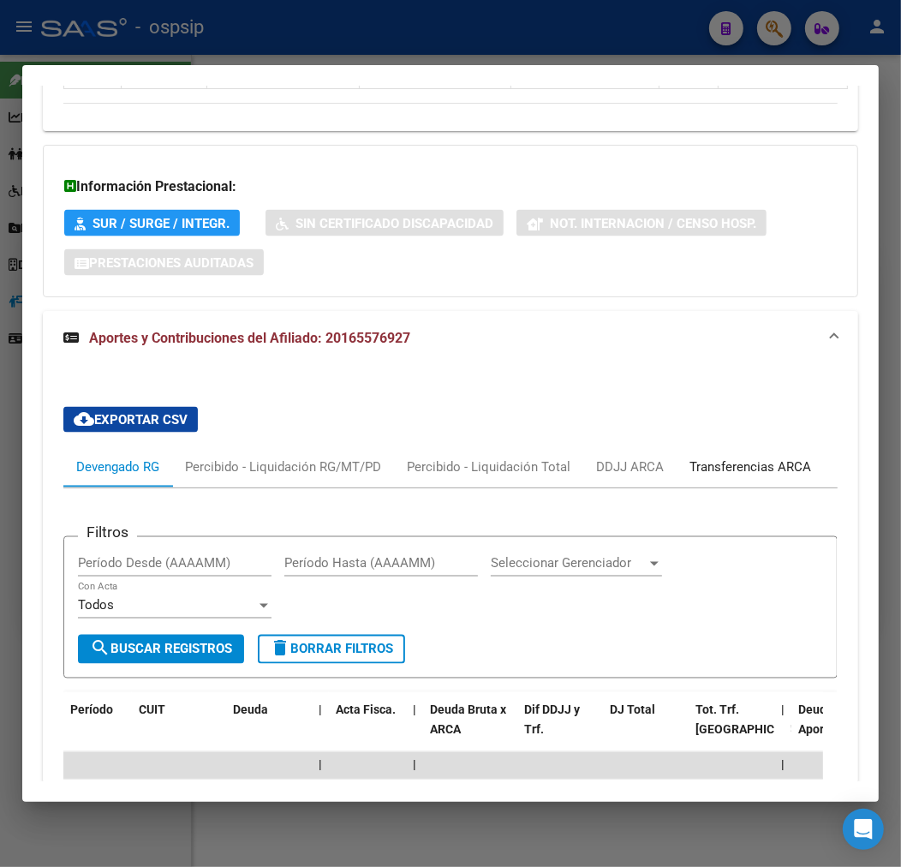
click at [751, 446] on div "Transferencias ARCA" at bounding box center [750, 466] width 147 height 41
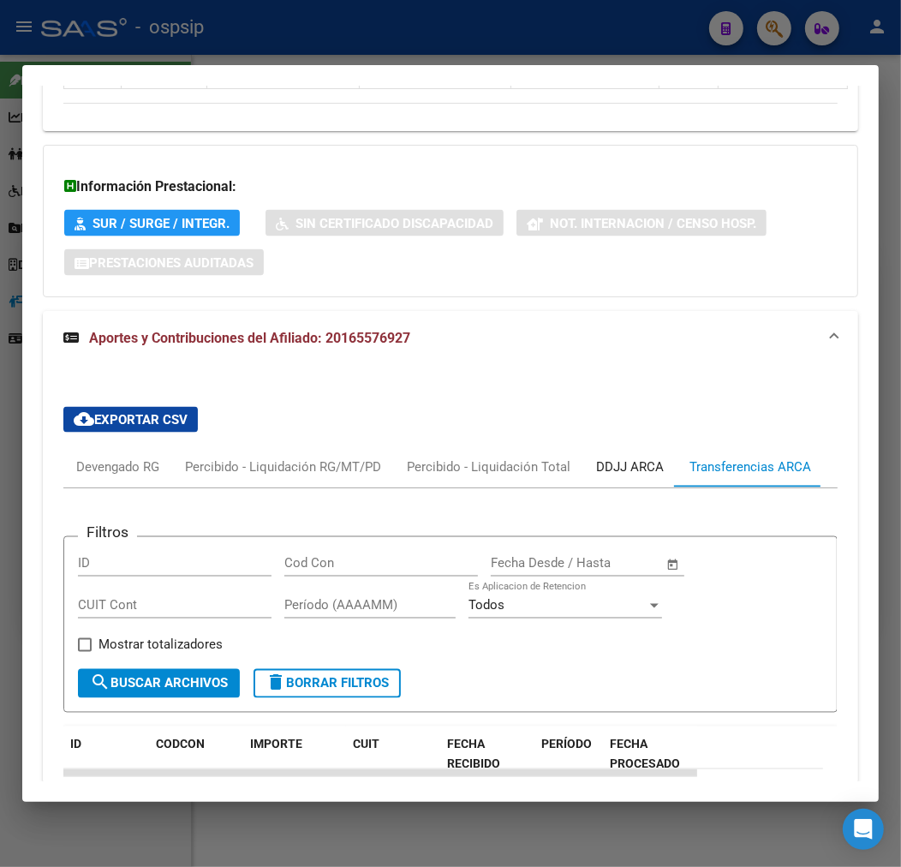
click at [618, 446] on div "DDJJ ARCA" at bounding box center [630, 466] width 93 height 41
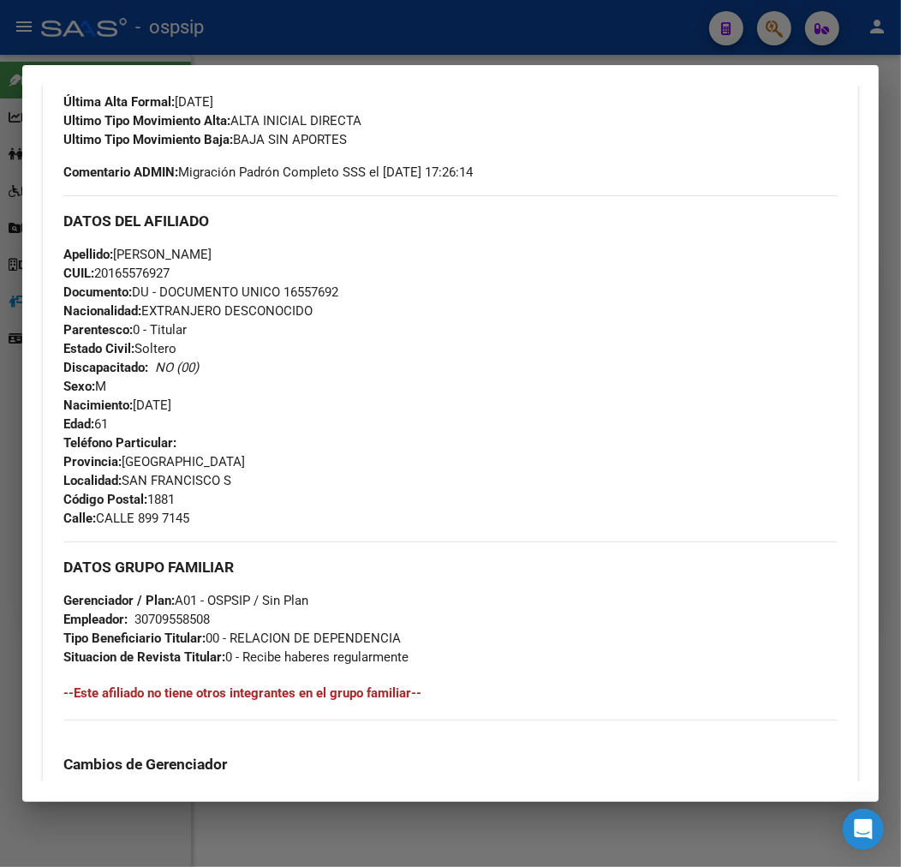
scroll to position [489, 0]
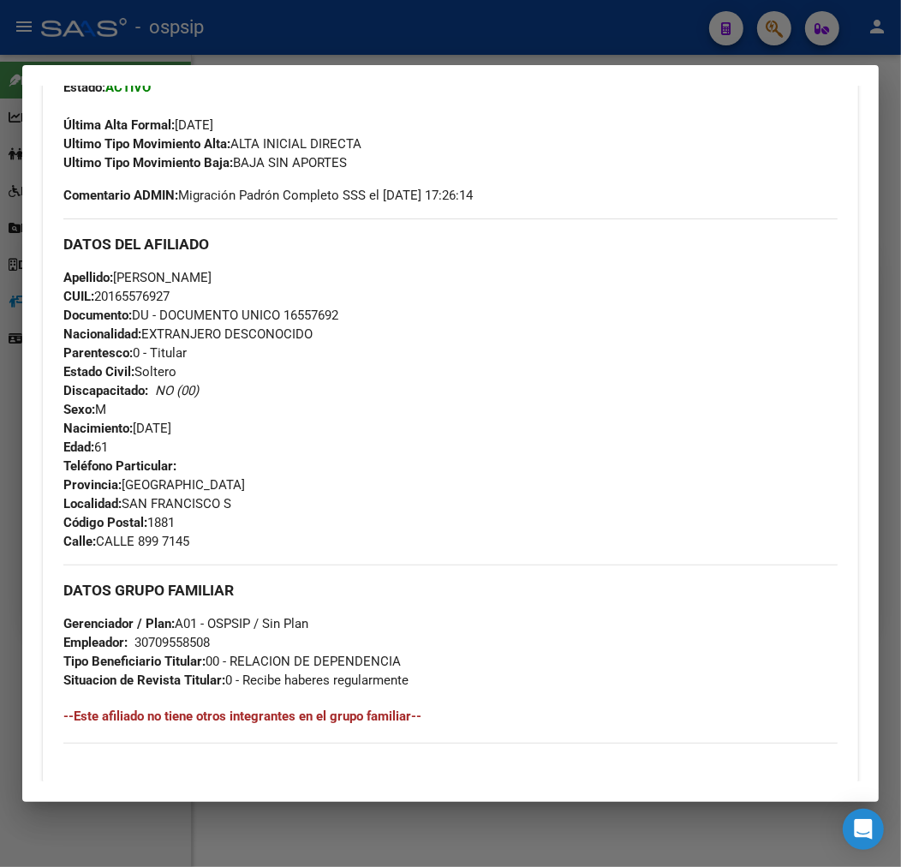
click at [528, 27] on div at bounding box center [450, 433] width 901 height 867
drag, startPoint x: 528, startPoint y: 27, endPoint x: 636, endPoint y: 73, distance: 117.5
click at [527, 27] on div at bounding box center [450, 433] width 901 height 867
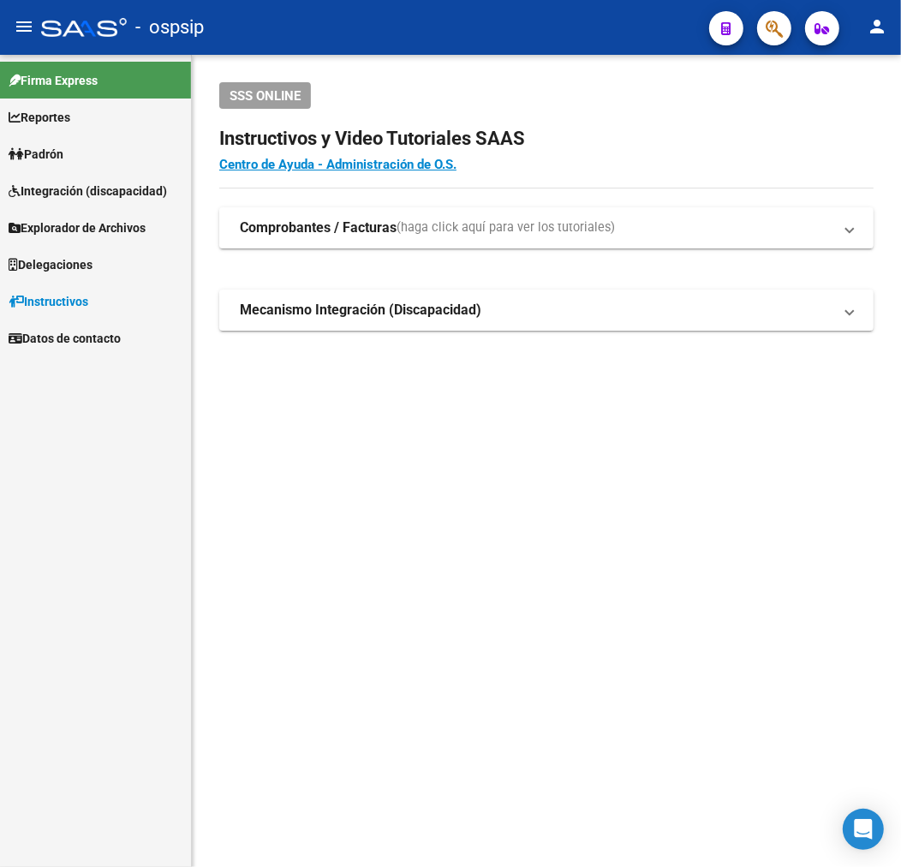
click at [780, 38] on span "button" at bounding box center [774, 28] width 17 height 35
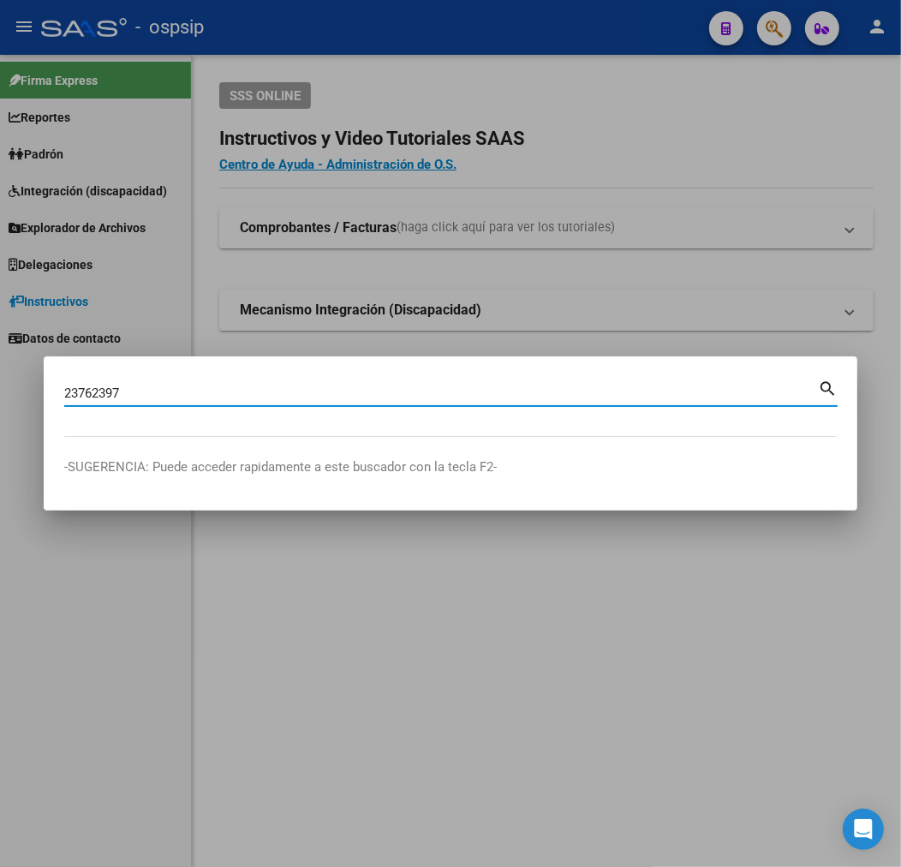
type input "23762397"
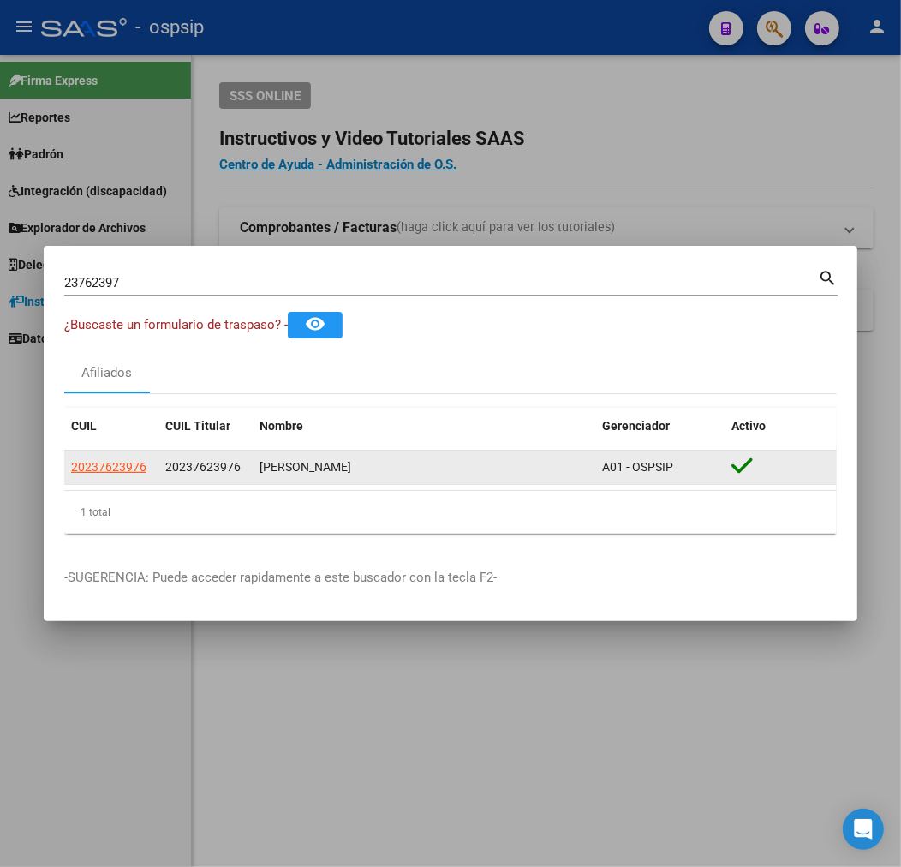
click at [95, 476] on app-link-go-to "20237623976" at bounding box center [108, 468] width 75 height 20
click at [109, 467] on span "20237623976" at bounding box center [108, 467] width 75 height 14
type textarea "20237623976"
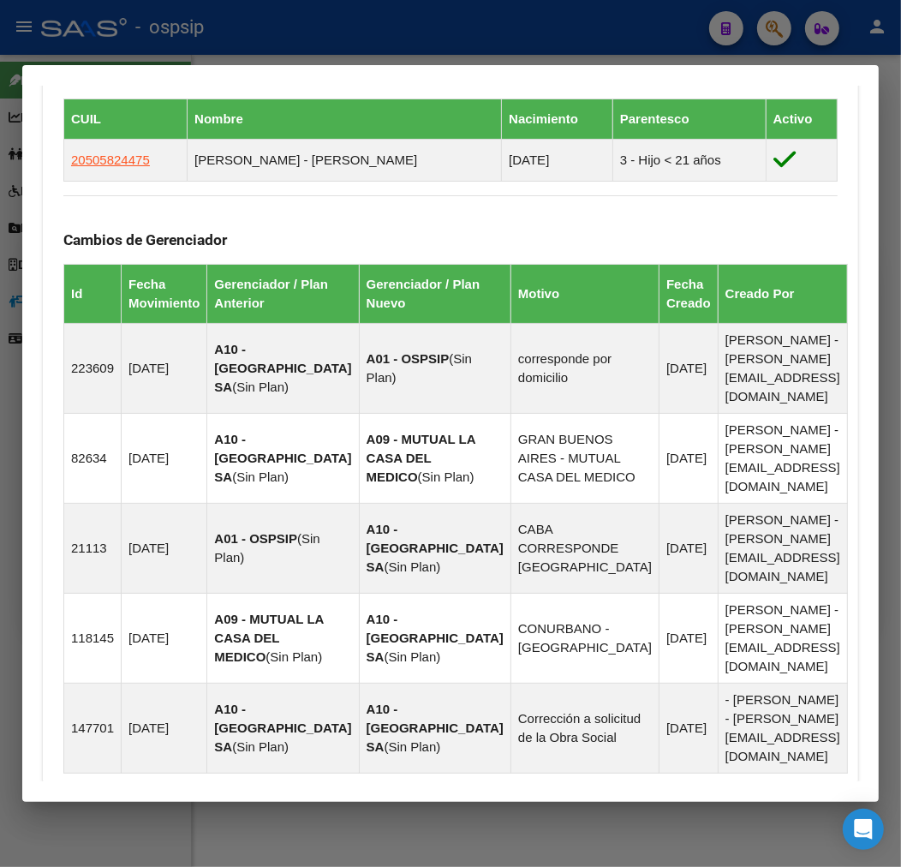
scroll to position [1300, 0]
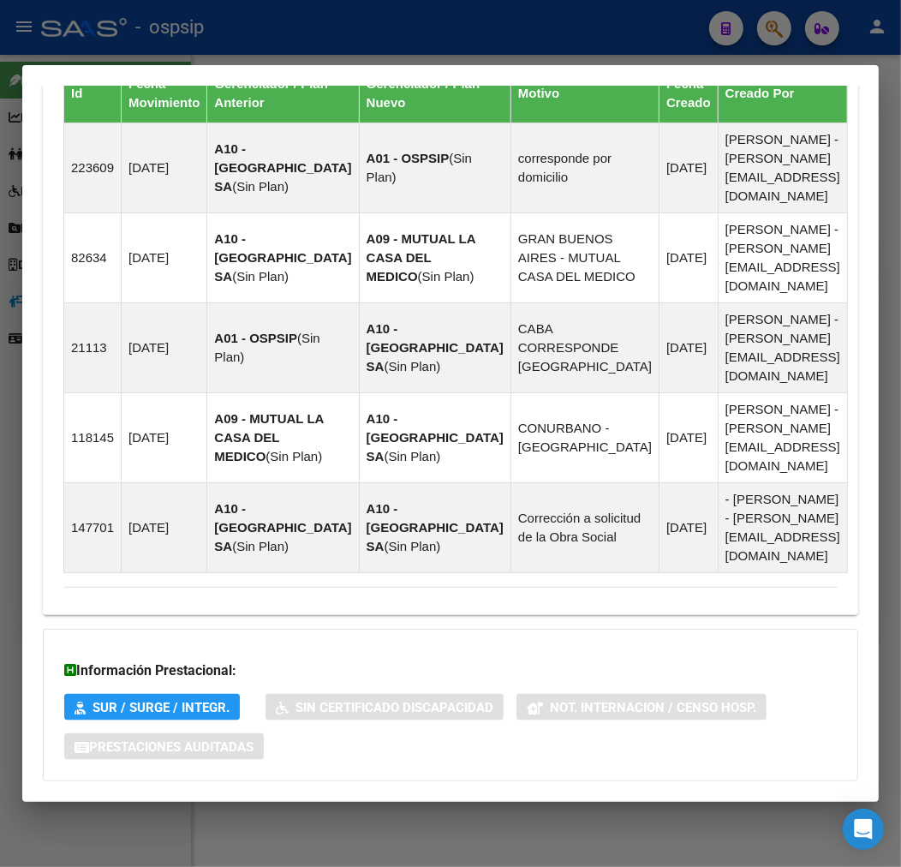
click at [442, 805] on mat-panel-title "Aportes y Contribuciones del Afiliado: 20237623976" at bounding box center [440, 815] width 754 height 21
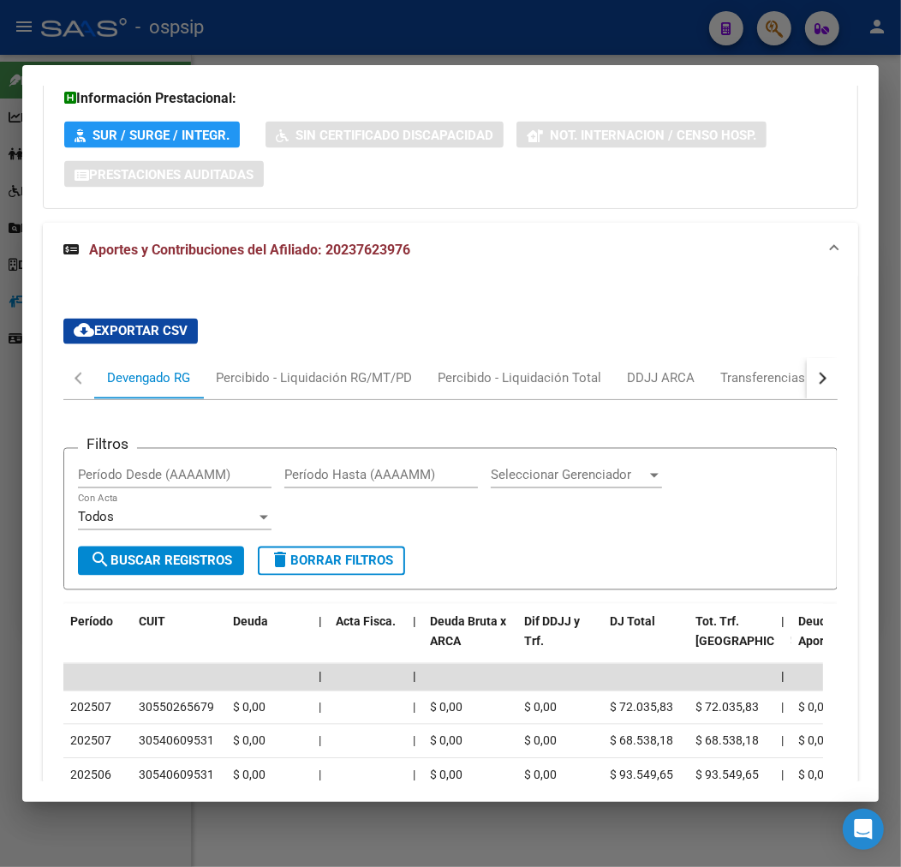
scroll to position [1861, 0]
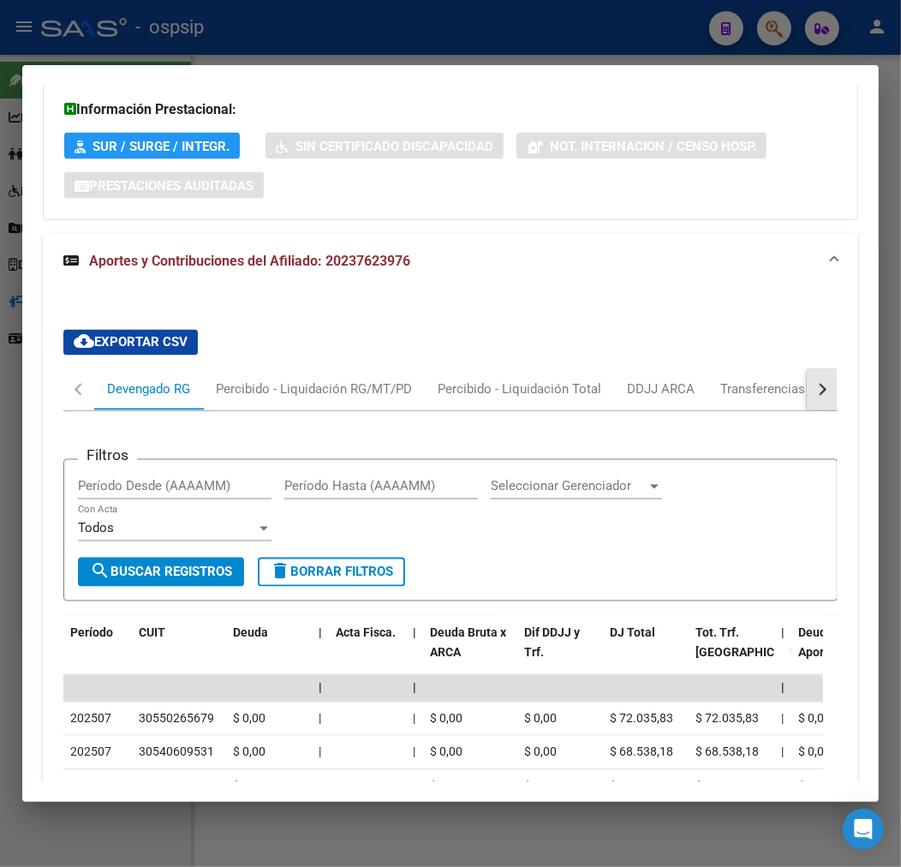
click at [815, 384] on div "button" at bounding box center [821, 390] width 12 height 12
click at [756, 369] on mat-tab-header "Devengado RG Percibido - Liquidación RG/MT/PD Percibido - Liquidación Total DDJ…" at bounding box center [450, 390] width 775 height 42
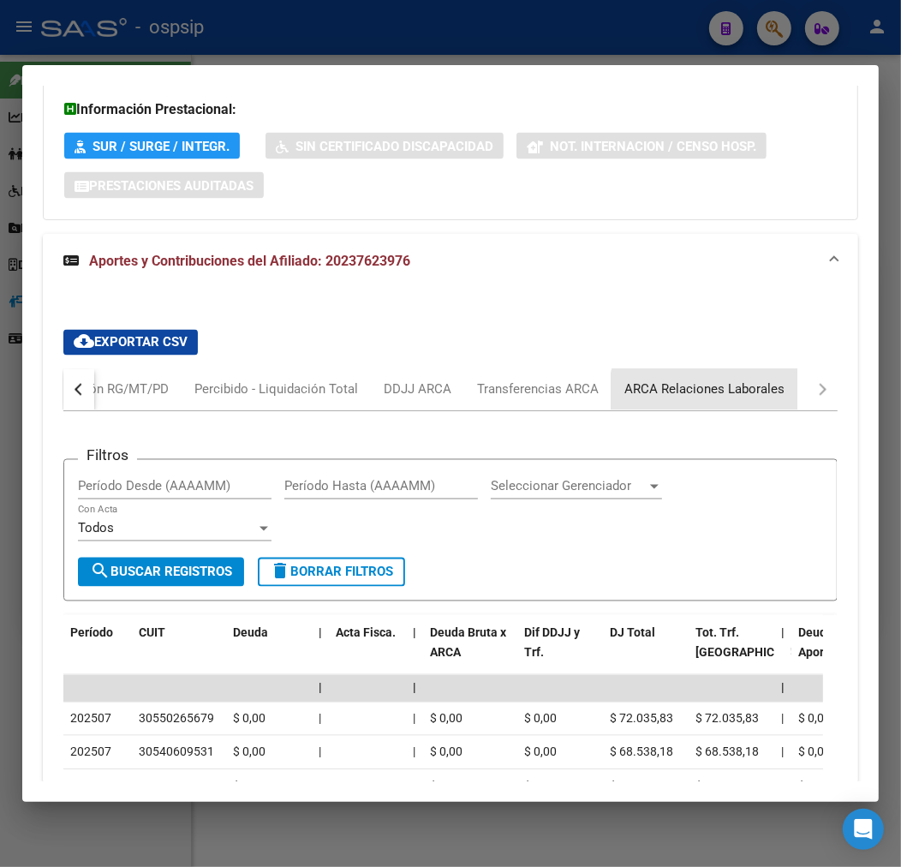
click at [740, 369] on div "ARCA Relaciones Laborales" at bounding box center [705, 389] width 186 height 41
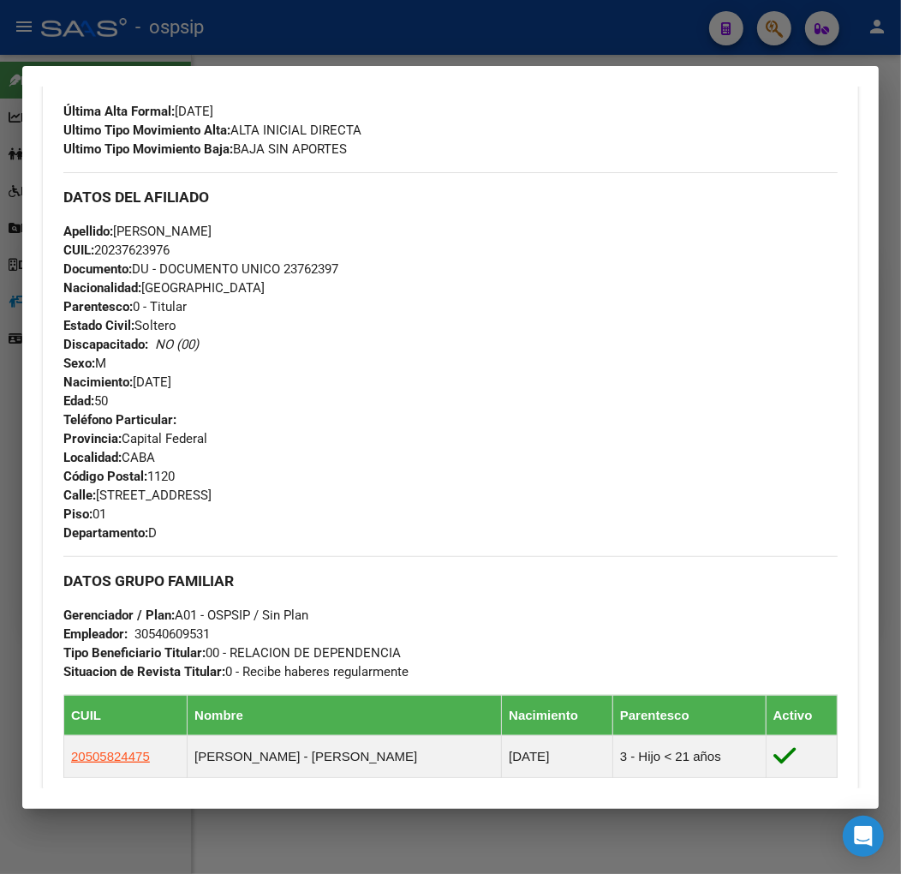
scroll to position [28, 0]
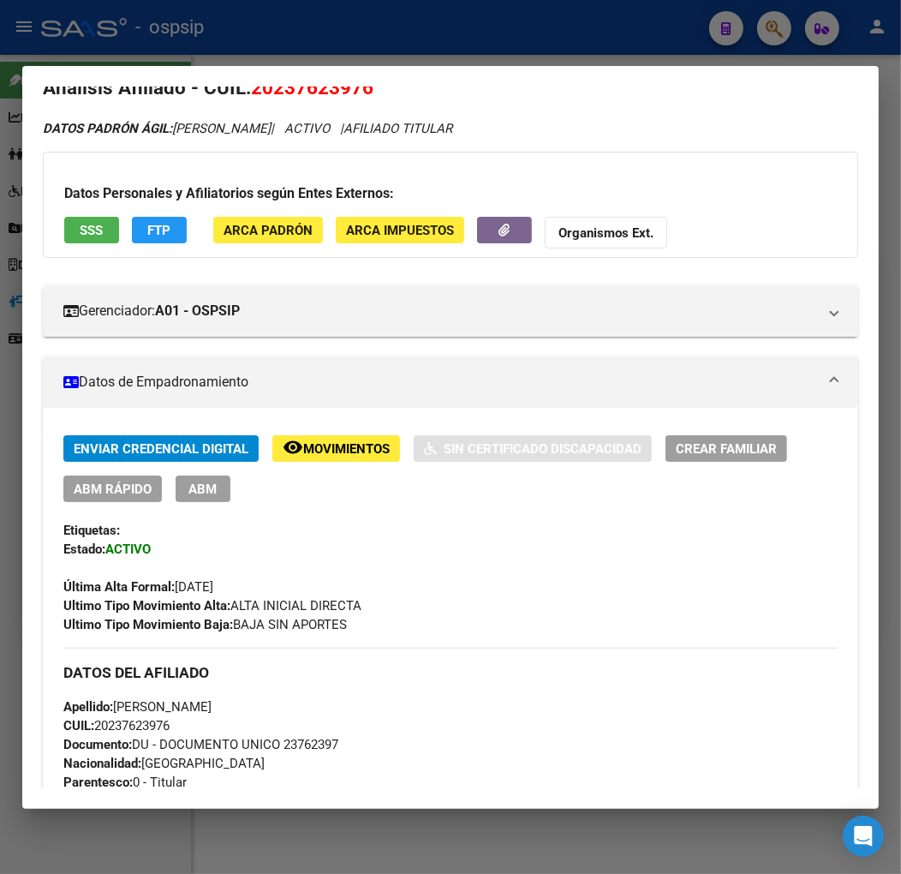
click at [207, 489] on span "ABM" at bounding box center [203, 489] width 28 height 15
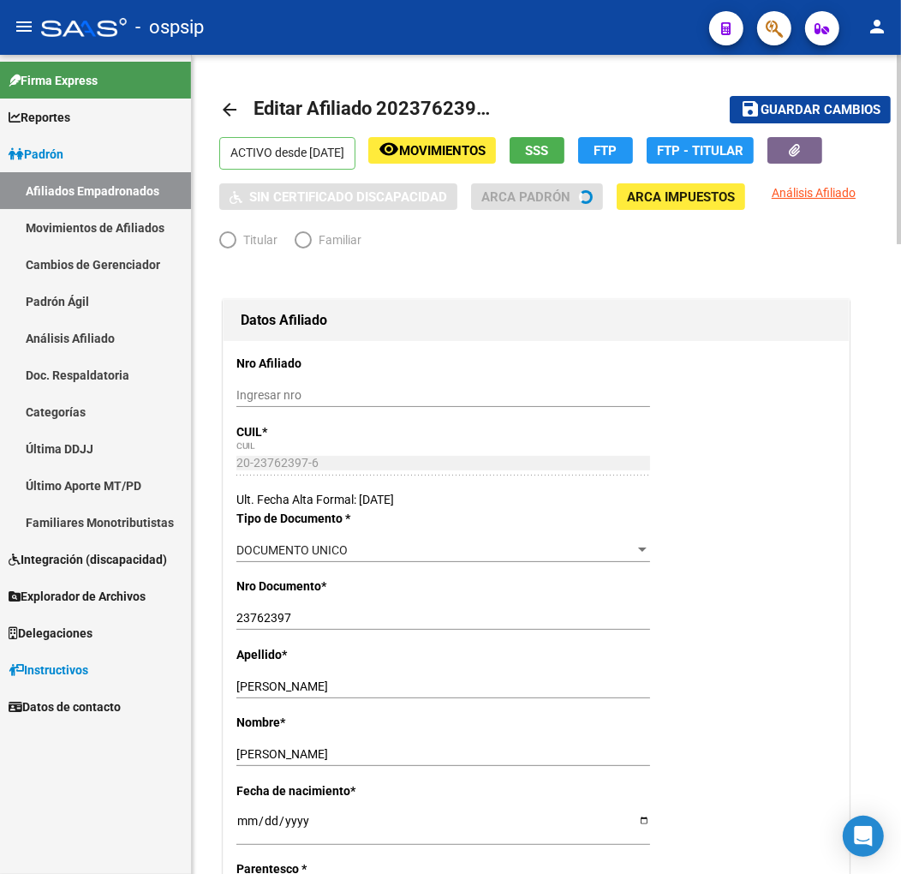
radio input "true"
type input "30-54060953-1"
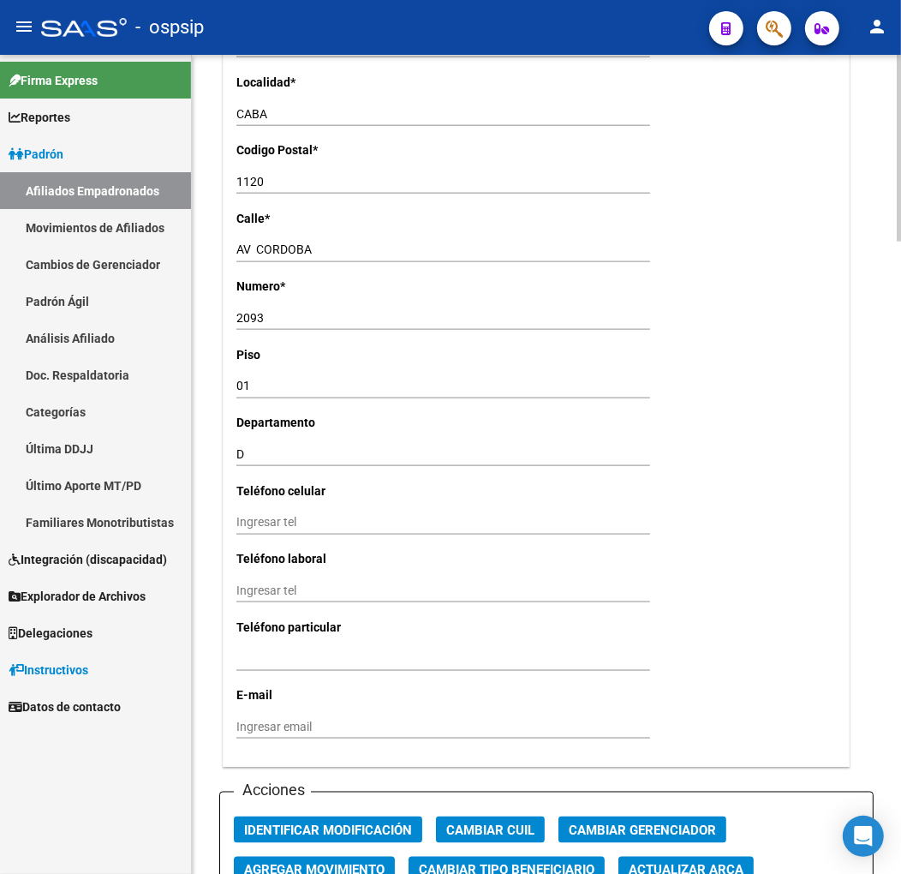
scroll to position [1809, 0]
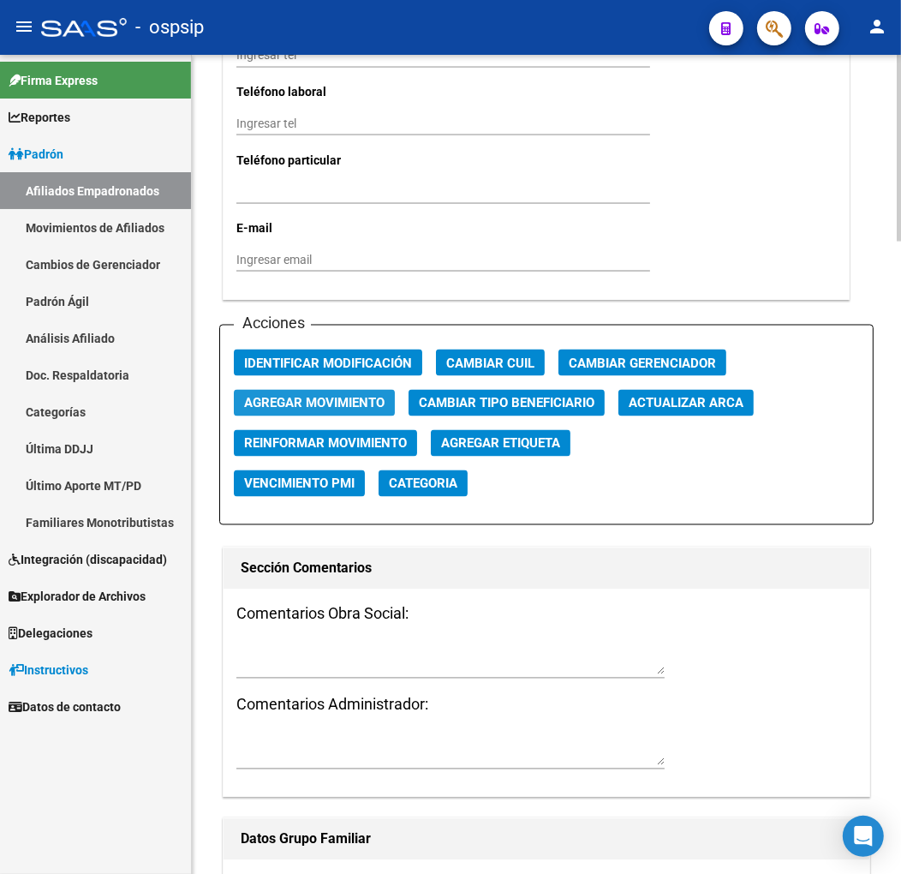
click at [345, 406] on span "Agregar Movimiento" at bounding box center [314, 403] width 141 height 15
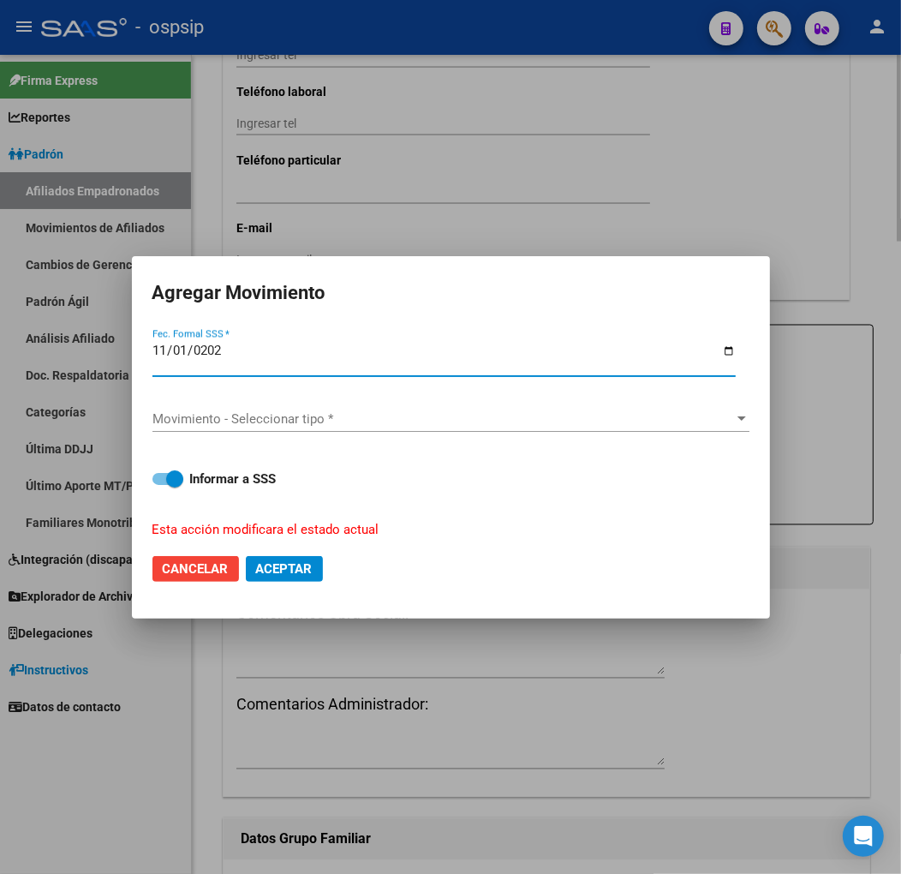
type input "[DATE]"
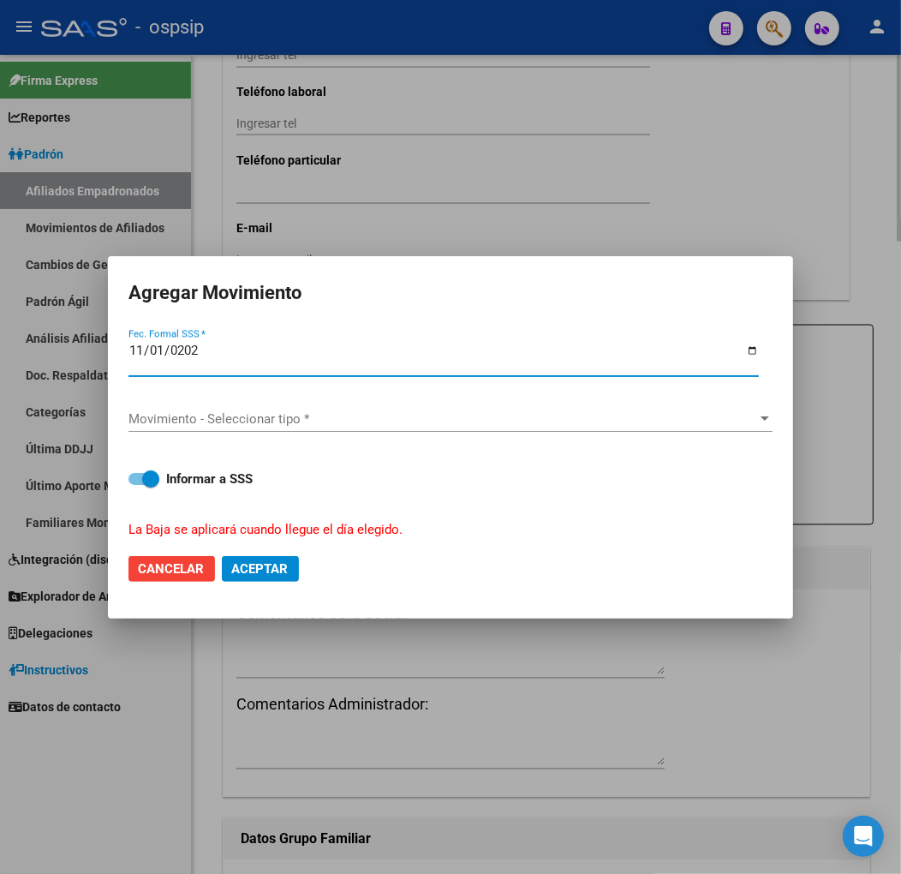
click at [345, 406] on div "Movimiento - Seleccionar tipo * Movimiento - Seleccionar tipo *" at bounding box center [451, 419] width 644 height 26
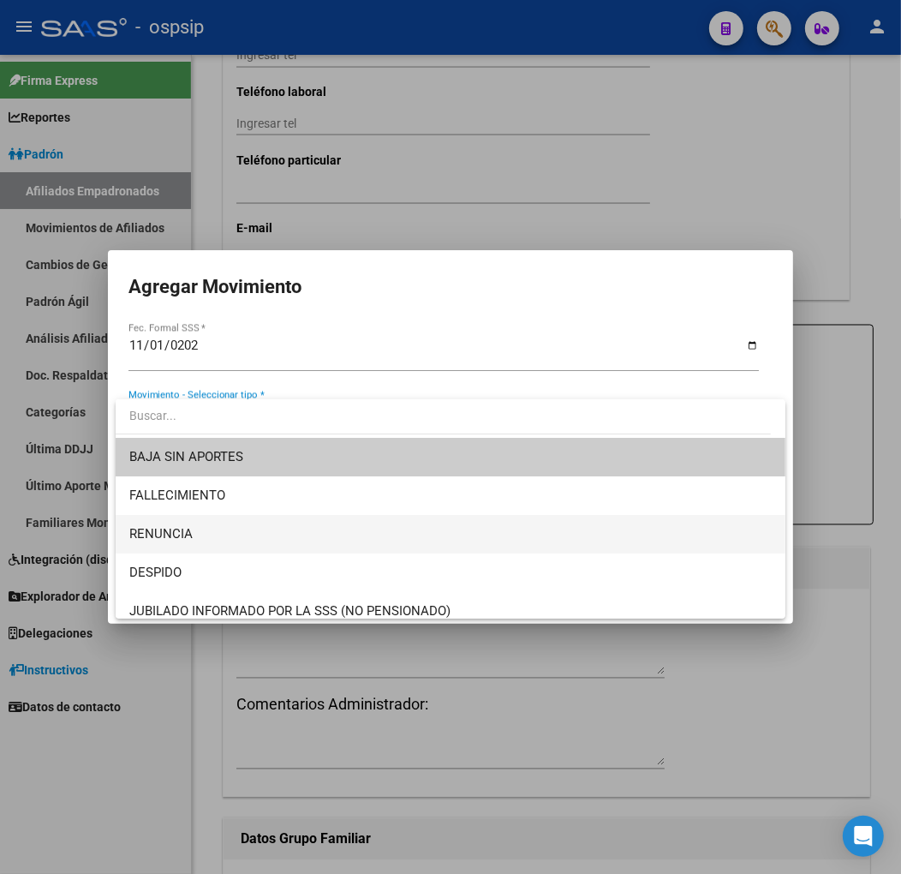
click at [369, 548] on span "RENUNCIA" at bounding box center [450, 534] width 643 height 39
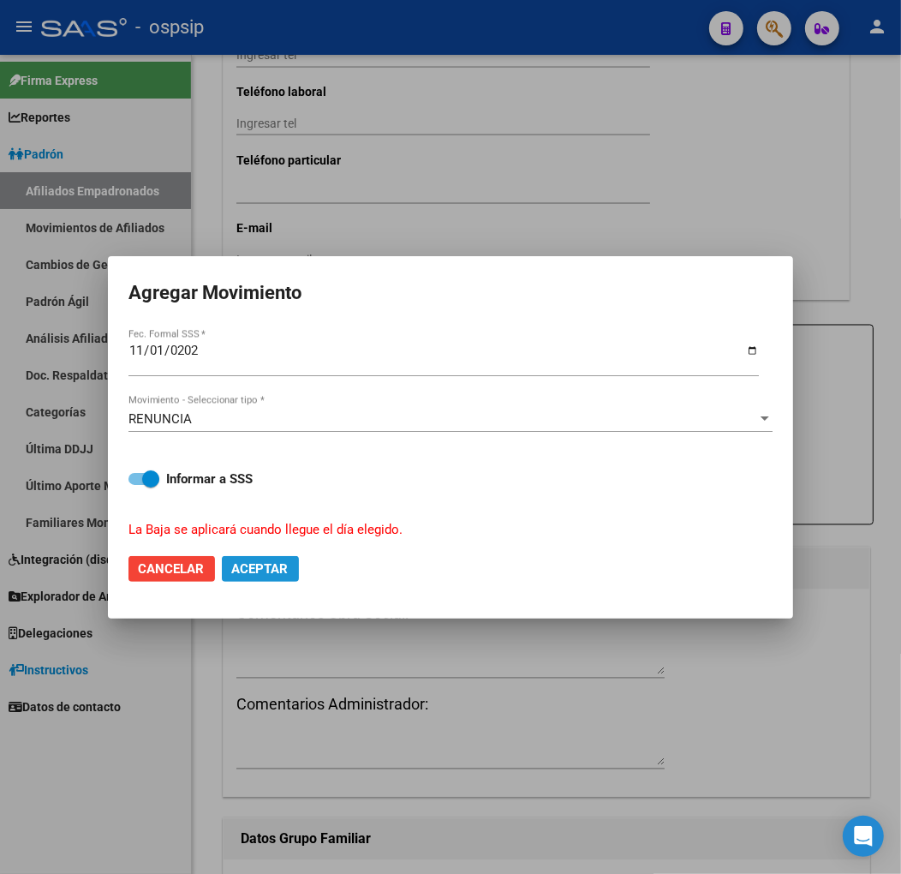
click at [280, 576] on button "Aceptar" at bounding box center [260, 569] width 77 height 26
checkbox input "false"
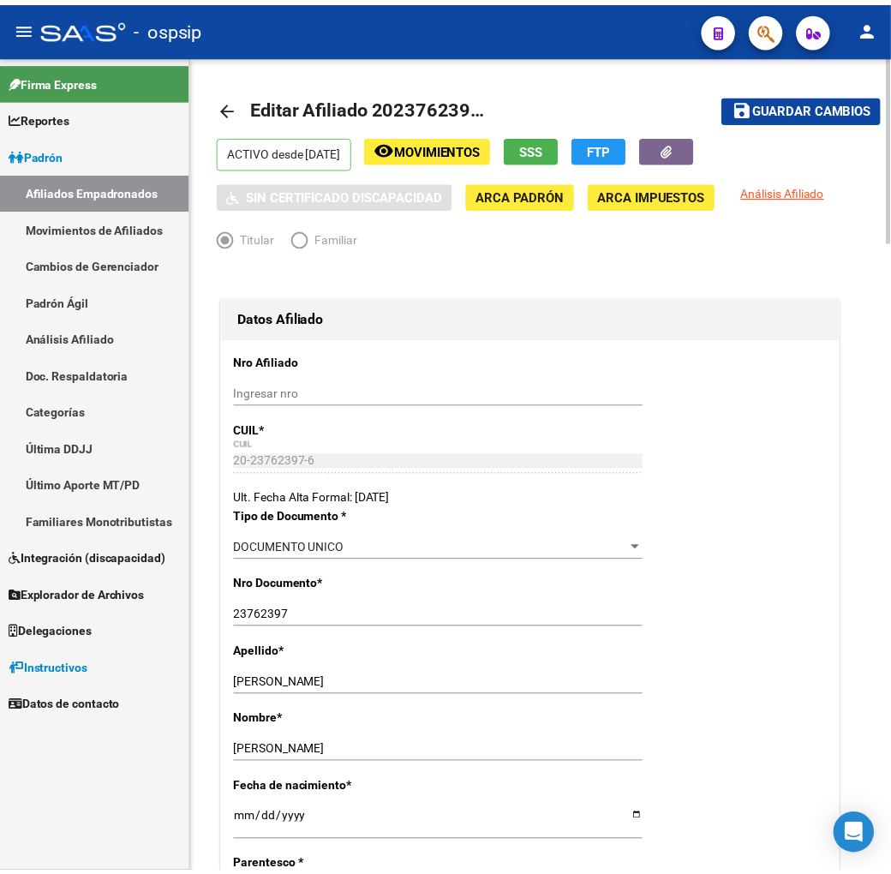
scroll to position [0, 0]
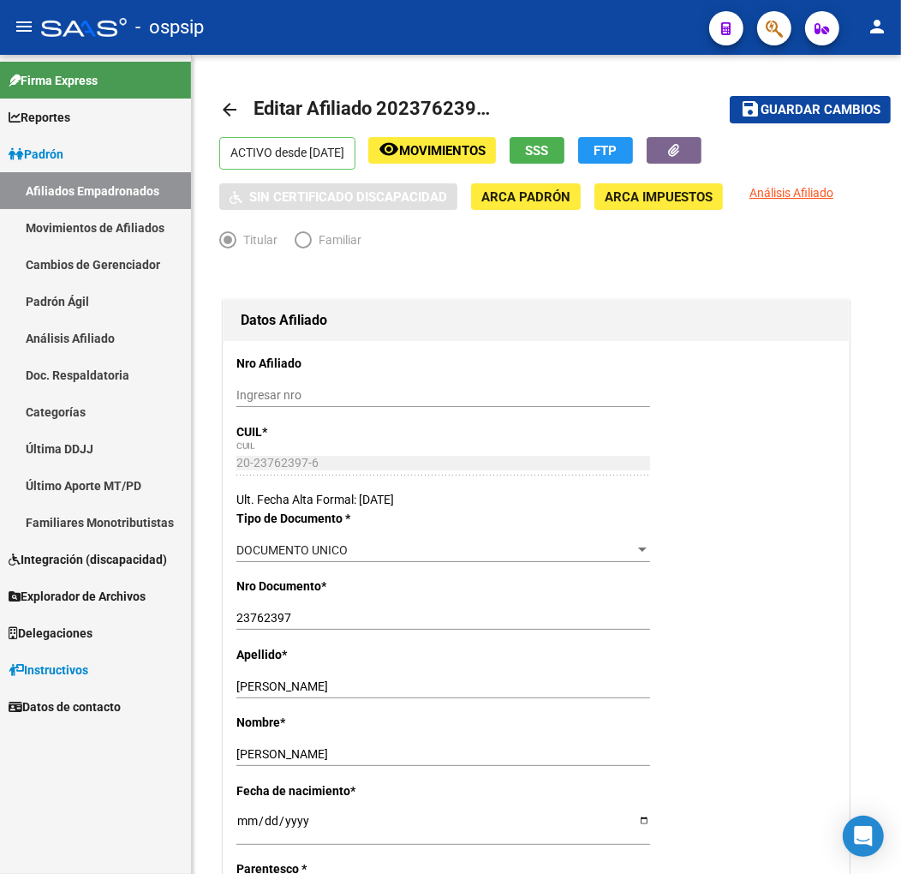
drag, startPoint x: 318, startPoint y: 39, endPoint x: 144, endPoint y: 1, distance: 178.2
click at [318, 39] on div "- ospsip" at bounding box center [368, 28] width 655 height 38
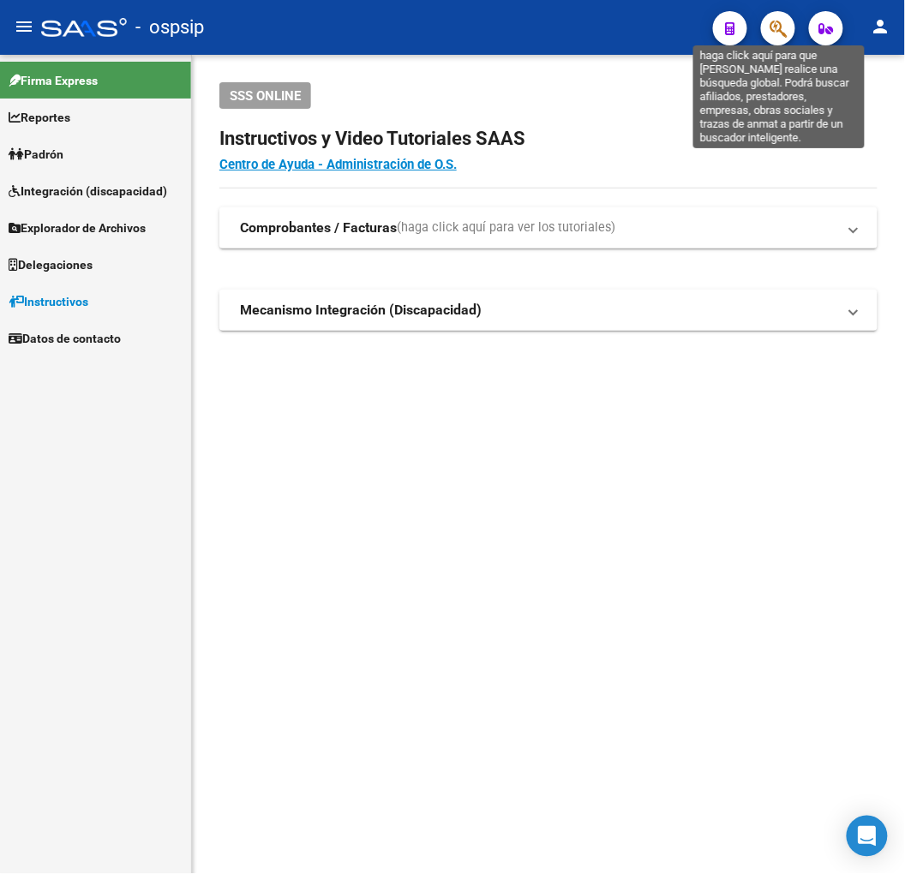
click at [770, 21] on icon "button" at bounding box center [778, 29] width 17 height 20
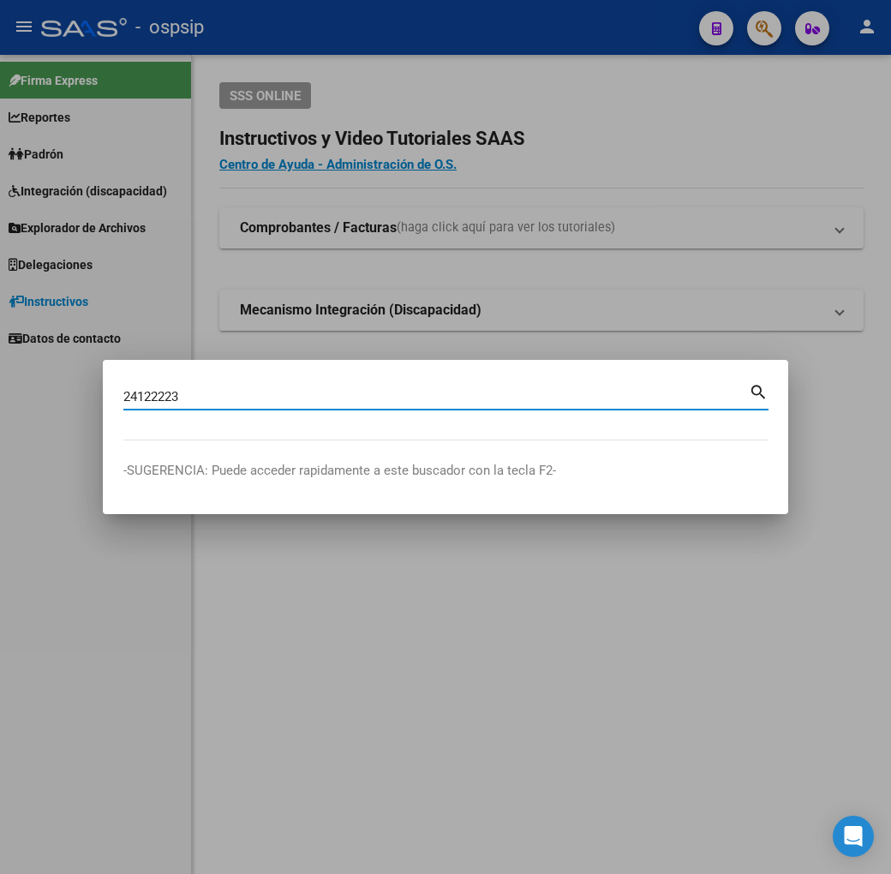
type input "24122223"
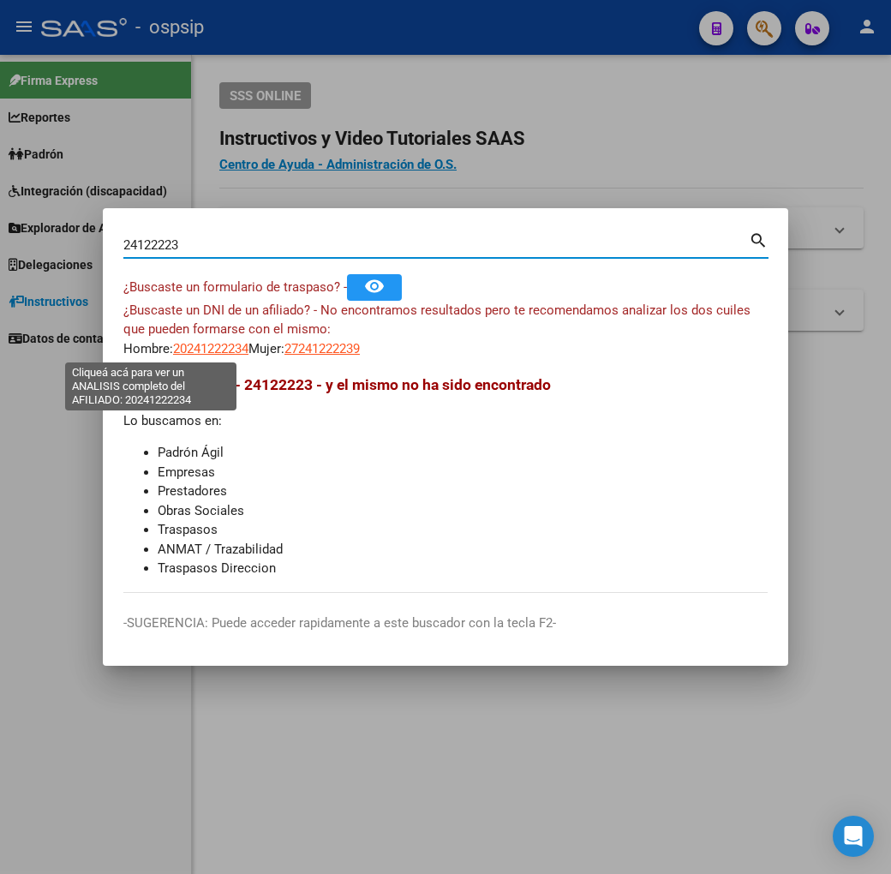
click at [173, 352] on span "20241222234" at bounding box center [210, 348] width 75 height 15
type textarea "20241222234"
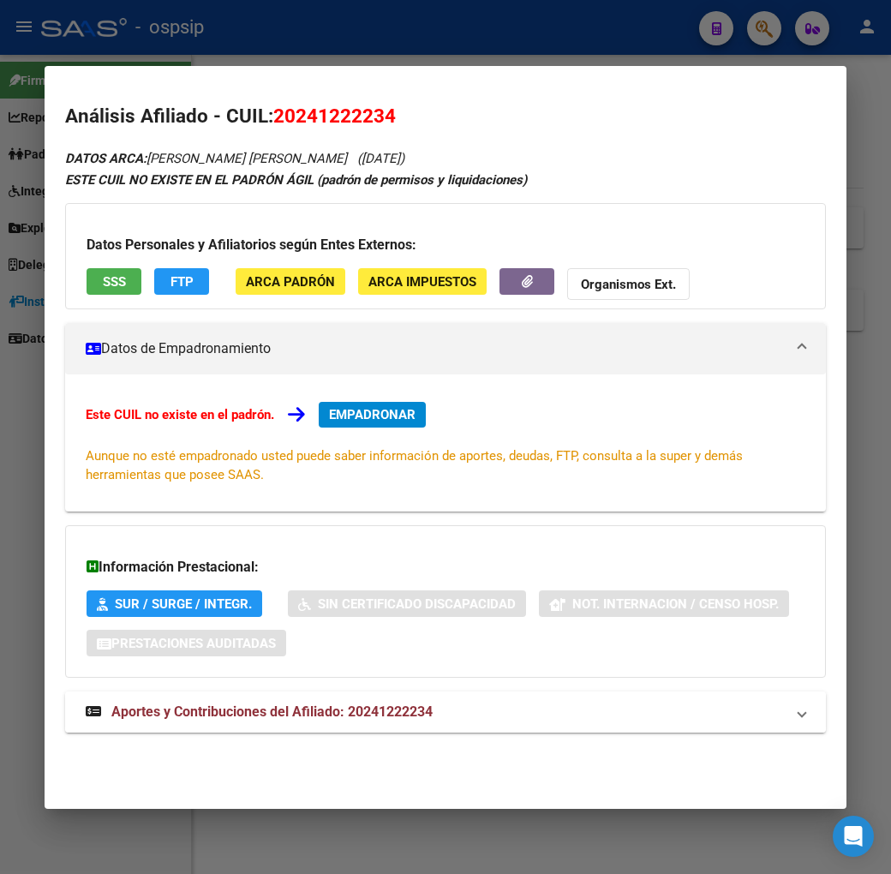
click at [500, 728] on mat-expansion-panel-header "Aportes y Contribuciones del Afiliado: 20241222234" at bounding box center [445, 712] width 761 height 41
click at [353, 417] on span "EMPADRONAR" at bounding box center [372, 414] width 87 height 15
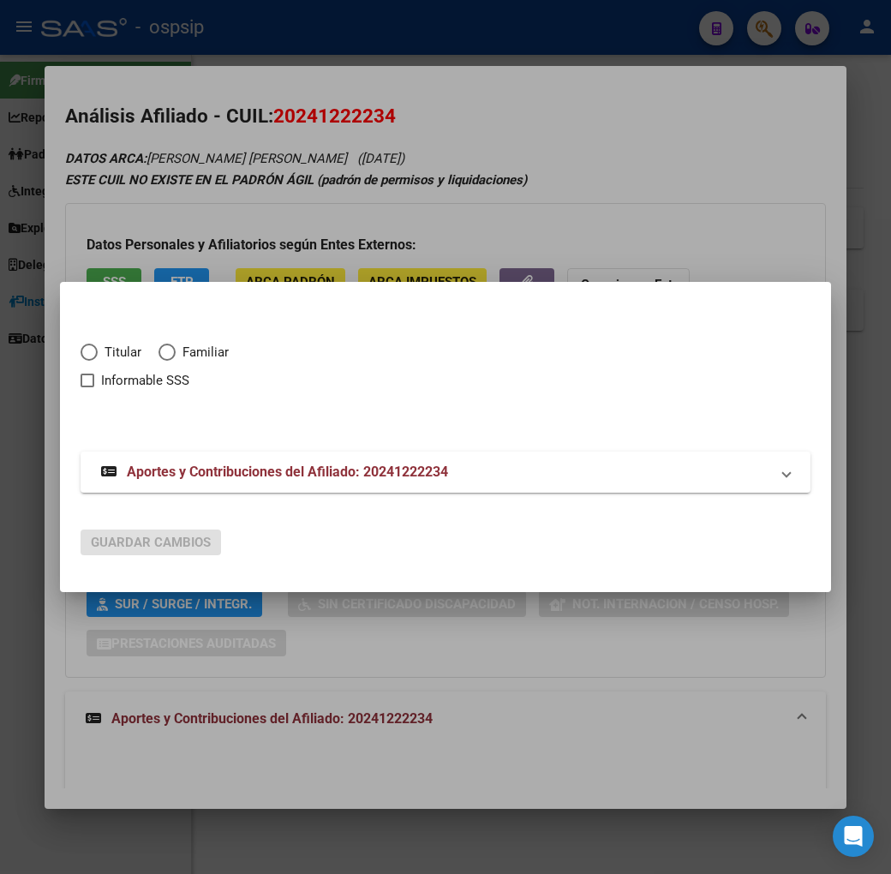
click at [81, 352] on span "Elija una opción" at bounding box center [89, 352] width 17 height 17
click at [81, 352] on input "Titular" at bounding box center [89, 352] width 17 height 17
radio input "true"
checkbox input "true"
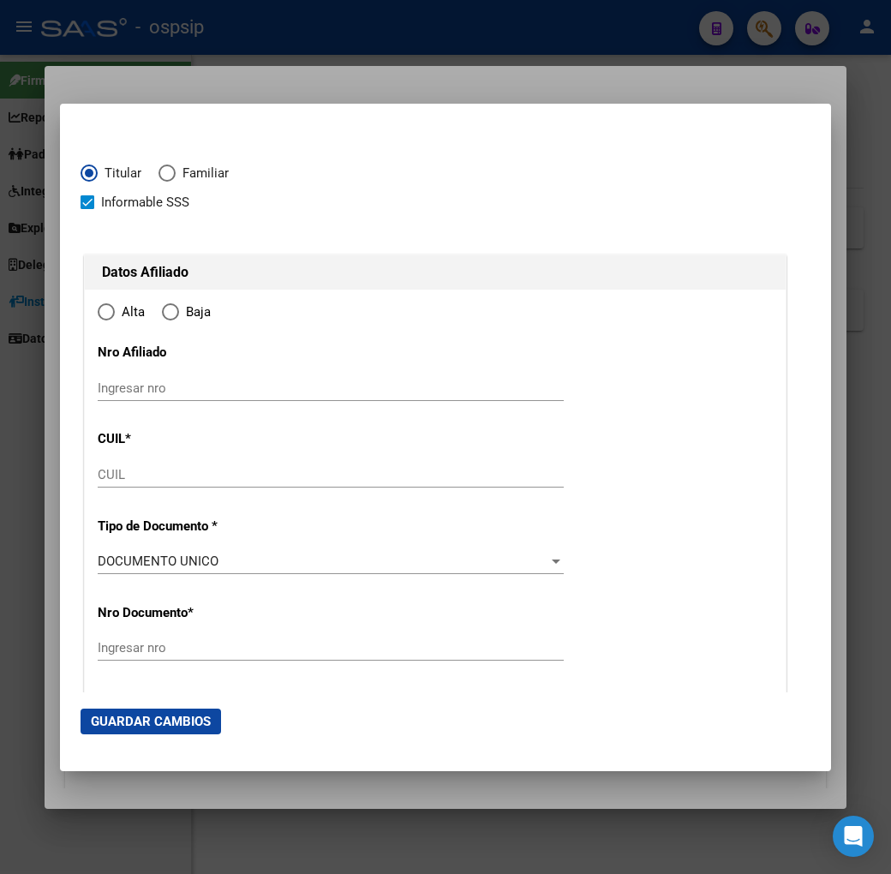
type input "20-24122223-4"
type input "24122223"
type input "[PERSON_NAME]"
type input "[DATE]"
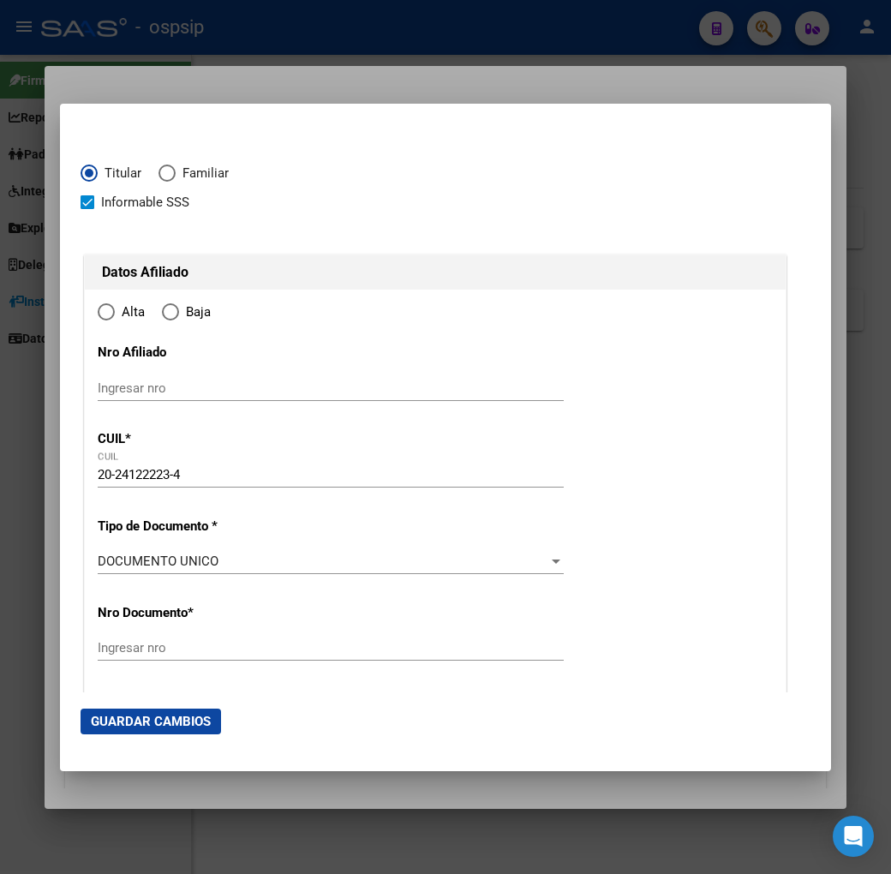
type input "BOSQUES"
type input "1889"
type input "[PERSON_NAME]"
type input "3064"
radio input "true"
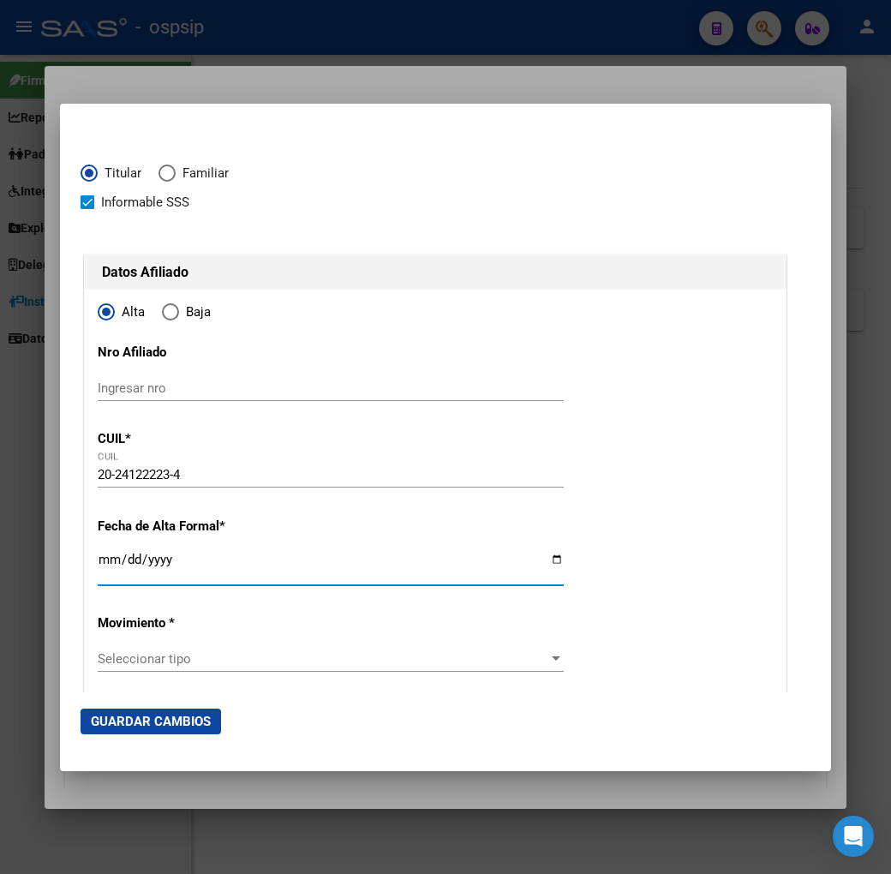
click at [98, 564] on input "Ingresar fecha" at bounding box center [331, 566] width 466 height 27
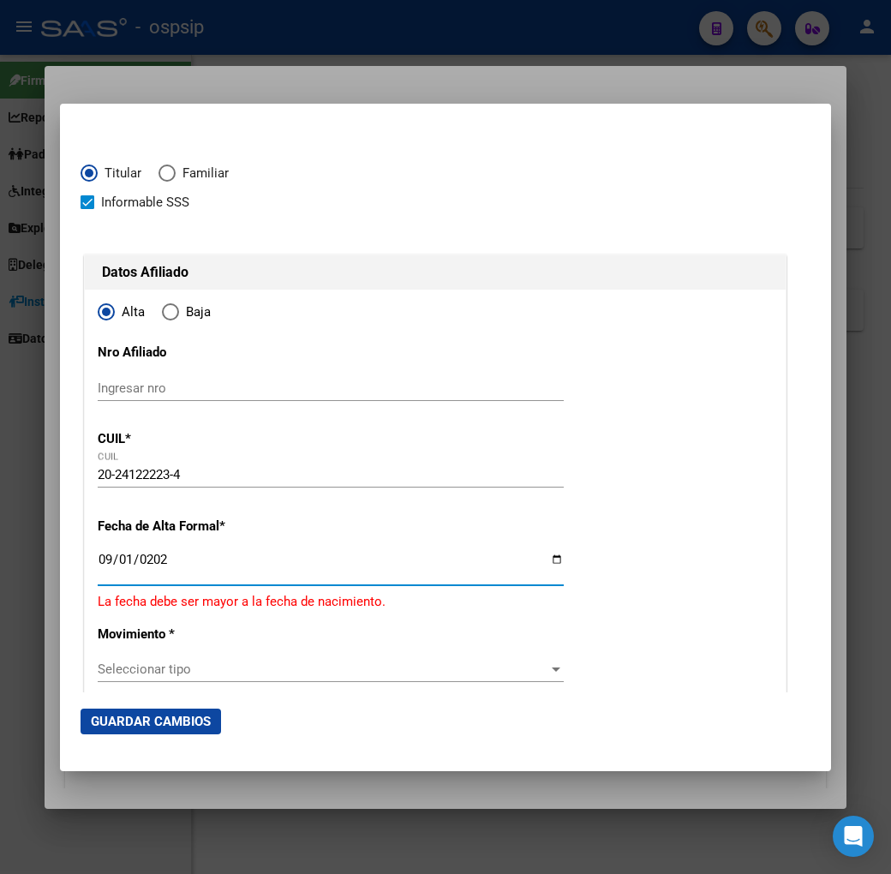
type input "[DATE]"
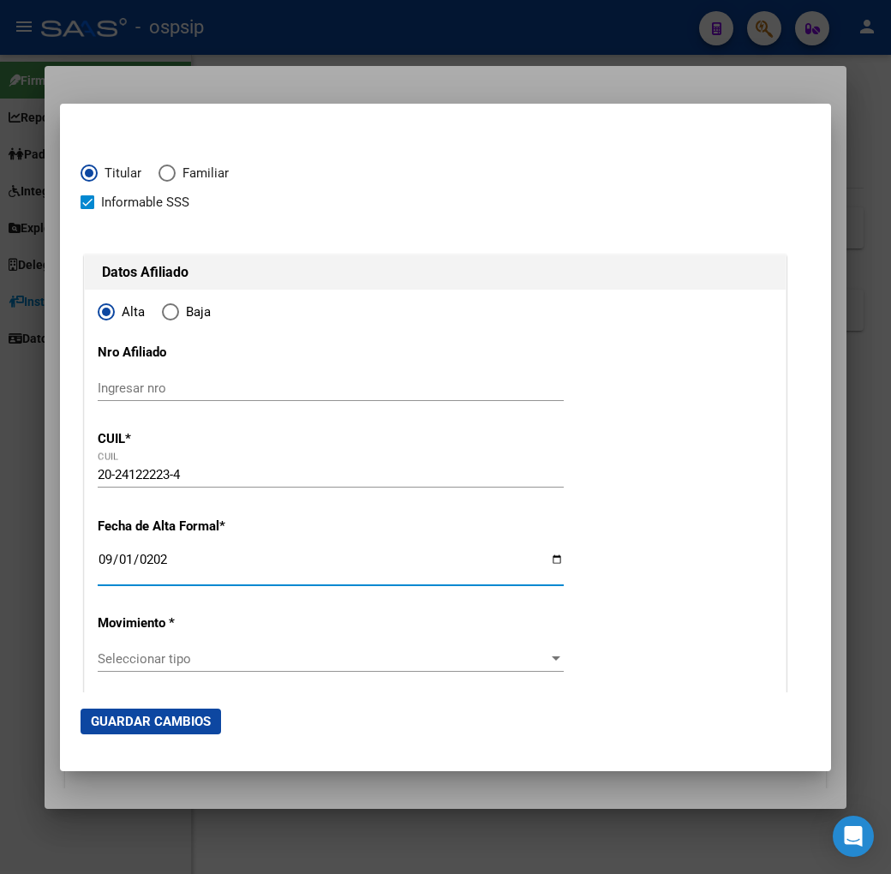
click at [288, 656] on span "Seleccionar tipo" at bounding box center [323, 658] width 451 height 15
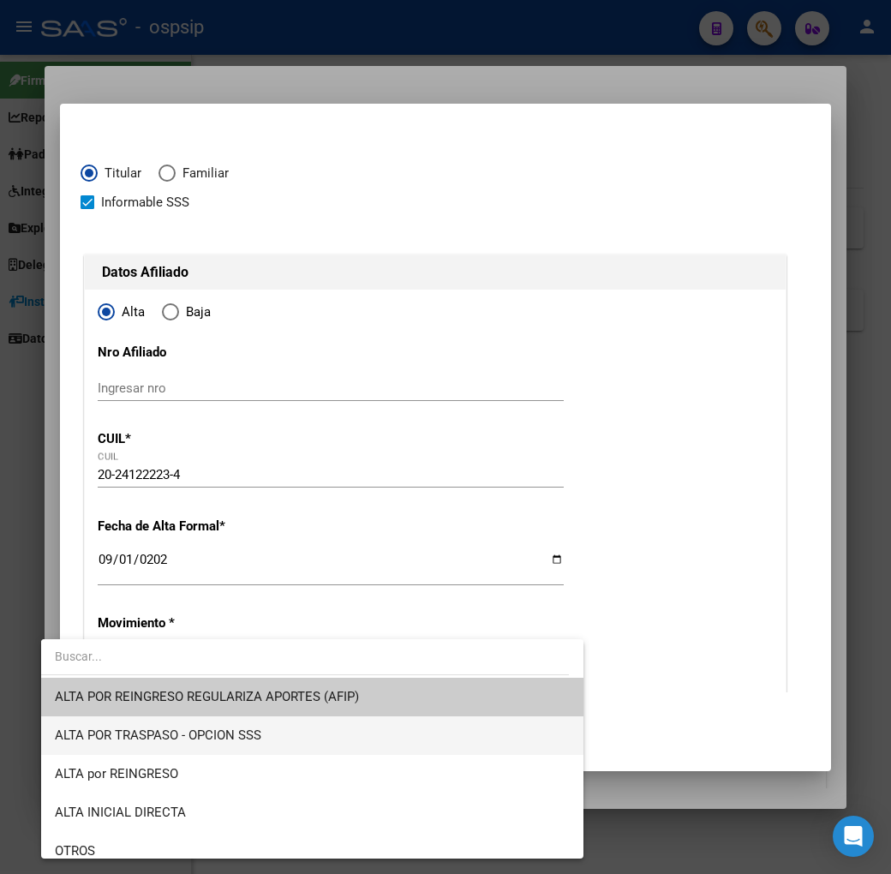
click at [298, 741] on span "ALTA POR TRASPASO - OPCION SSS" at bounding box center [312, 735] width 515 height 39
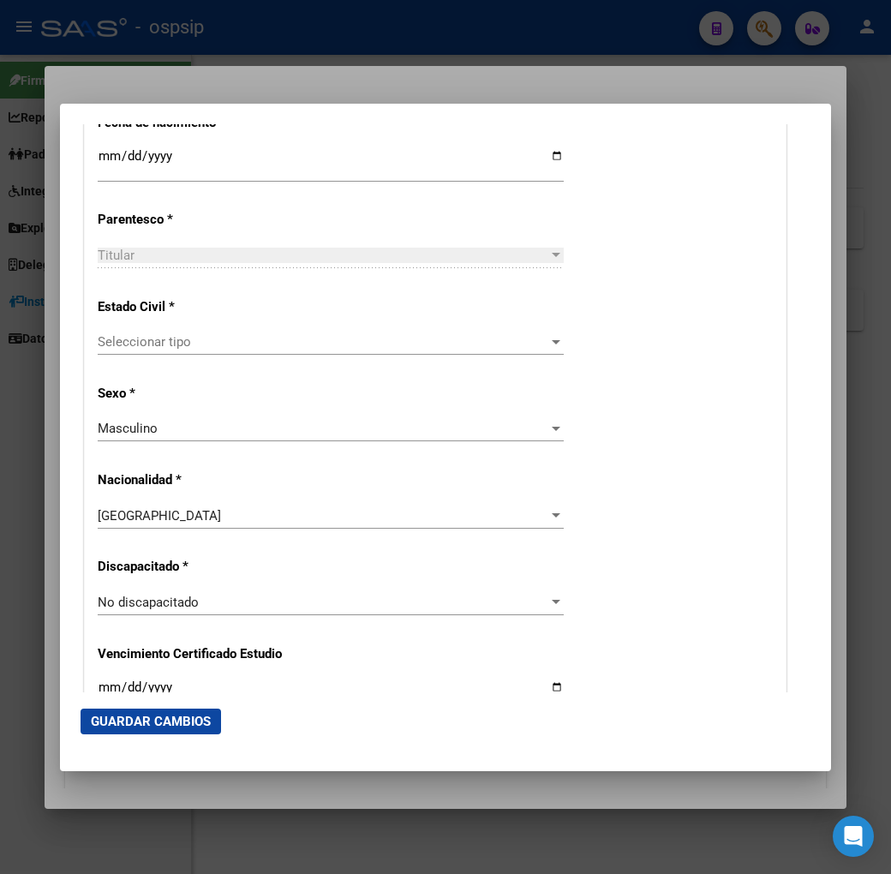
scroll to position [952, 0]
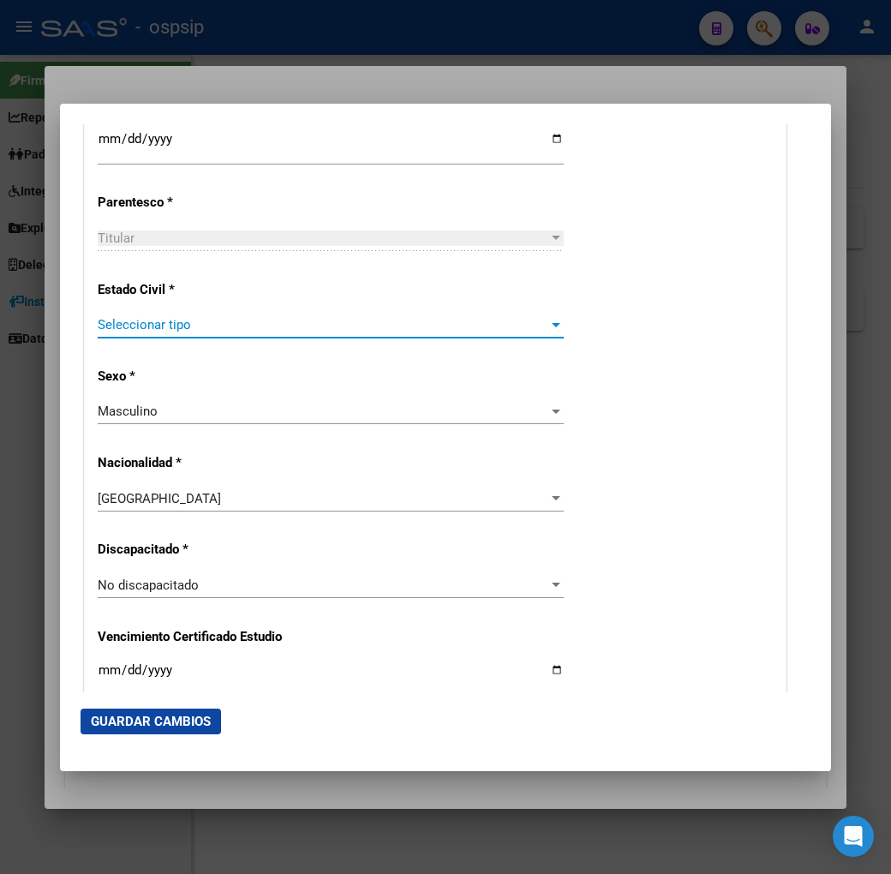
click at [284, 332] on span "Seleccionar tipo" at bounding box center [323, 324] width 451 height 15
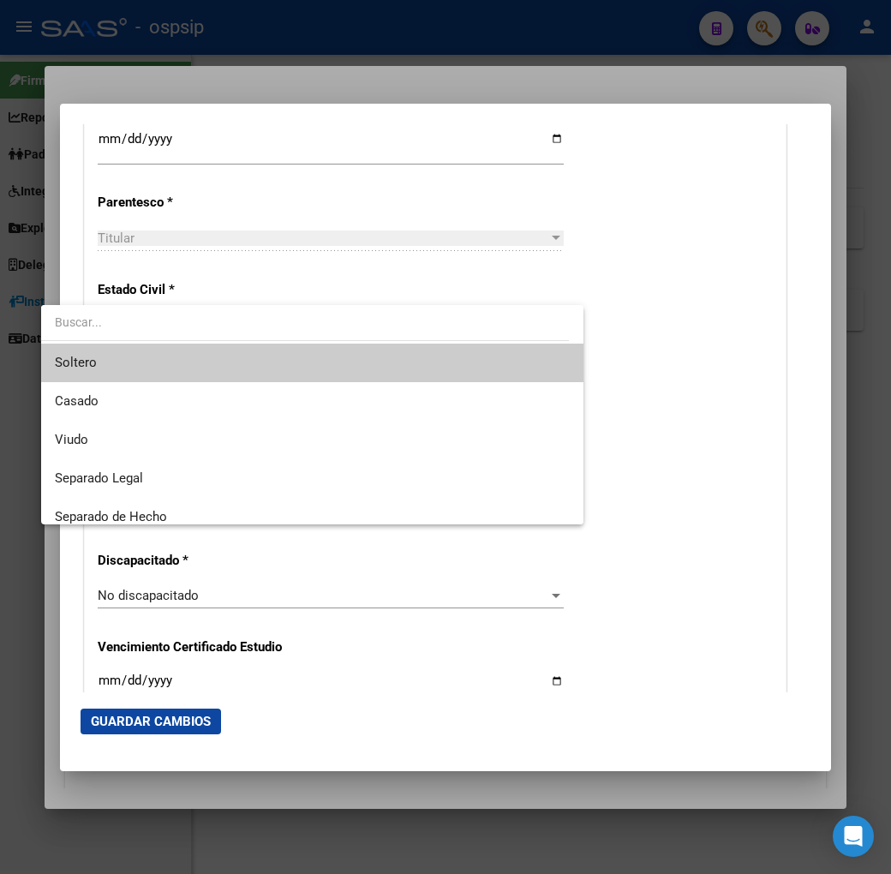
click at [288, 363] on span "Soltero" at bounding box center [312, 363] width 515 height 39
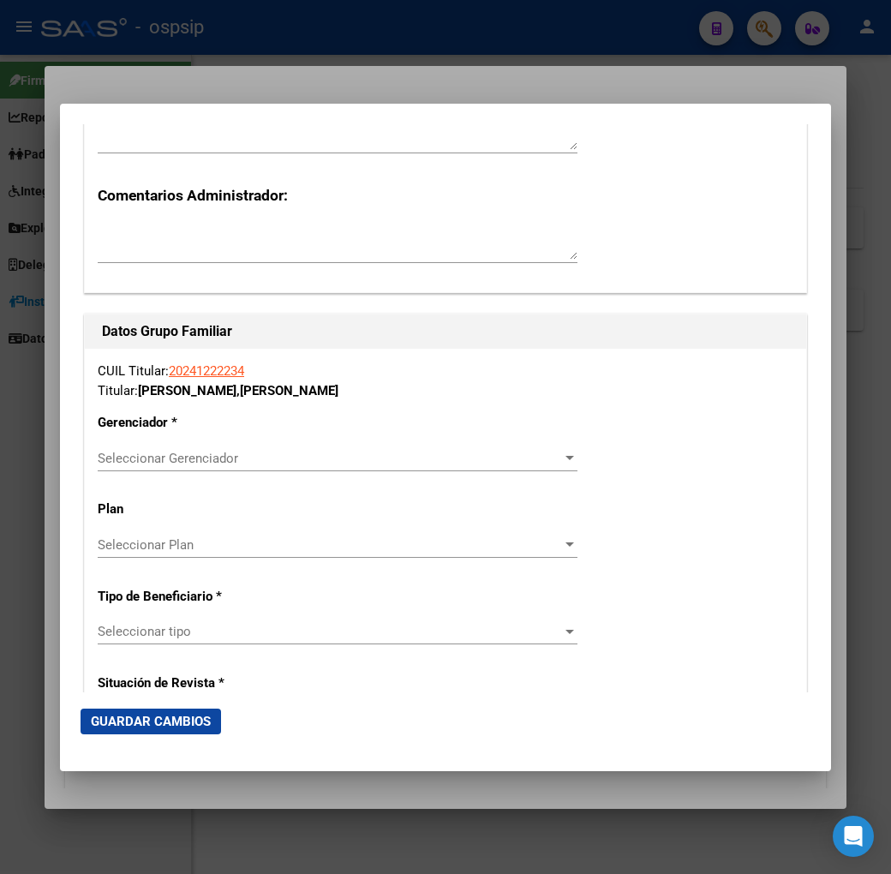
scroll to position [2761, 0]
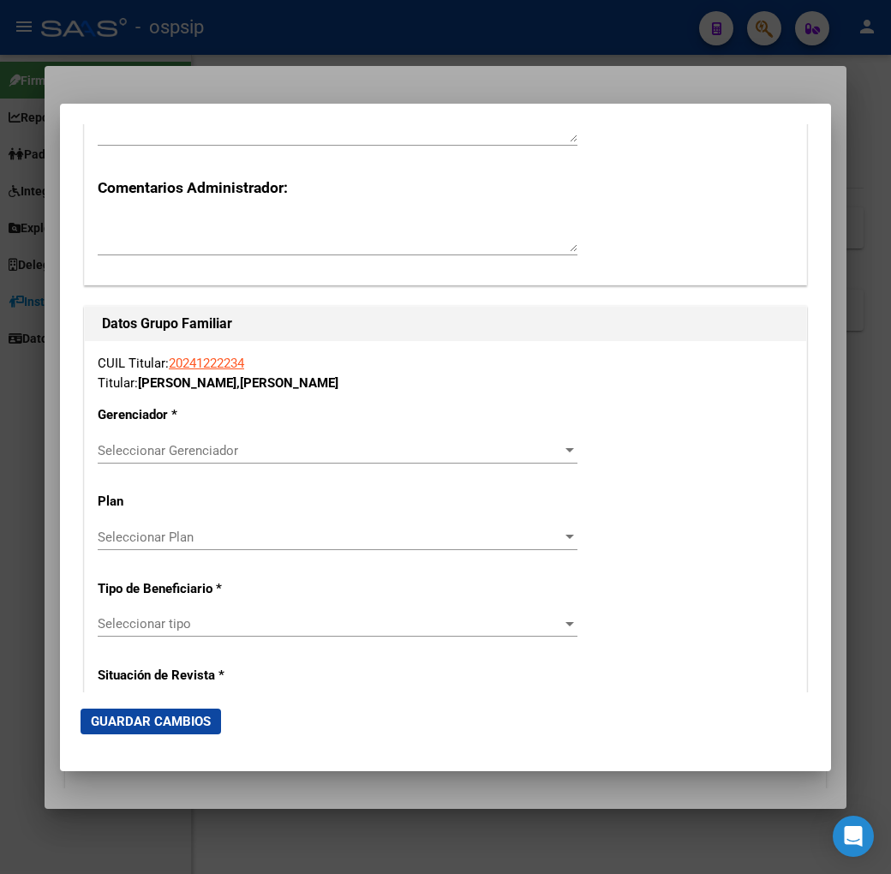
click at [321, 446] on span "Seleccionar Gerenciador" at bounding box center [330, 450] width 464 height 15
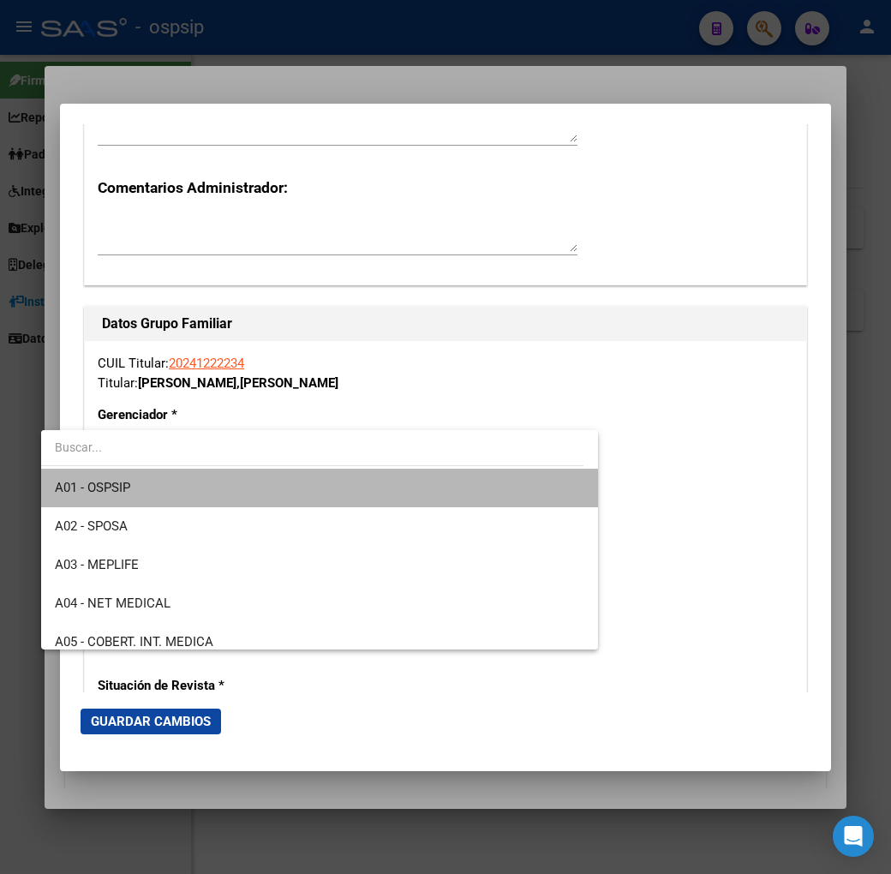
click at [334, 482] on span "A01 - OSPSIP" at bounding box center [320, 488] width 530 height 39
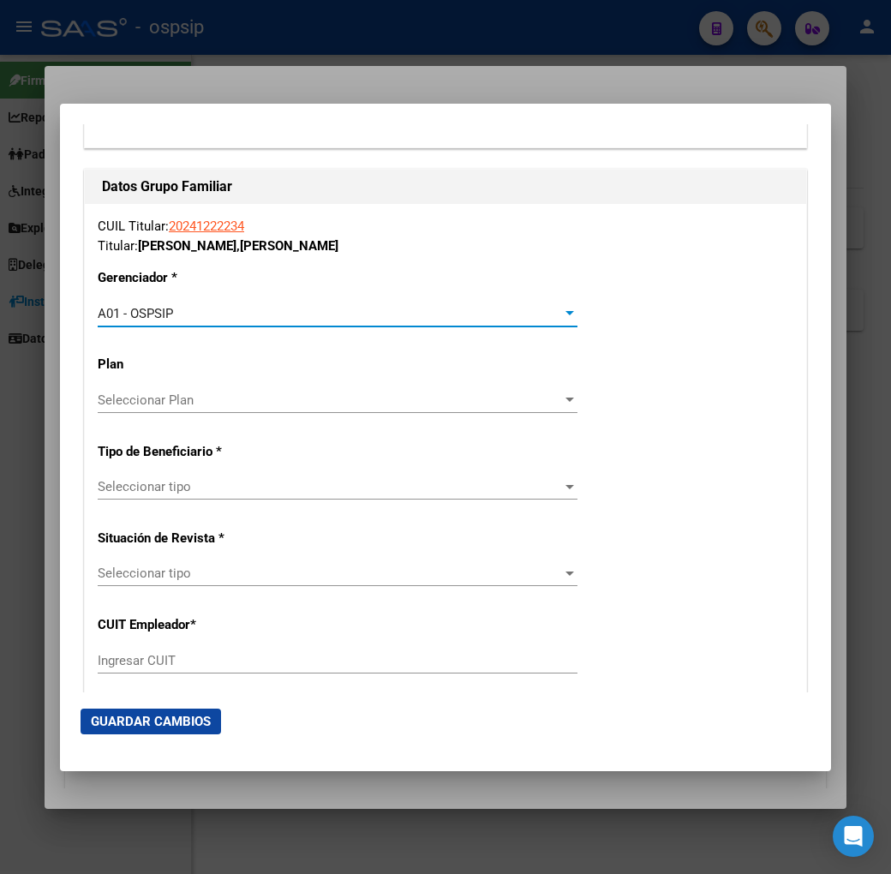
scroll to position [2856, 0]
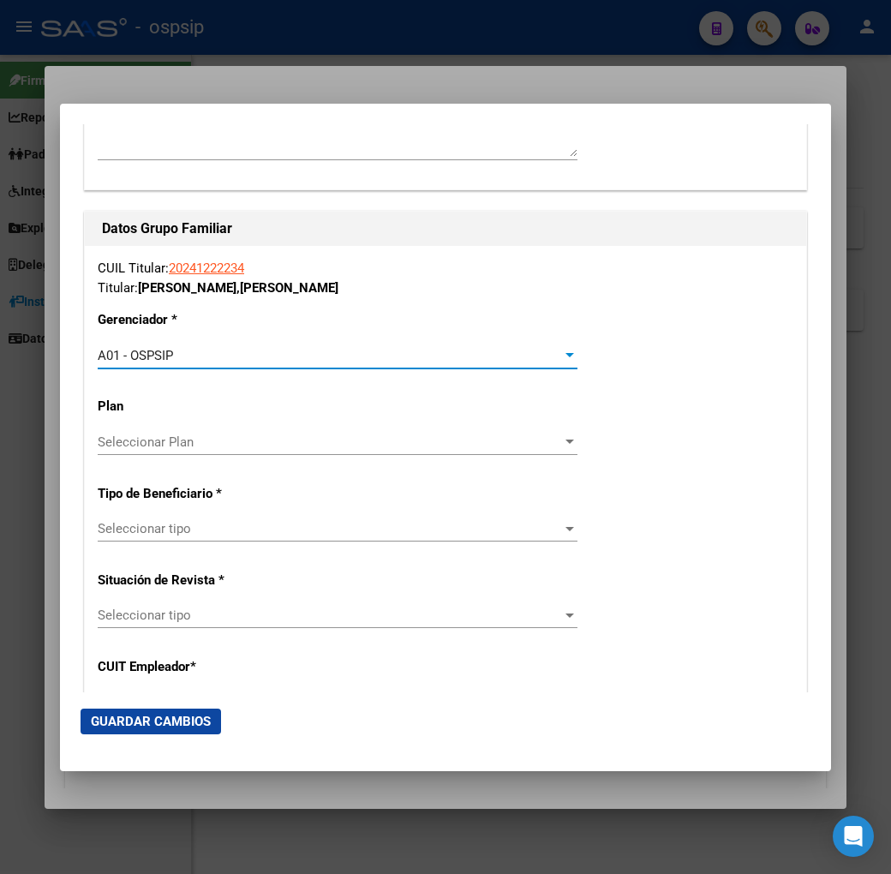
click at [338, 528] on span "Seleccionar tipo" at bounding box center [330, 528] width 464 height 15
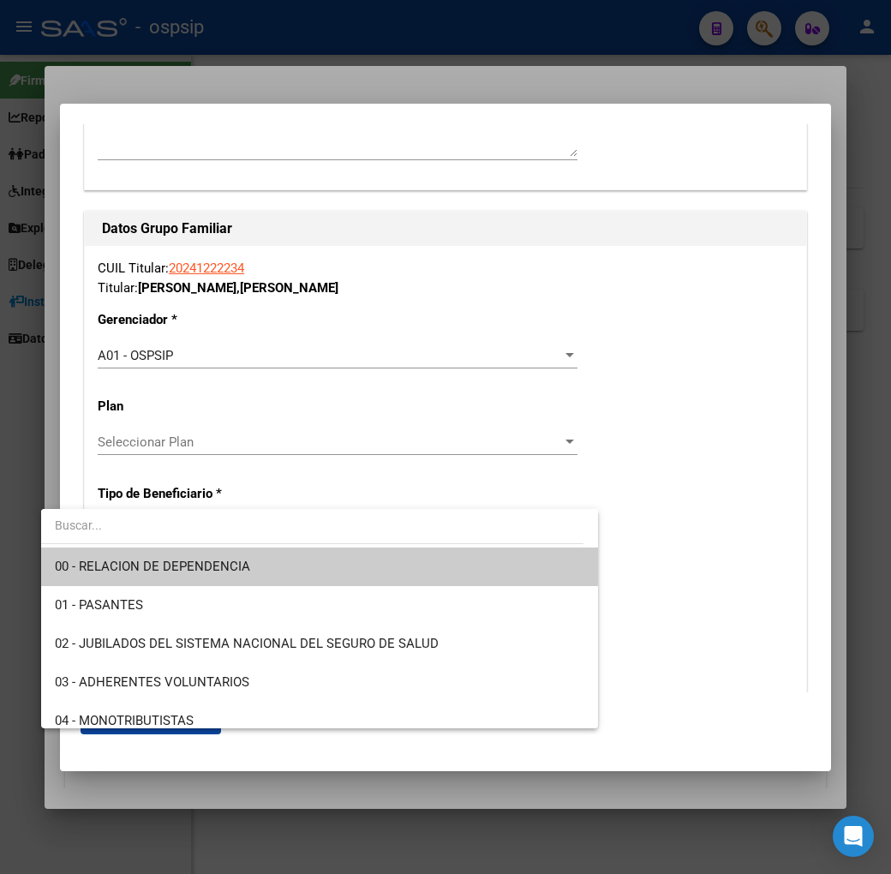
click at [366, 570] on span "00 - RELACION DE DEPENDENCIA" at bounding box center [320, 567] width 530 height 39
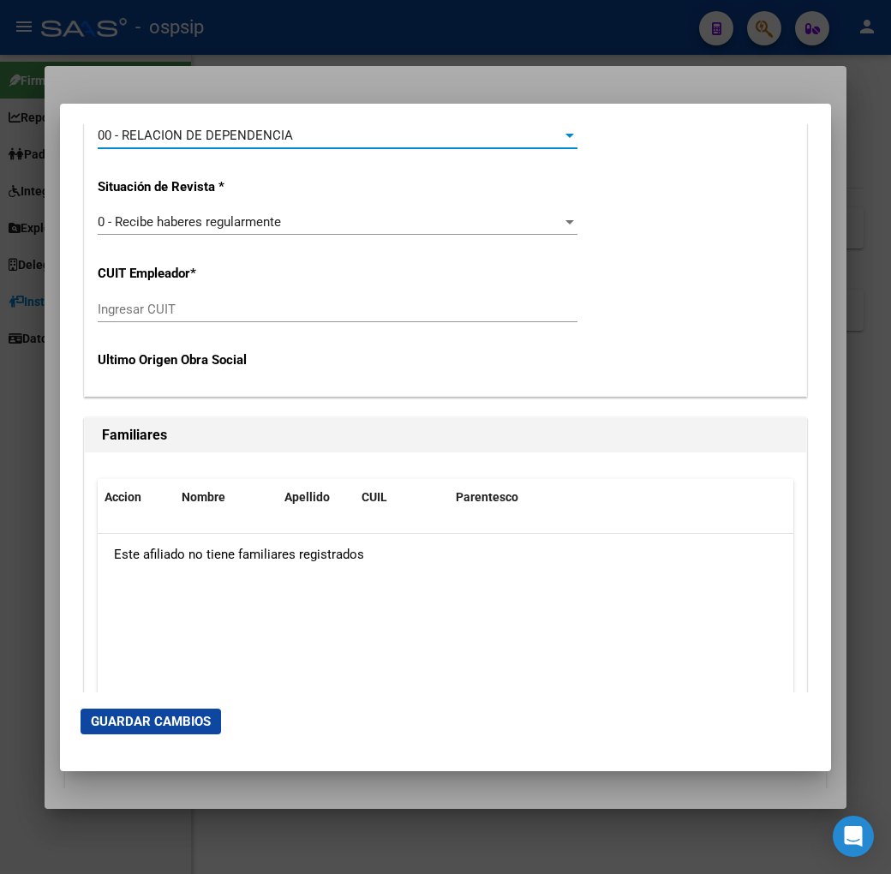
scroll to position [3141, 0]
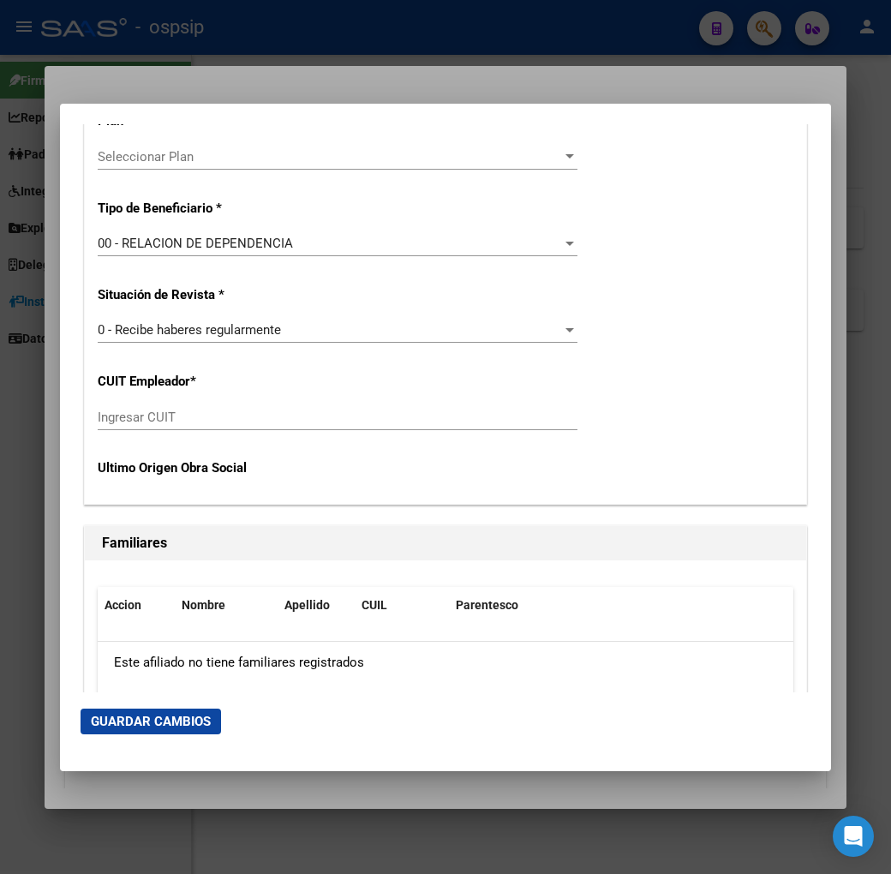
click at [287, 400] on div "CUIL Titular: 20241222234 Titular: [PERSON_NAME] [PERSON_NAME] Gerenciador * A0…" at bounding box center [446, 232] width 722 height 543
drag, startPoint x: 48, startPoint y: 406, endPoint x: 159, endPoint y: 440, distance: 116.6
click at [85, 417] on div "CUIL Titular: 20241222234 Titular: [PERSON_NAME] [PERSON_NAME] Gerenciador * A0…" at bounding box center [446, 232] width 722 height 543
click at [98, 422] on input "Ingresar CUIT" at bounding box center [338, 417] width 480 height 15
type input "30-70822785-0"
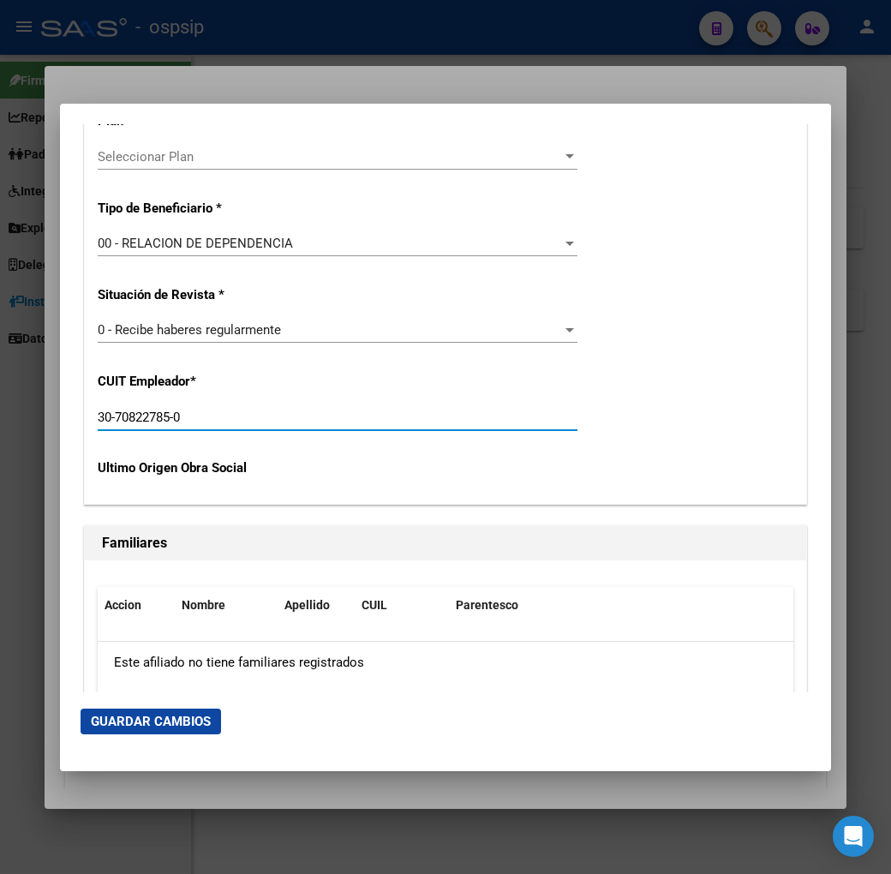
click at [99, 718] on span "Guardar Cambios" at bounding box center [151, 721] width 120 height 15
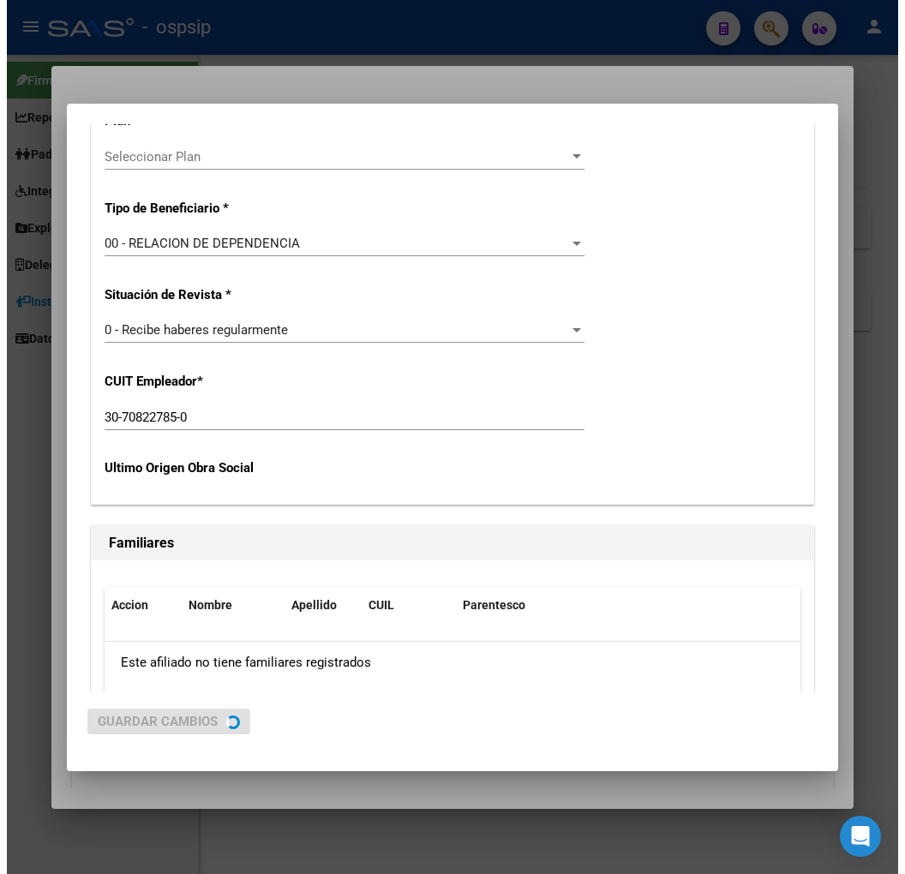
scroll to position [0, 0]
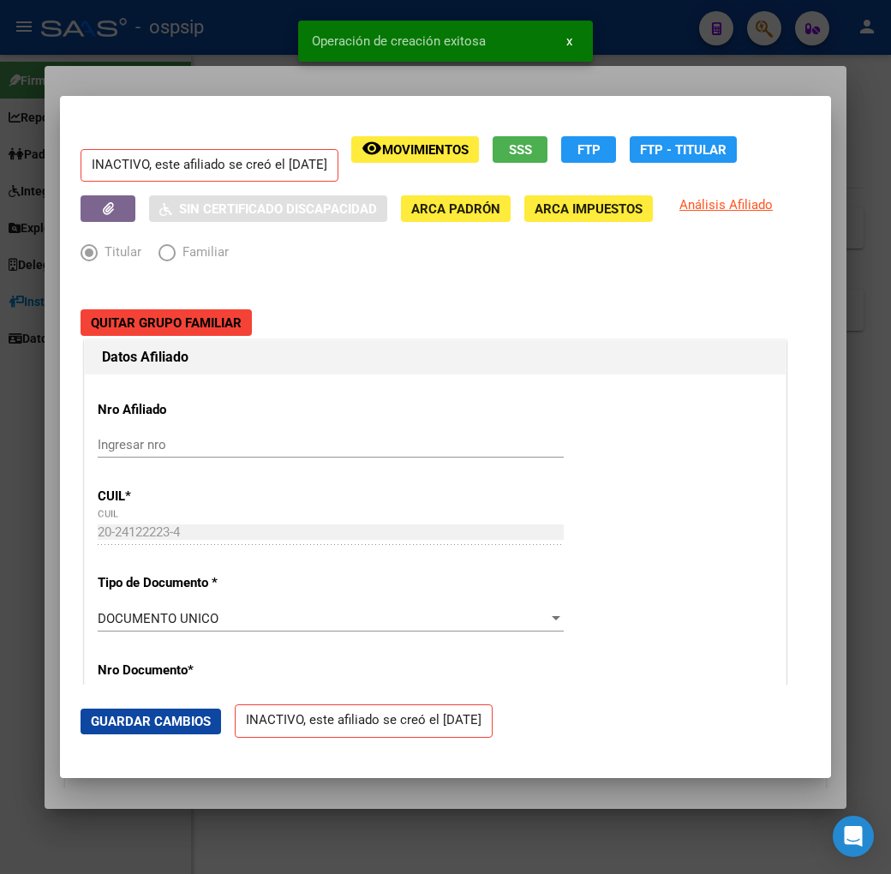
click at [197, 52] on div at bounding box center [445, 437] width 891 height 874
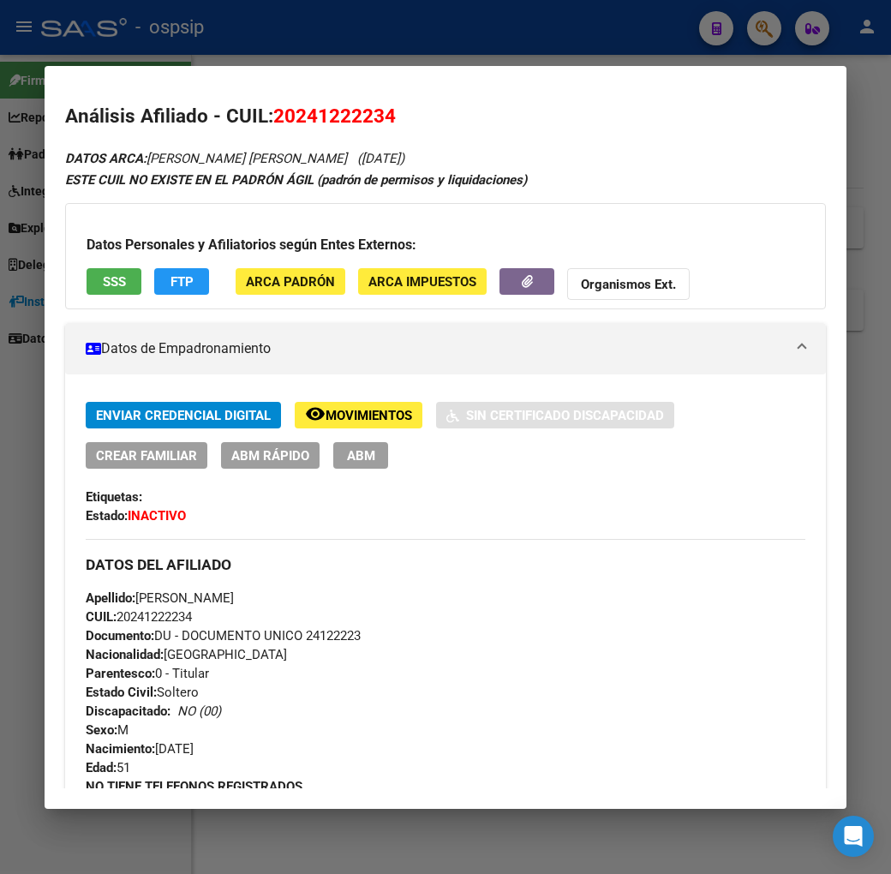
click at [261, 11] on div at bounding box center [445, 437] width 891 height 874
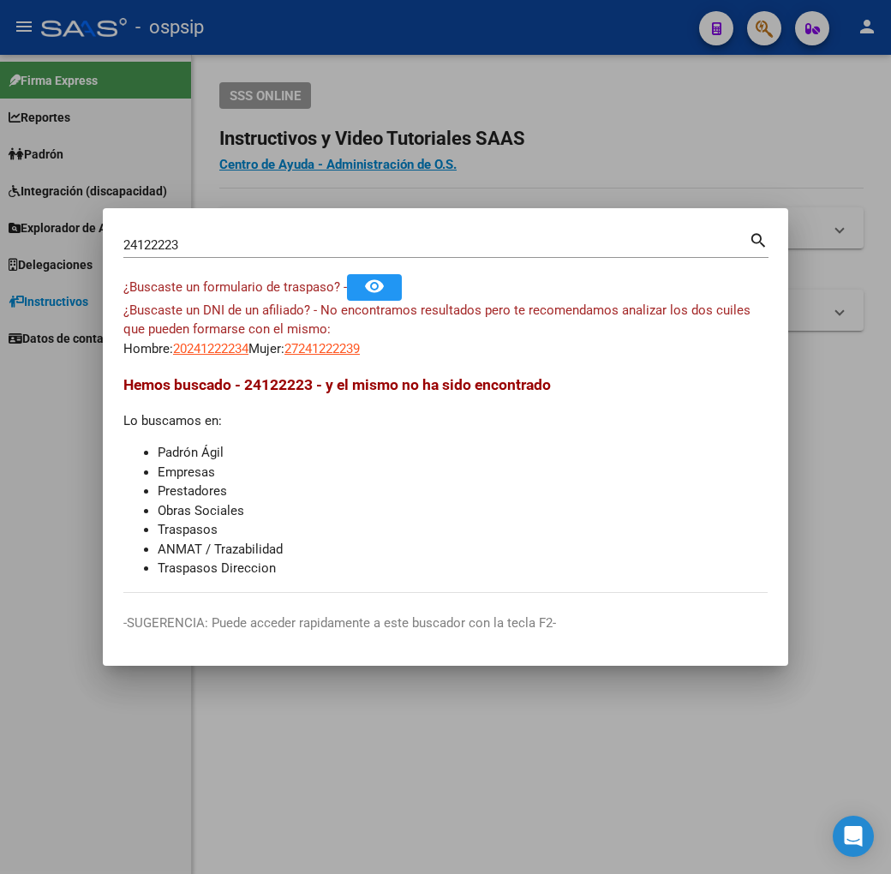
click at [262, 13] on div at bounding box center [445, 437] width 891 height 874
